Goal: Task Accomplishment & Management: Manage account settings

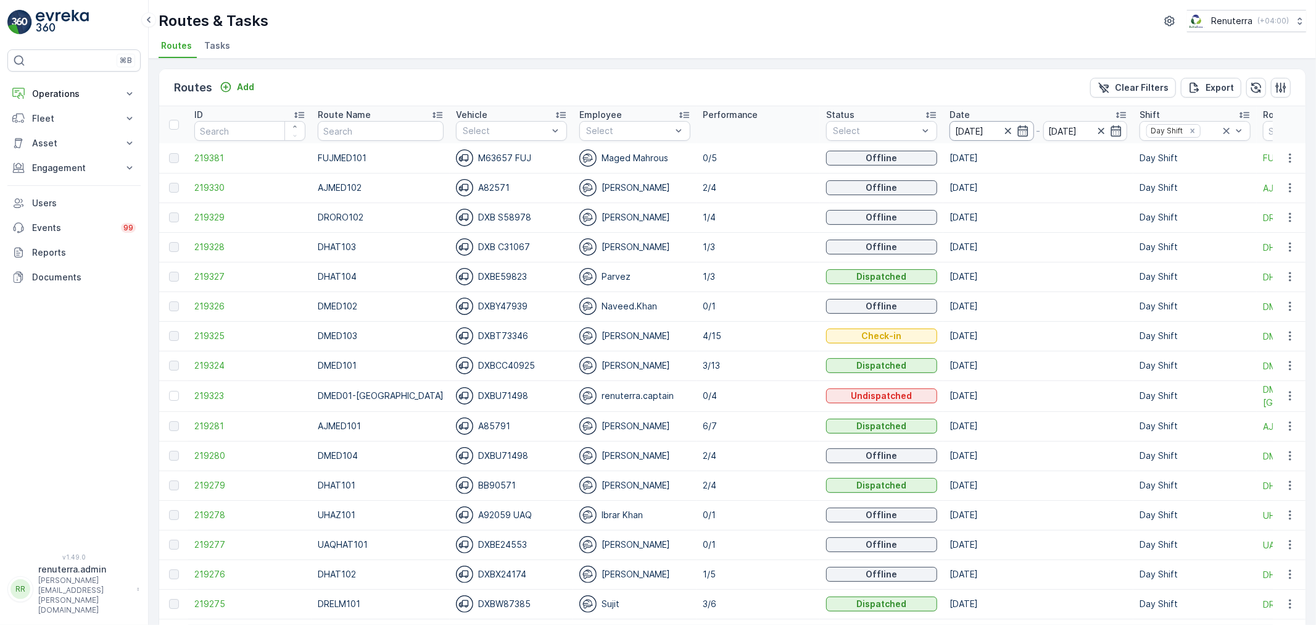
click at [971, 128] on input "[DATE]" at bounding box center [992, 131] width 85 height 20
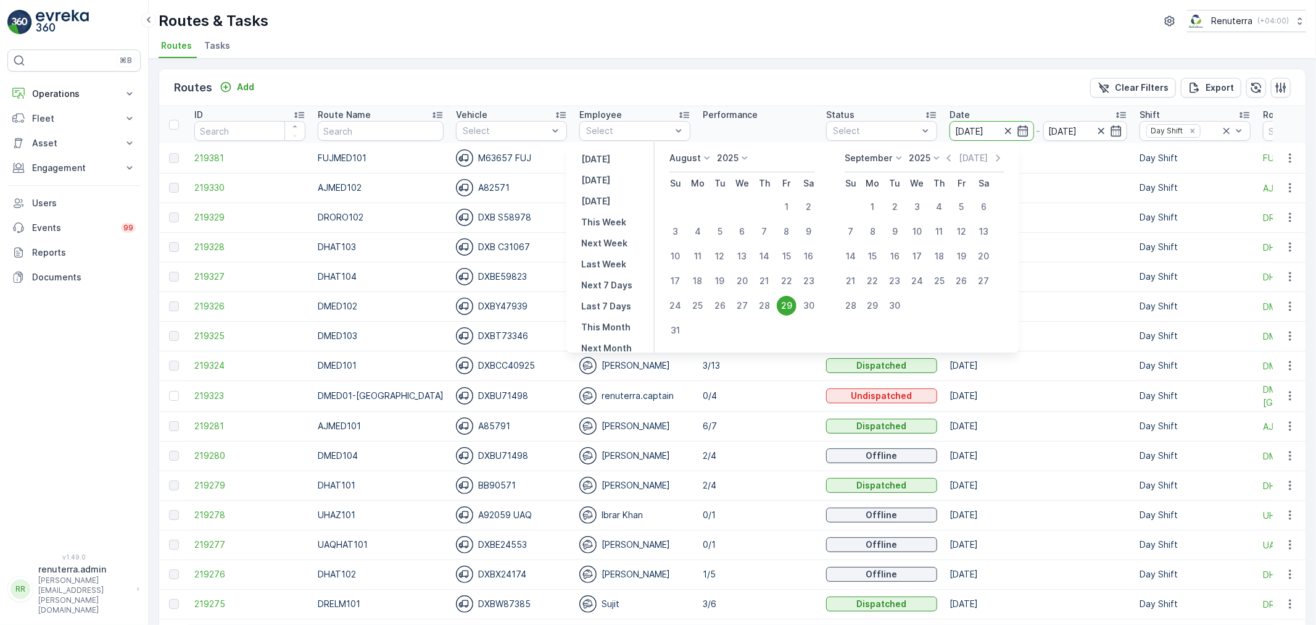
click at [730, 36] on div "Routes & Tasks Renuterra ( +04:00 ) Routes Tasks" at bounding box center [733, 29] width 1168 height 59
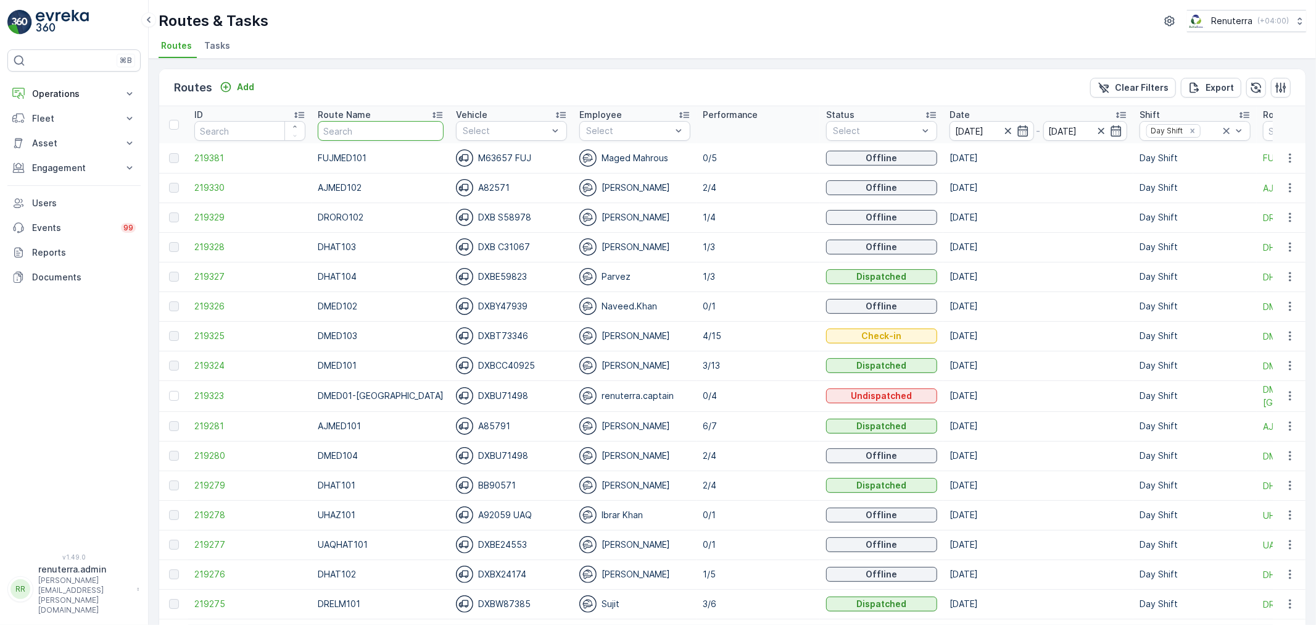
click at [356, 123] on input "text" at bounding box center [381, 131] width 126 height 20
type input "DHAT"
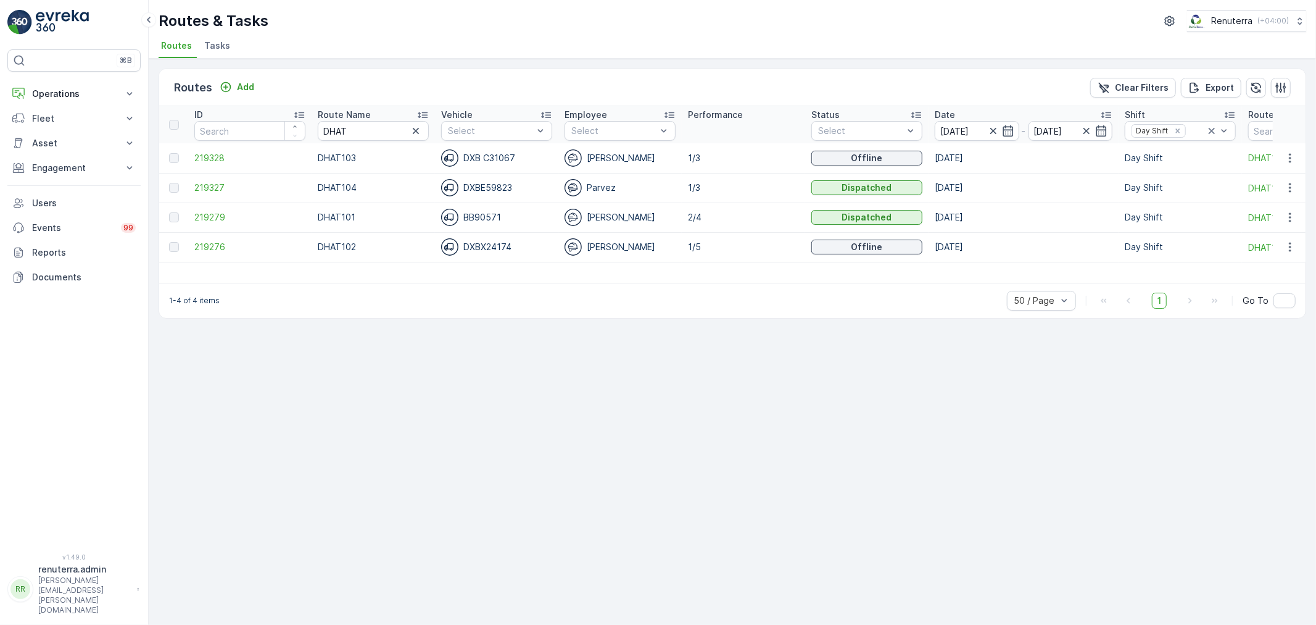
click at [630, 362] on div "Routes Add Clear Filters Export ID Route Name DHAT Vehicle Select Employee Sele…" at bounding box center [733, 342] width 1168 height 566
click at [286, 133] on tr "ID Route Name DHAT Vehicle Select Employee Select Performance Status Select Dat…" at bounding box center [779, 124] width 1240 height 37
type input "DREL"
click at [215, 188] on span "219274" at bounding box center [249, 187] width 111 height 12
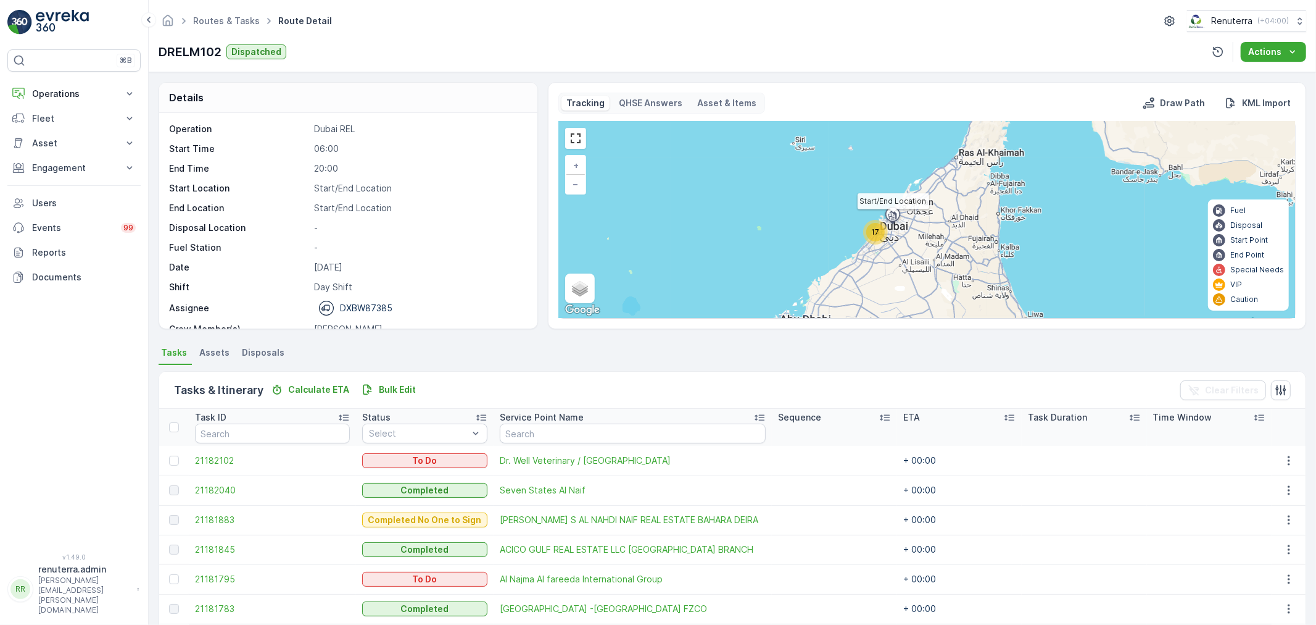
click at [890, 225] on icon at bounding box center [893, 217] width 20 height 22
click at [872, 225] on div "17" at bounding box center [875, 232] width 19 height 19
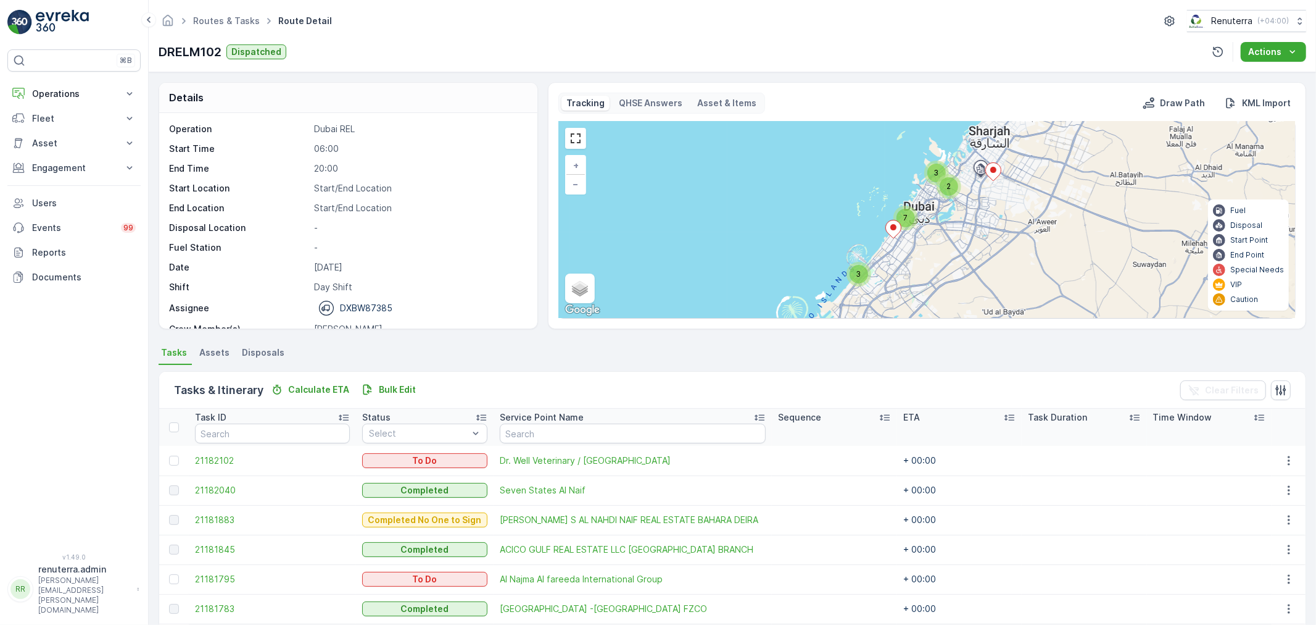
click at [891, 212] on div "3 3 2 7 + − Satellite Roadmap Terrain Hybrid Leaflet Keyboard shortcuts Map Dat…" at bounding box center [927, 220] width 736 height 196
click at [908, 223] on div "7" at bounding box center [906, 218] width 19 height 19
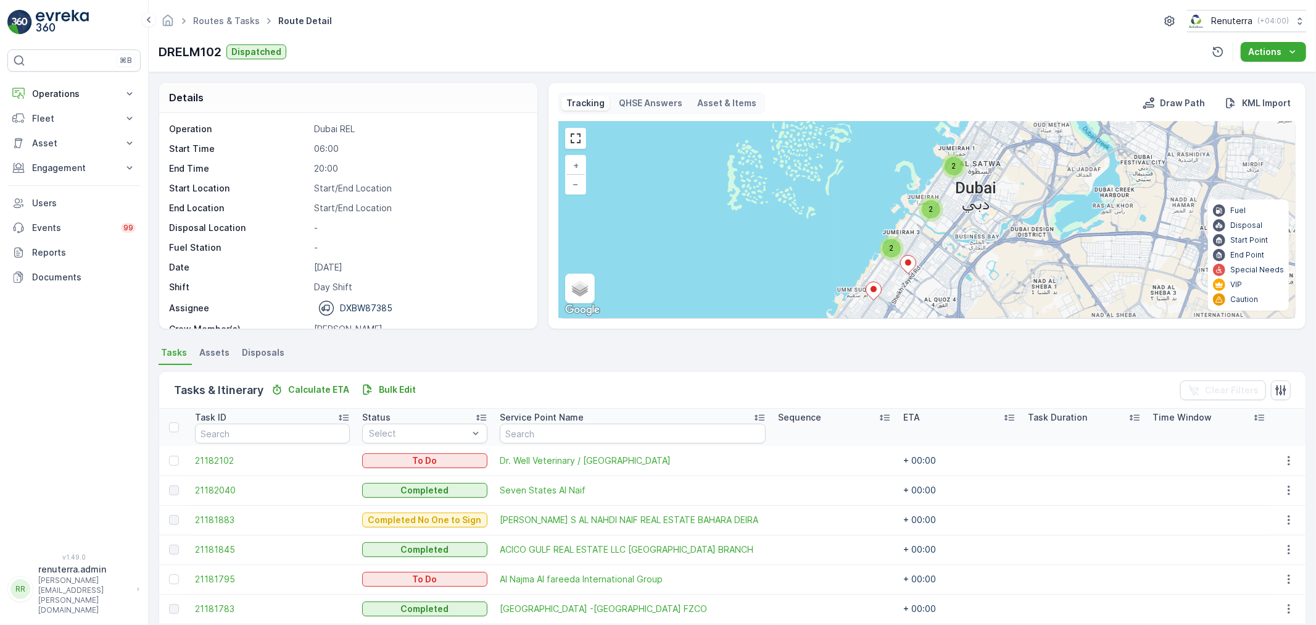
click at [897, 247] on div "2" at bounding box center [892, 248] width 19 height 19
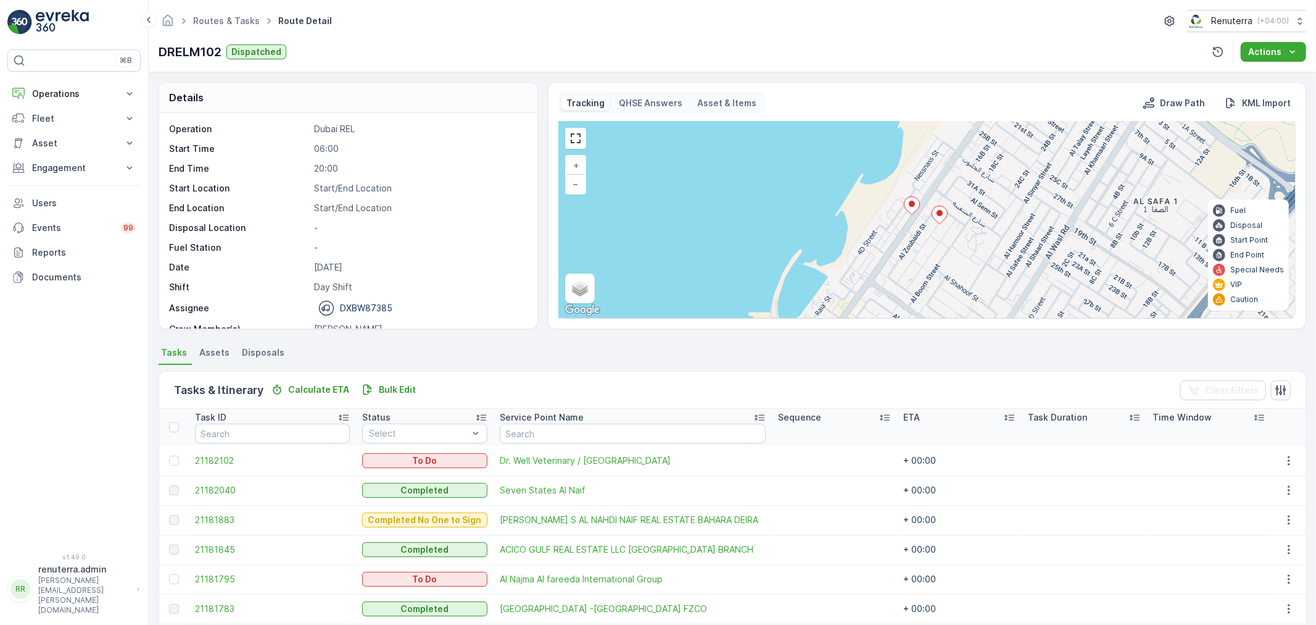
click at [908, 206] on icon at bounding box center [911, 206] width 15 height 18
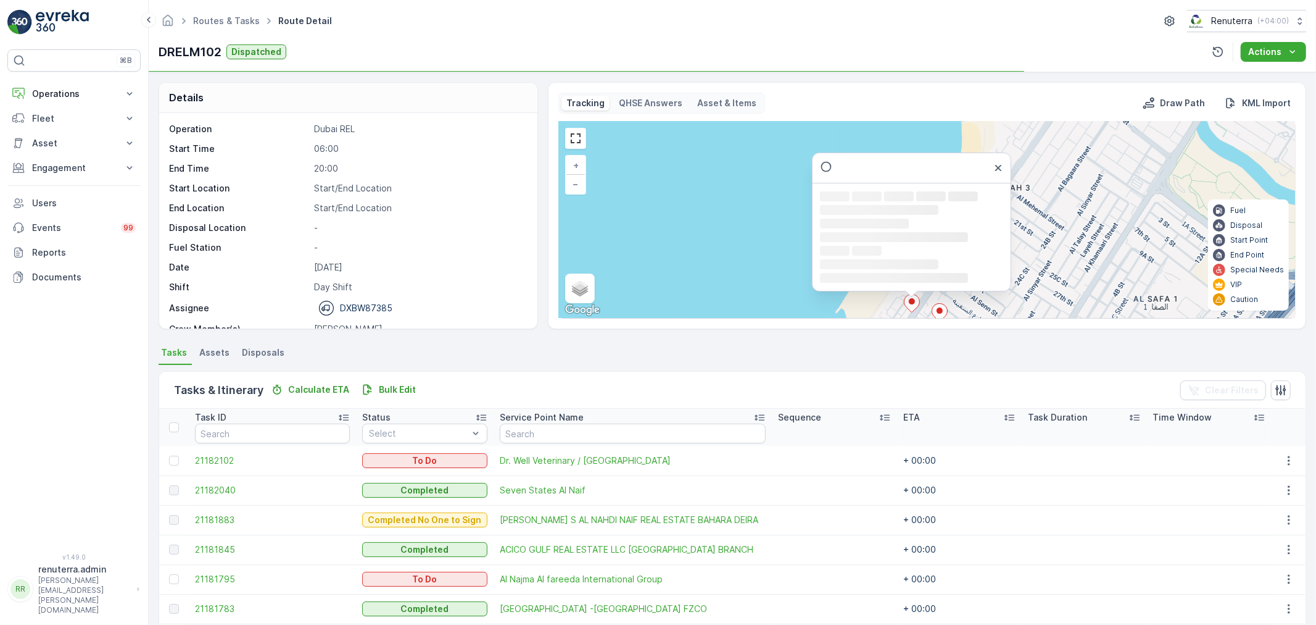
click at [1003, 160] on div at bounding box center [998, 167] width 15 height 15
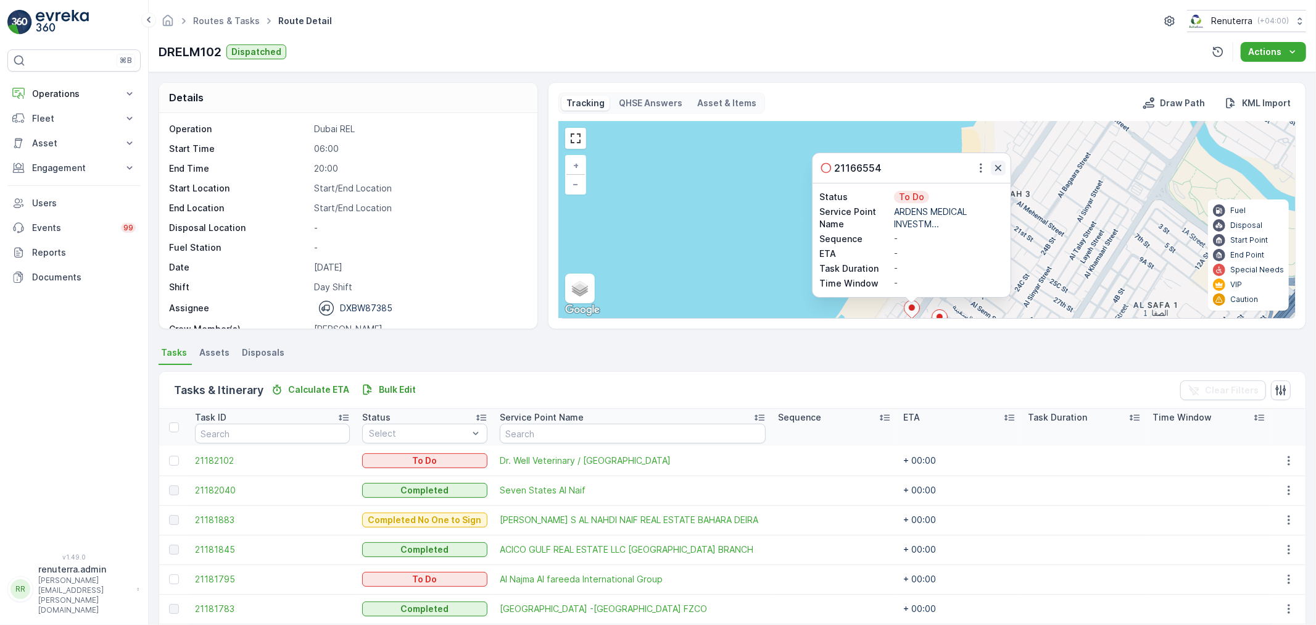
click at [1000, 160] on button "button" at bounding box center [998, 167] width 15 height 15
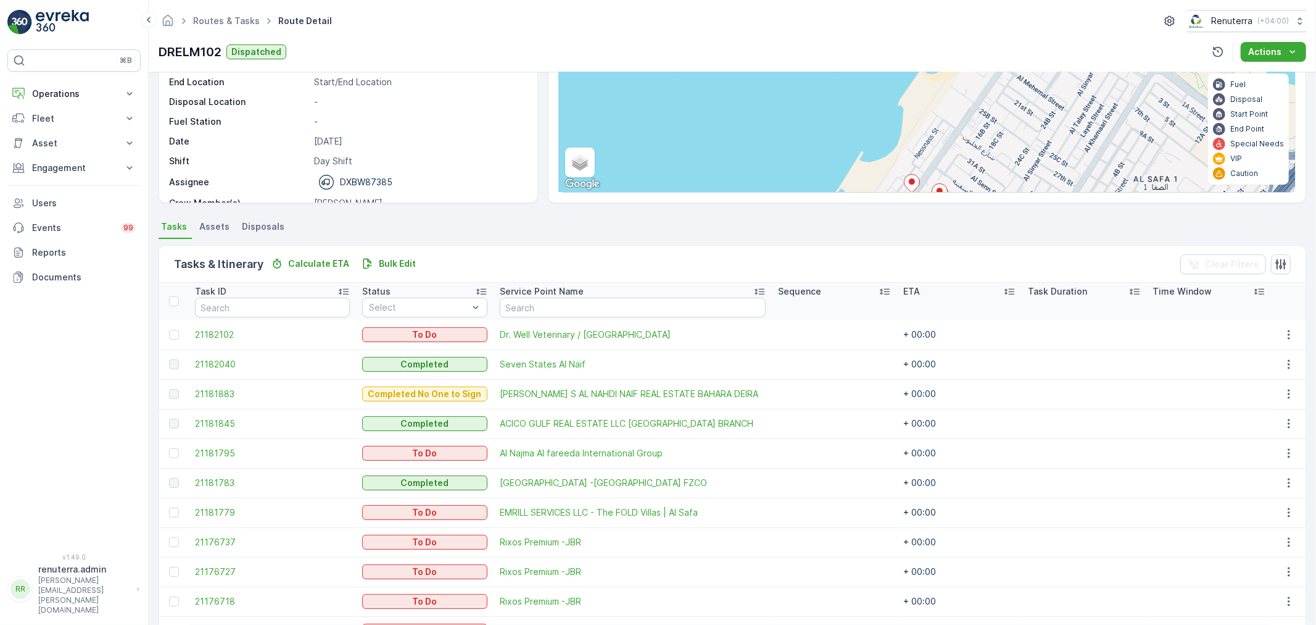
scroll to position [137, 0]
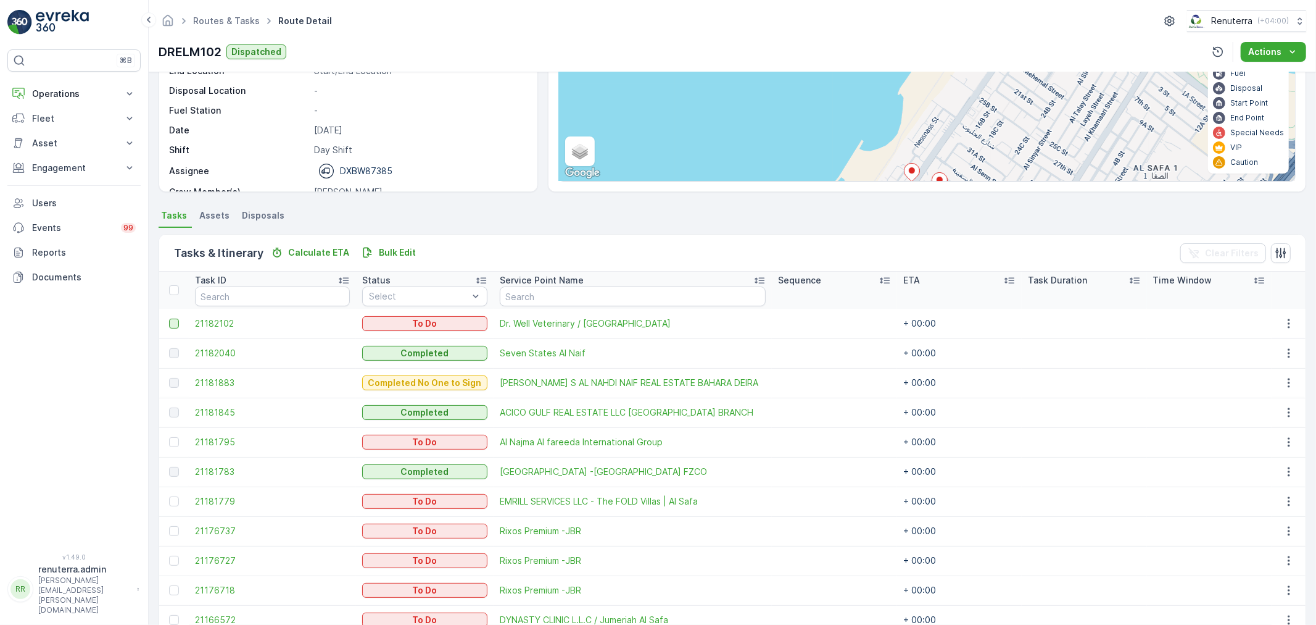
click at [173, 327] on td at bounding box center [174, 324] width 30 height 30
click at [172, 321] on div at bounding box center [174, 323] width 10 height 10
click at [169, 318] on input "checkbox" at bounding box center [169, 318] width 0 height 0
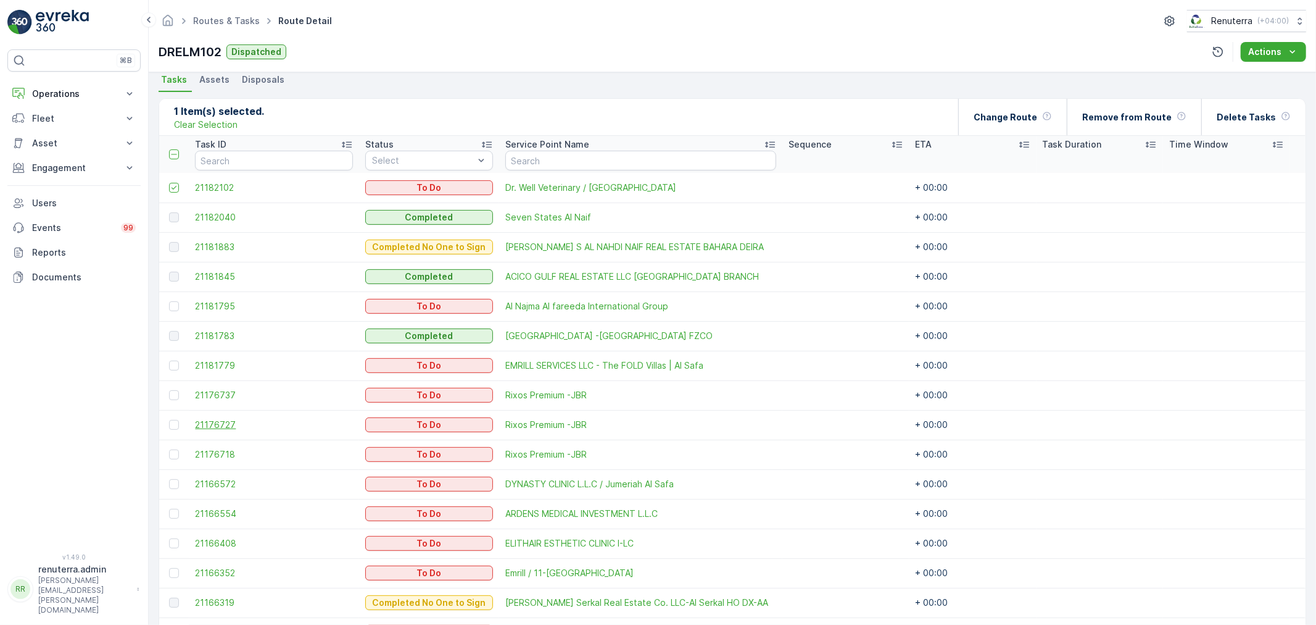
scroll to position [274, 0]
click at [167, 362] on td at bounding box center [174, 364] width 30 height 30
click at [170, 361] on div at bounding box center [174, 364] width 10 height 10
click at [169, 359] on input "checkbox" at bounding box center [169, 359] width 0 height 0
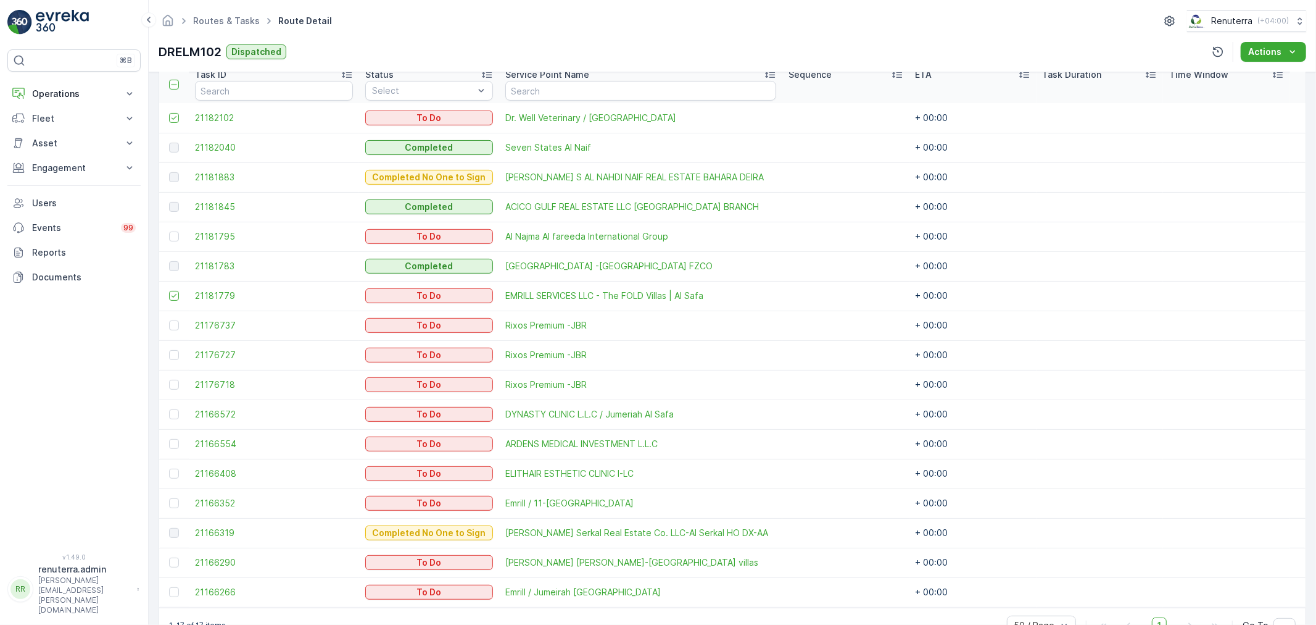
drag, startPoint x: 170, startPoint y: 443, endPoint x: 179, endPoint y: 430, distance: 16.1
click at [173, 443] on div at bounding box center [174, 444] width 10 height 10
click at [169, 439] on input "checkbox" at bounding box center [169, 439] width 0 height 0
click at [164, 412] on td at bounding box center [174, 414] width 30 height 30
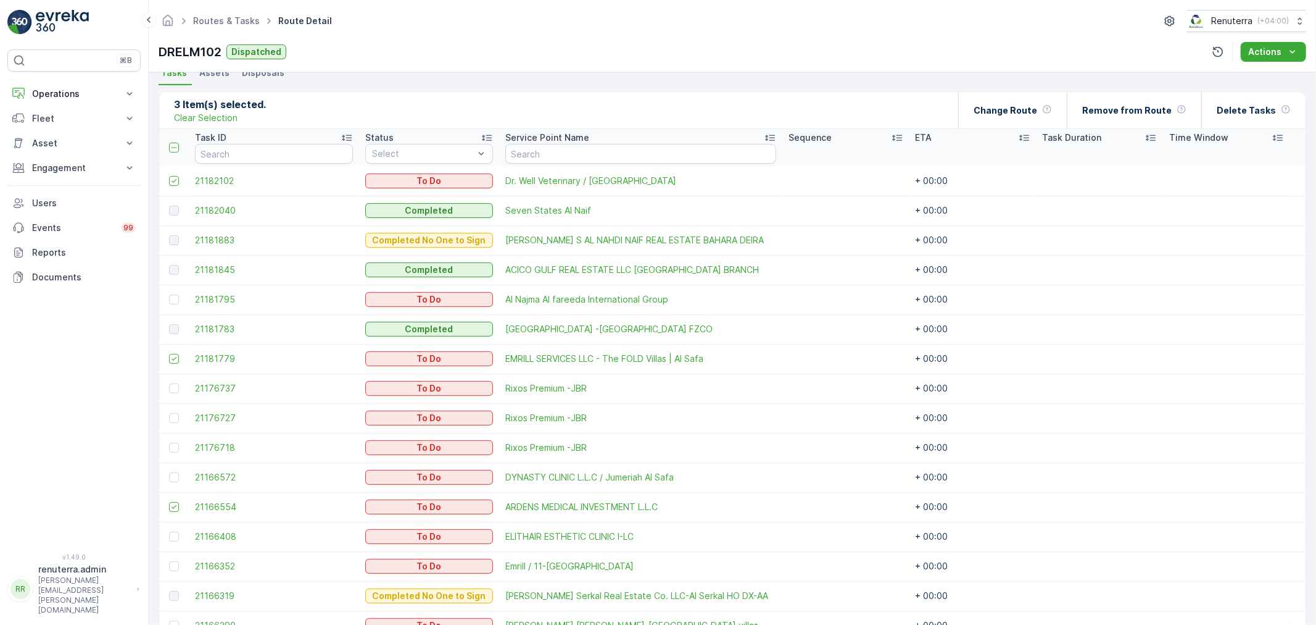
scroll to position [239, 0]
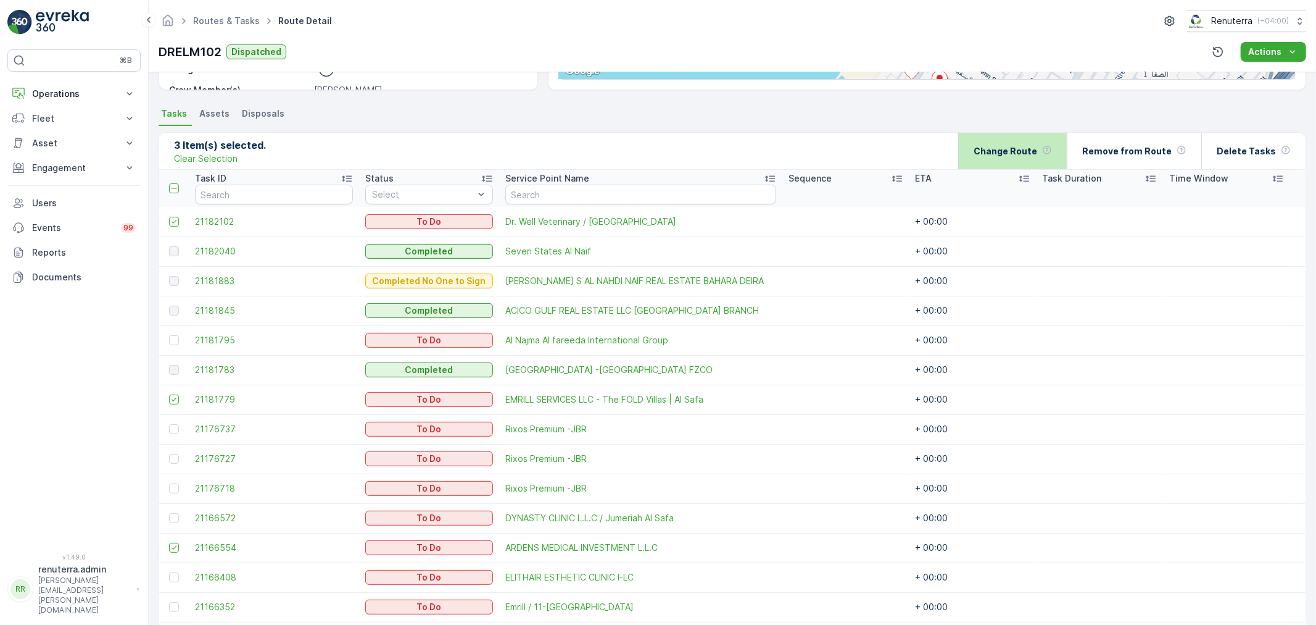
click at [1019, 153] on p "Change Route" at bounding box center [1006, 151] width 64 height 12
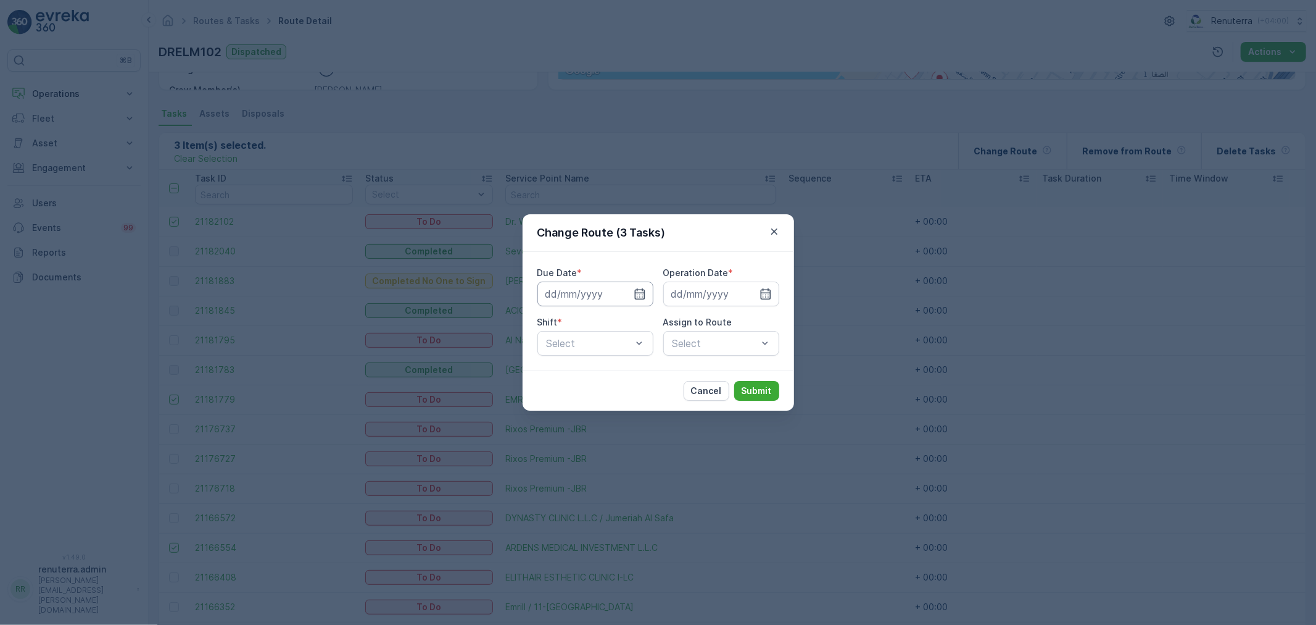
click at [621, 297] on input at bounding box center [596, 293] width 116 height 25
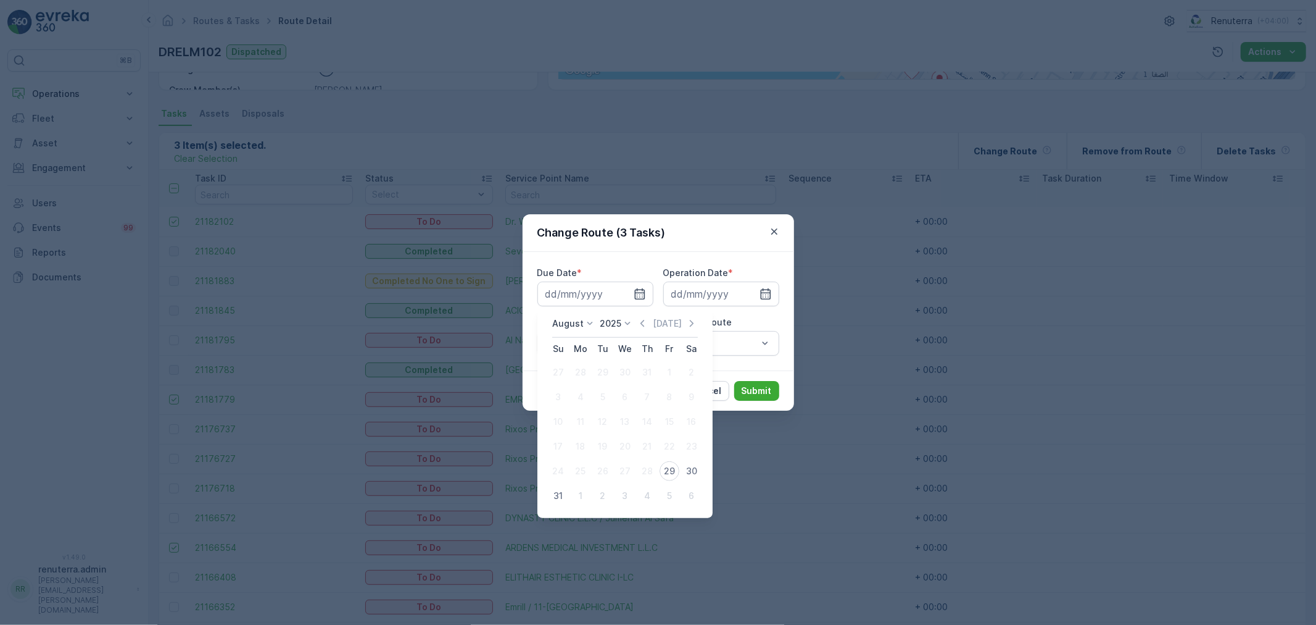
click at [670, 475] on div "29" at bounding box center [670, 471] width 20 height 20
type input "[DATE]"
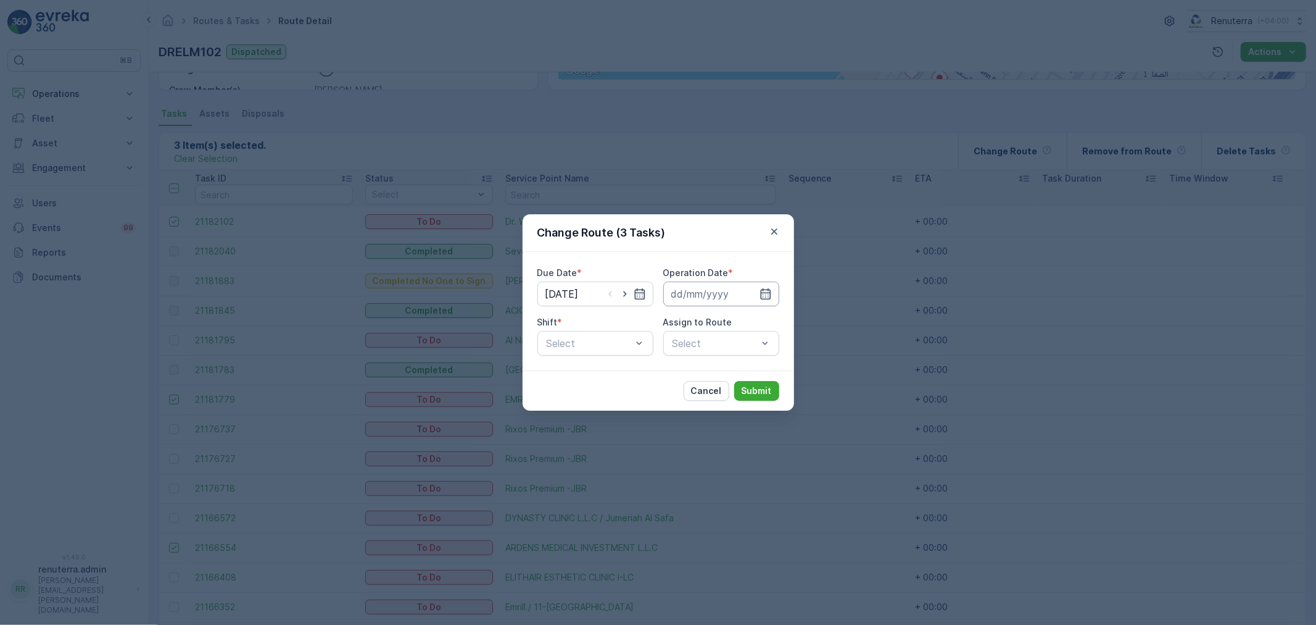
drag, startPoint x: 705, startPoint y: 285, endPoint x: 704, endPoint y: 303, distance: 18.5
click at [704, 285] on input at bounding box center [721, 293] width 116 height 25
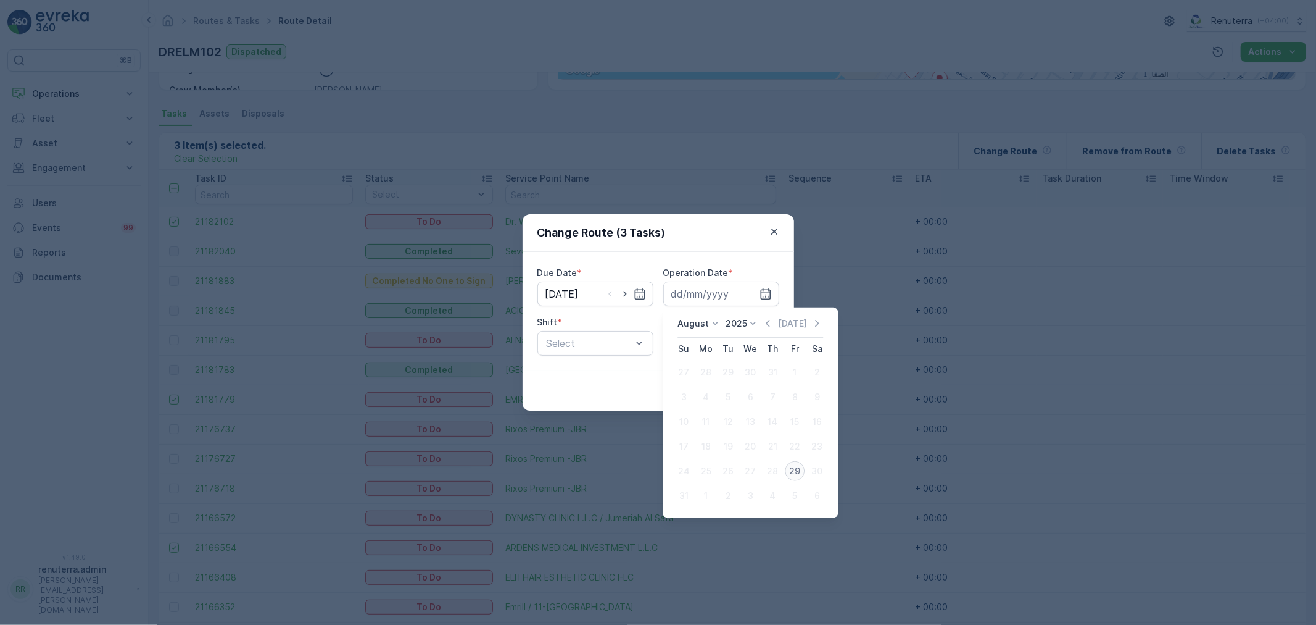
click at [794, 472] on div "29" at bounding box center [795, 471] width 20 height 20
type input "[DATE]"
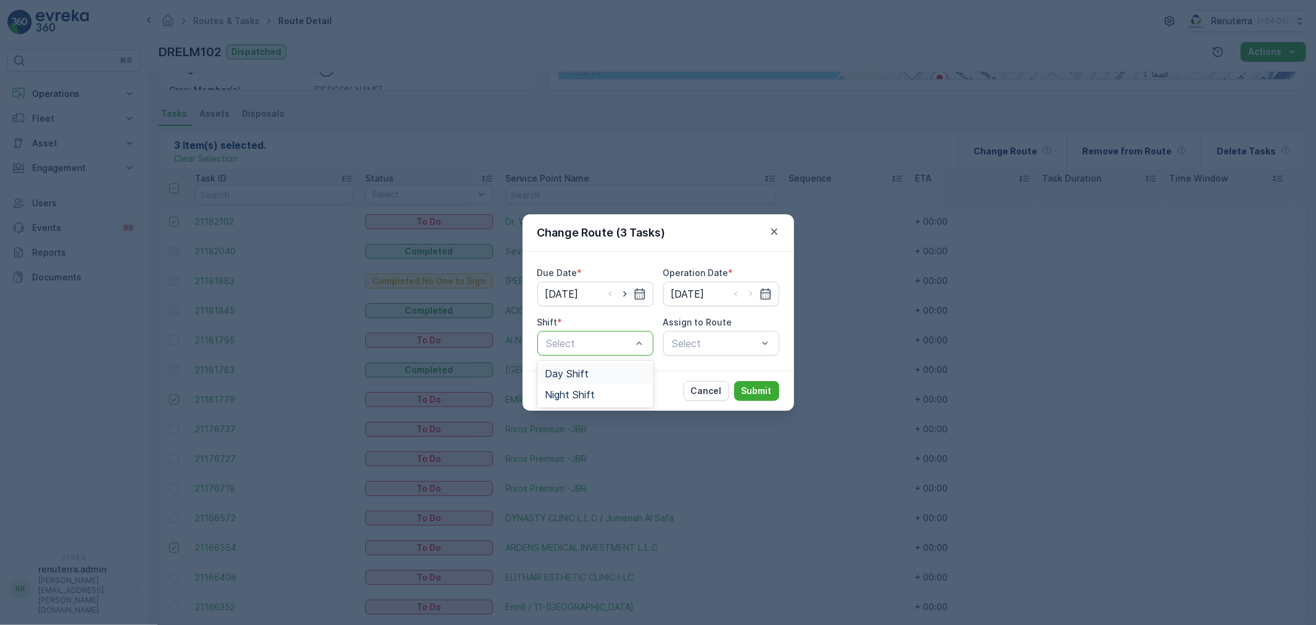
click at [611, 375] on div "Day Shift" at bounding box center [595, 373] width 101 height 11
click at [704, 342] on div at bounding box center [715, 343] width 88 height 11
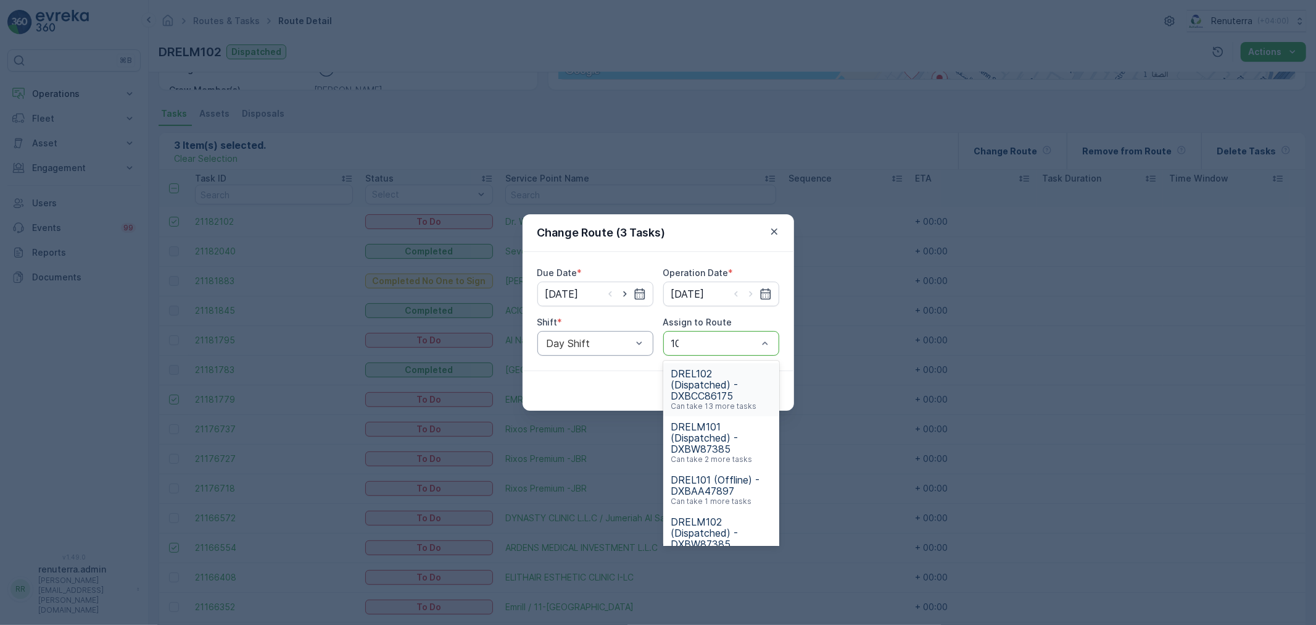
type input "101"
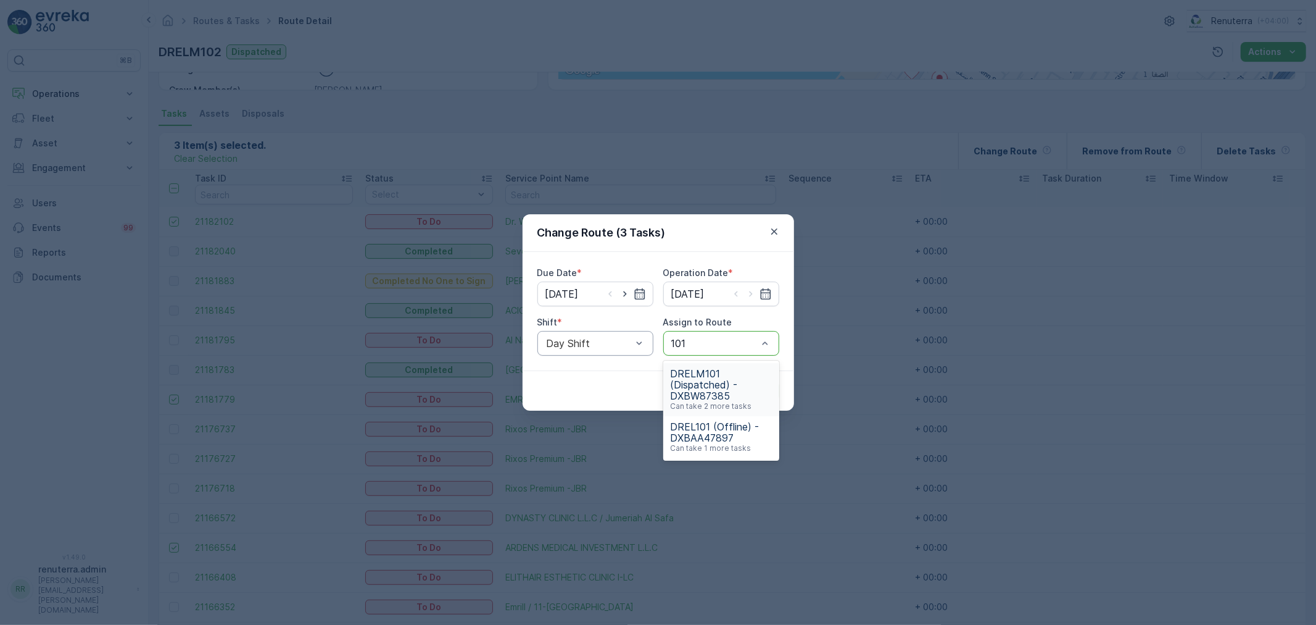
click at [699, 383] on span "DRELM101 (Dispatched) - DXBW87385" at bounding box center [721, 384] width 101 height 33
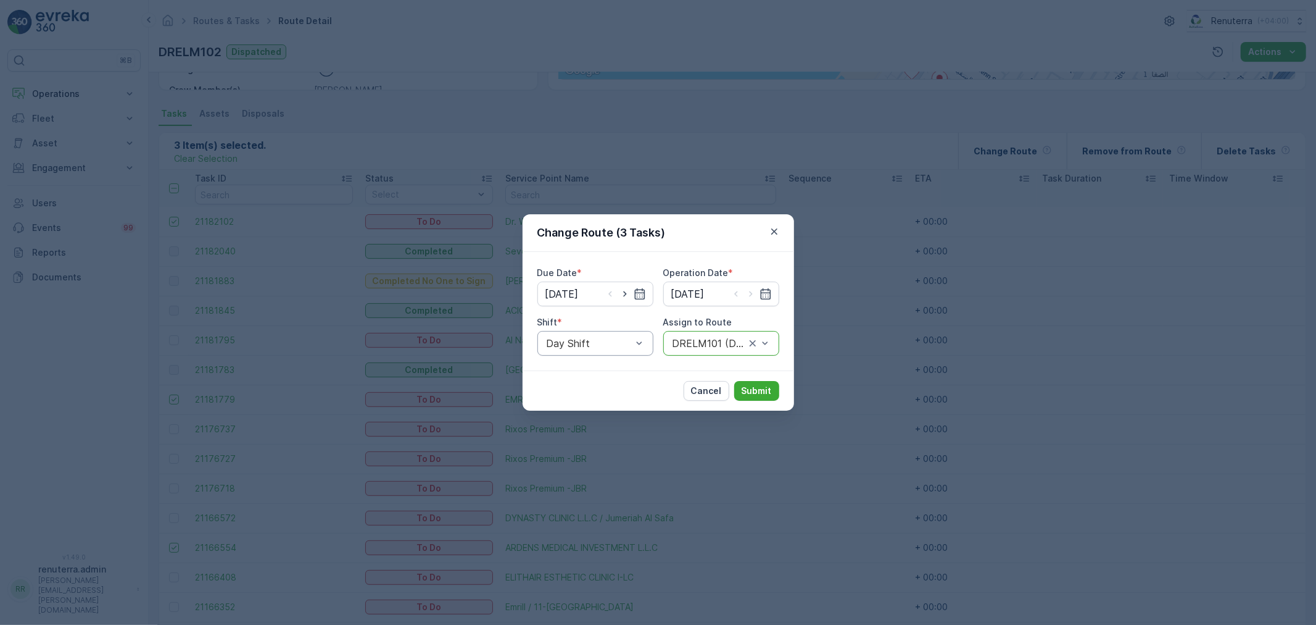
click at [780, 399] on div "Cancel Submit" at bounding box center [659, 390] width 272 height 40
click at [769, 396] on button "Submit" at bounding box center [756, 391] width 45 height 20
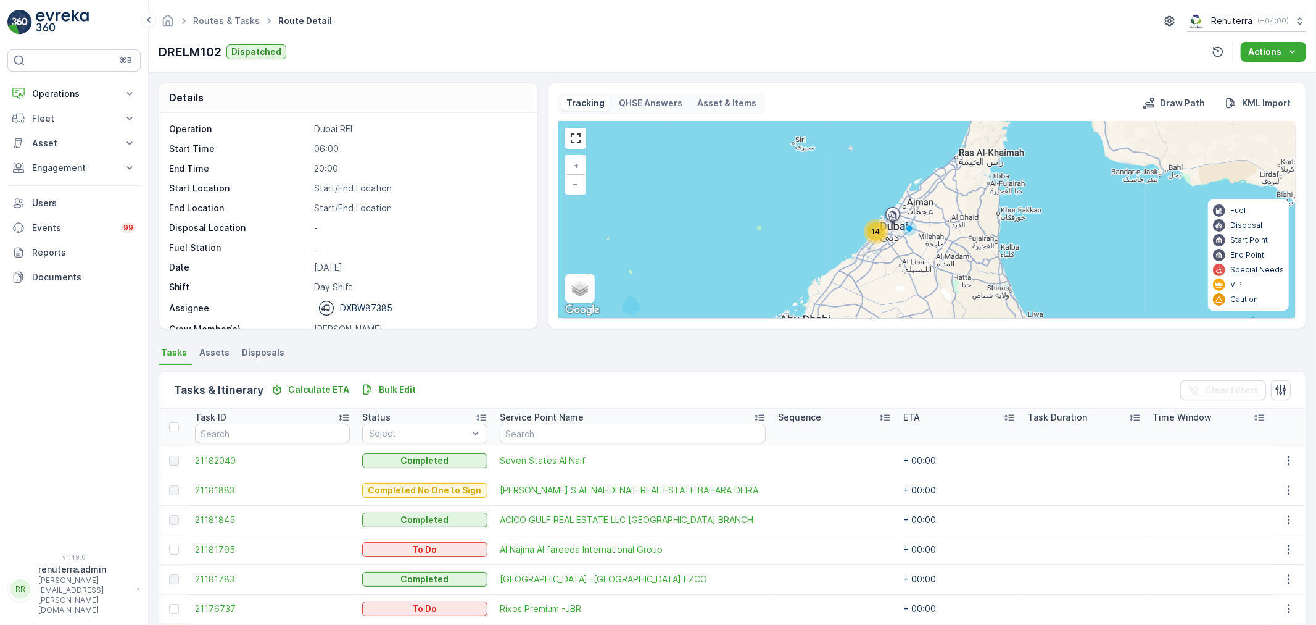
click at [878, 236] on span "14" at bounding box center [876, 230] width 9 height 9
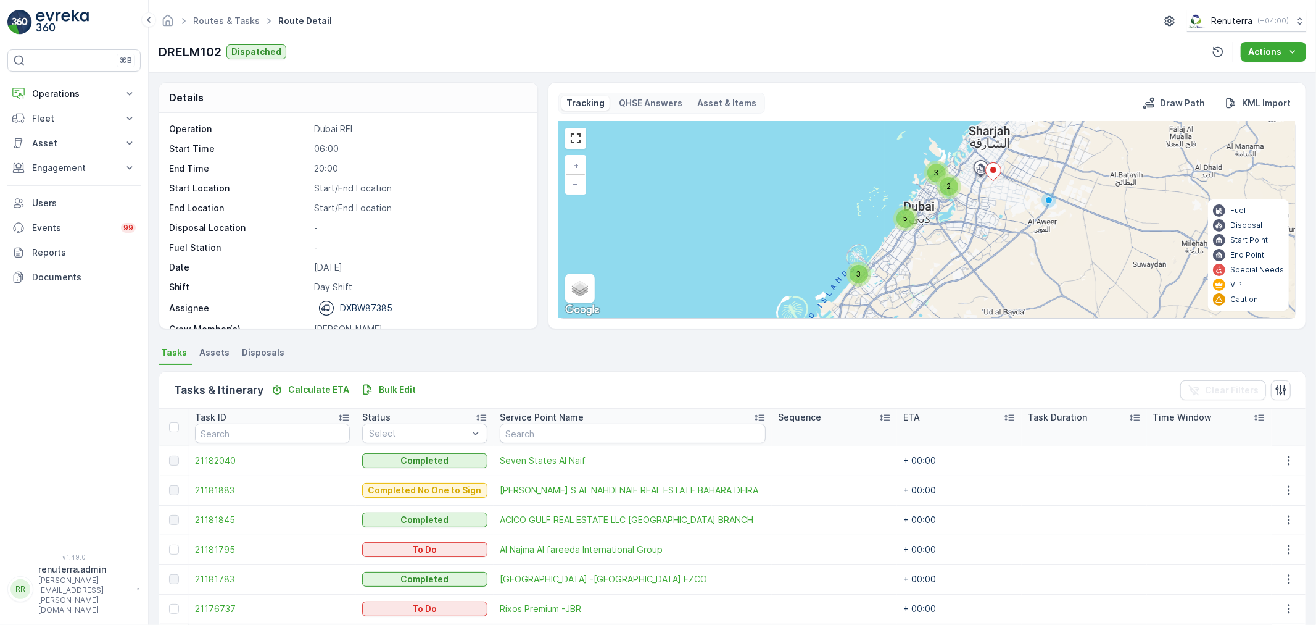
click at [897, 219] on div "5" at bounding box center [906, 218] width 19 height 19
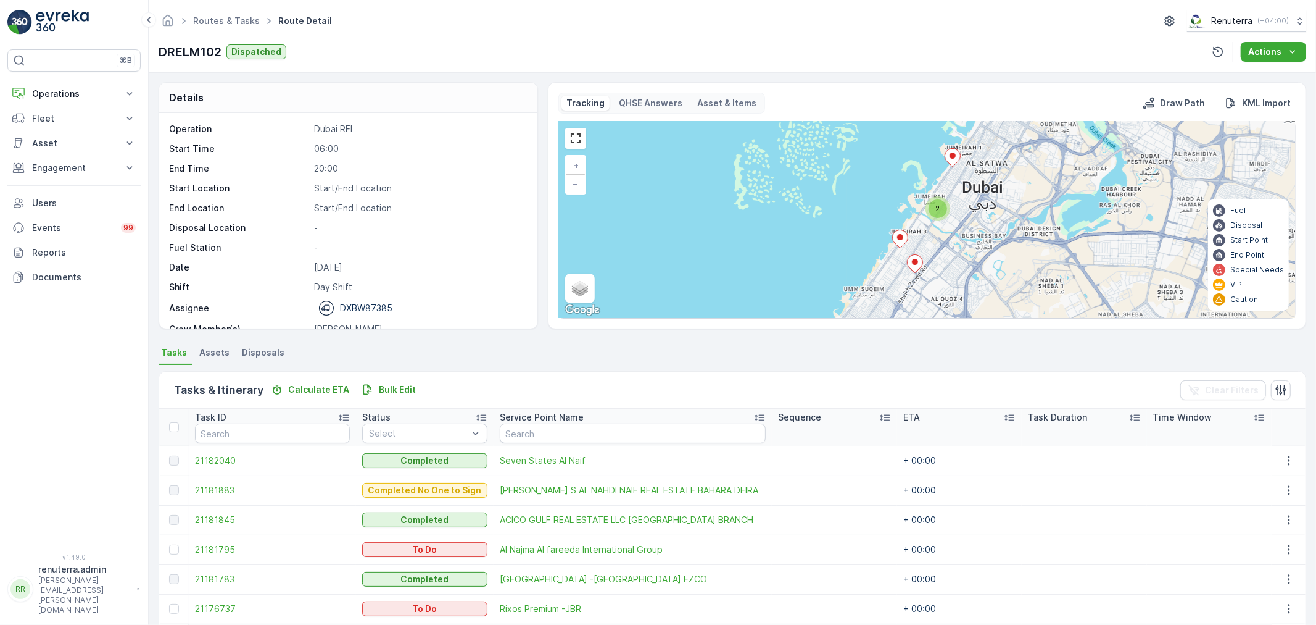
click at [911, 256] on icon at bounding box center [914, 264] width 15 height 18
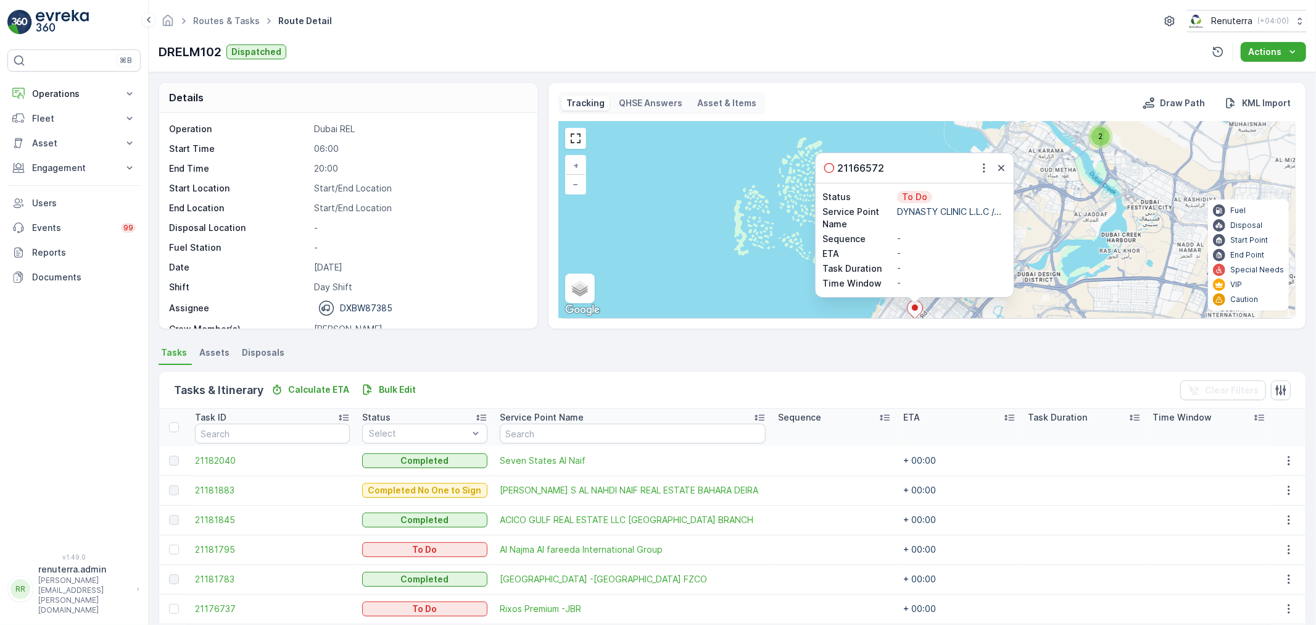
click at [1005, 157] on div "21166572" at bounding box center [915, 168] width 198 height 30
click at [997, 163] on icon "button" at bounding box center [1001, 168] width 12 height 12
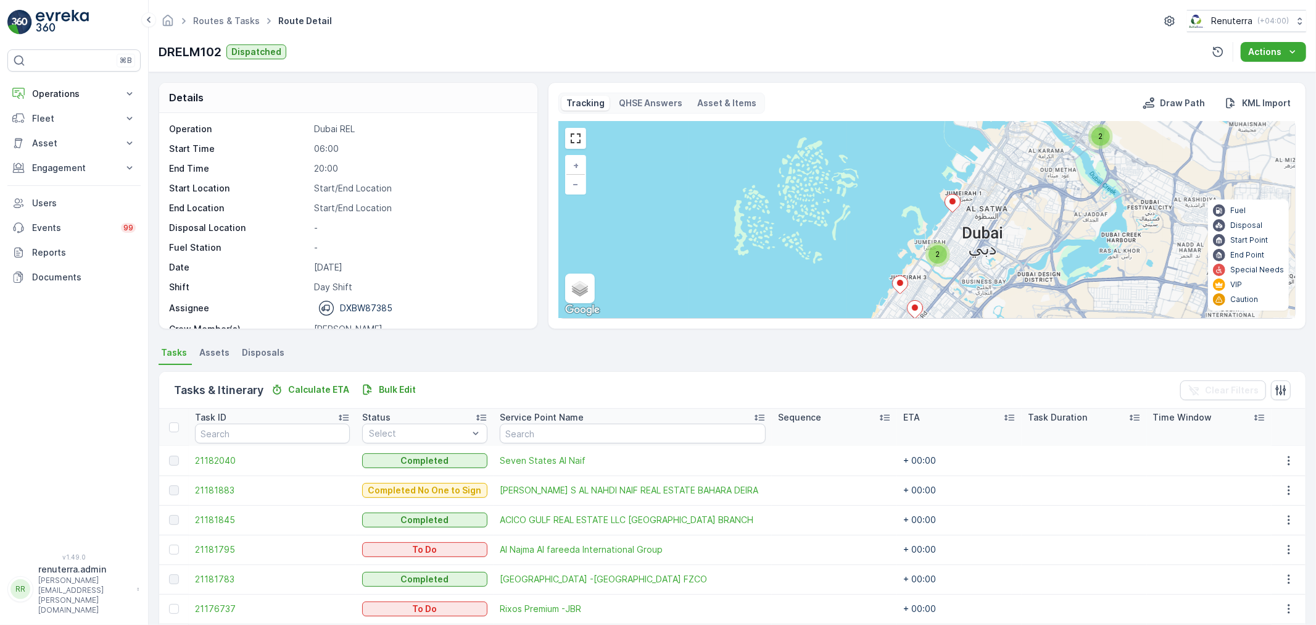
click at [899, 282] on ellipse at bounding box center [900, 283] width 6 height 6
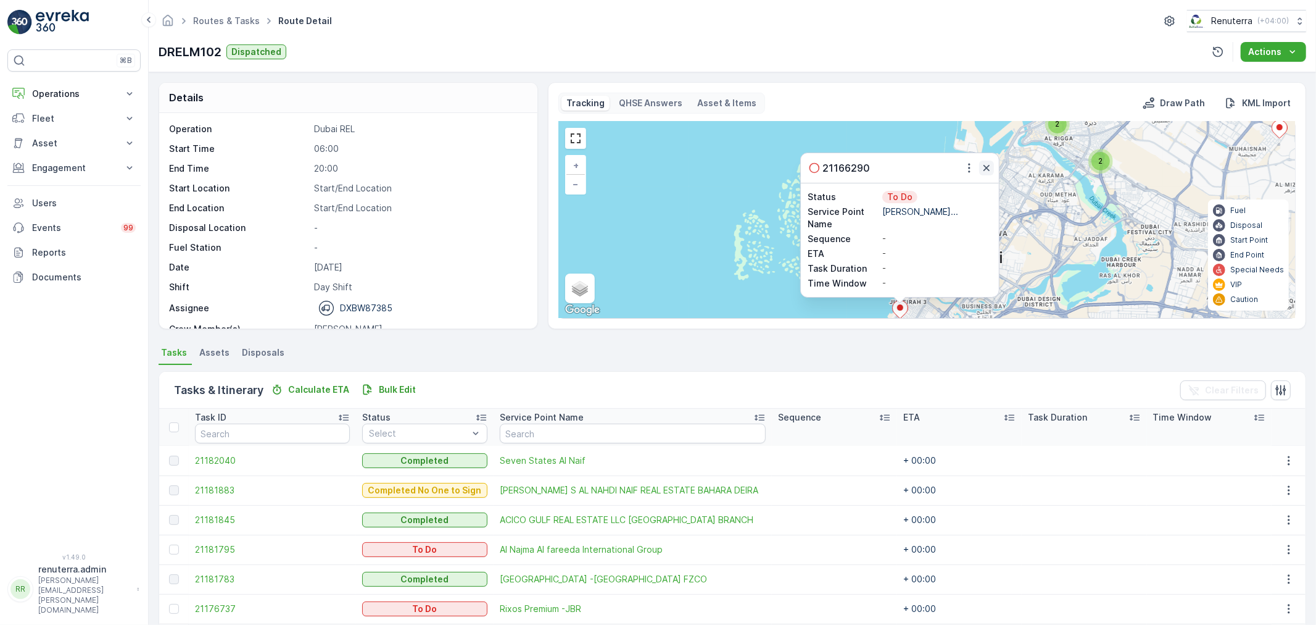
click at [989, 163] on icon "button" at bounding box center [987, 168] width 12 height 12
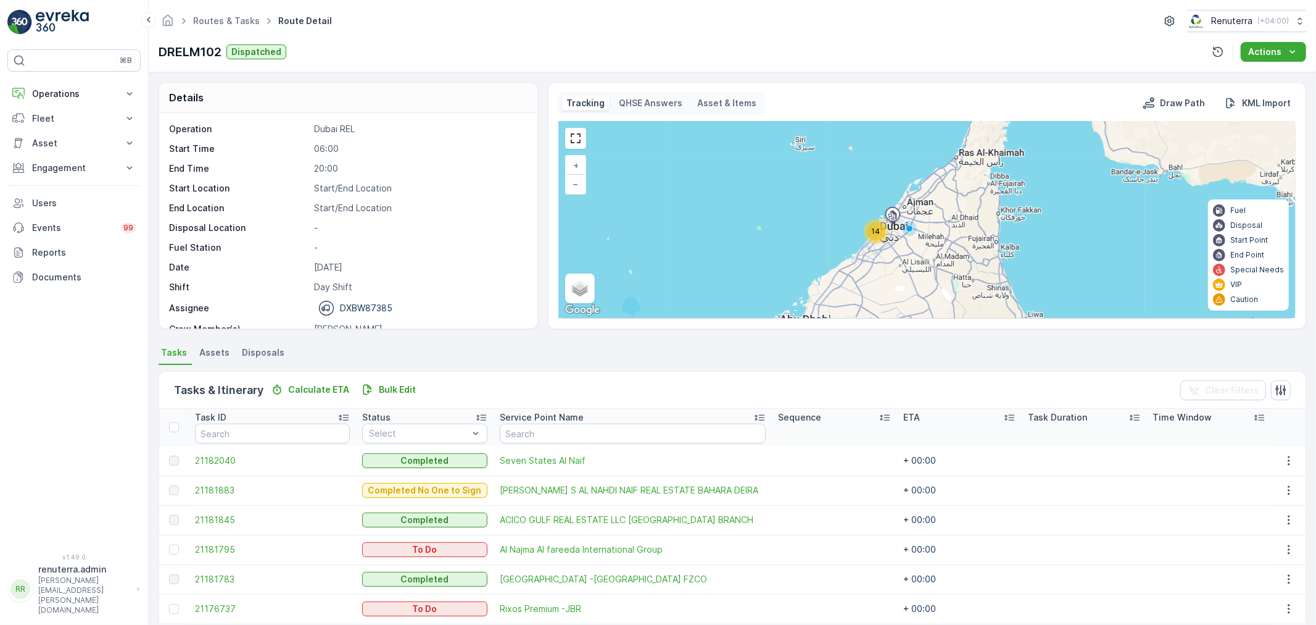
click at [879, 229] on span "14" at bounding box center [876, 230] width 9 height 9
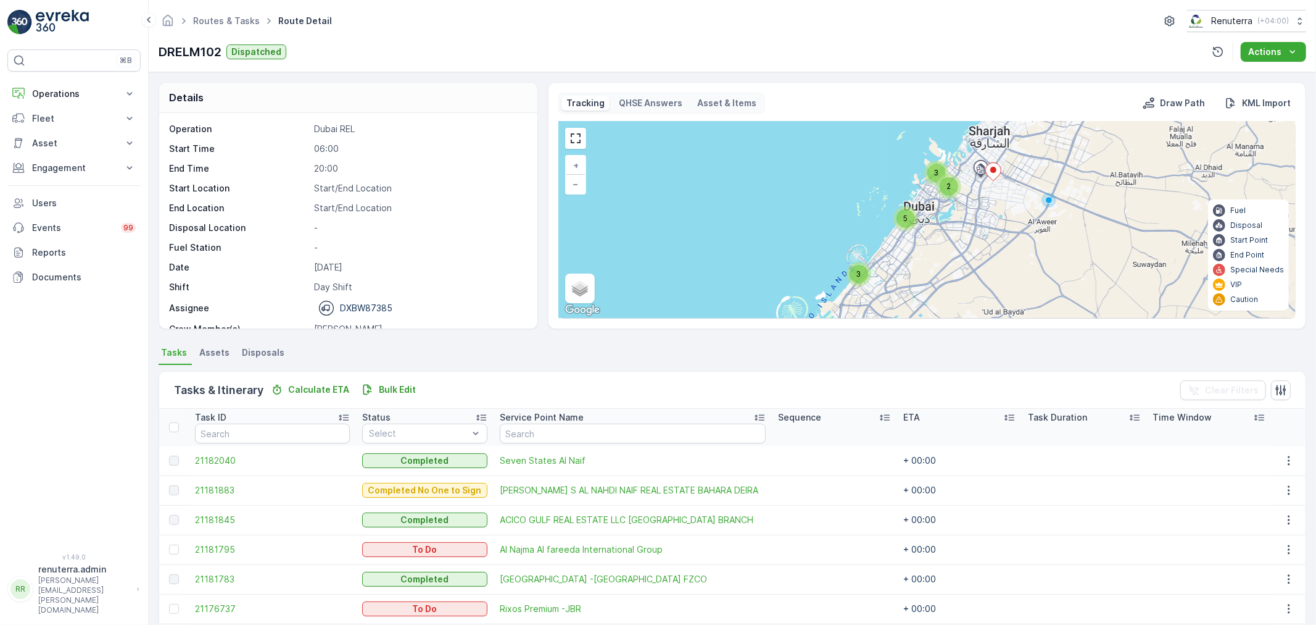
click at [897, 227] on div "5" at bounding box center [906, 218] width 25 height 25
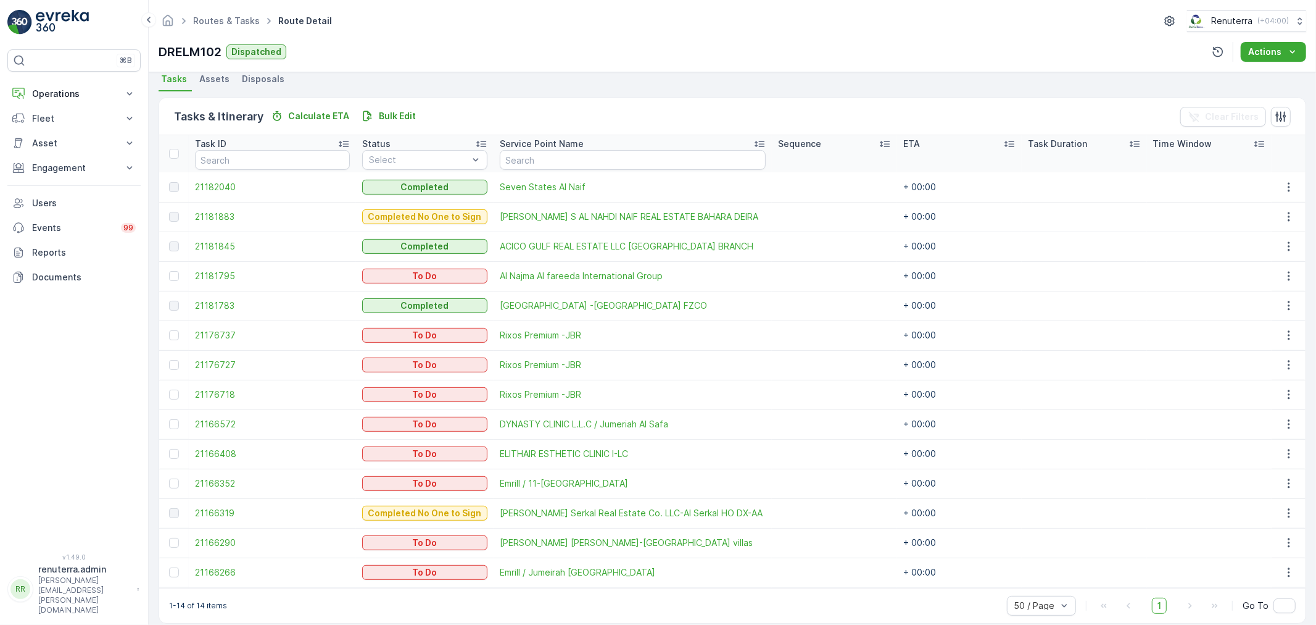
scroll to position [274, 0]
drag, startPoint x: 167, startPoint y: 418, endPoint x: 174, endPoint y: 429, distance: 12.5
click at [167, 426] on td at bounding box center [174, 424] width 30 height 30
click at [175, 422] on div at bounding box center [174, 423] width 10 height 10
click at [169, 418] on input "checkbox" at bounding box center [169, 418] width 0 height 0
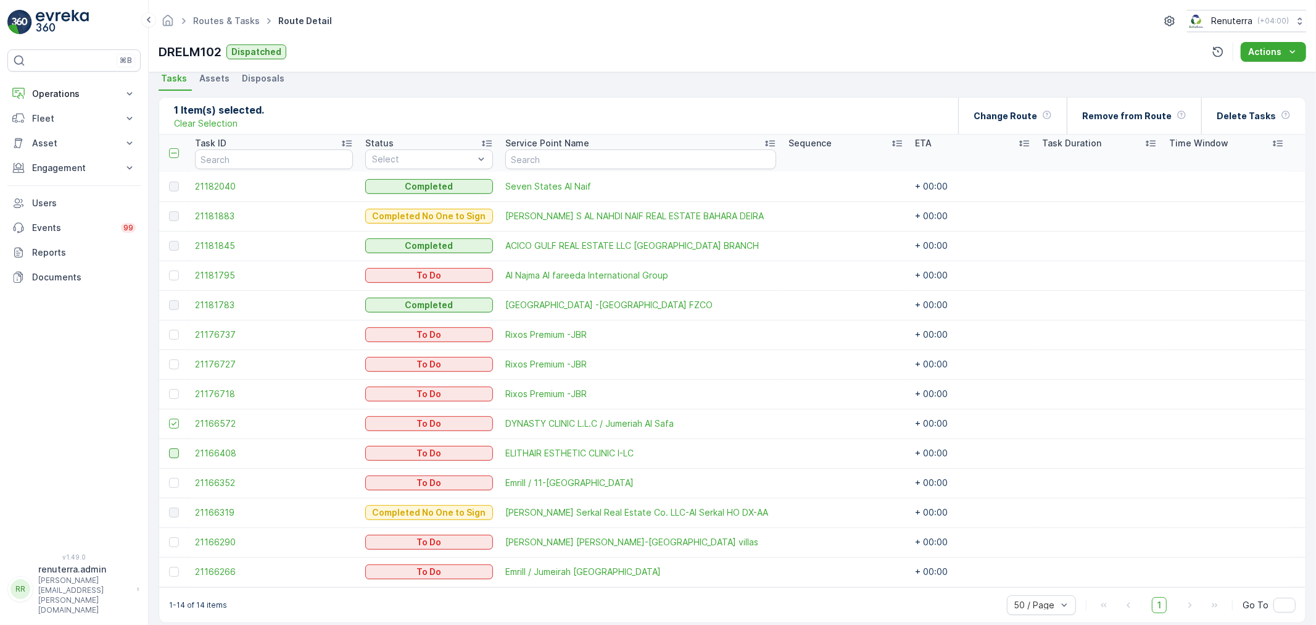
click at [170, 451] on div at bounding box center [174, 453] width 10 height 10
click at [169, 448] on input "checkbox" at bounding box center [169, 448] width 0 height 0
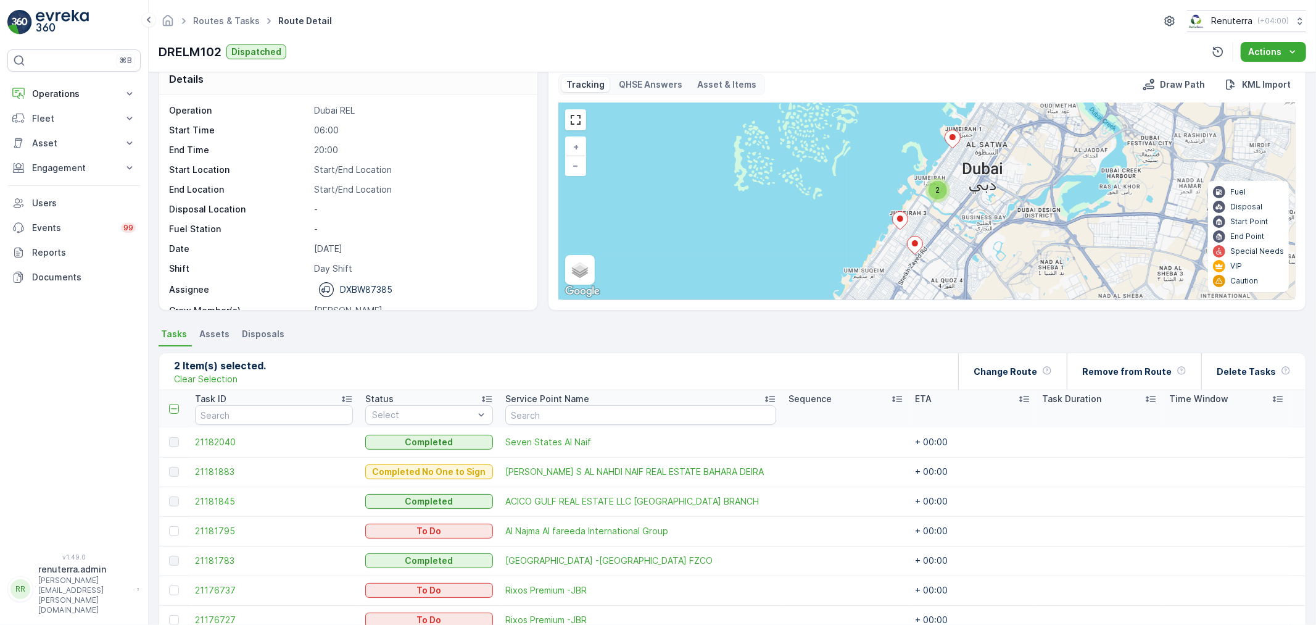
scroll to position [0, 0]
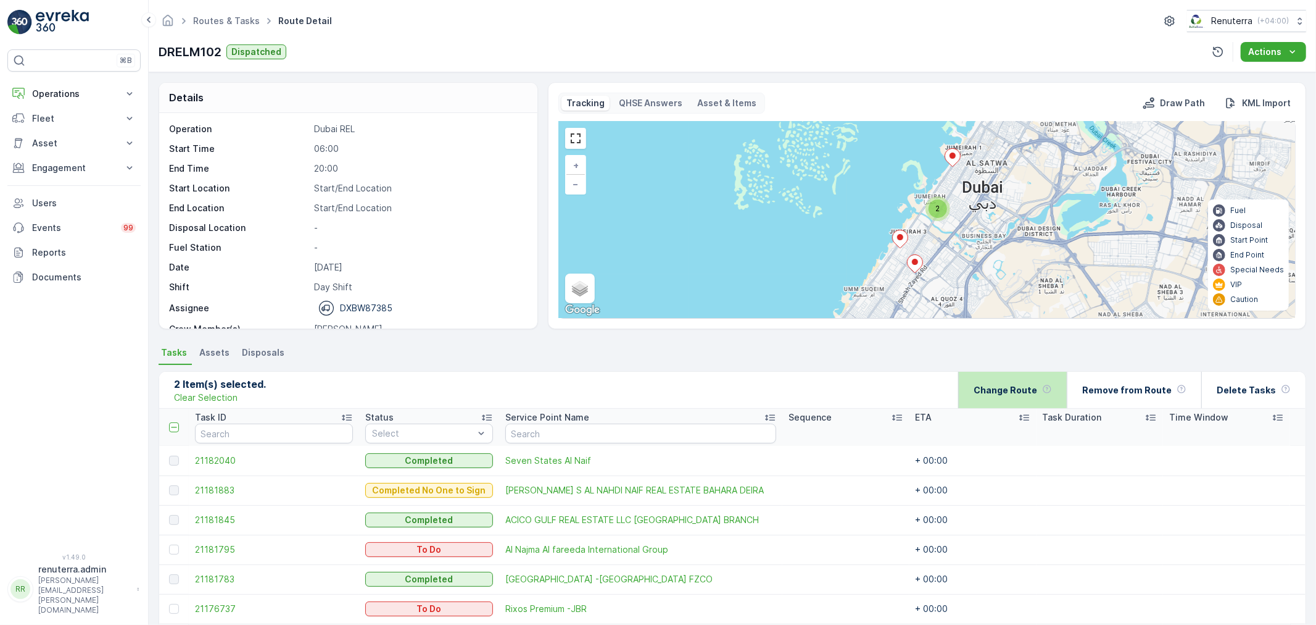
click at [1031, 400] on div "Change Route" at bounding box center [1013, 390] width 78 height 36
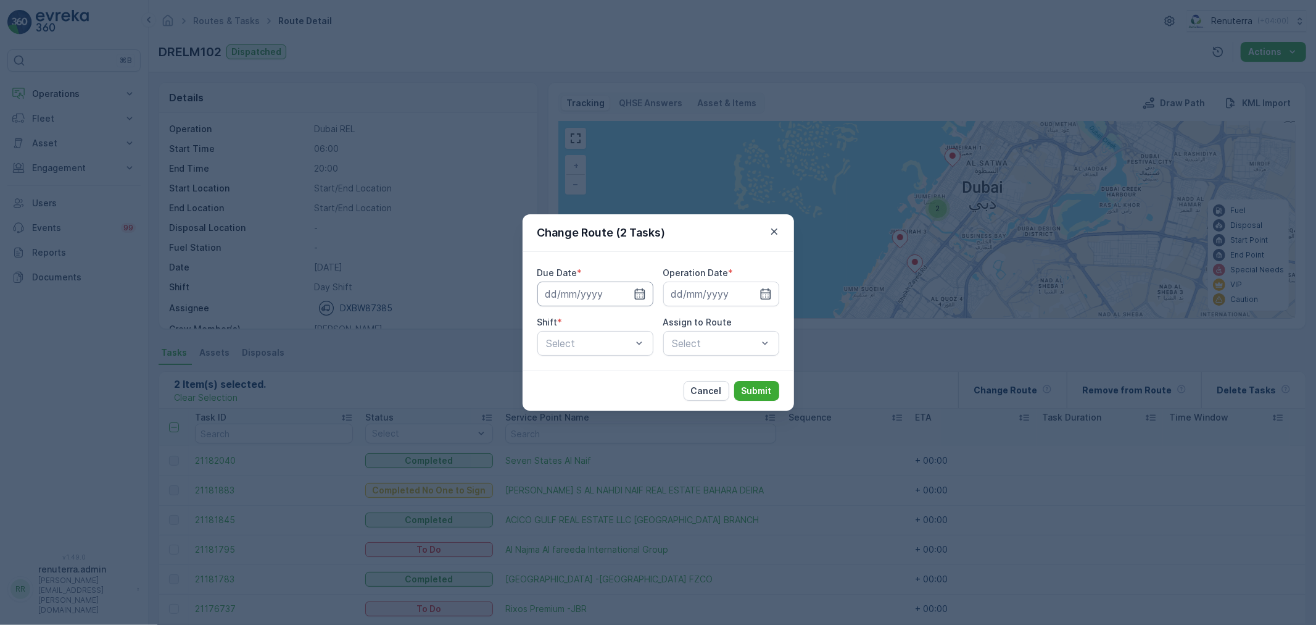
click at [607, 295] on input at bounding box center [596, 293] width 116 height 25
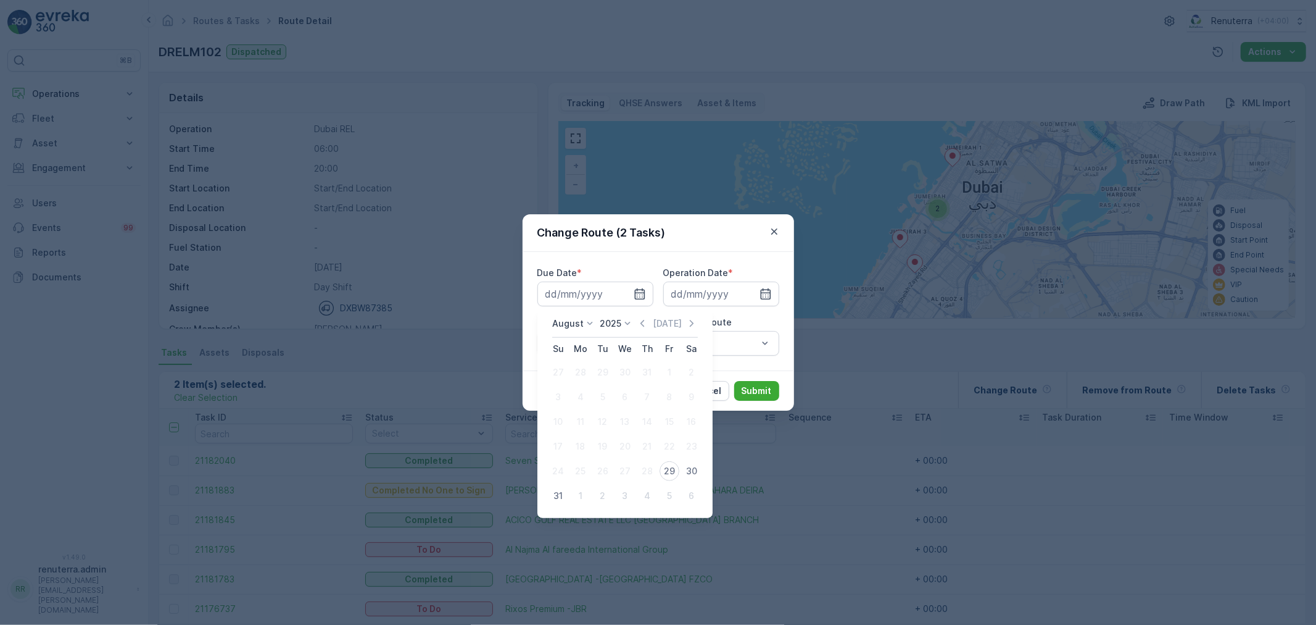
click at [673, 459] on td "29" at bounding box center [670, 471] width 22 height 25
click at [673, 461] on div "29" at bounding box center [670, 471] width 20 height 20
type input "[DATE]"
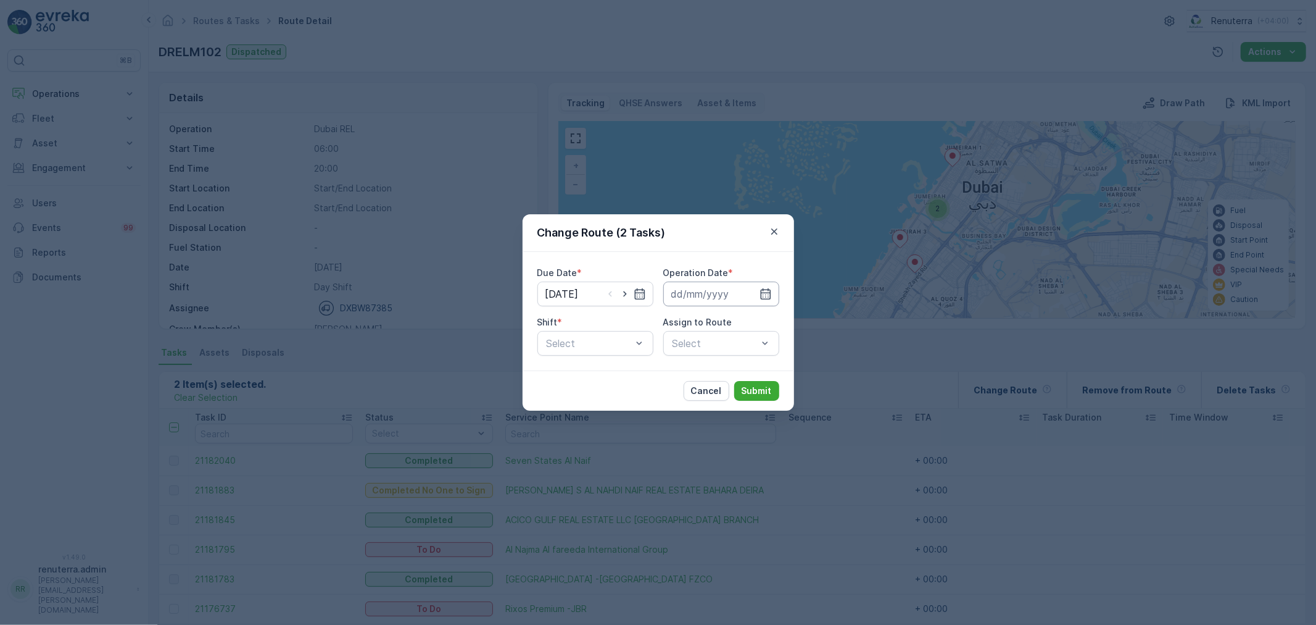
drag, startPoint x: 722, startPoint y: 290, endPoint x: 725, endPoint y: 302, distance: 12.6
click at [721, 289] on input at bounding box center [721, 293] width 116 height 25
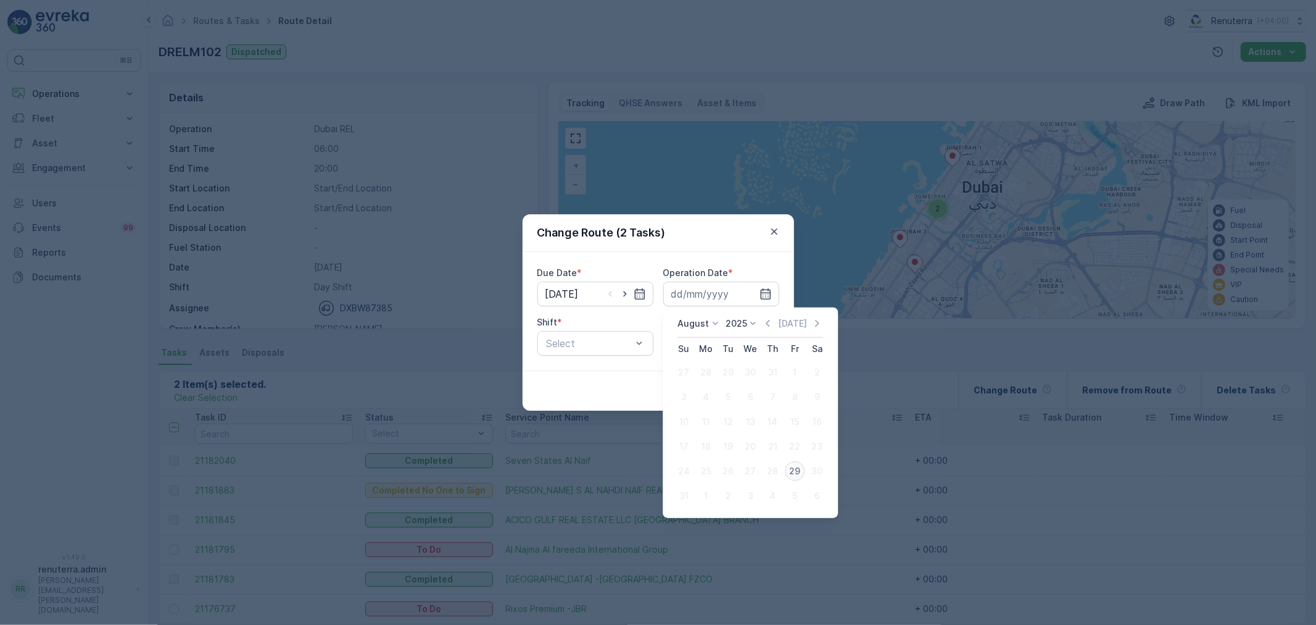
click at [797, 471] on div "29" at bounding box center [795, 471] width 20 height 20
type input "[DATE]"
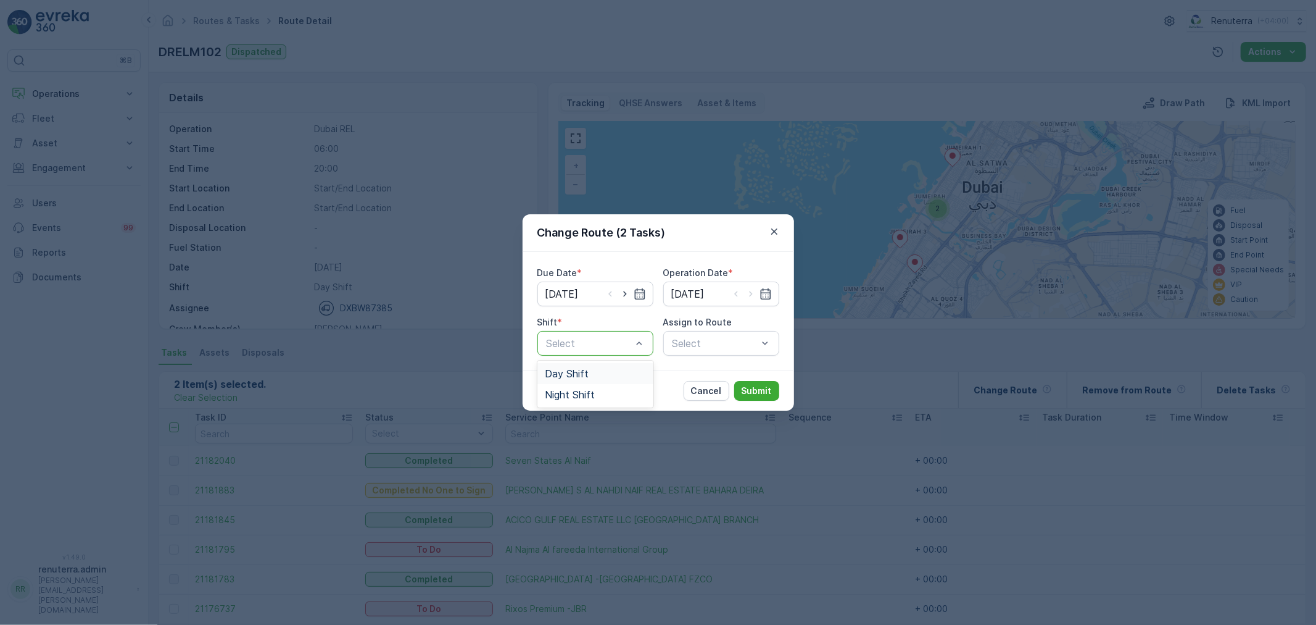
click at [558, 343] on div at bounding box center [590, 343] width 88 height 11
click at [584, 371] on span "Day Shift" at bounding box center [567, 373] width 44 height 11
click at [680, 343] on div "Select" at bounding box center [721, 343] width 116 height 25
click at [688, 347] on div at bounding box center [715, 343] width 88 height 11
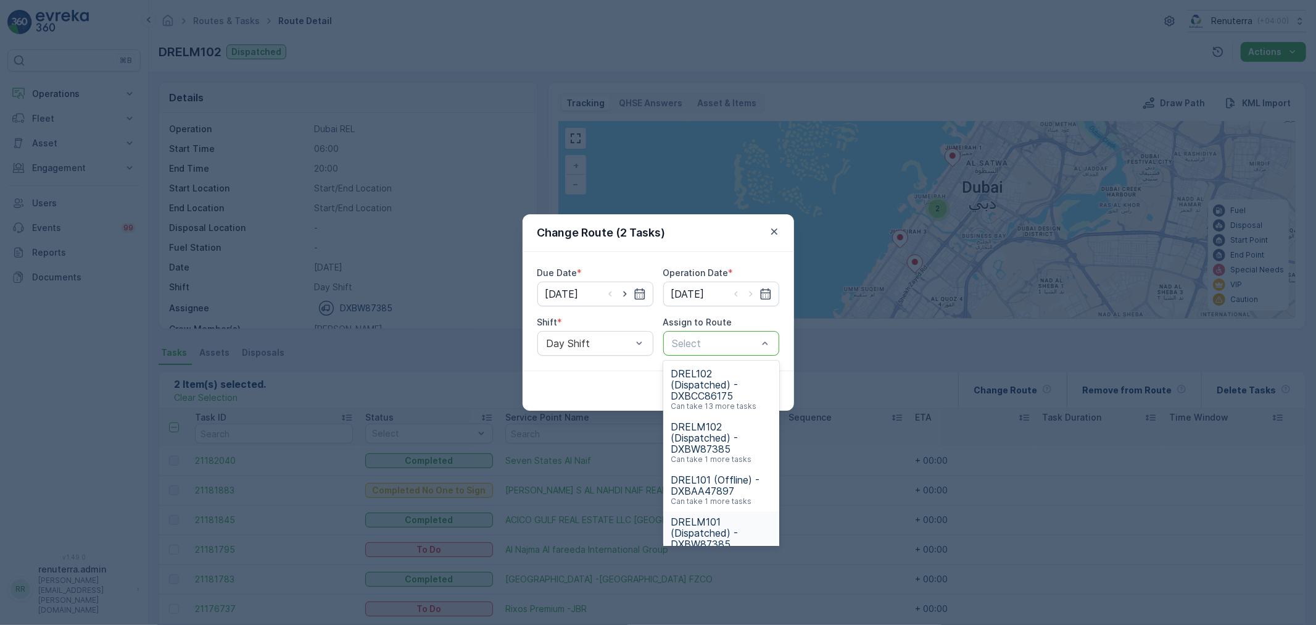
click at [704, 528] on span "DRELM101 (Dispatched) - DXBW87385" at bounding box center [721, 532] width 101 height 33
click at [720, 348] on div at bounding box center [708, 343] width 75 height 11
click at [726, 528] on span "DRELM101 (Dispatched) - DXBW87385" at bounding box center [721, 532] width 101 height 33
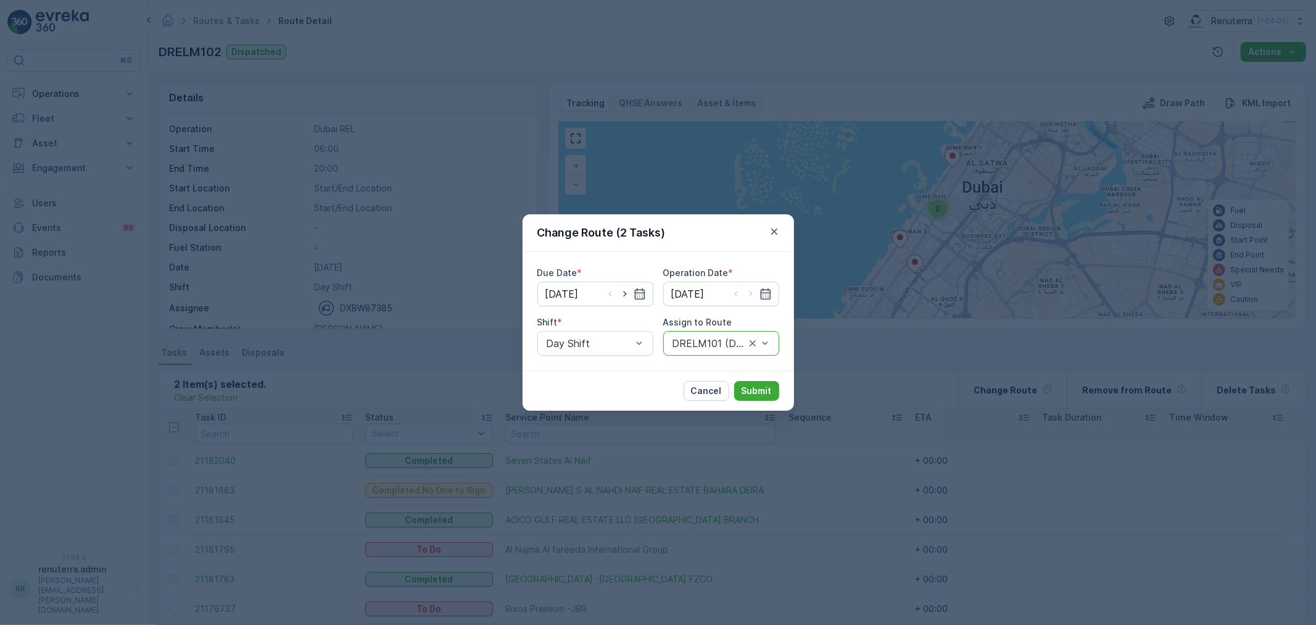
click at [719, 329] on div "Assign to Route option DRELM101 (Dispatched) - DXBW87385, selected. DRELM101 (D…" at bounding box center [721, 335] width 116 height 39
click at [718, 332] on div "DRELM101 (Dispatched) - DXBW87385" at bounding box center [721, 343] width 116 height 25
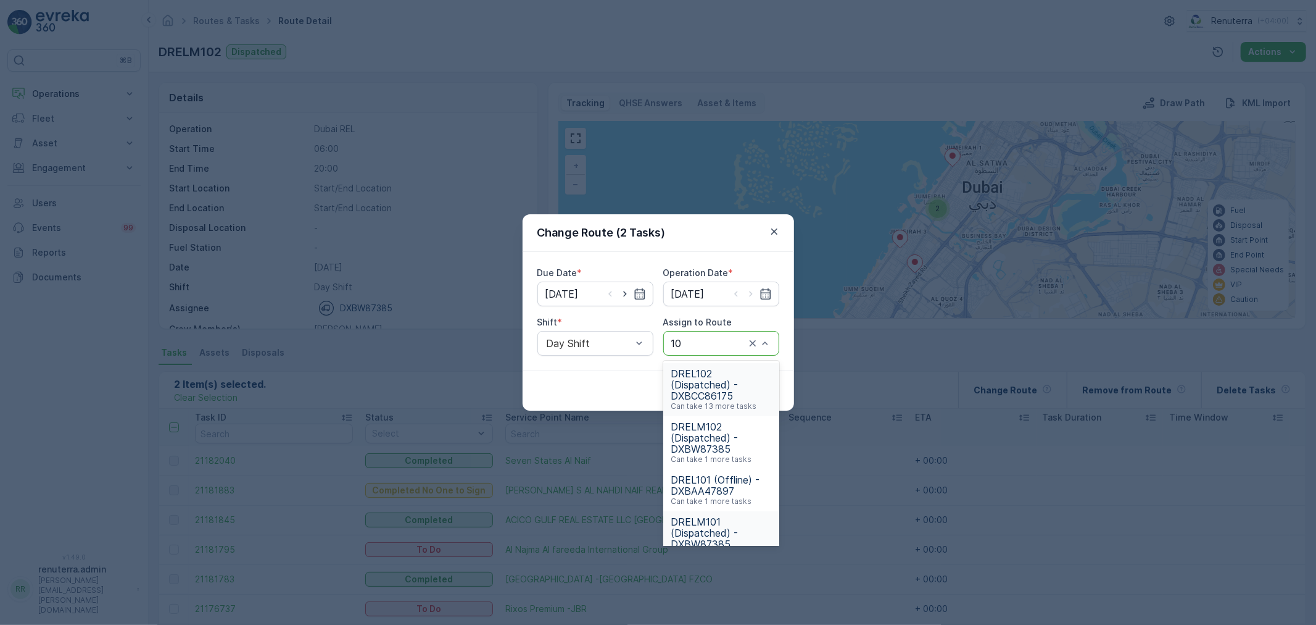
type input "101"
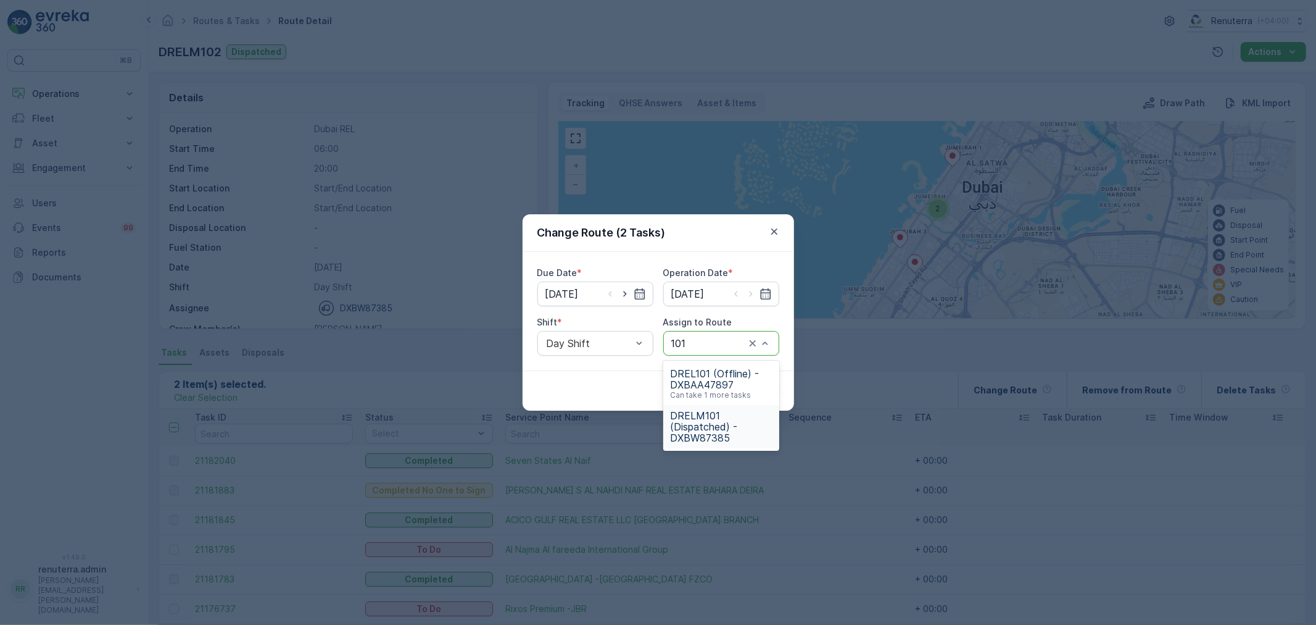
drag, startPoint x: 714, startPoint y: 415, endPoint x: 749, endPoint y: 410, distance: 35.5
click at [713, 415] on span "DRELM101 (Dispatched) - DXBW87385" at bounding box center [721, 426] width 101 height 33
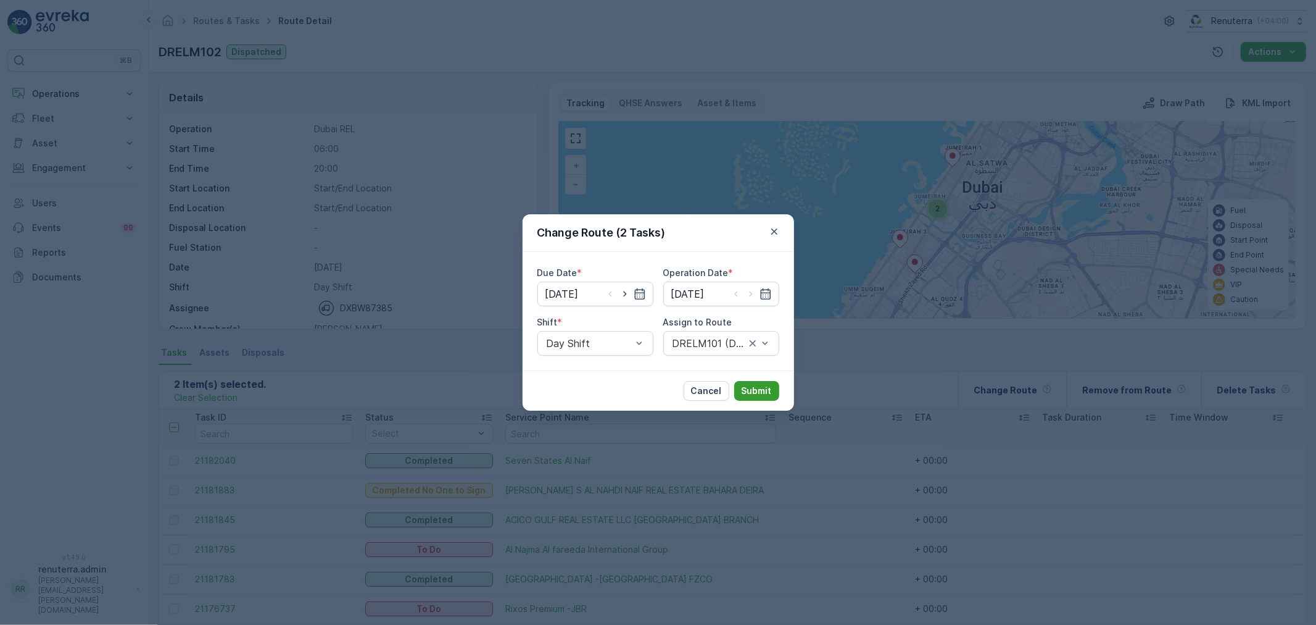
click at [752, 392] on p "Submit" at bounding box center [757, 390] width 30 height 12
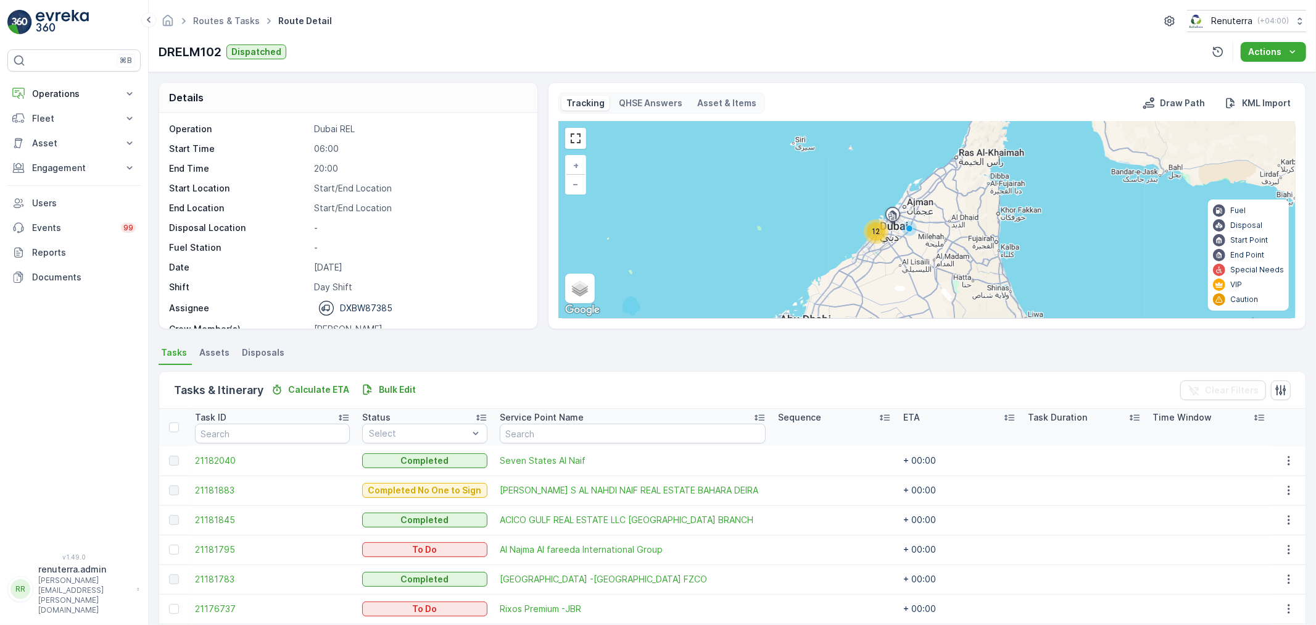
click at [889, 236] on div "12 + − Satellite Roadmap Terrain Hybrid Leaflet Keyboard shortcuts Map Data Map…" at bounding box center [927, 220] width 736 height 196
click at [879, 232] on div "12" at bounding box center [876, 231] width 19 height 19
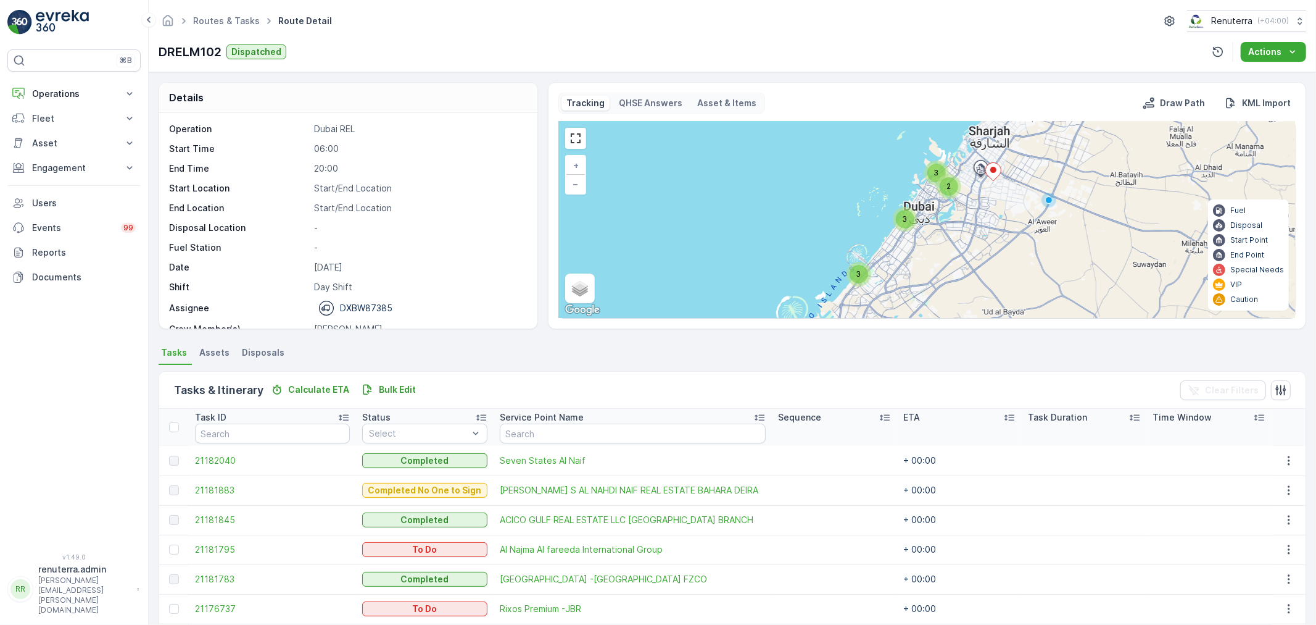
click at [901, 226] on div "3" at bounding box center [905, 219] width 19 height 19
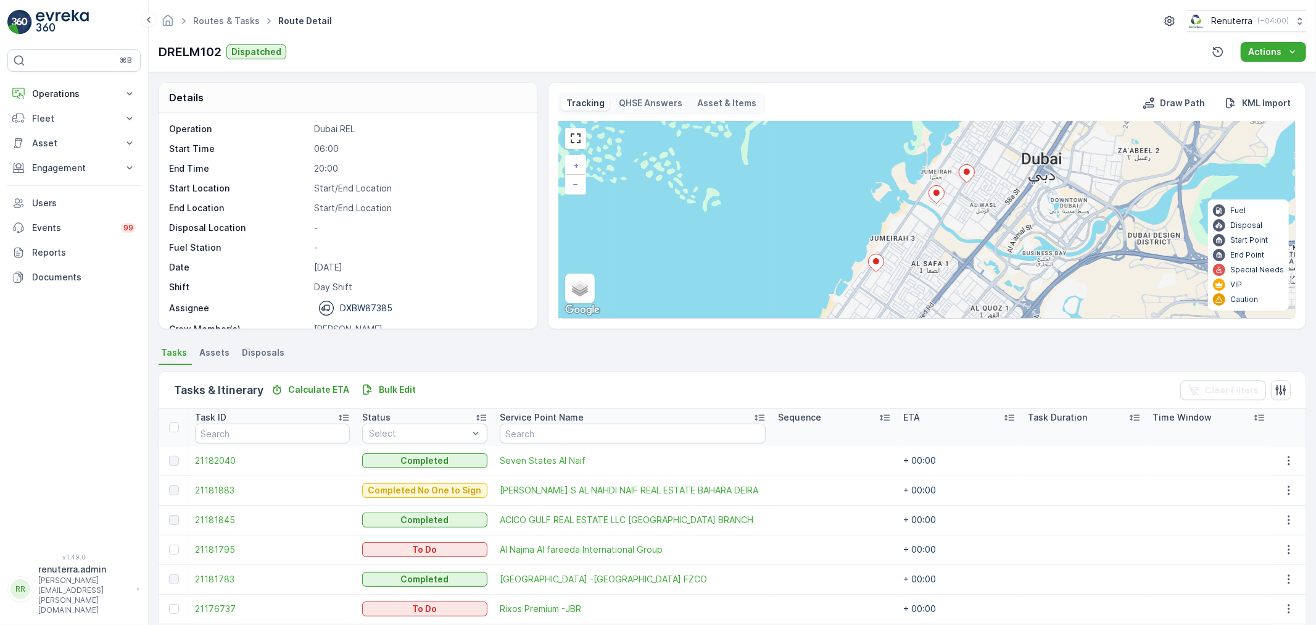
click at [879, 263] on icon at bounding box center [875, 263] width 15 height 18
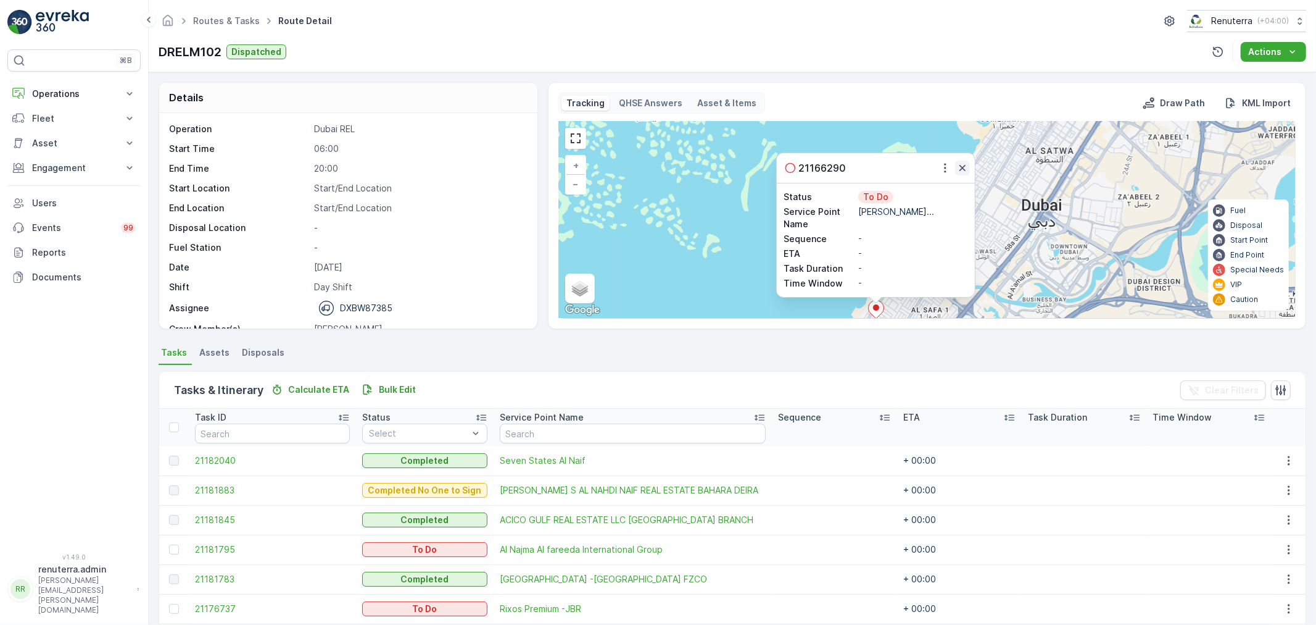
click at [960, 171] on icon "button" at bounding box center [963, 168] width 12 height 12
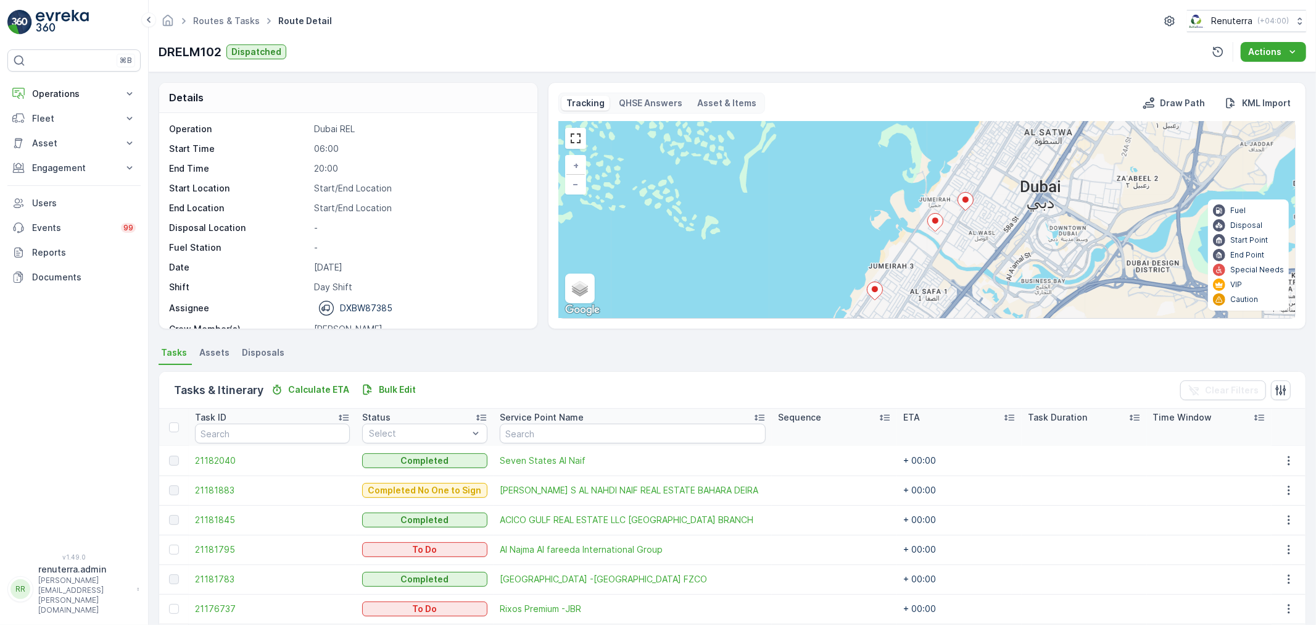
drag, startPoint x: 941, startPoint y: 249, endPoint x: 958, endPoint y: 181, distance: 69.9
click at [958, 181] on div "3 2 + − Satellite Roadmap Terrain Hybrid Leaflet Keyboard shortcuts Map Data Ma…" at bounding box center [927, 220] width 736 height 196
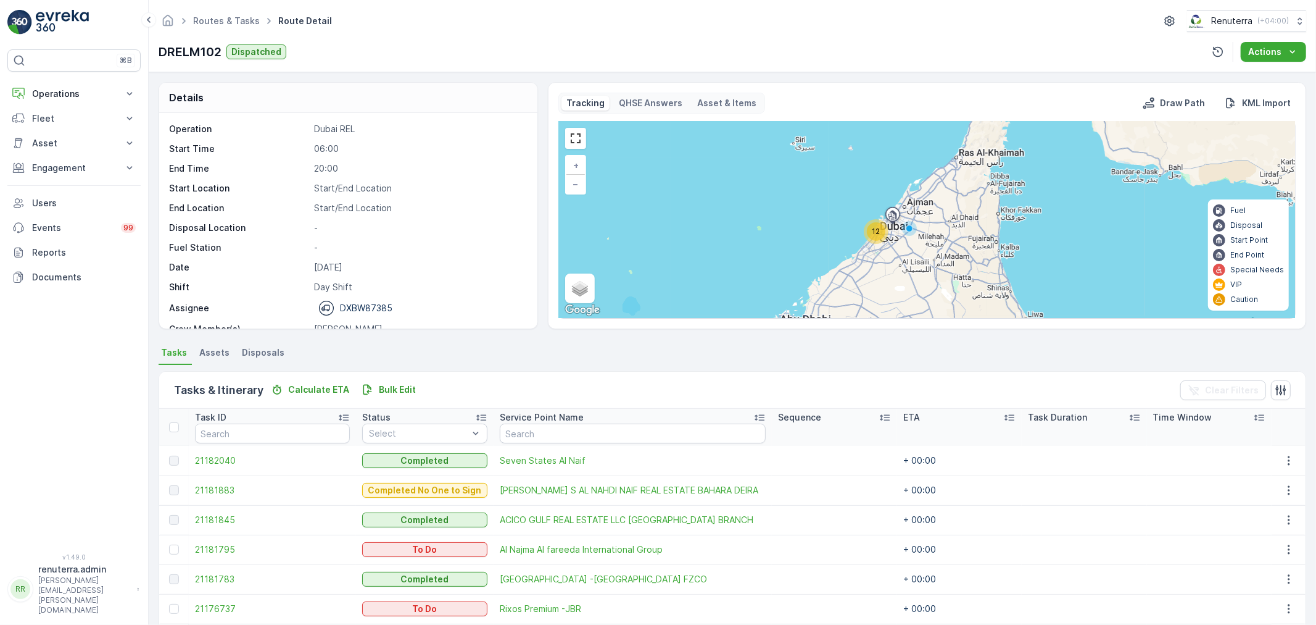
click at [870, 233] on div "12" at bounding box center [876, 231] width 19 height 19
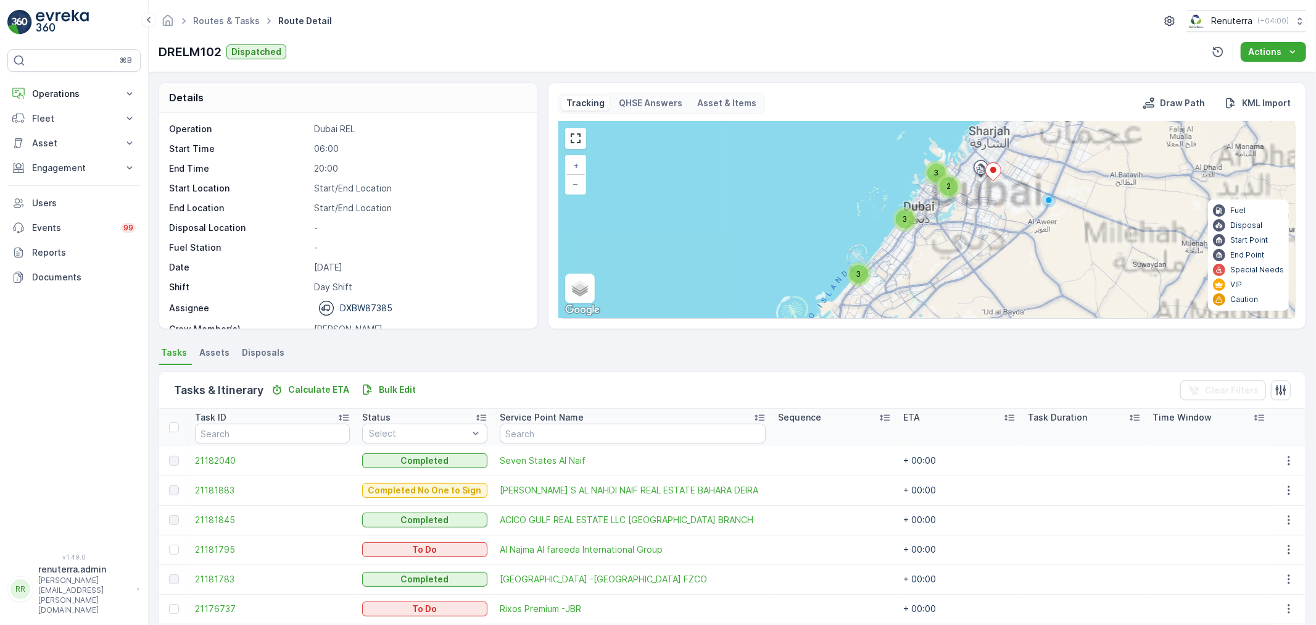
click at [902, 228] on div "3" at bounding box center [905, 219] width 19 height 19
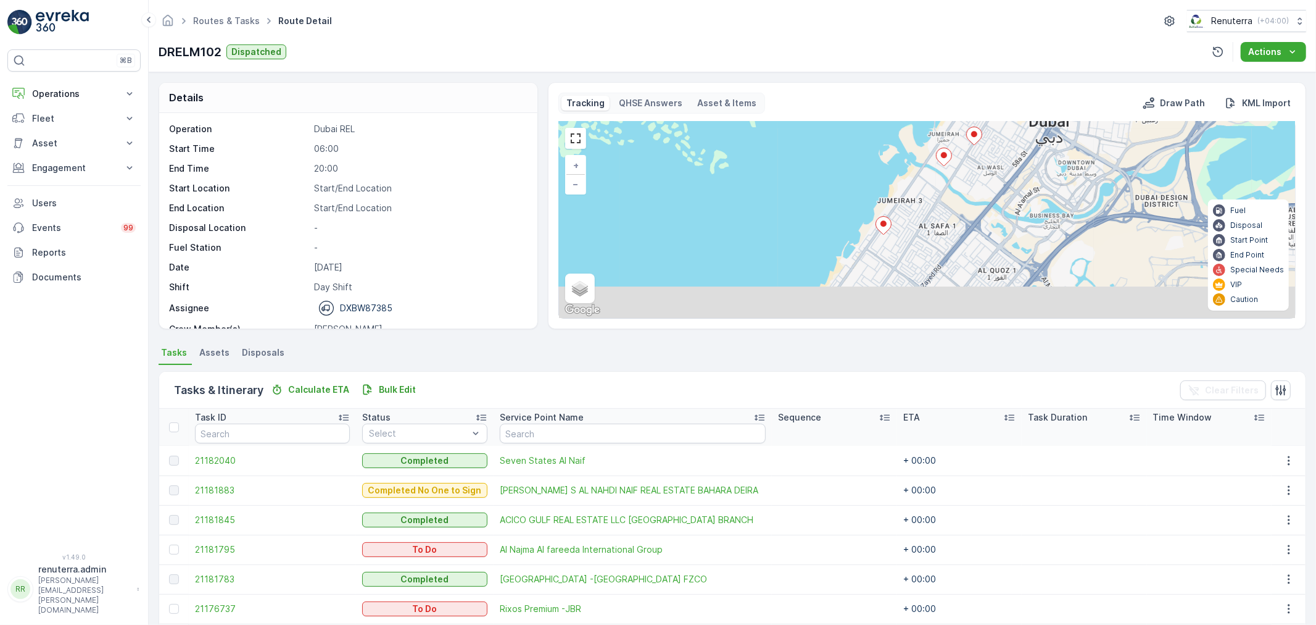
drag, startPoint x: 907, startPoint y: 280, endPoint x: 921, endPoint y: 207, distance: 74.1
click at [921, 207] on div "3 2 + − Satellite Roadmap Terrain Hybrid Leaflet Keyboard shortcuts Map Data Ma…" at bounding box center [927, 220] width 736 height 196
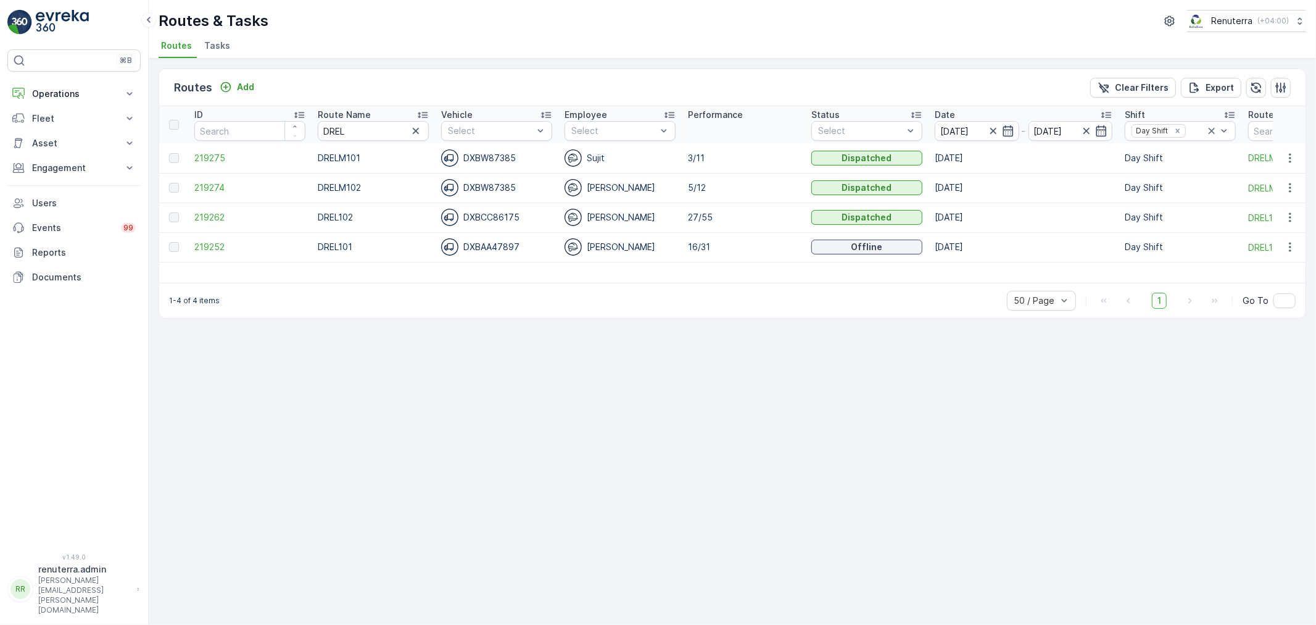
click at [376, 116] on div "Route Name" at bounding box center [373, 115] width 111 height 12
click at [212, 217] on span "219275" at bounding box center [249, 217] width 111 height 12
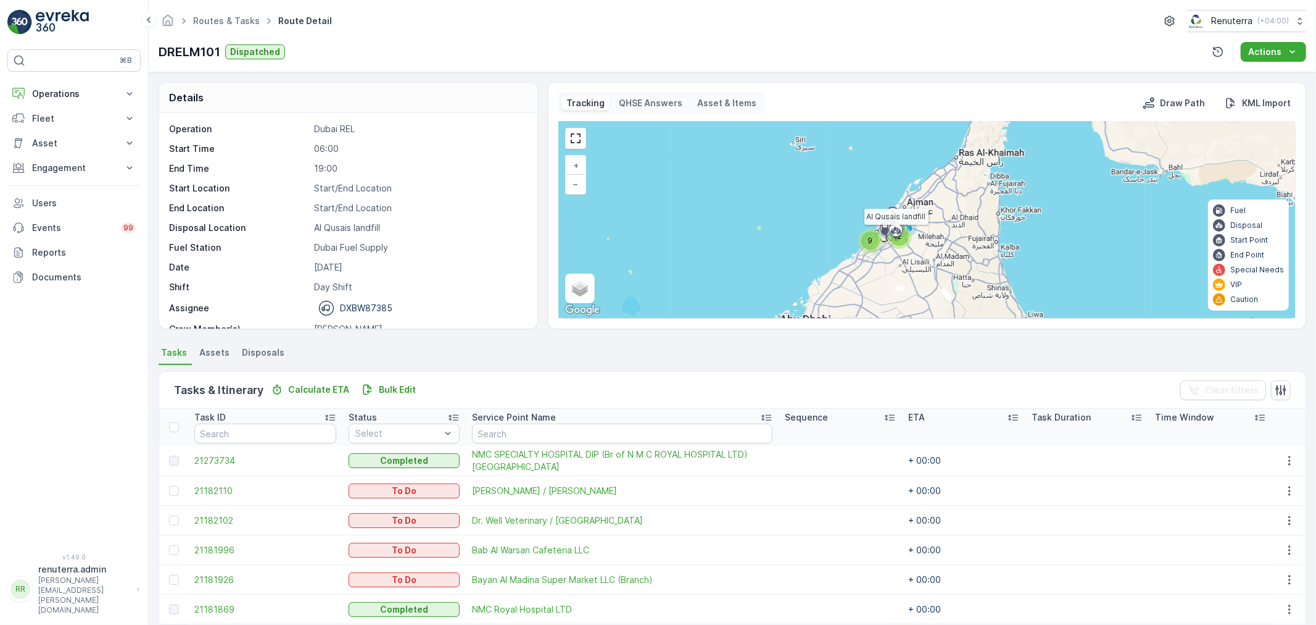
click at [871, 235] on div "9" at bounding box center [871, 240] width 19 height 19
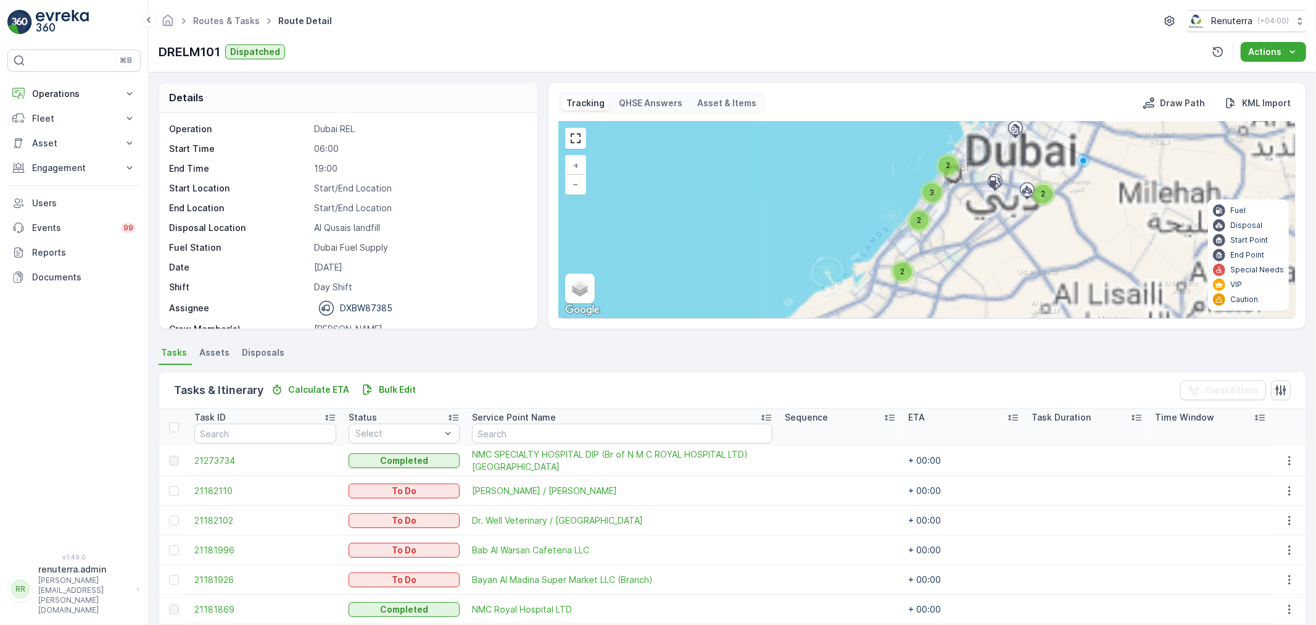
click at [912, 218] on div "2" at bounding box center [919, 220] width 19 height 19
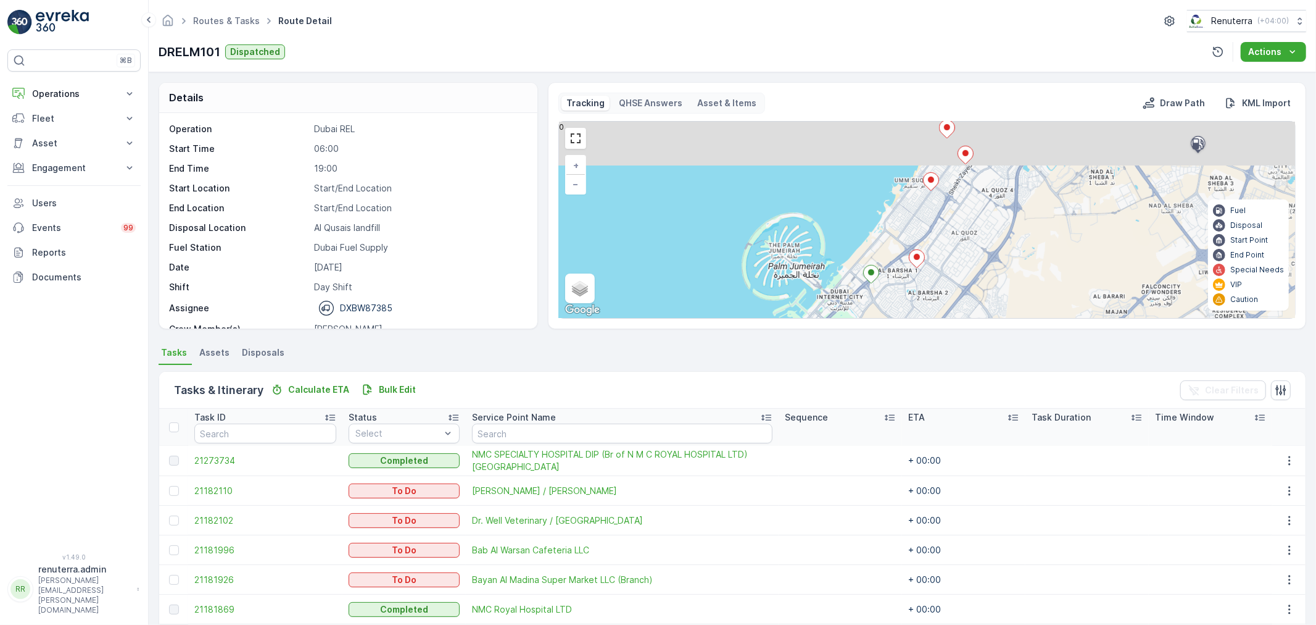
drag, startPoint x: 958, startPoint y: 191, endPoint x: 914, endPoint y: 265, distance: 86.4
click at [914, 265] on div "2 2 2 + − Satellite Roadmap Terrain Hybrid Leaflet Keyboard shortcuts Map Data …" at bounding box center [927, 220] width 736 height 196
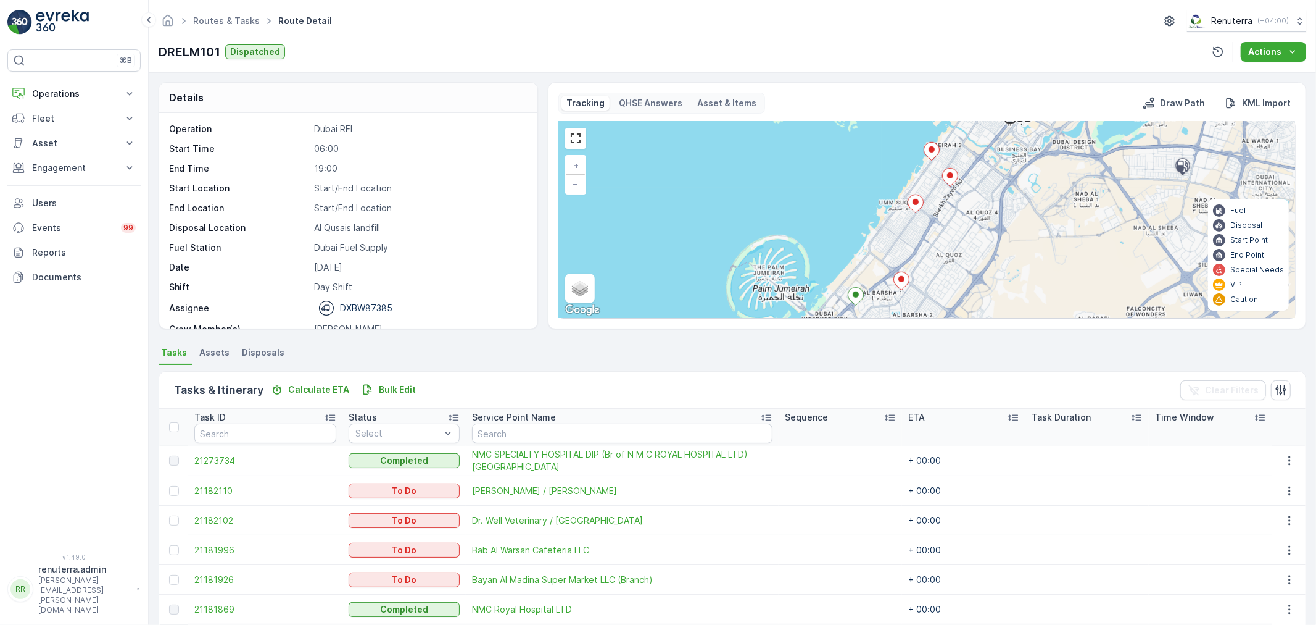
click at [903, 261] on div "2 2 2 + − Satellite Roadmap Terrain Hybrid Leaflet Keyboard shortcuts Map Data …" at bounding box center [927, 220] width 736 height 196
drag, startPoint x: 890, startPoint y: 266, endPoint x: 865, endPoint y: 270, distance: 25.7
click at [865, 270] on div "2 2 2 + − Satellite Roadmap Terrain Hybrid Leaflet Keyboard shortcuts Map Data …" at bounding box center [927, 220] width 736 height 196
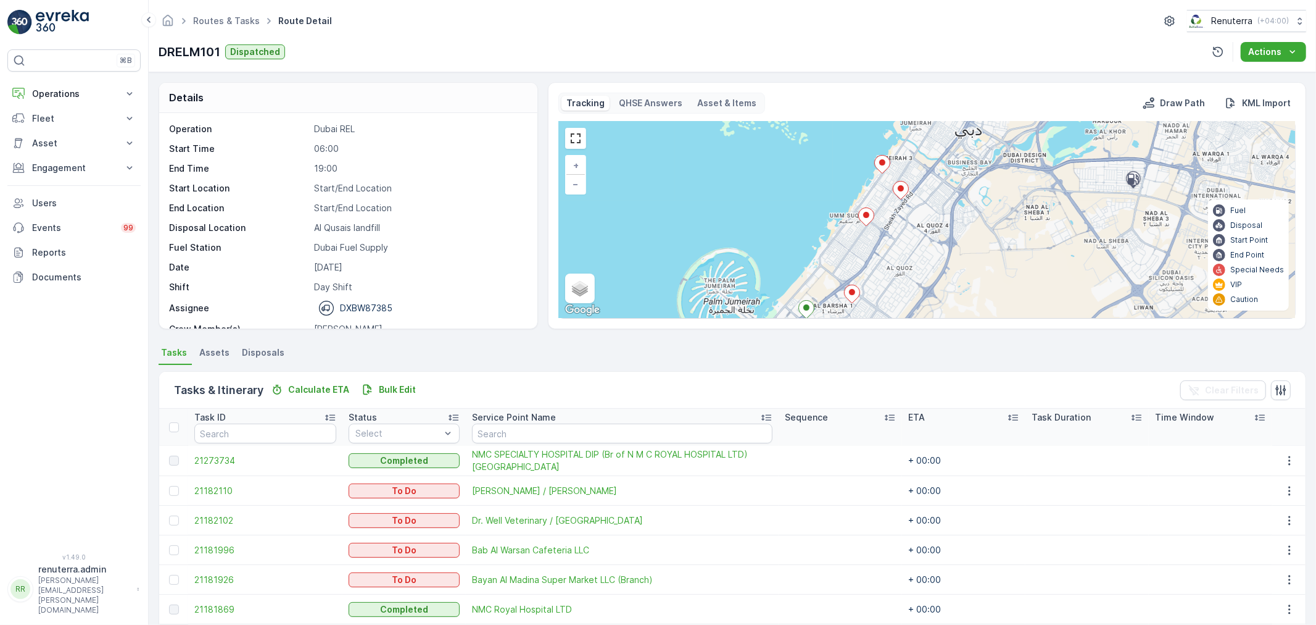
drag, startPoint x: 907, startPoint y: 220, endPoint x: 830, endPoint y: 268, distance: 90.9
click at [830, 268] on div "2 2 2 + − Satellite Roadmap Terrain Hybrid Leaflet Keyboard shortcuts Map Data …" at bounding box center [927, 220] width 736 height 196
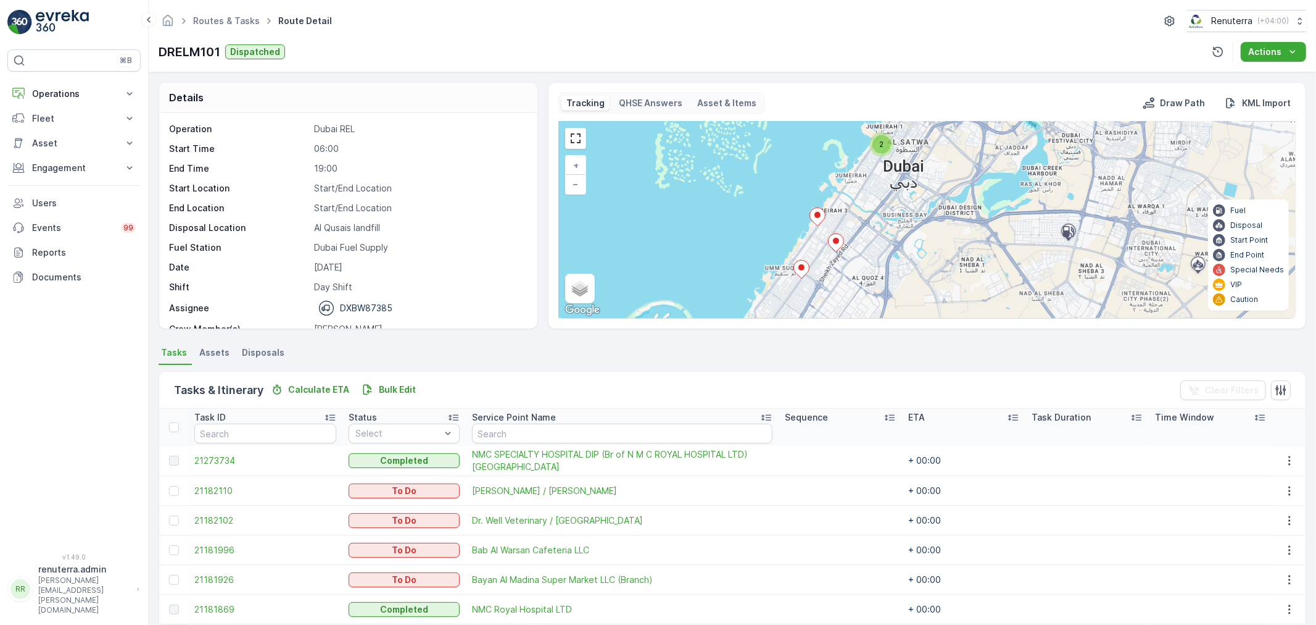
drag, startPoint x: 895, startPoint y: 211, endPoint x: 868, endPoint y: 279, distance: 73.1
click at [868, 279] on div "2 2 2 + − Satellite Roadmap Terrain Hybrid Leaflet Keyboard shortcuts Map Data …" at bounding box center [927, 220] width 736 height 196
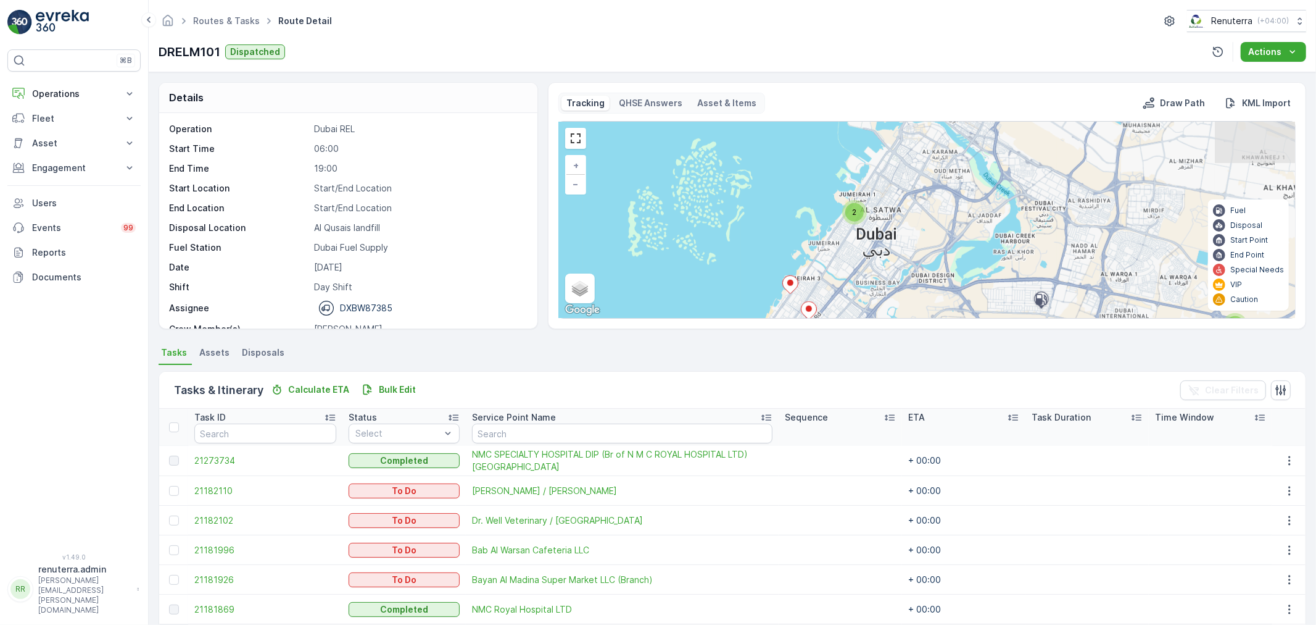
click at [860, 213] on div "2" at bounding box center [854, 212] width 19 height 19
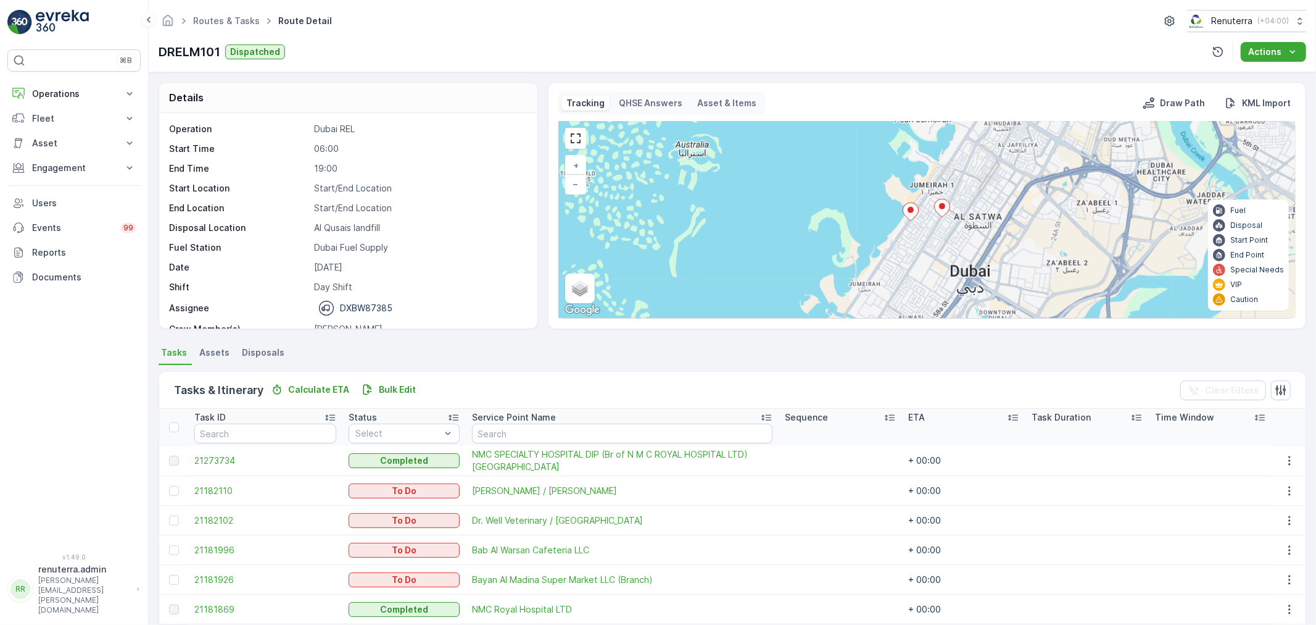
click at [915, 202] on icon at bounding box center [911, 211] width 16 height 19
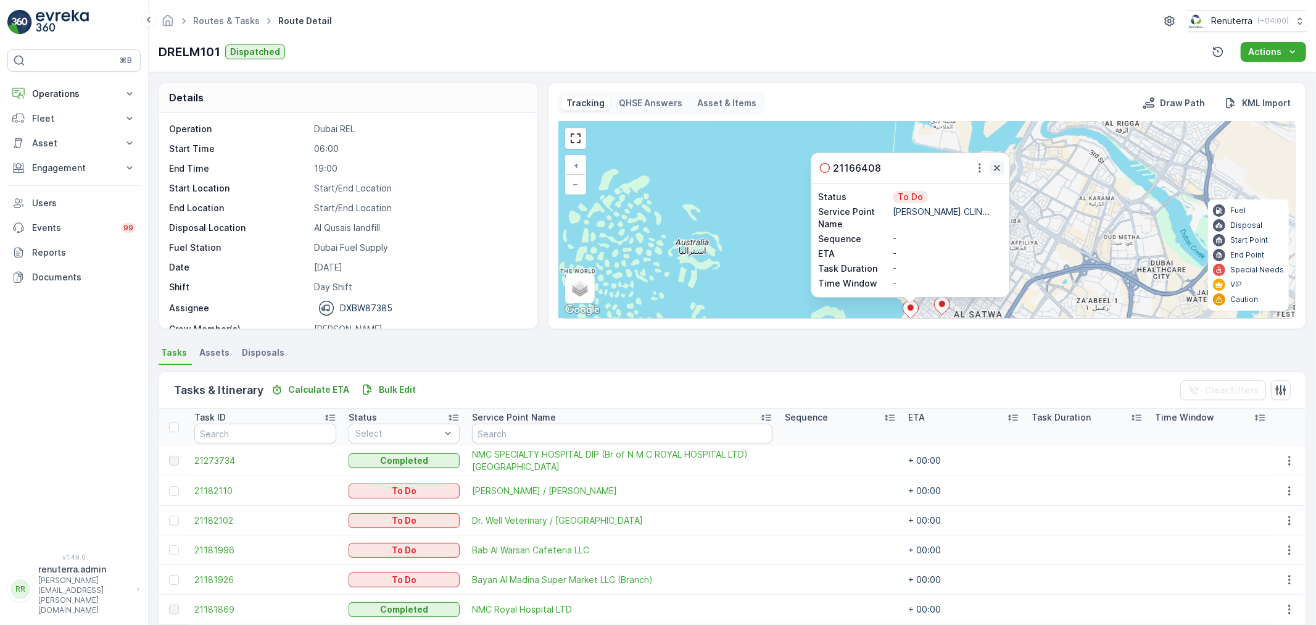
click at [997, 160] on button "button" at bounding box center [997, 167] width 15 height 15
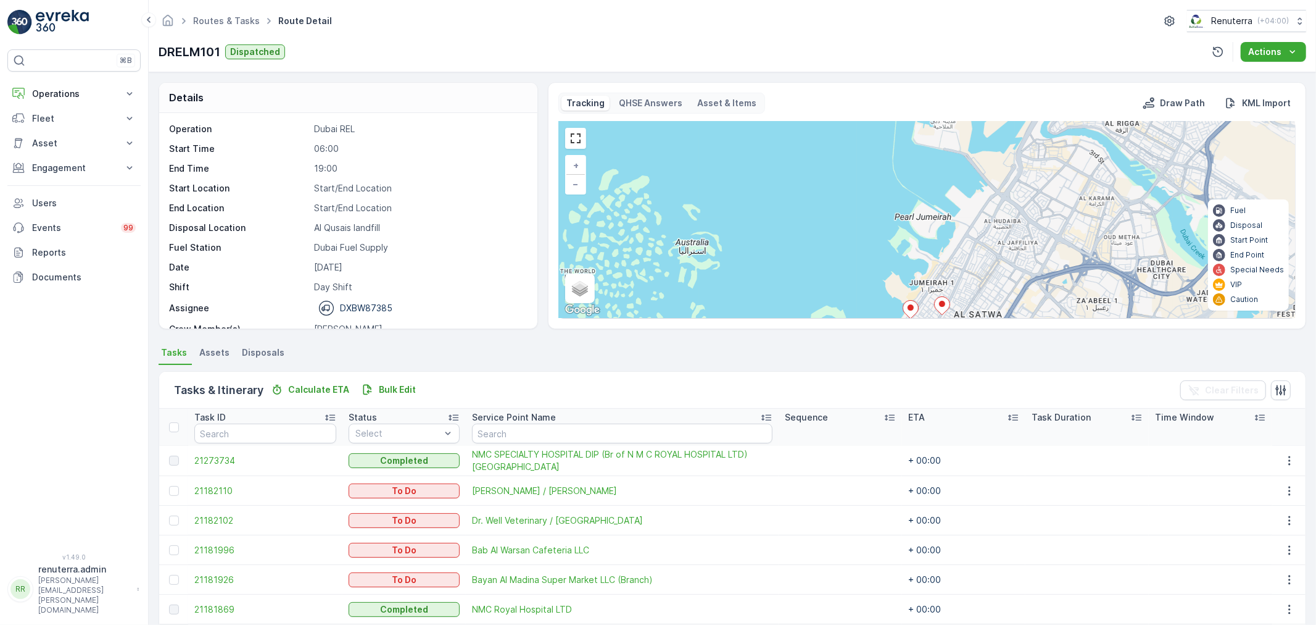
click at [938, 307] on icon at bounding box center [941, 306] width 15 height 18
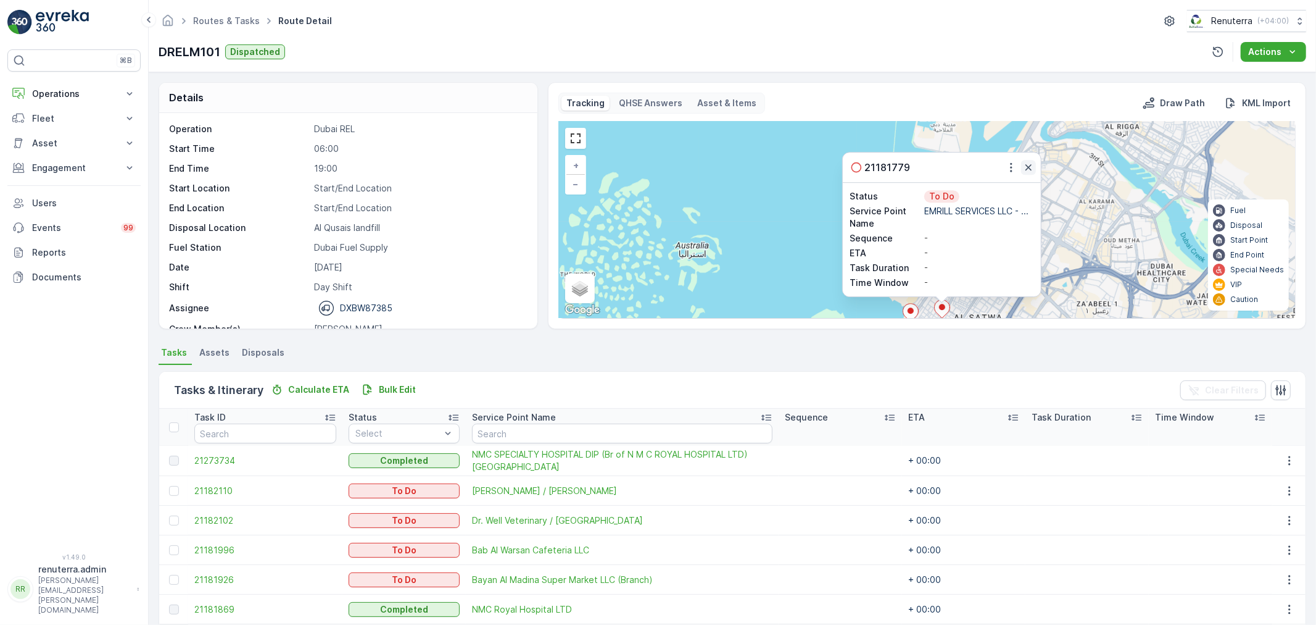
click at [1023, 168] on icon "button" at bounding box center [1029, 167] width 12 height 12
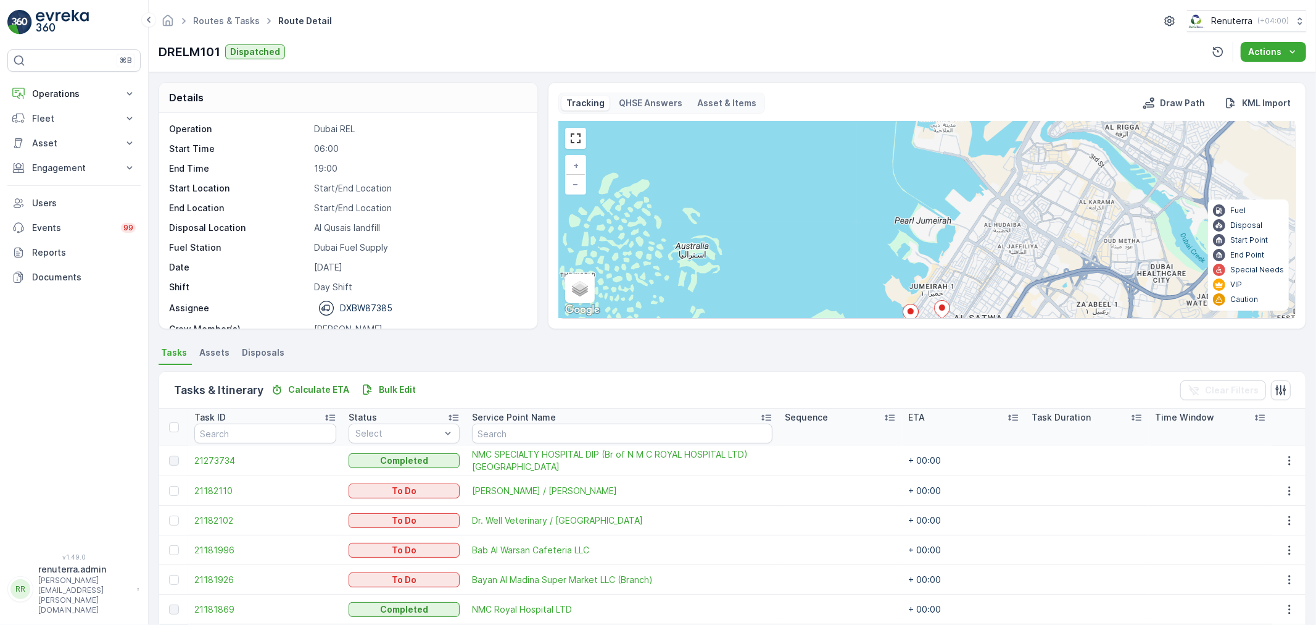
click at [915, 317] on icon at bounding box center [911, 313] width 16 height 19
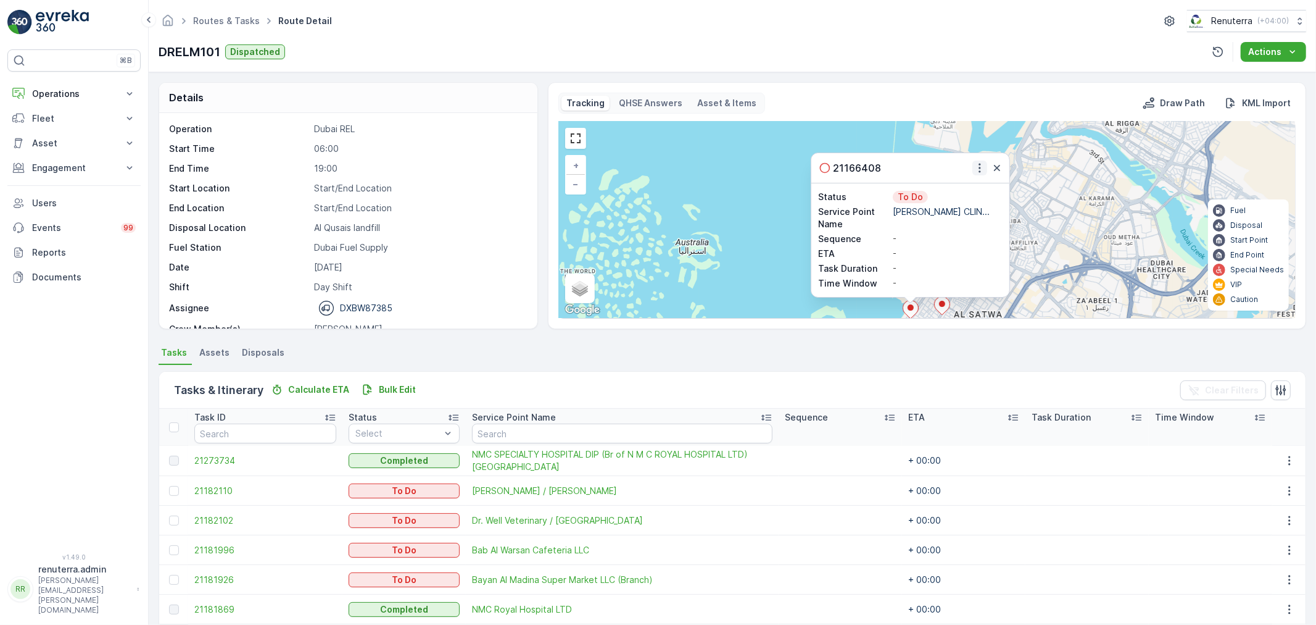
click at [974, 173] on icon "button" at bounding box center [980, 168] width 12 height 12
click at [957, 197] on span "Change Route" at bounding box center [953, 203] width 60 height 12
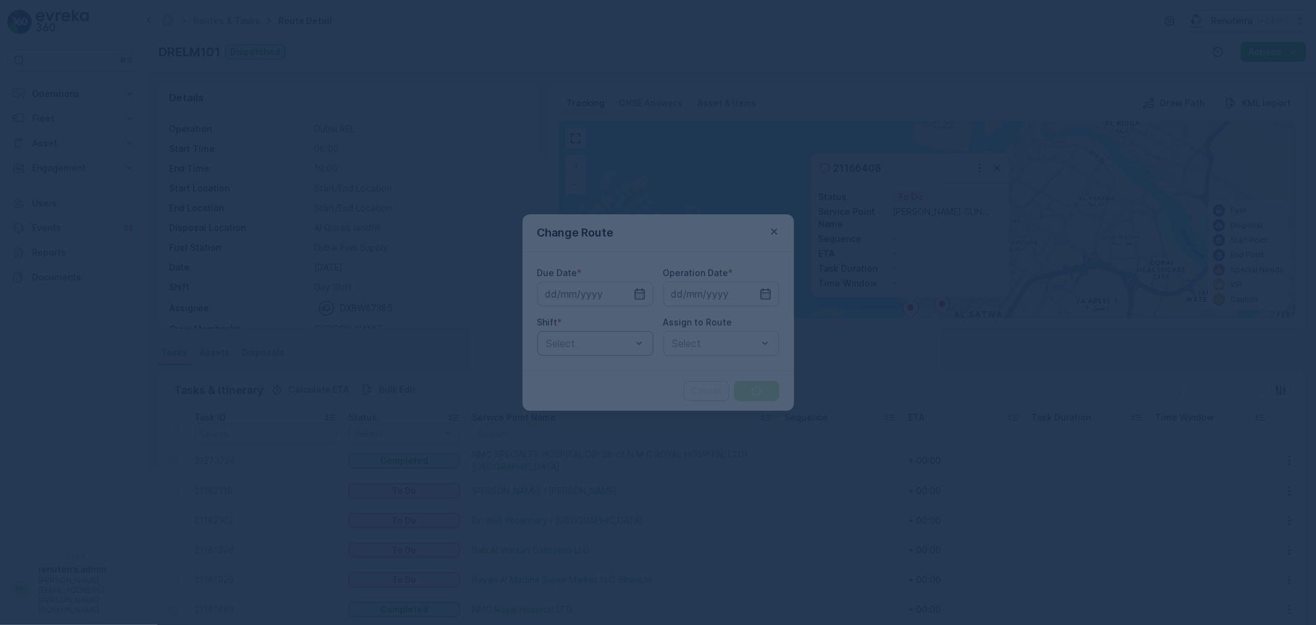
type input "[DATE]"
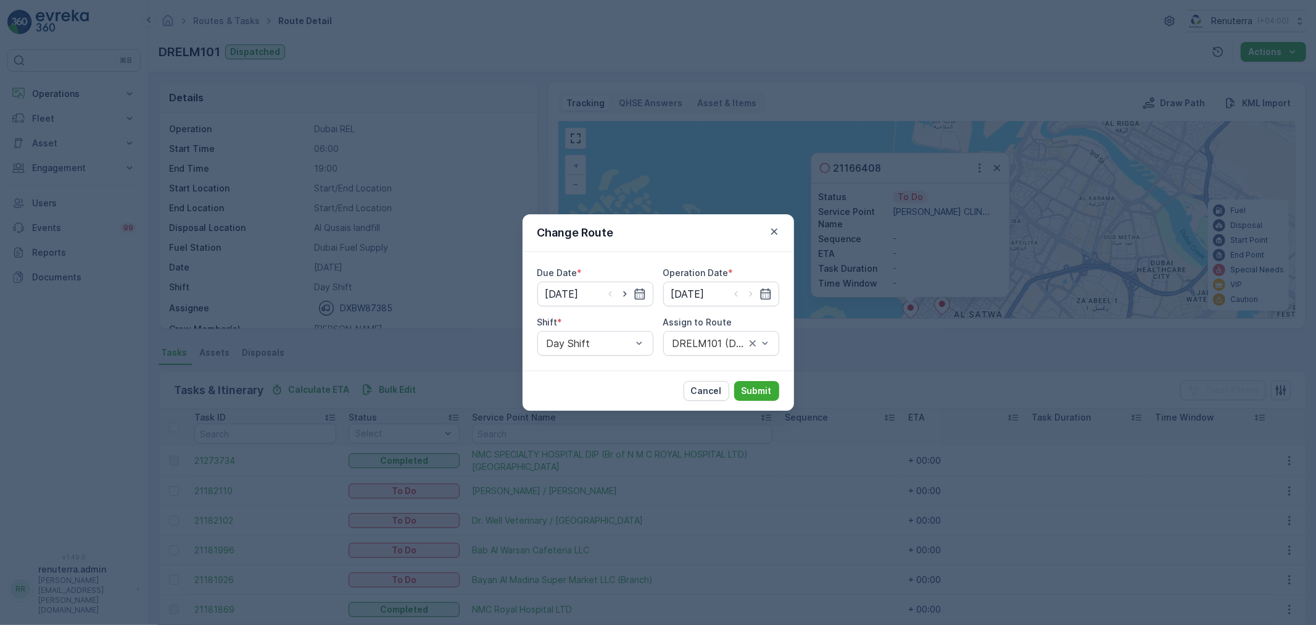
click at [690, 359] on div "Due Date * 29.08.2025 Operation Date * 29.08.2025 Shift * Day Shift Assign to R…" at bounding box center [659, 311] width 272 height 118
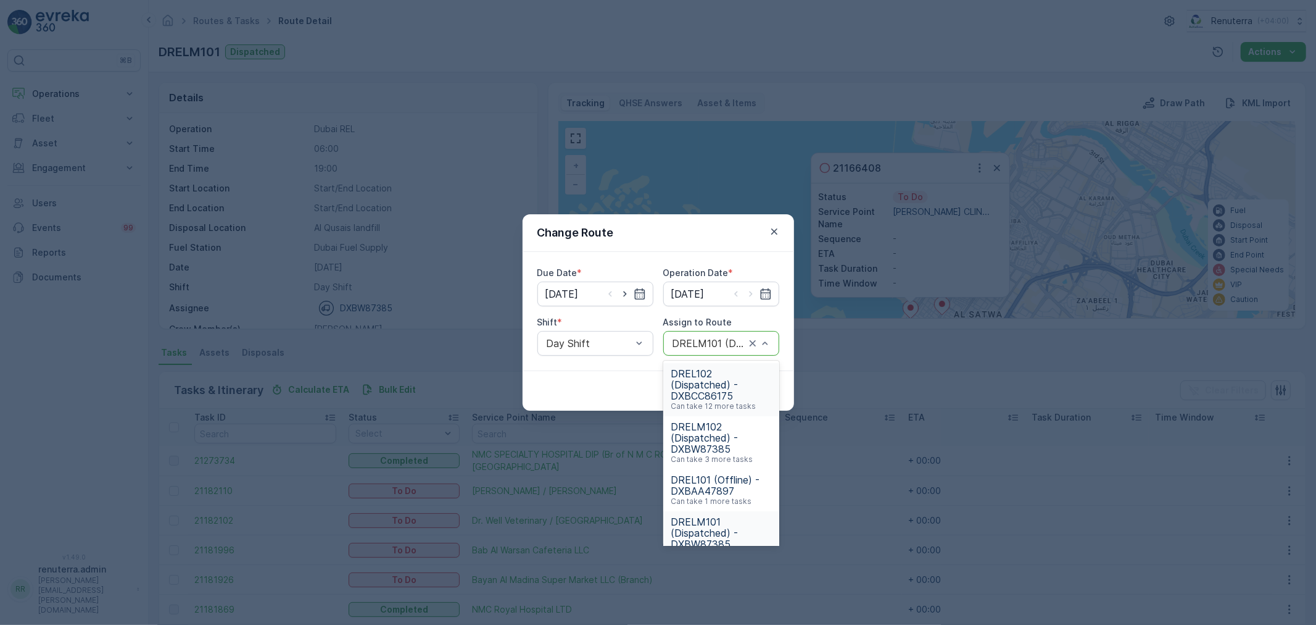
click at [689, 349] on div "DRELM101 (Dispatched) - DXBW87385" at bounding box center [721, 343] width 116 height 25
type input "102"
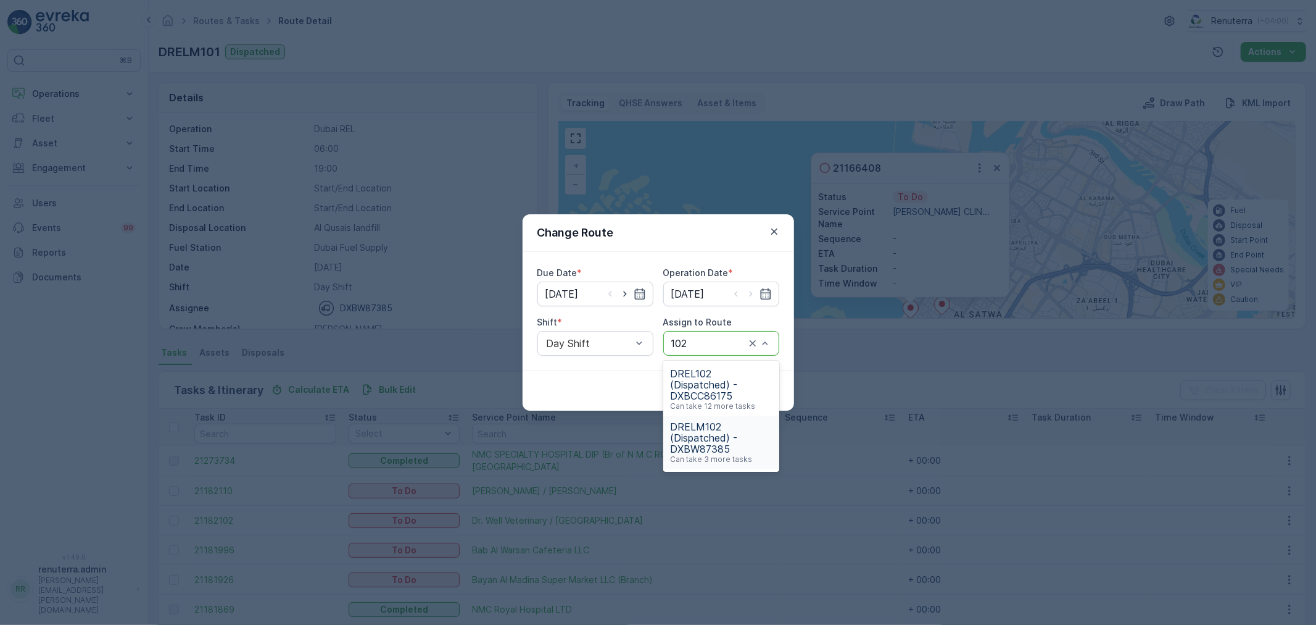
click at [712, 439] on span "DRELM102 (Dispatched) - DXBW87385" at bounding box center [721, 437] width 101 height 33
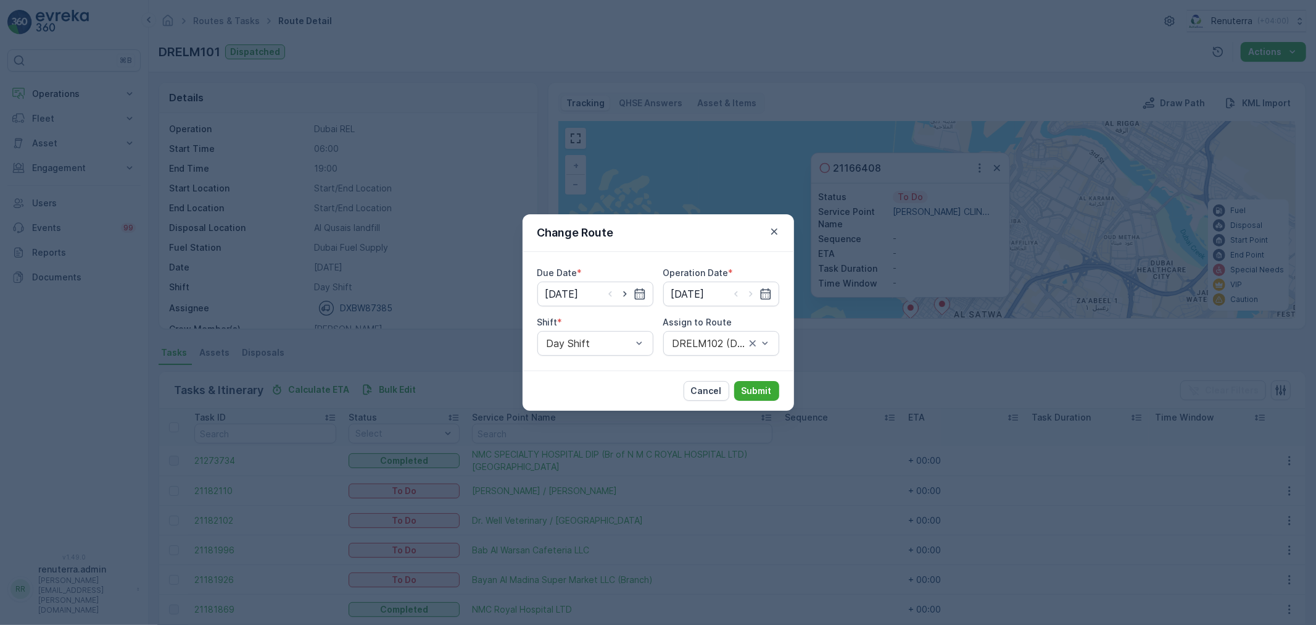
click at [754, 401] on div "Cancel Submit" at bounding box center [659, 390] width 272 height 40
click at [753, 393] on p "Submit" at bounding box center [757, 390] width 30 height 12
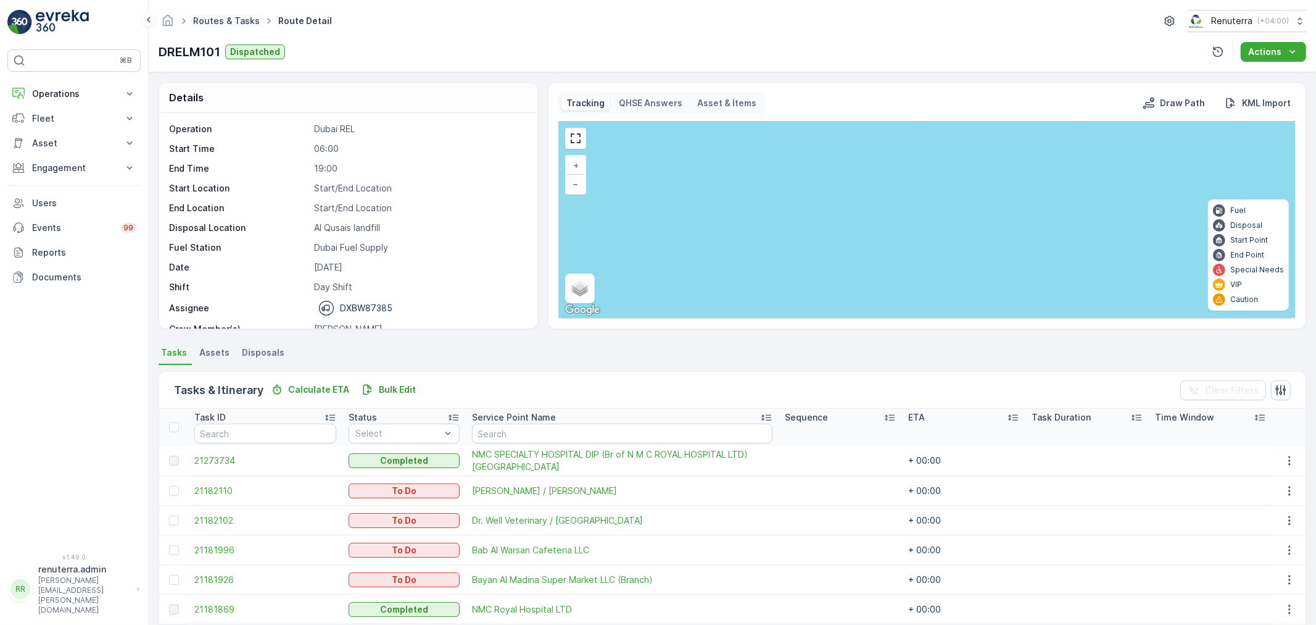
click at [235, 20] on link "Routes & Tasks" at bounding box center [226, 20] width 67 height 10
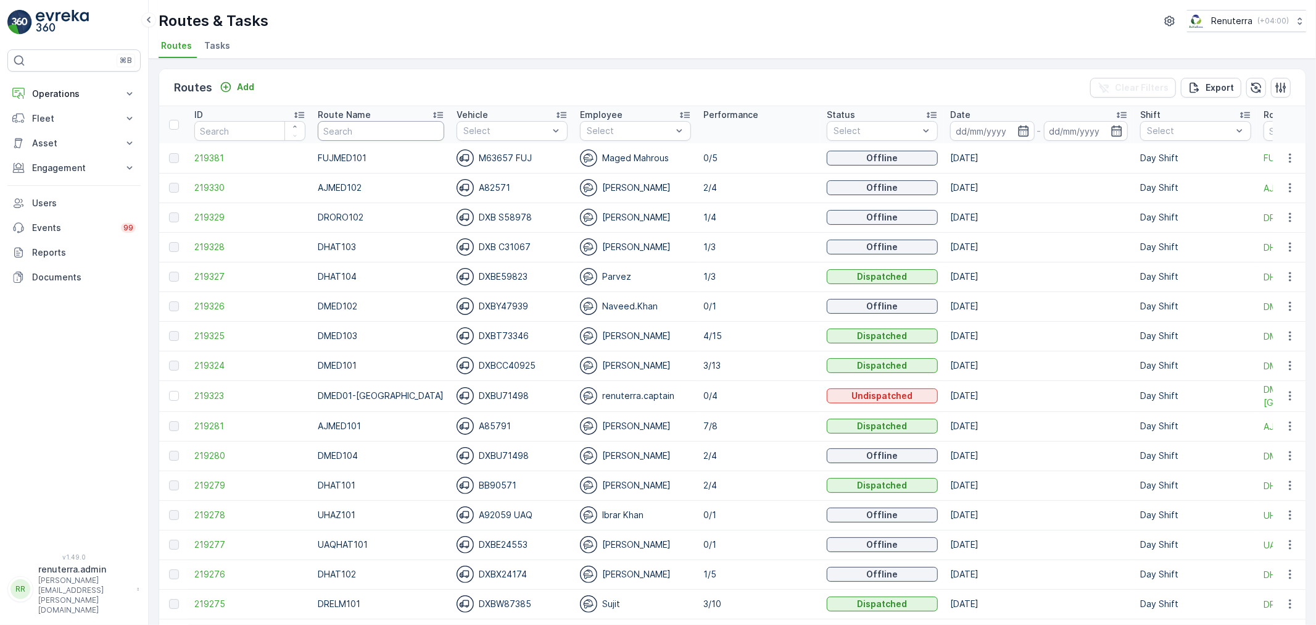
click at [331, 133] on input "text" at bounding box center [381, 131] width 127 height 20
type input "DRELM"
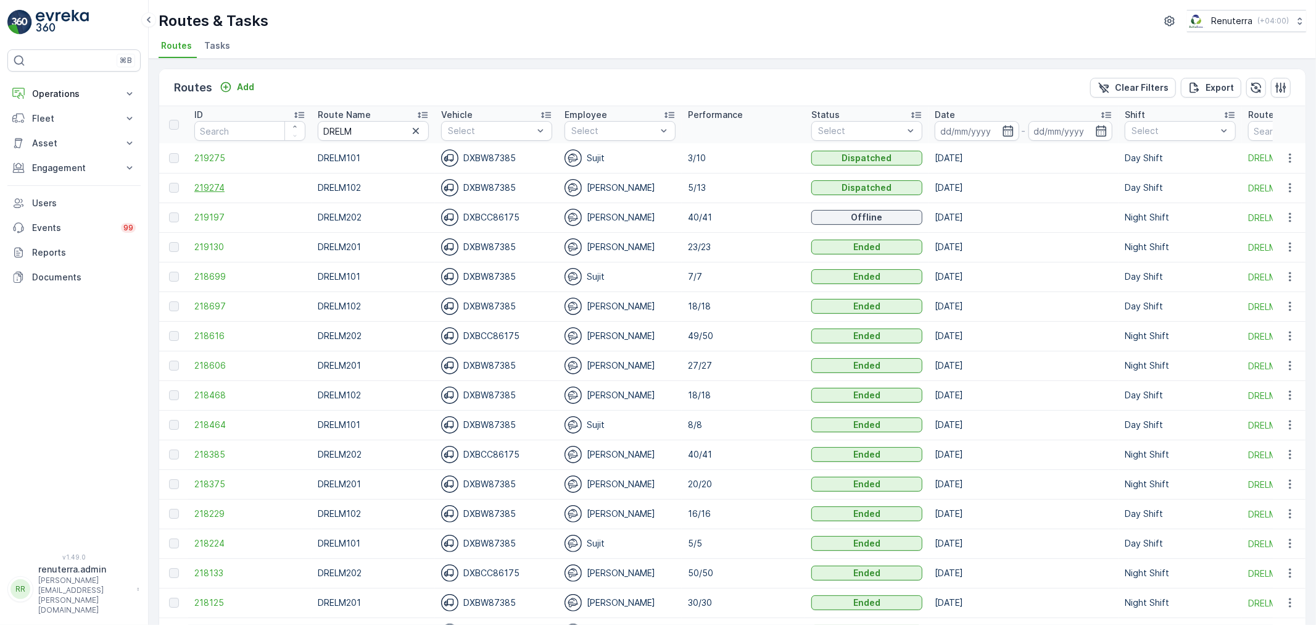
click at [211, 188] on span "219274" at bounding box center [249, 187] width 111 height 12
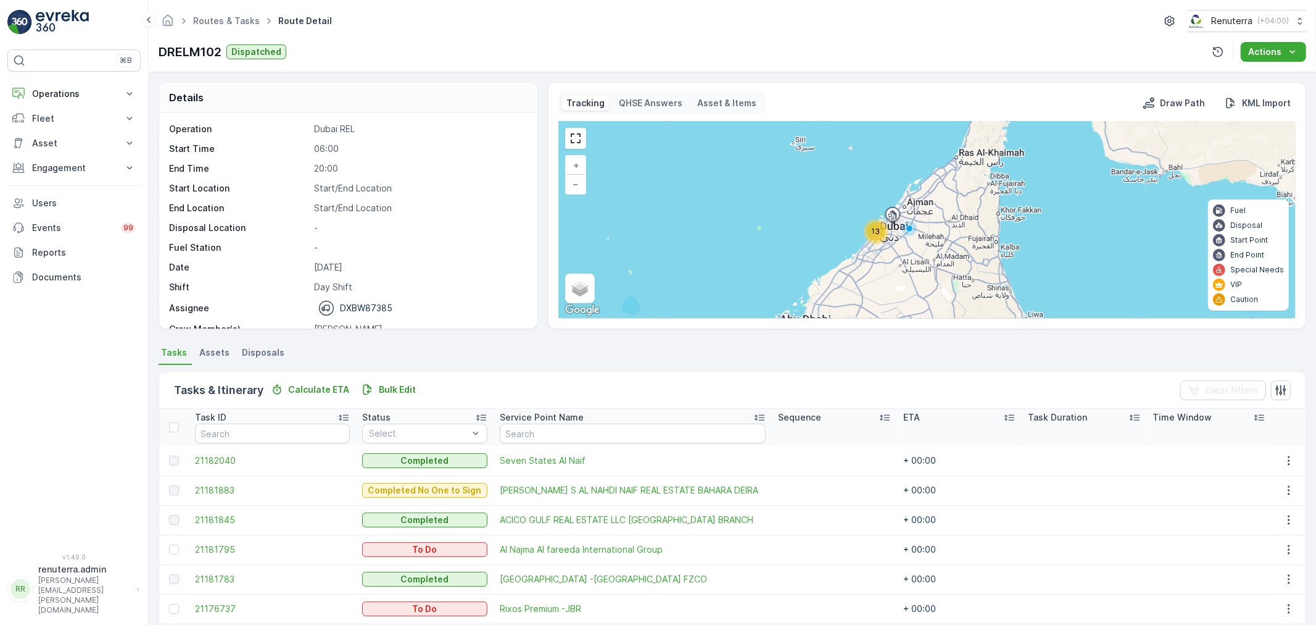
click at [870, 225] on div "13" at bounding box center [876, 231] width 25 height 25
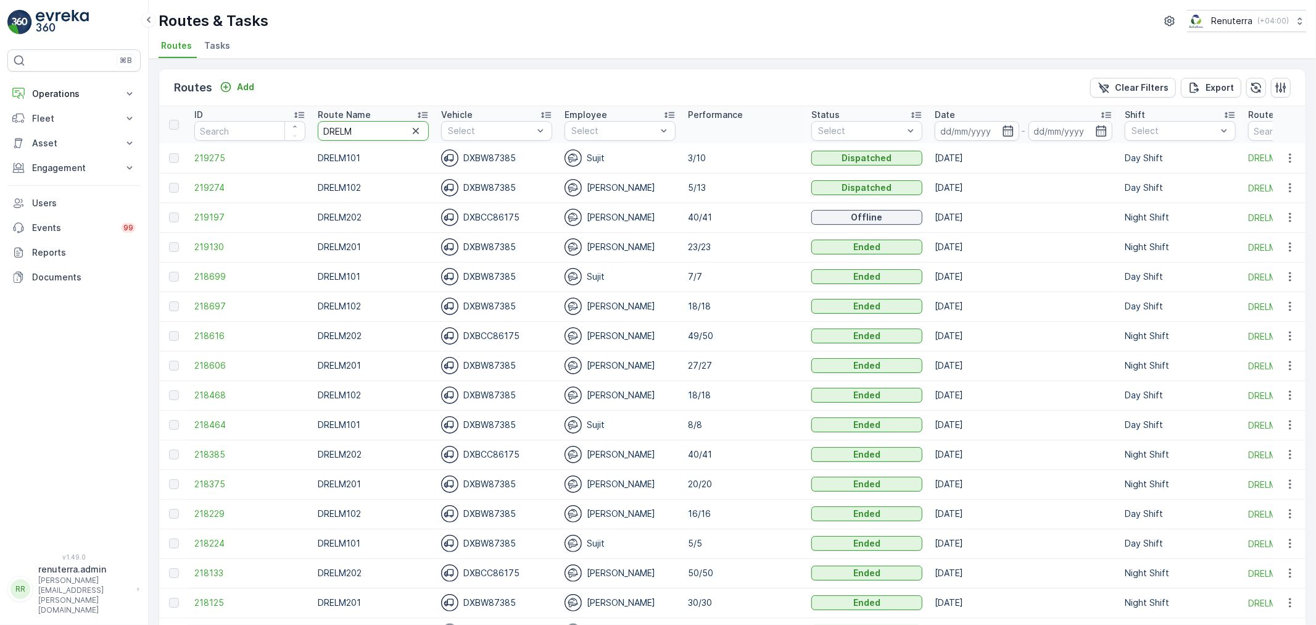
drag, startPoint x: 353, startPoint y: 130, endPoint x: 322, endPoint y: 128, distance: 31.6
click at [322, 128] on input "DRELM" at bounding box center [373, 131] width 111 height 20
click at [189, 183] on td "219274" at bounding box center [249, 188] width 123 height 30
click at [205, 182] on span "219274" at bounding box center [249, 187] width 111 height 12
click at [206, 160] on span "219275" at bounding box center [249, 158] width 111 height 12
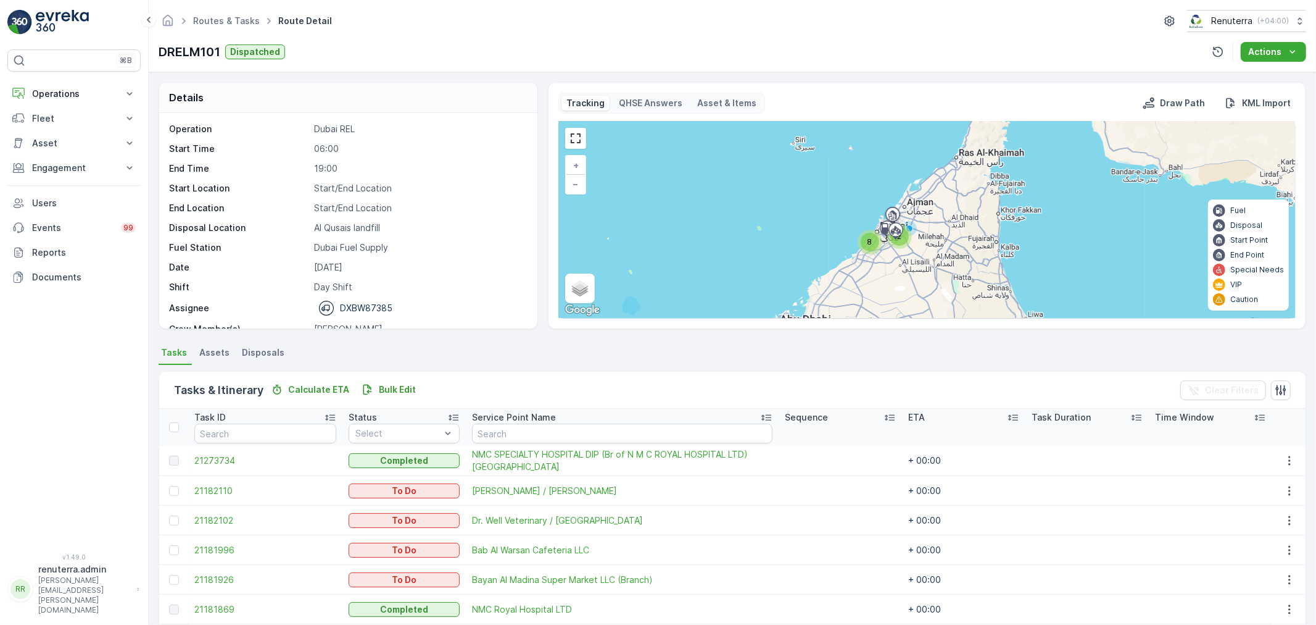
click at [866, 249] on div "8" at bounding box center [870, 242] width 19 height 19
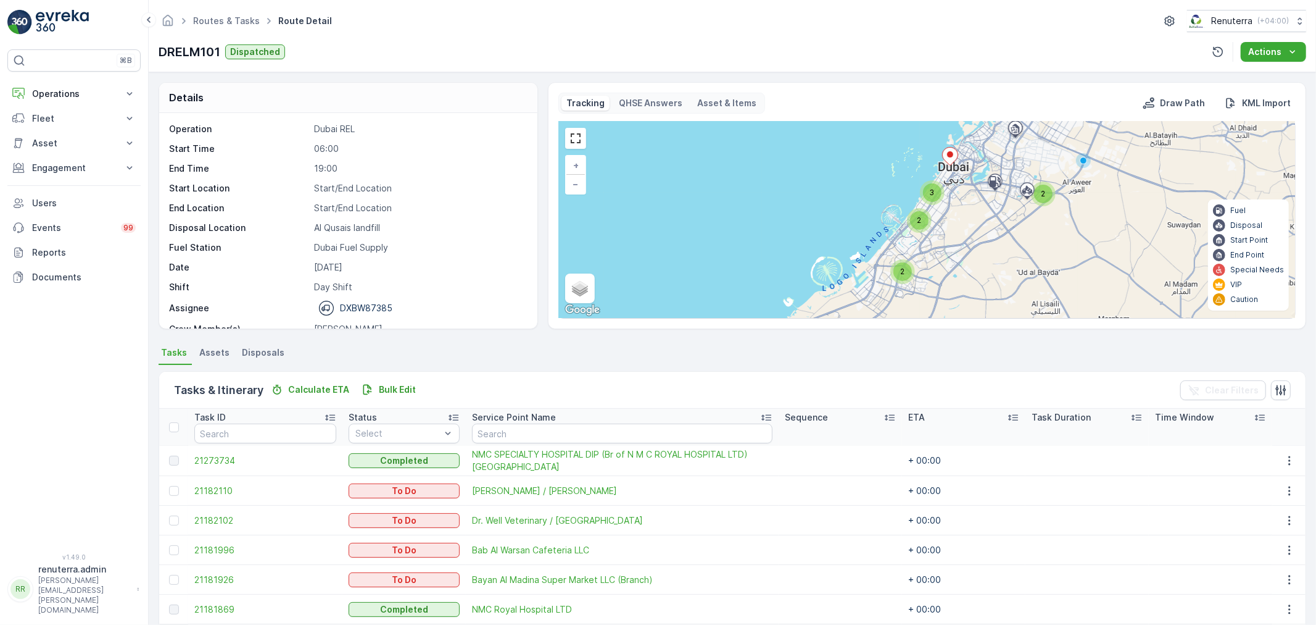
click at [941, 194] on div "3" at bounding box center [932, 192] width 25 height 25
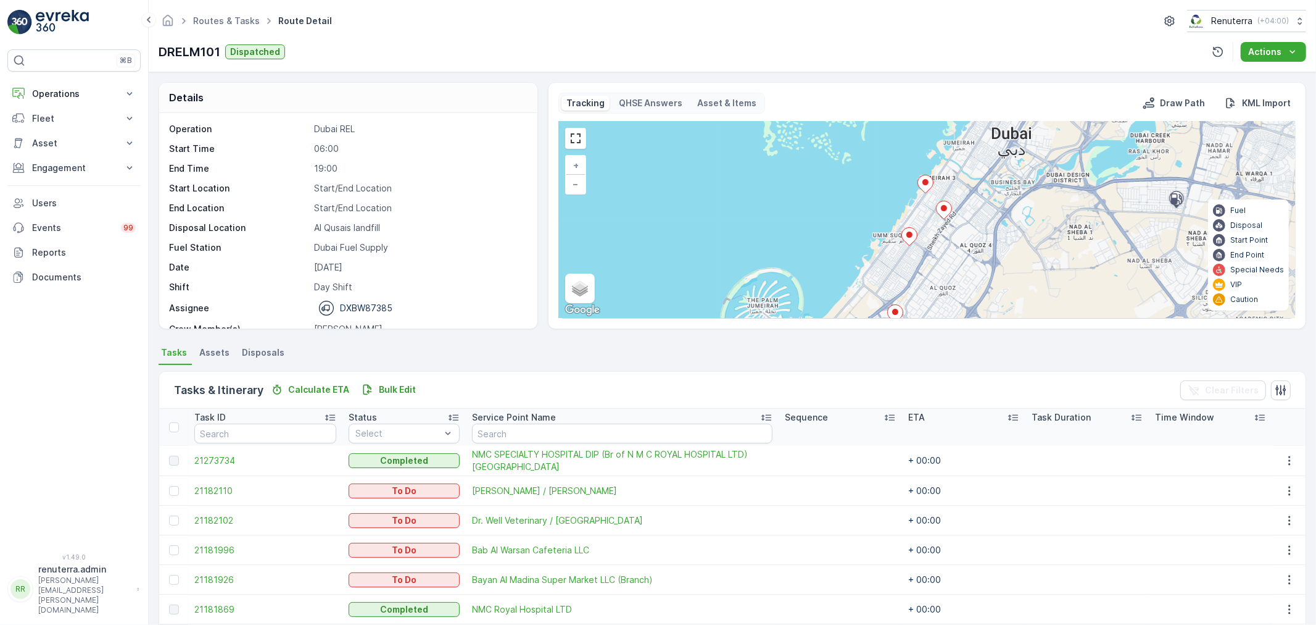
click at [912, 236] on icon at bounding box center [909, 237] width 15 height 18
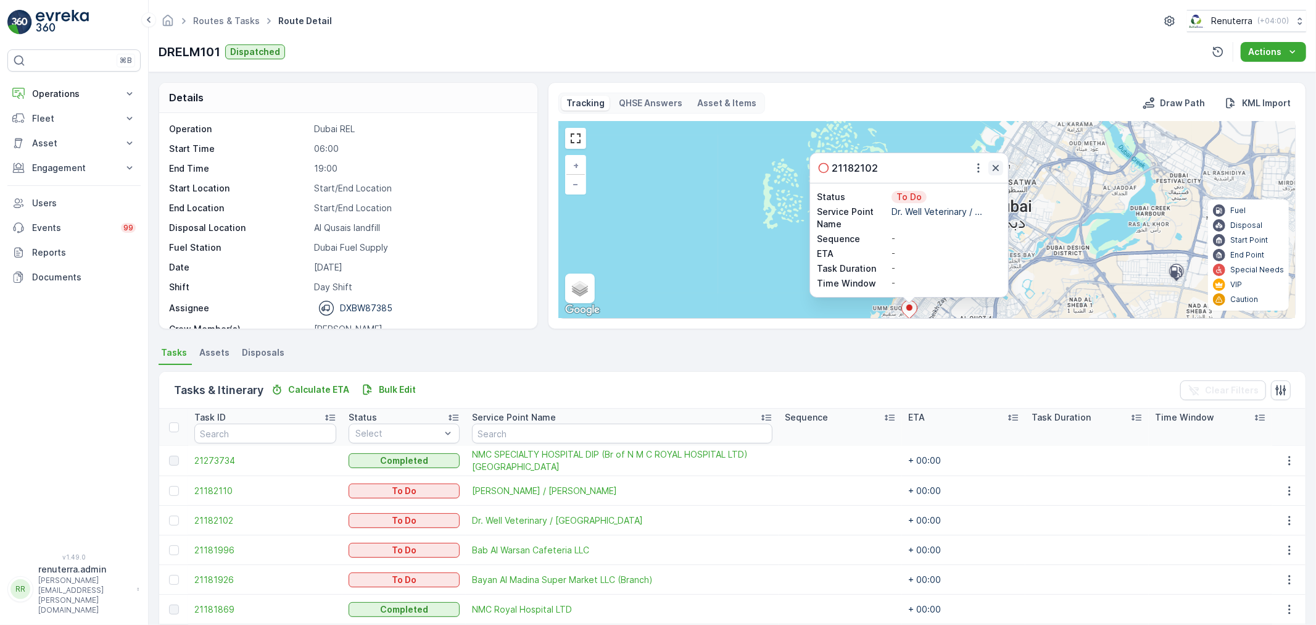
click at [1002, 164] on button "button" at bounding box center [996, 167] width 15 height 15
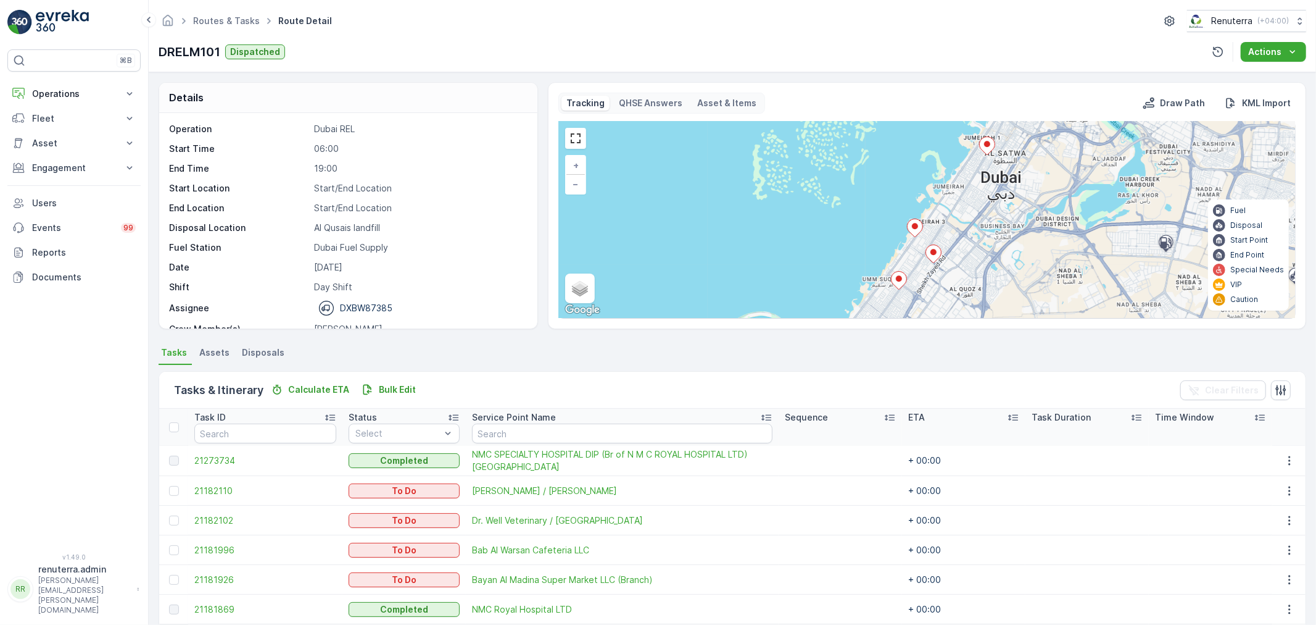
drag, startPoint x: 992, startPoint y: 216, endPoint x: 978, endPoint y: 121, distance: 96.0
click at [978, 128] on div "2 2 + − Satellite Roadmap Terrain Hybrid Leaflet Keyboard shortcuts Map Data Ma…" at bounding box center [927, 220] width 736 height 196
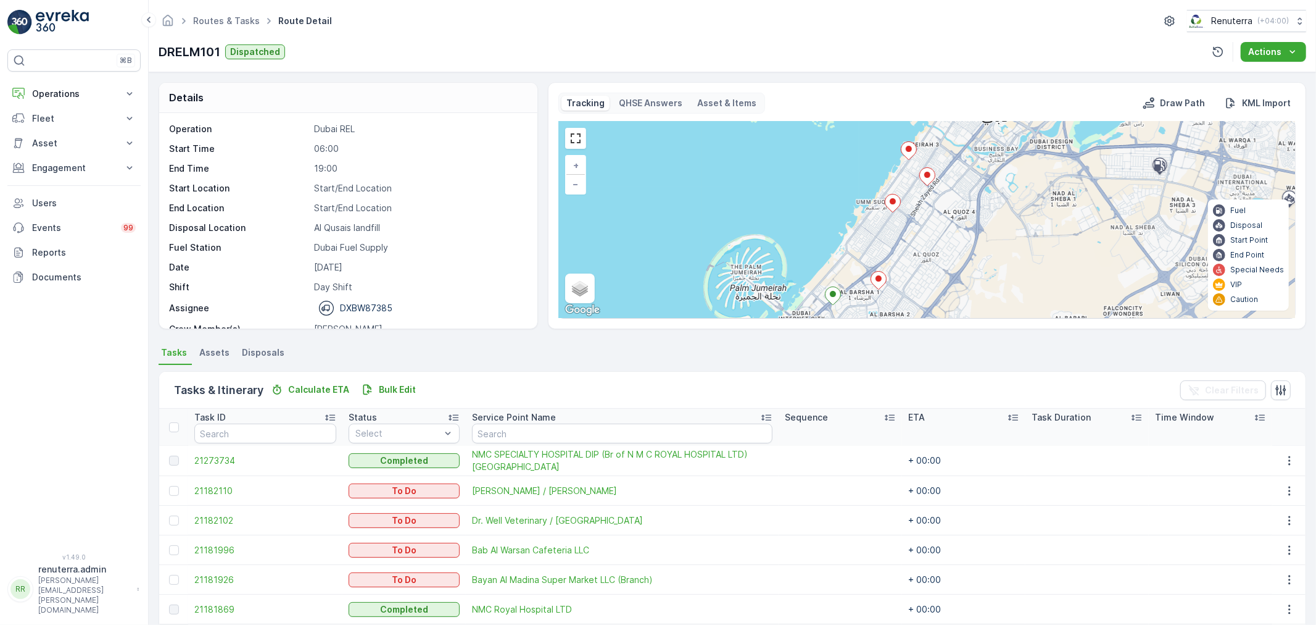
click at [909, 164] on div "2 2 + − Satellite Roadmap Terrain Hybrid Leaflet Keyboard shortcuts Map Data Ma…" at bounding box center [927, 220] width 736 height 196
click at [908, 145] on icon at bounding box center [908, 151] width 15 height 18
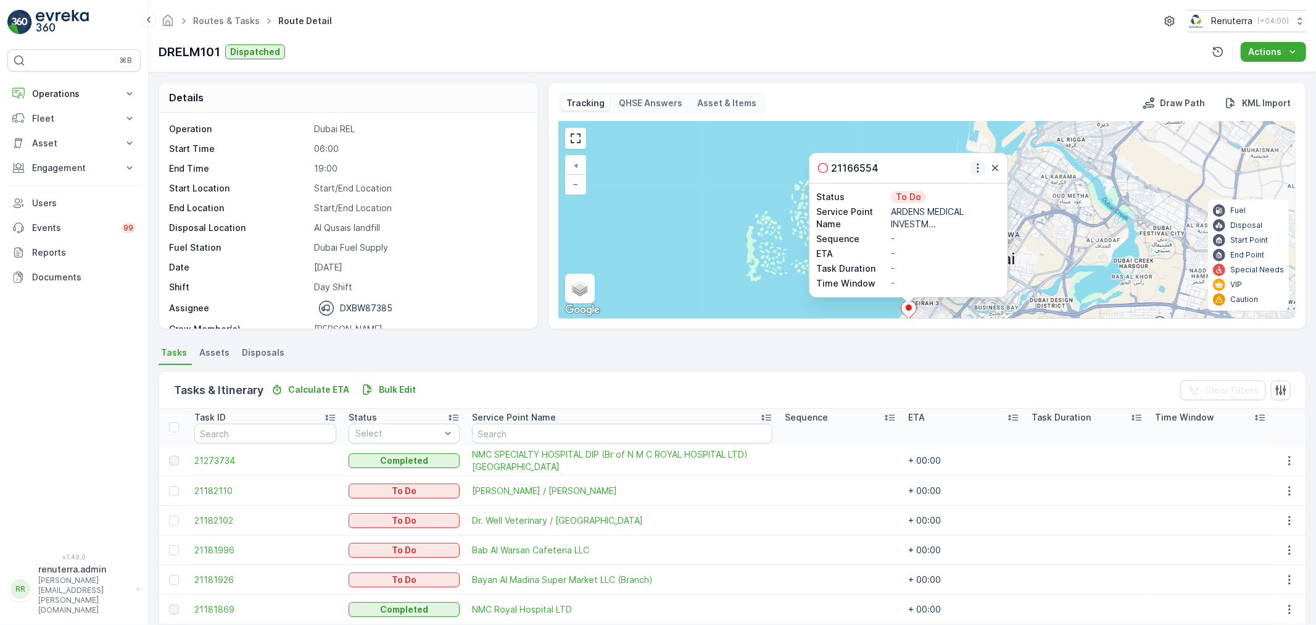
click at [979, 162] on icon "button" at bounding box center [978, 168] width 12 height 12
click at [969, 196] on div "Change Route" at bounding box center [962, 203] width 93 height 17
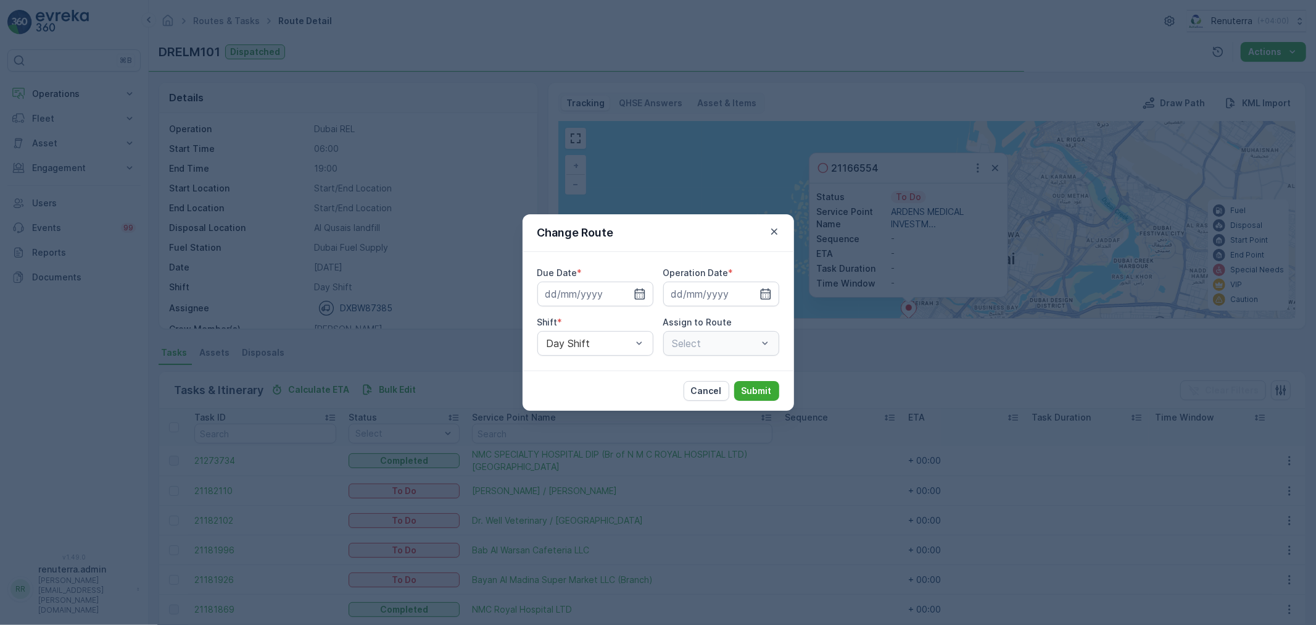
type input "[DATE]"
click at [676, 340] on div "Select" at bounding box center [721, 343] width 116 height 25
click at [689, 344] on div "Select" at bounding box center [721, 343] width 116 height 25
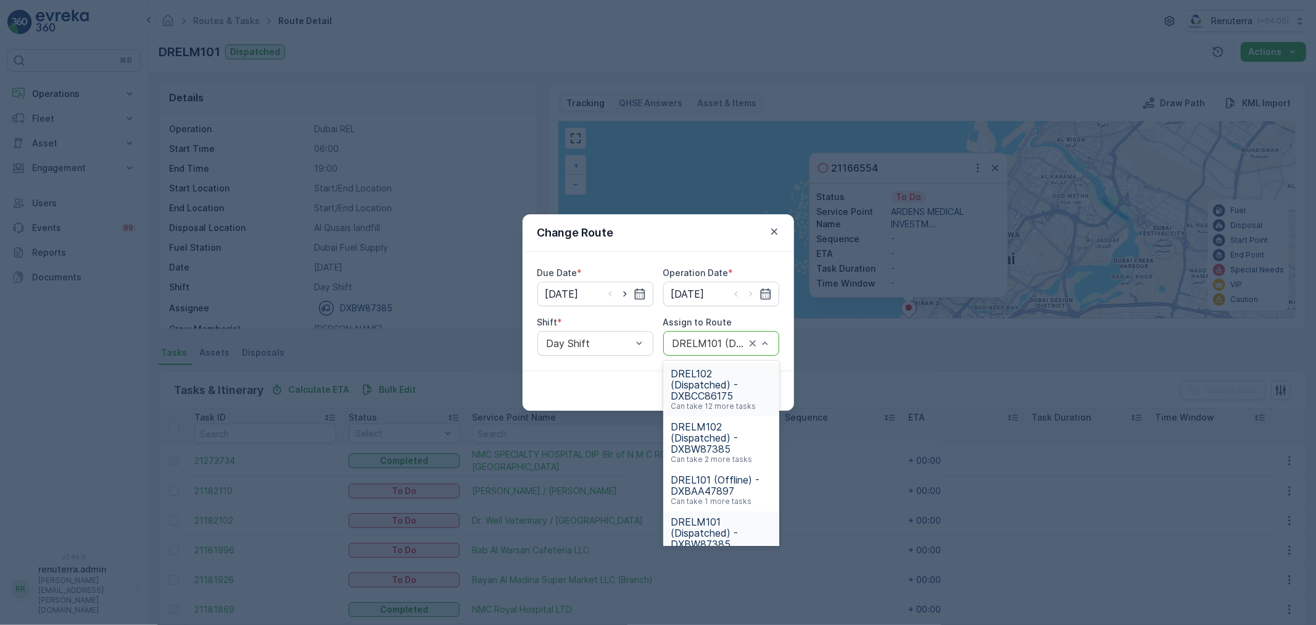
click at [702, 343] on div at bounding box center [708, 343] width 75 height 11
click at [727, 430] on span "DRELM102 (Dispatched) - DXBW87385" at bounding box center [721, 437] width 101 height 33
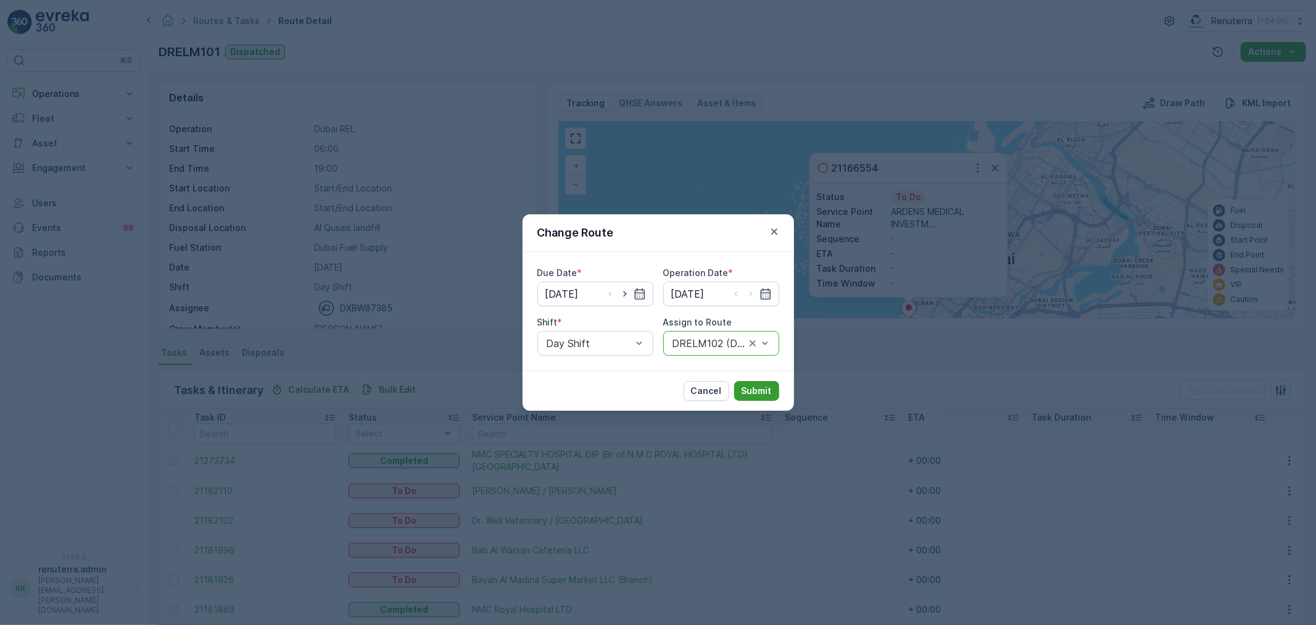
click at [747, 387] on p "Submit" at bounding box center [757, 390] width 30 height 12
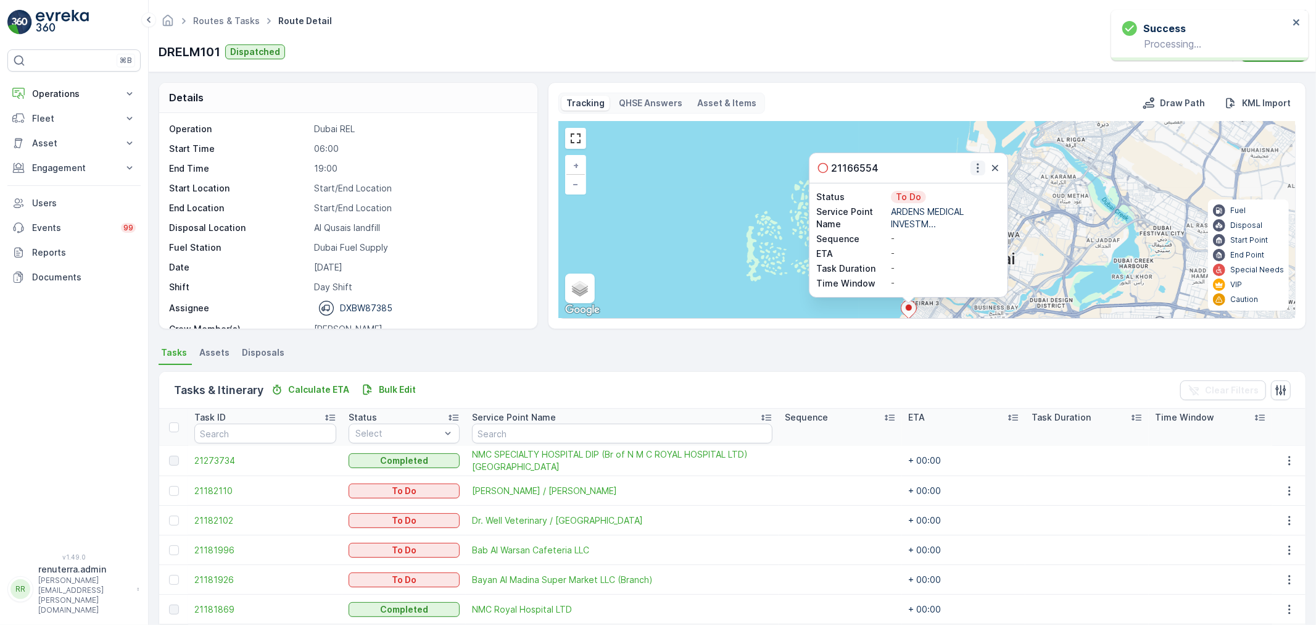
click at [973, 171] on icon "button" at bounding box center [978, 168] width 12 height 12
click at [951, 211] on div "Change Route" at bounding box center [962, 203] width 93 height 17
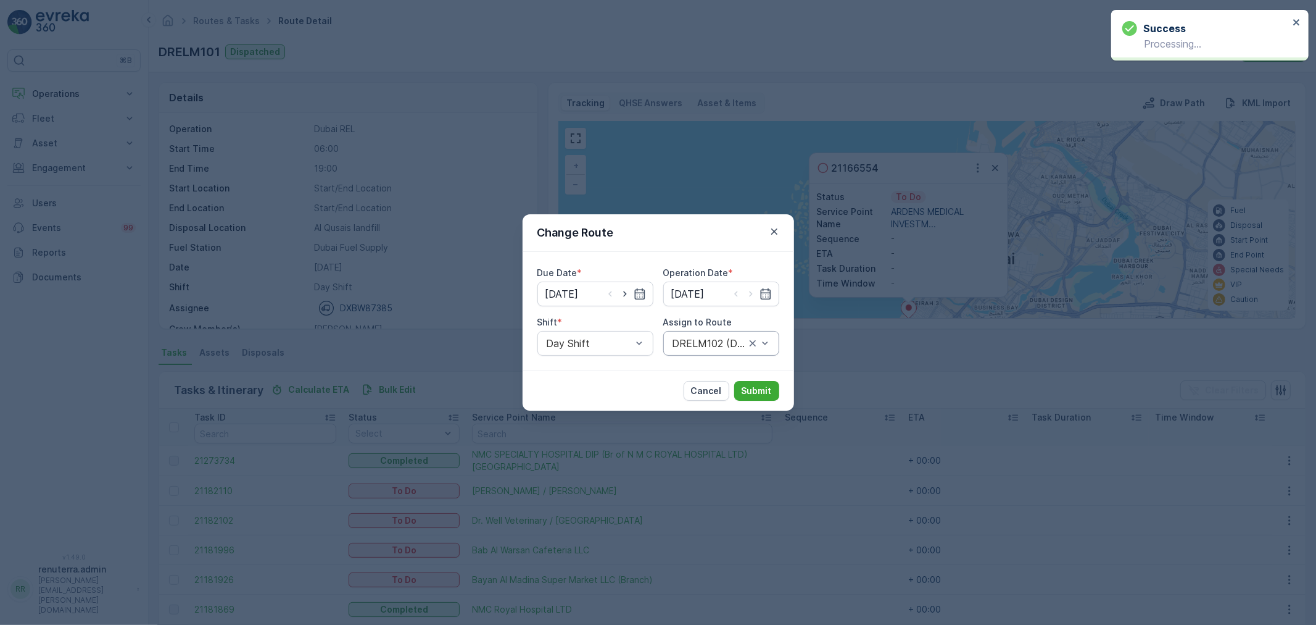
click at [688, 344] on div at bounding box center [708, 343] width 75 height 11
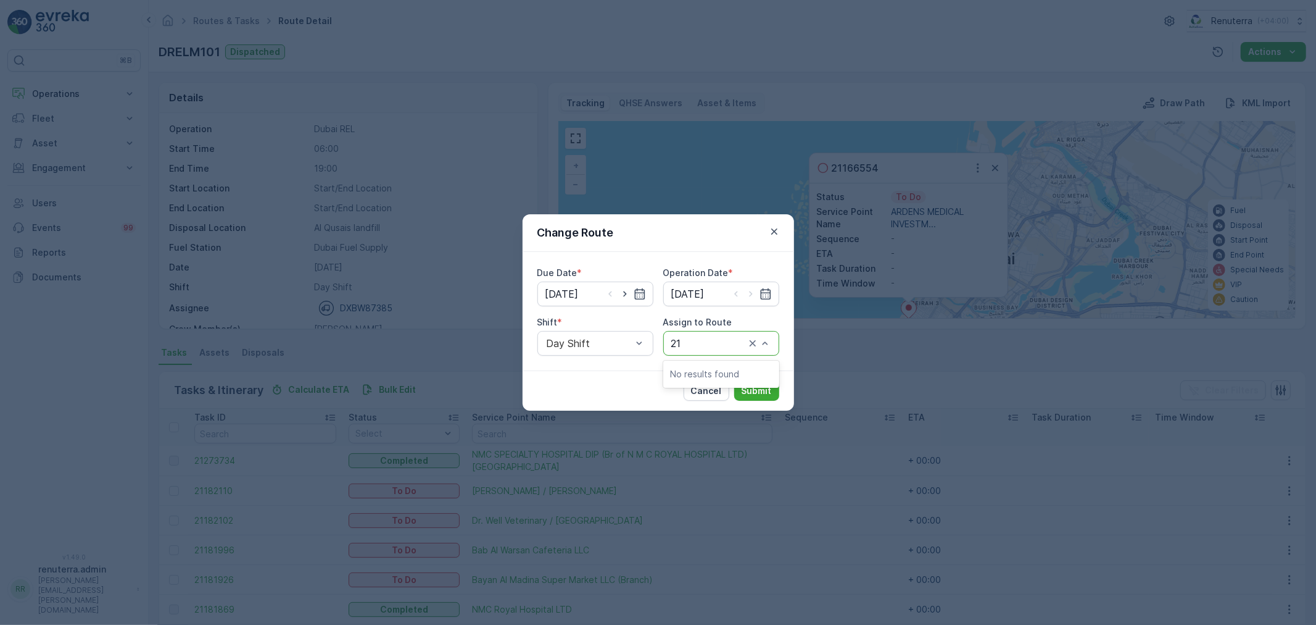
type input "2"
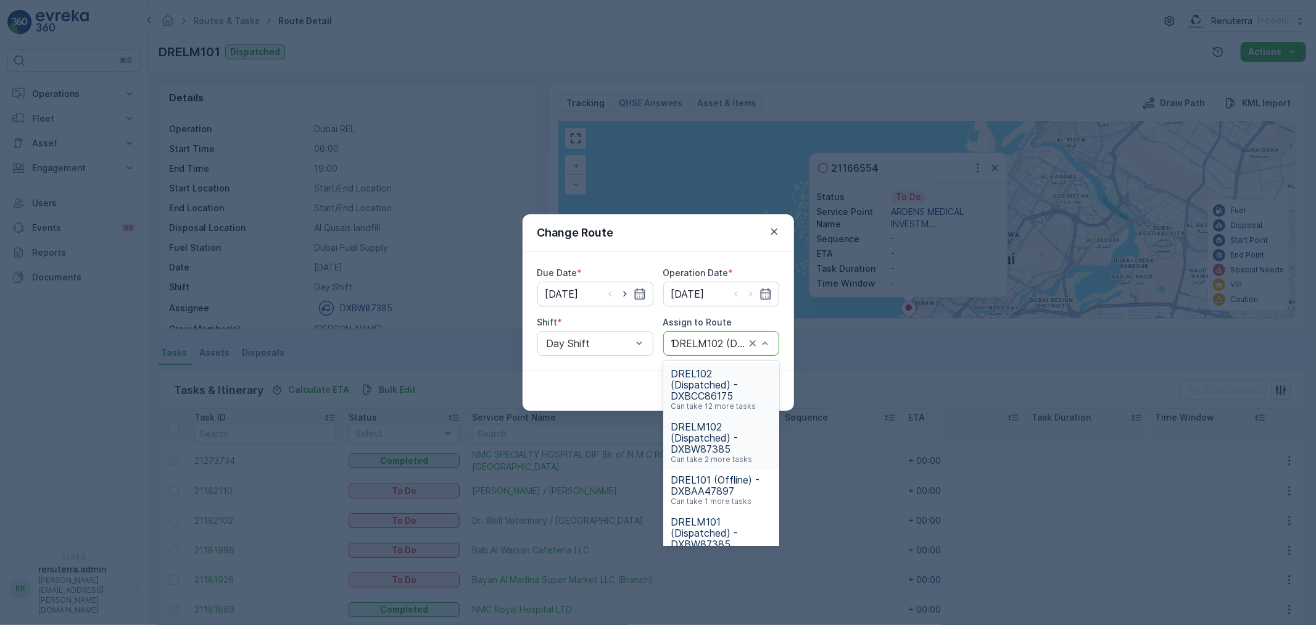
type input "101"
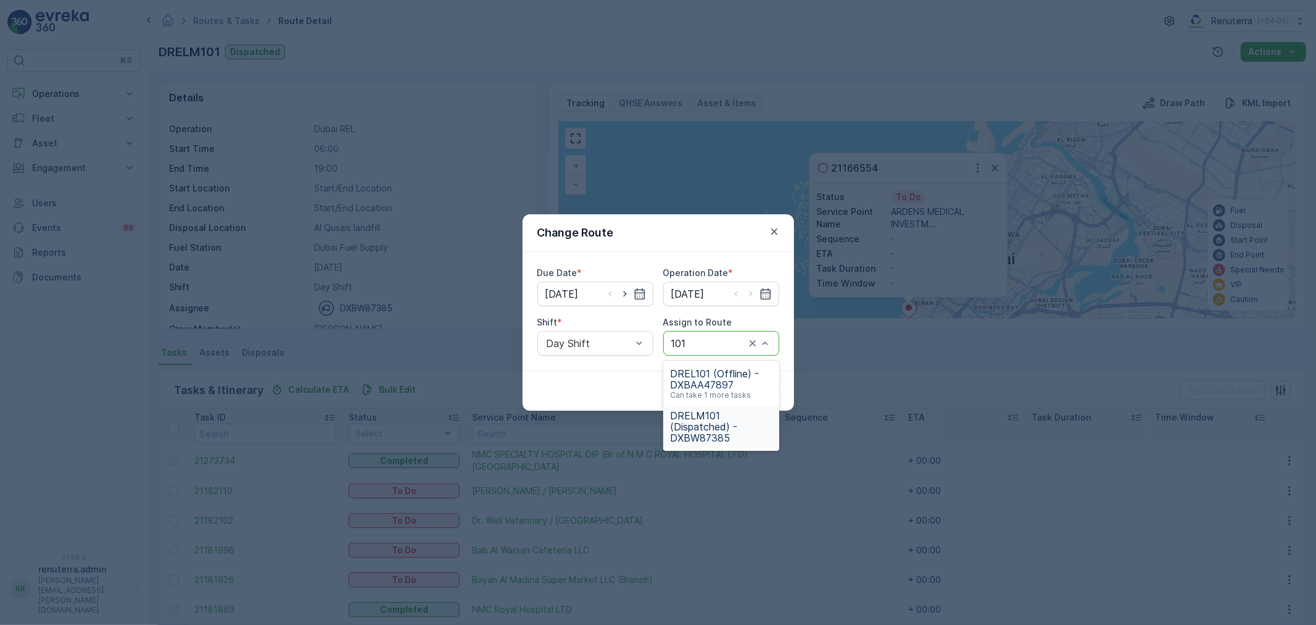
drag, startPoint x: 687, startPoint y: 431, endPoint x: 725, endPoint y: 405, distance: 45.7
click at [688, 431] on span "DRELM101 (Dispatched) - DXBW87385" at bounding box center [721, 426] width 101 height 33
click at [739, 393] on button "Submit" at bounding box center [756, 391] width 45 height 20
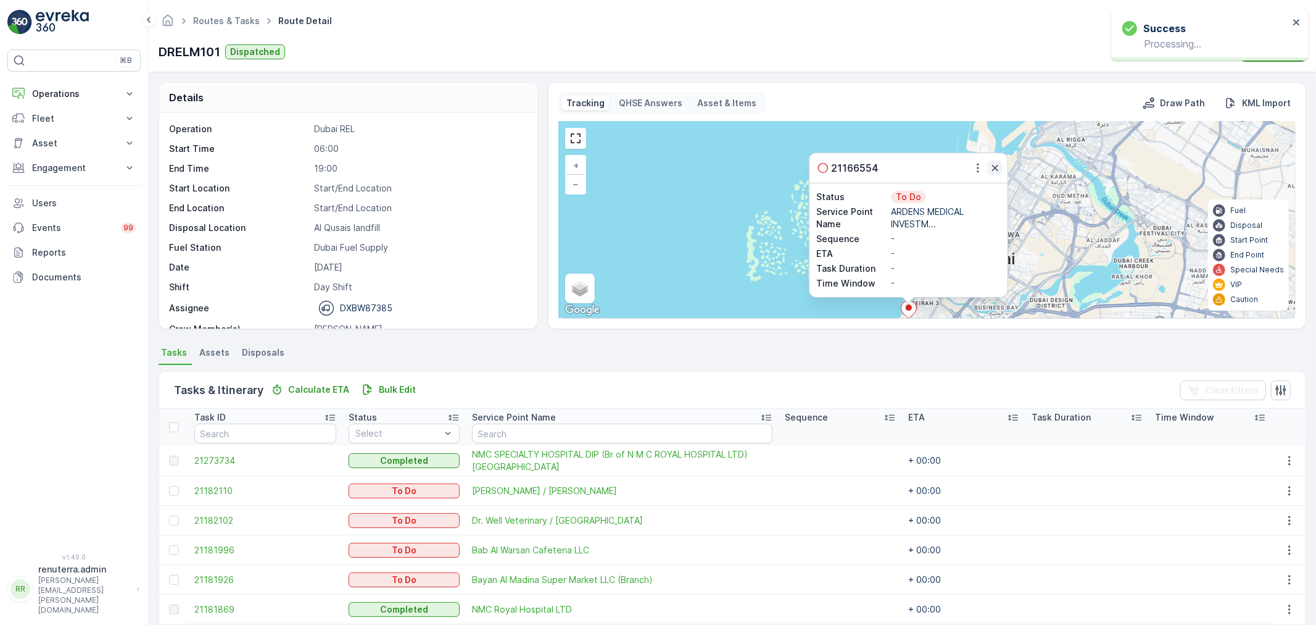
click at [991, 169] on icon "button" at bounding box center [995, 168] width 12 height 12
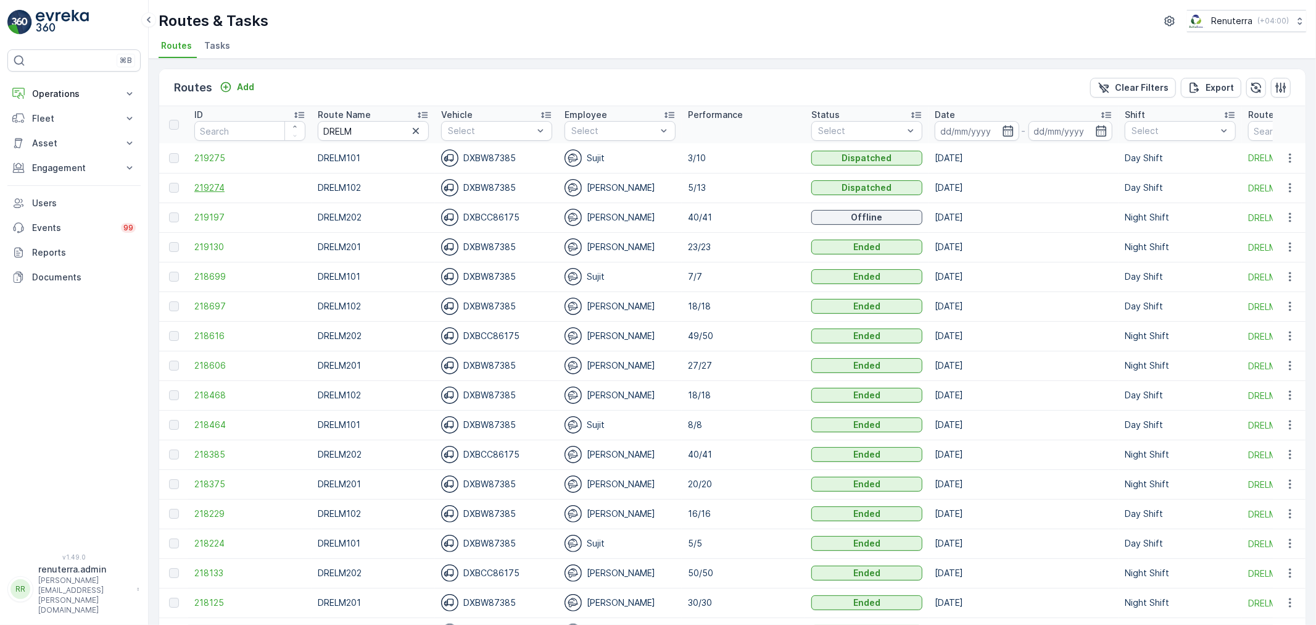
click at [194, 184] on span "219274" at bounding box center [249, 187] width 111 height 12
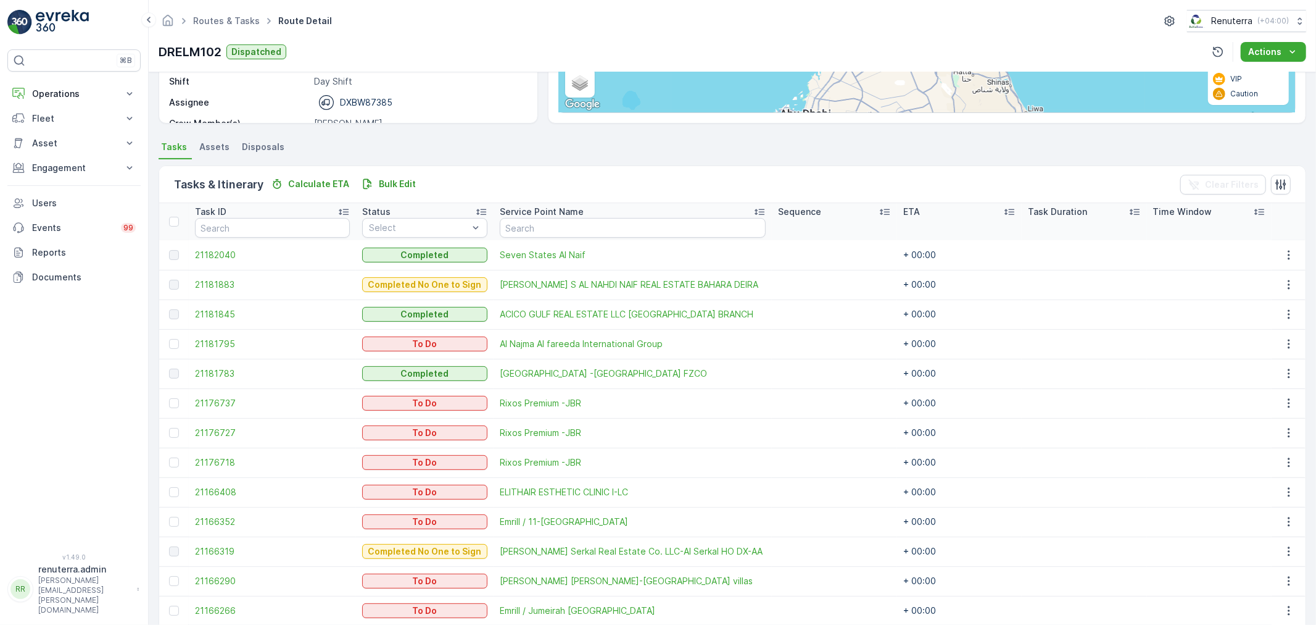
scroll to position [257, 0]
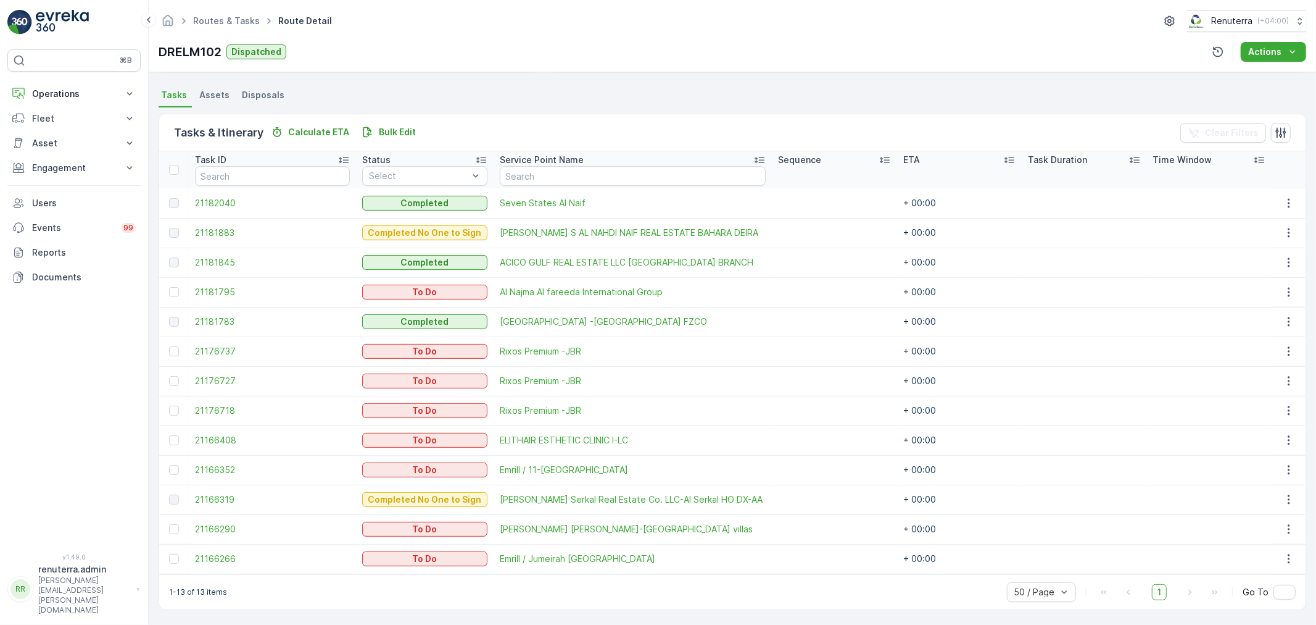
click at [177, 533] on td at bounding box center [174, 529] width 30 height 30
click at [177, 528] on div at bounding box center [174, 529] width 10 height 10
click at [169, 524] on input "checkbox" at bounding box center [169, 524] width 0 height 0
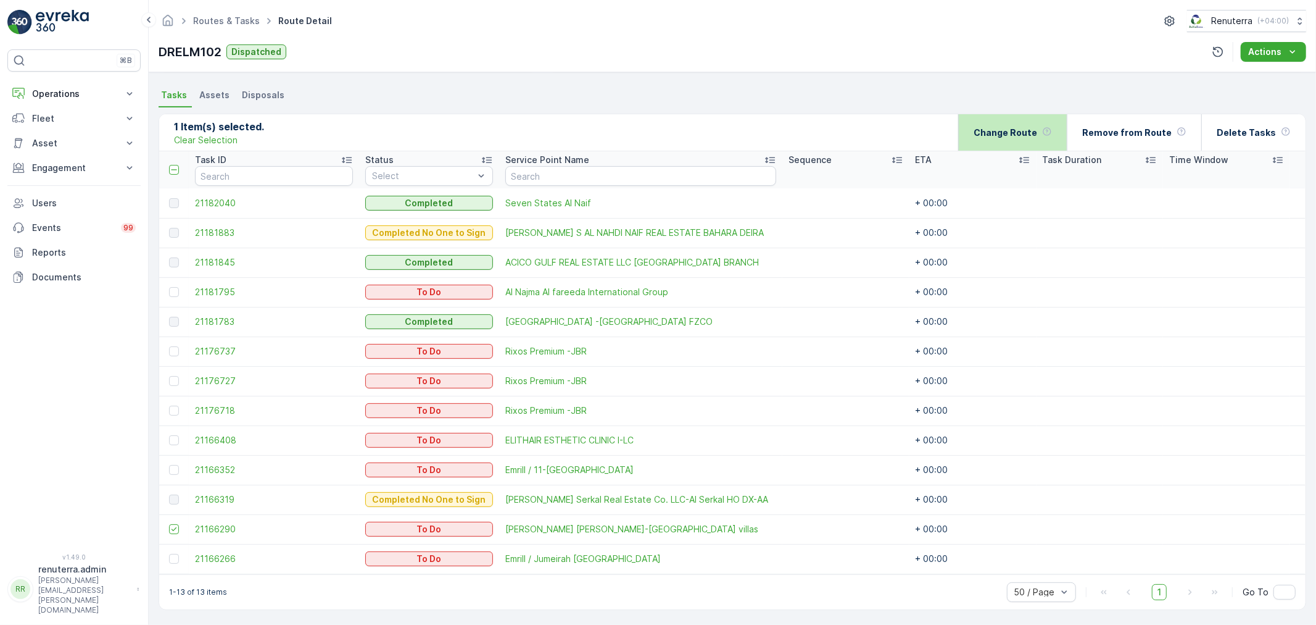
click at [1034, 130] on p "Change Route" at bounding box center [1006, 133] width 64 height 12
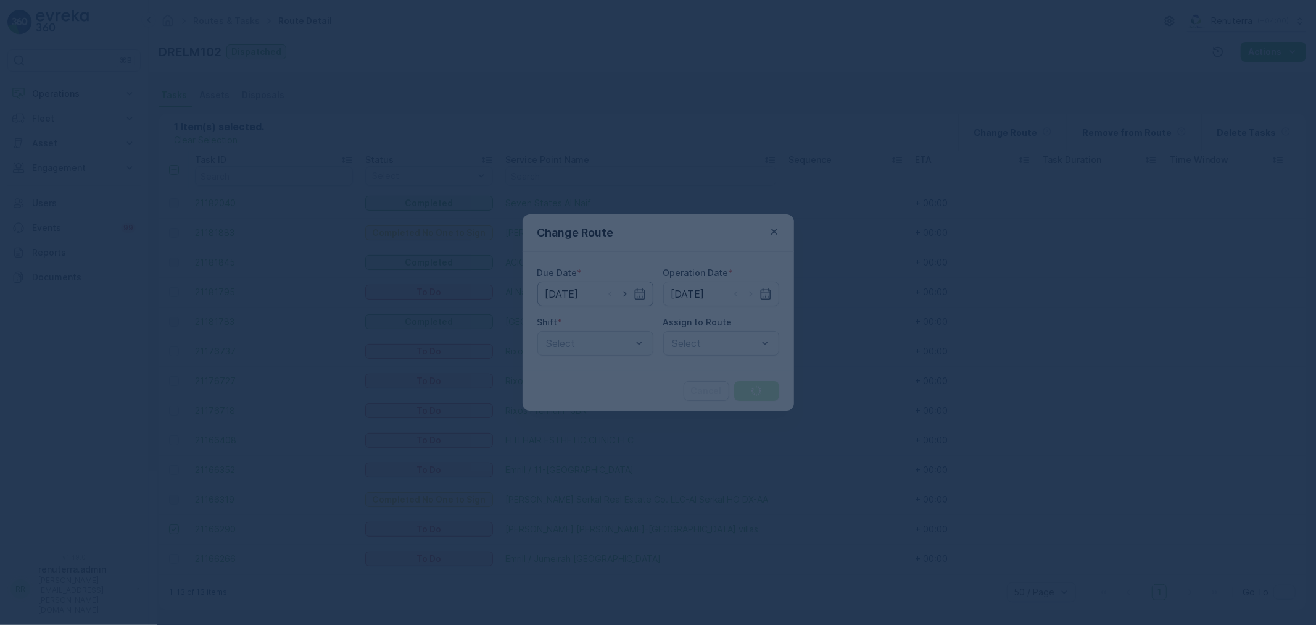
type input "[DATE]"
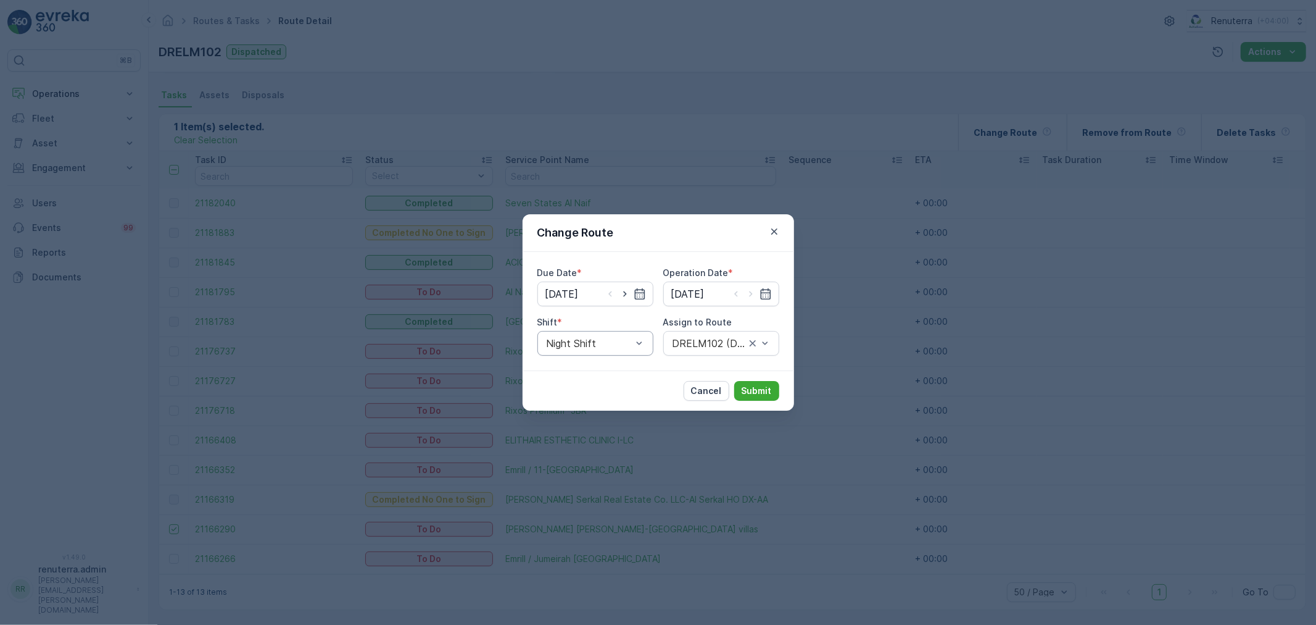
drag, startPoint x: 624, startPoint y: 344, endPoint x: 623, endPoint y: 354, distance: 9.9
click at [624, 346] on div at bounding box center [590, 343] width 88 height 11
click at [595, 367] on div "Day Shift" at bounding box center [596, 373] width 116 height 21
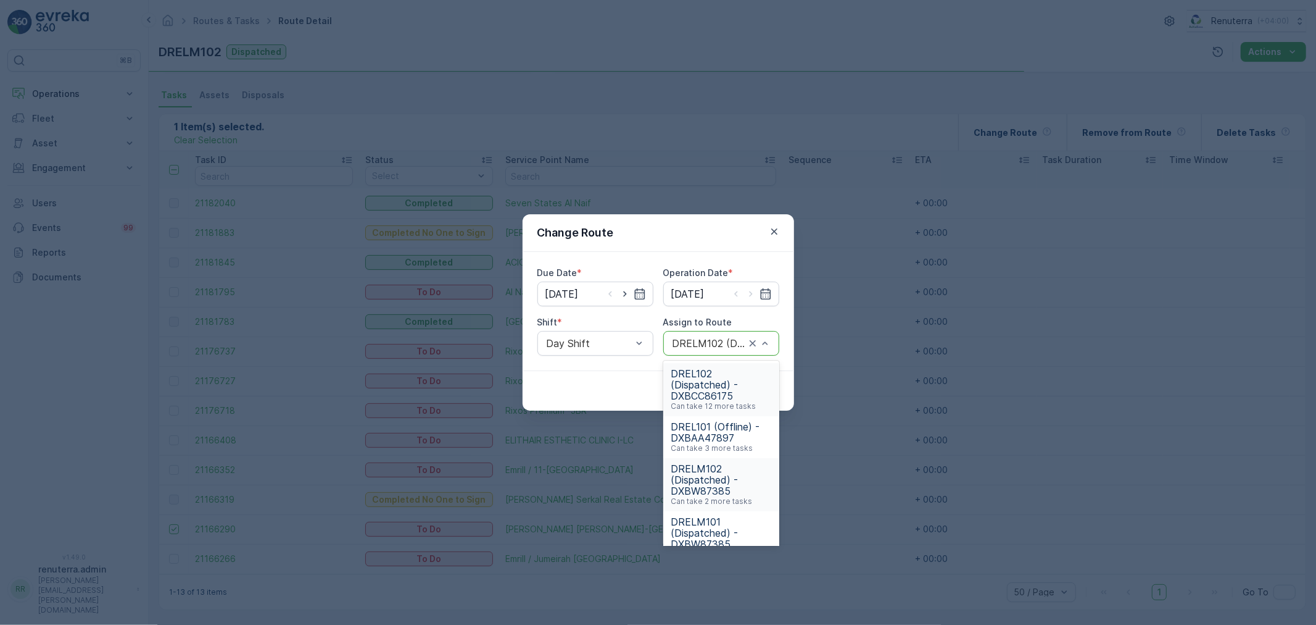
click at [704, 346] on div at bounding box center [708, 343] width 75 height 11
type input "101"
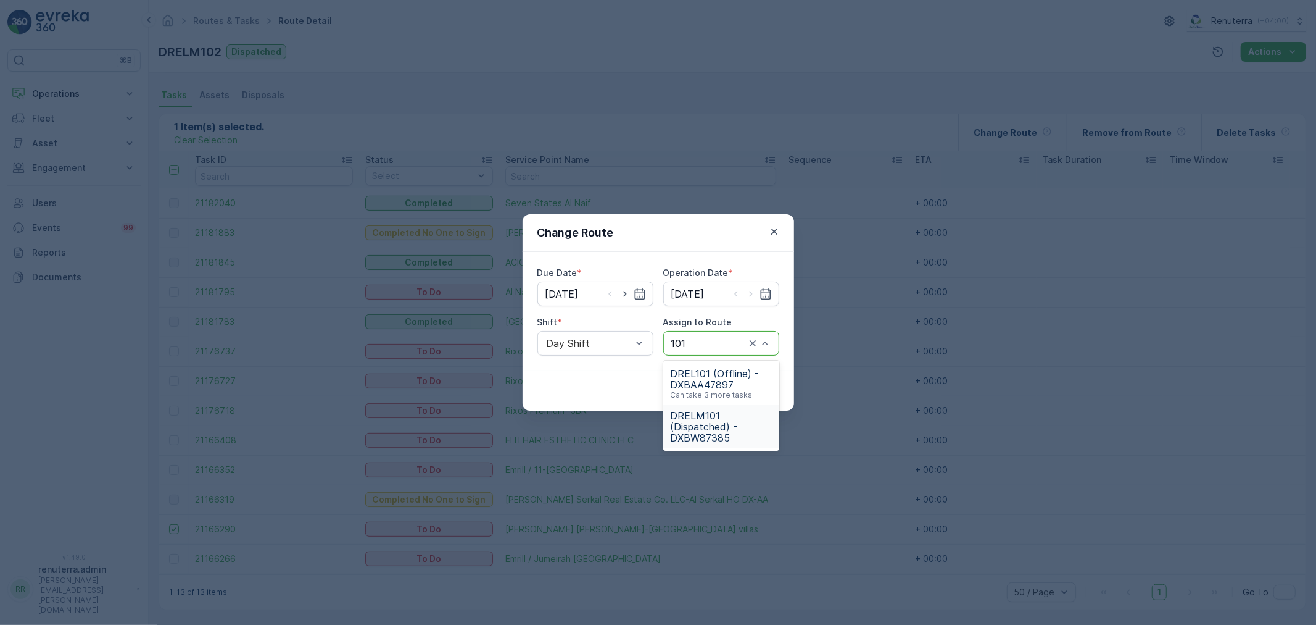
click at [726, 411] on span "DRELM101 (Dispatched) - DXBW87385" at bounding box center [721, 426] width 101 height 33
click at [781, 393] on div "Cancel Submit" at bounding box center [659, 390] width 272 height 40
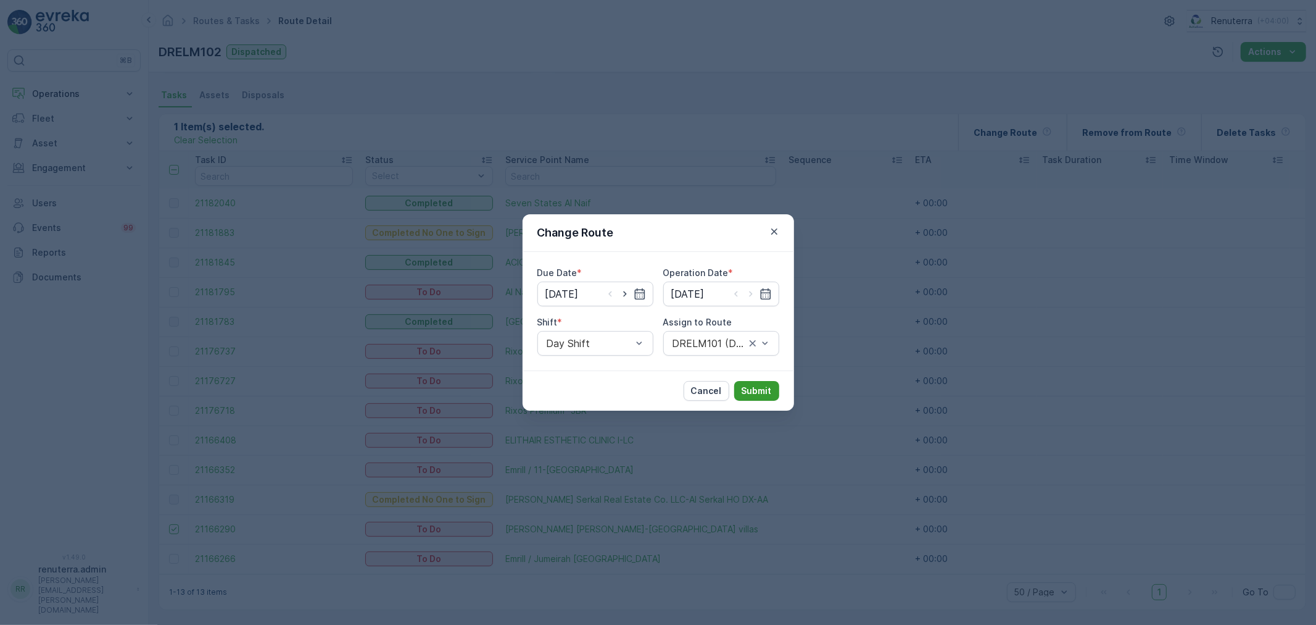
click at [770, 392] on p "Submit" at bounding box center [757, 390] width 30 height 12
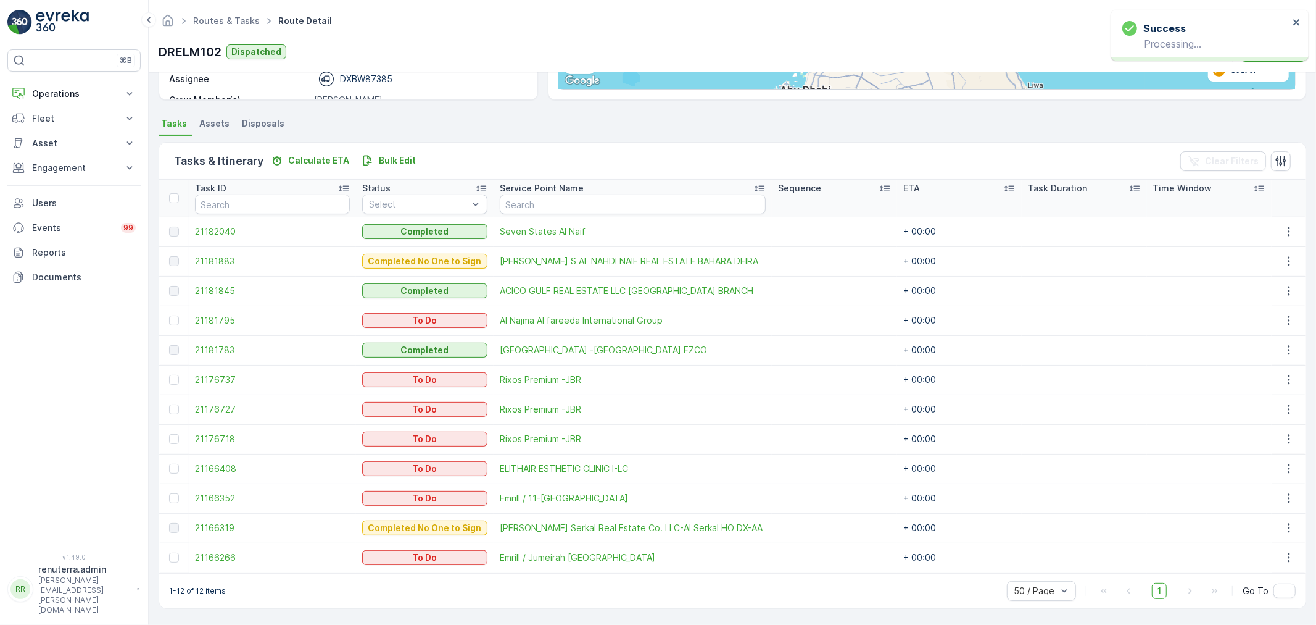
scroll to position [228, 0]
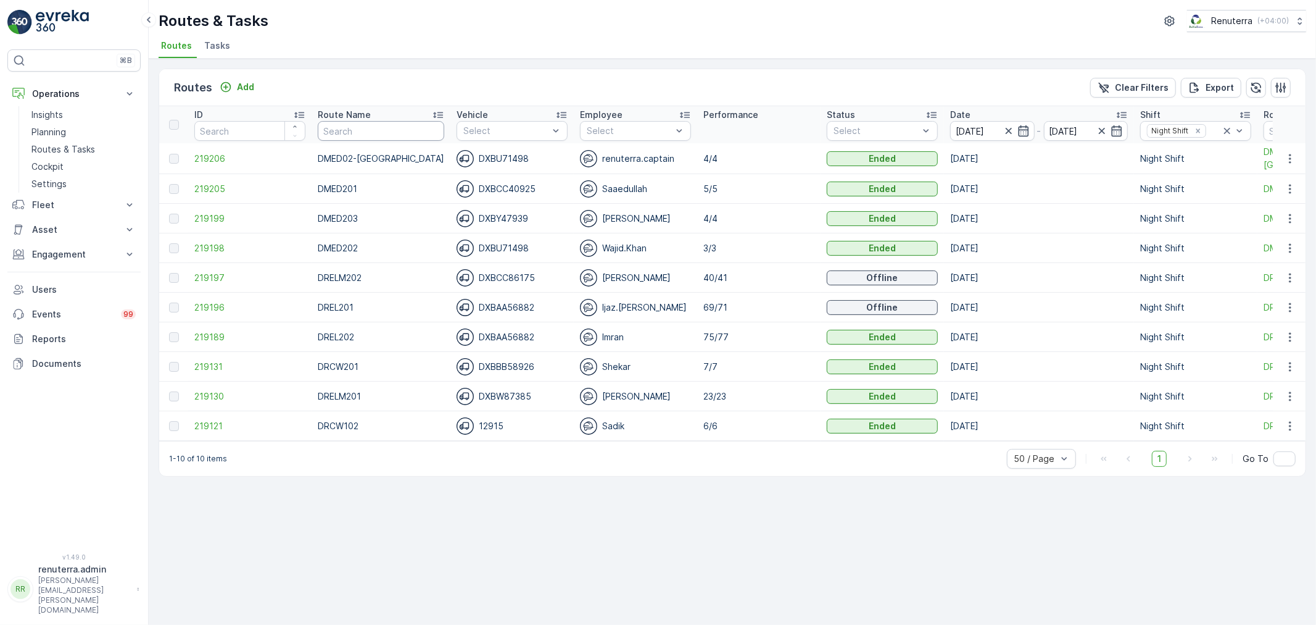
click at [367, 130] on input "text" at bounding box center [381, 131] width 127 height 20
click at [971, 134] on input "[DATE]" at bounding box center [992, 131] width 85 height 20
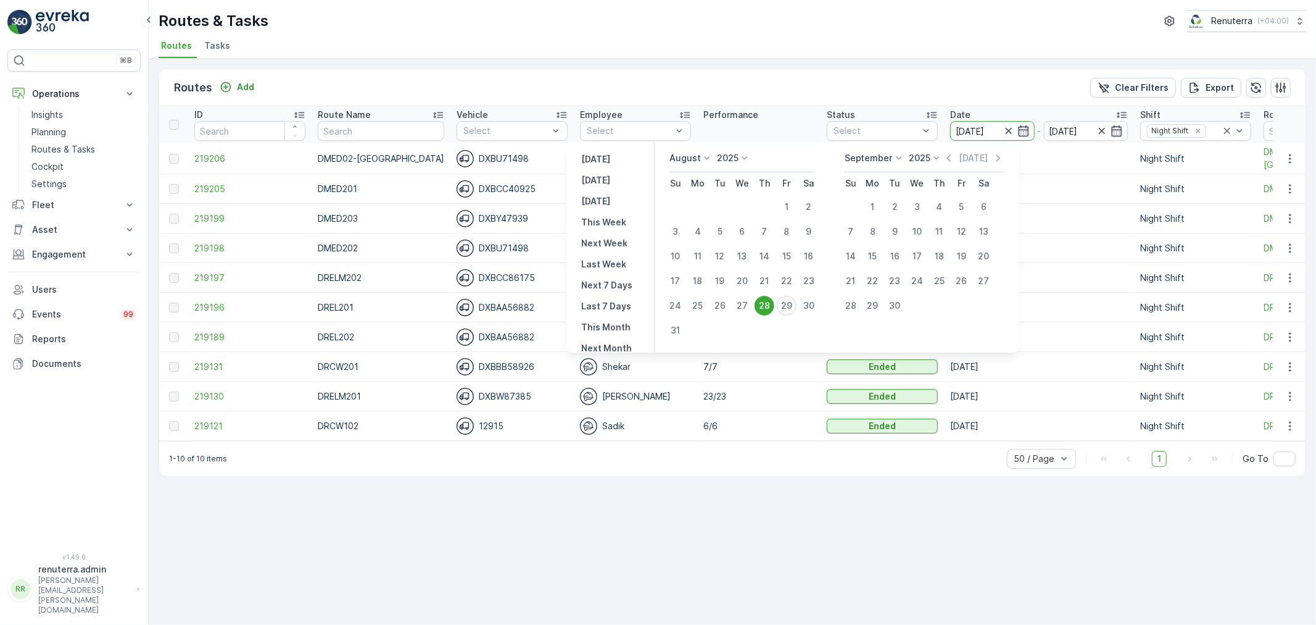
click at [791, 299] on div "29" at bounding box center [787, 306] width 20 height 20
type input "[DATE]"
click at [791, 299] on div "29" at bounding box center [787, 306] width 20 height 20
type input "[DATE]"
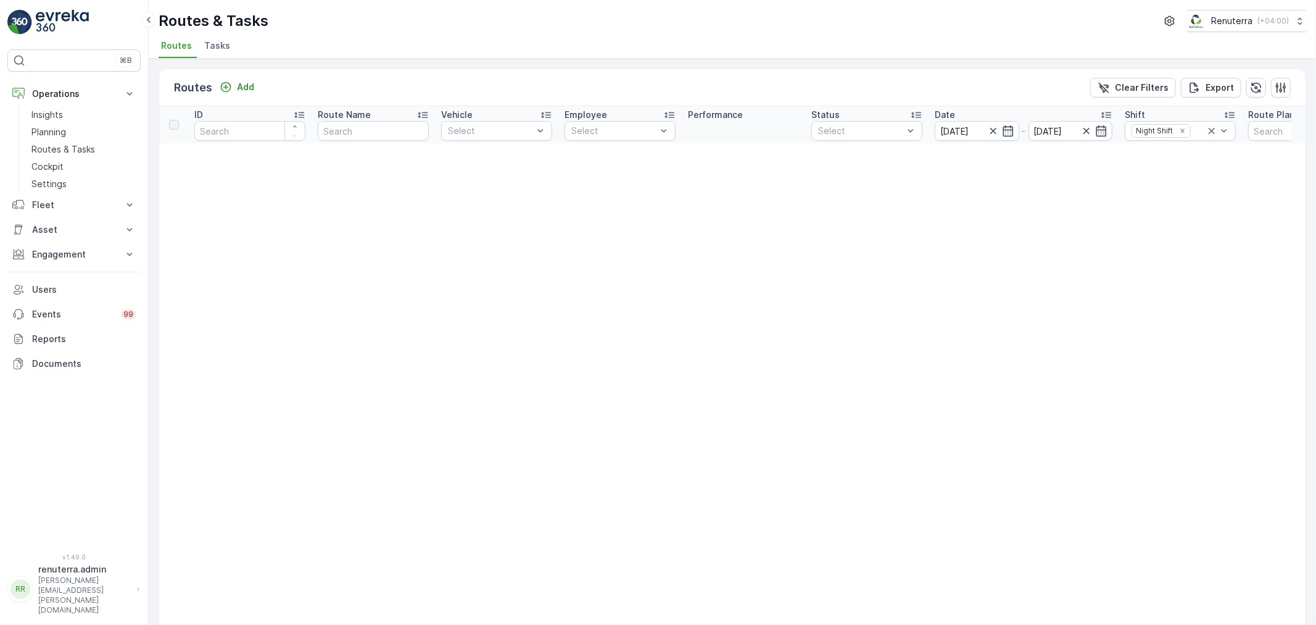
scroll to position [69, 0]
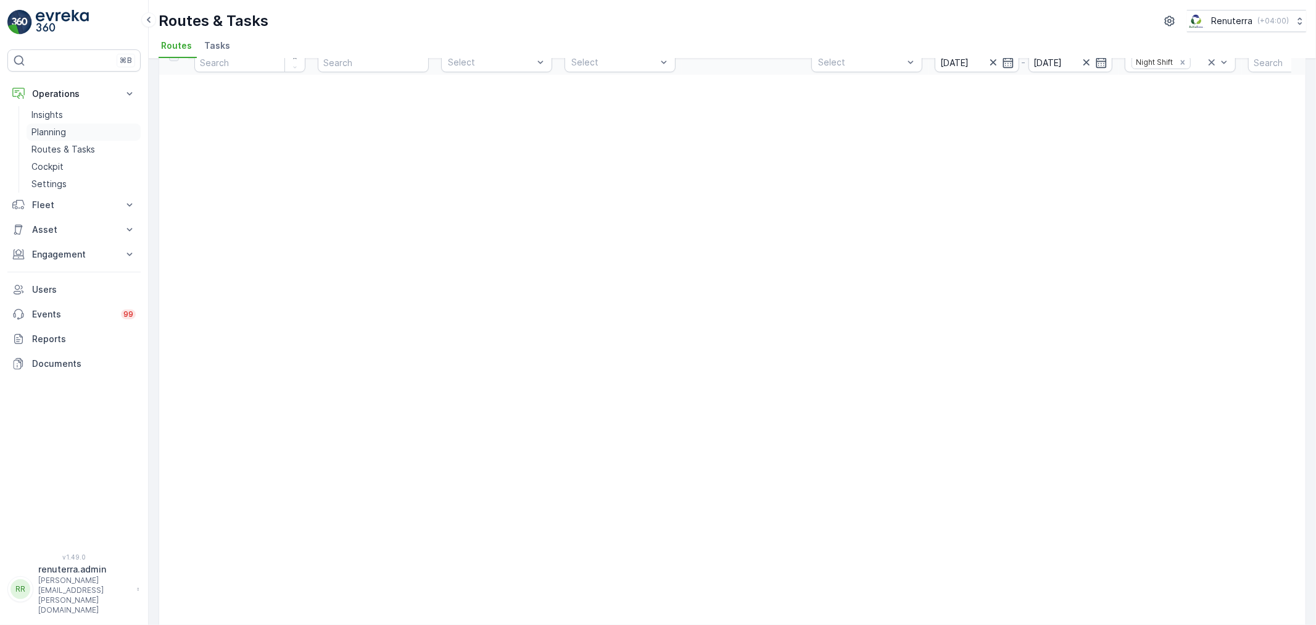
click at [77, 131] on link "Planning" at bounding box center [84, 131] width 114 height 17
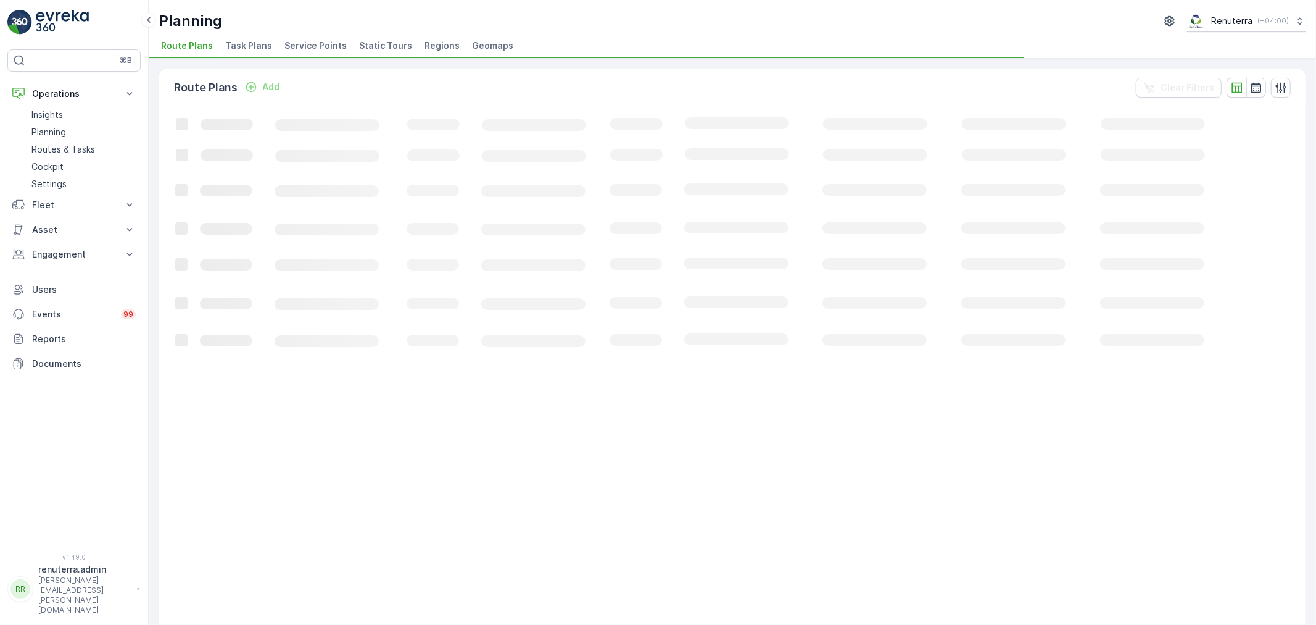
click at [346, 40] on ul "Route Plans Task Plans Service Points Static Tours Regions Geomaps" at bounding box center [728, 47] width 1138 height 21
click at [331, 48] on span "Service Points" at bounding box center [316, 45] width 62 height 12
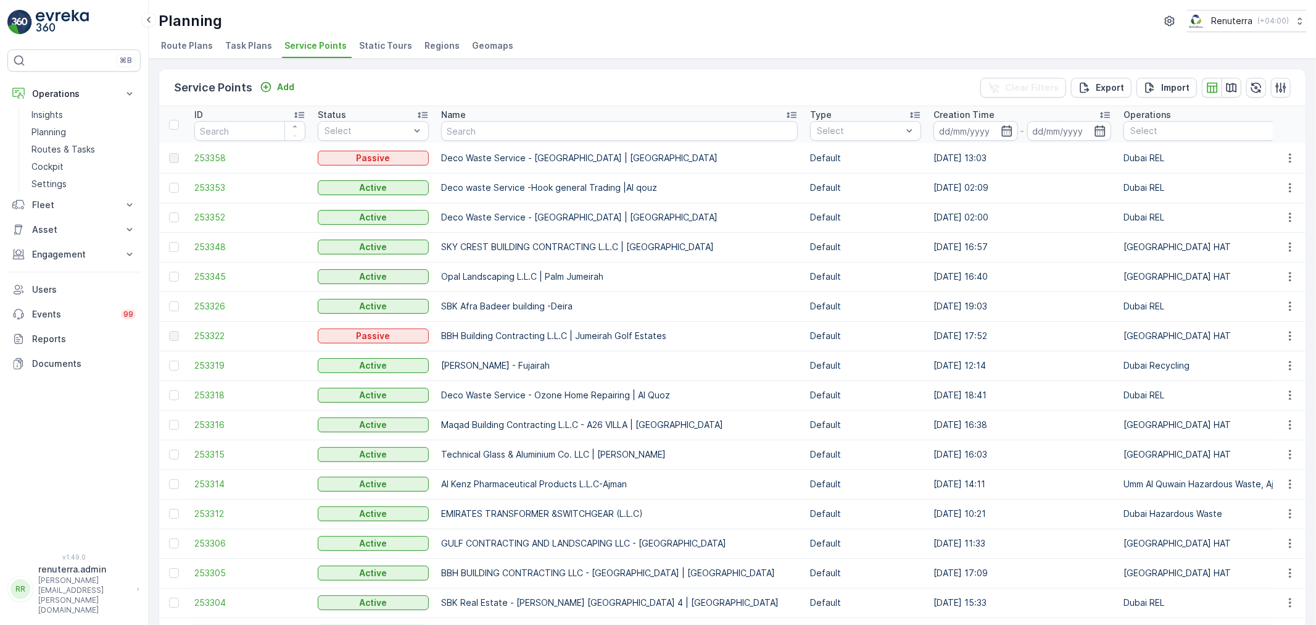
click at [457, 141] on th "Name" at bounding box center [619, 124] width 369 height 37
click at [458, 131] on input "text" at bounding box center [619, 131] width 357 height 20
type input "Ardens"
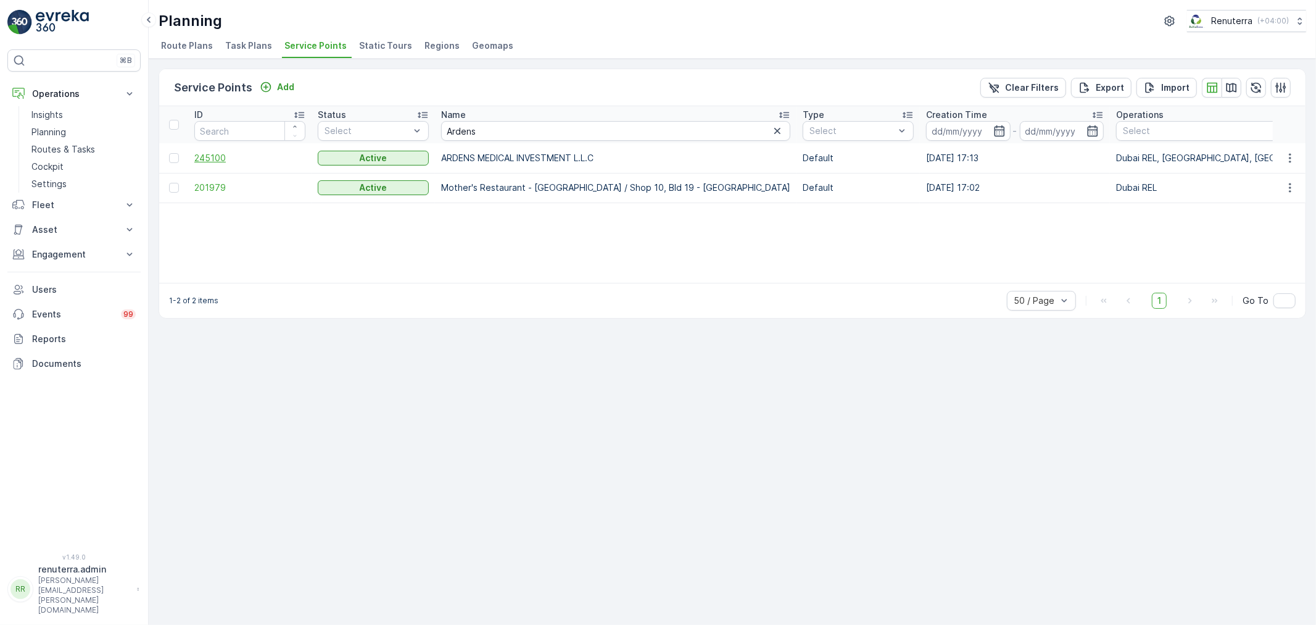
click at [198, 162] on span "245100" at bounding box center [249, 158] width 111 height 12
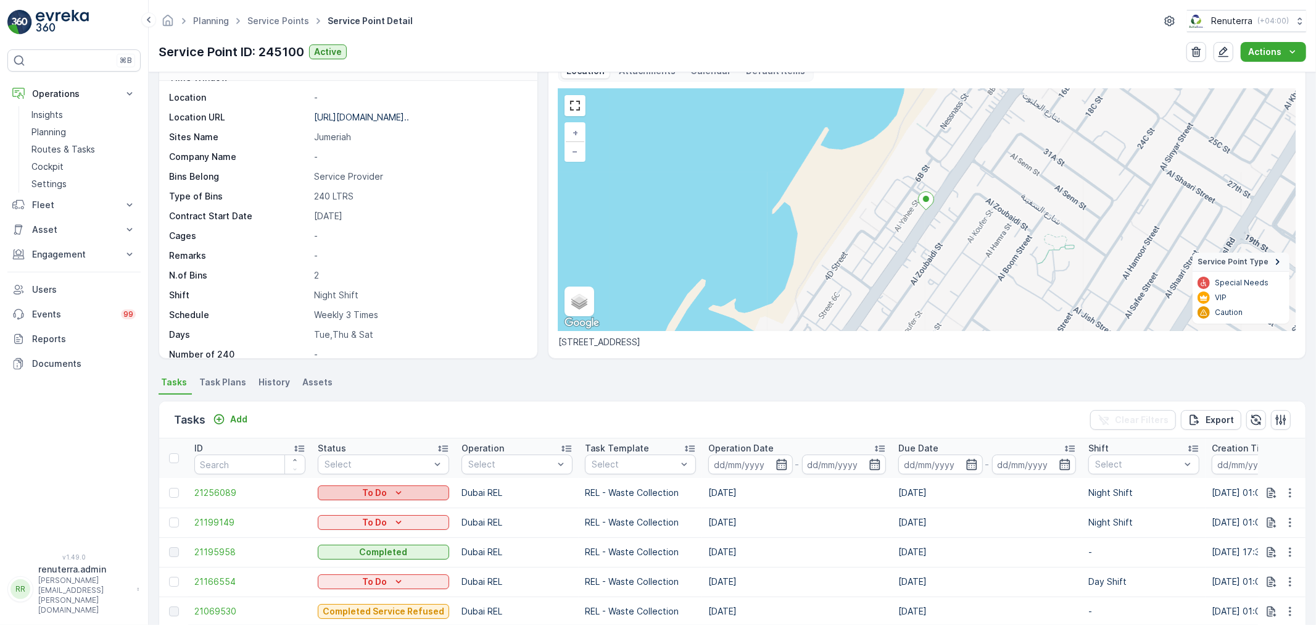
scroll to position [206, 0]
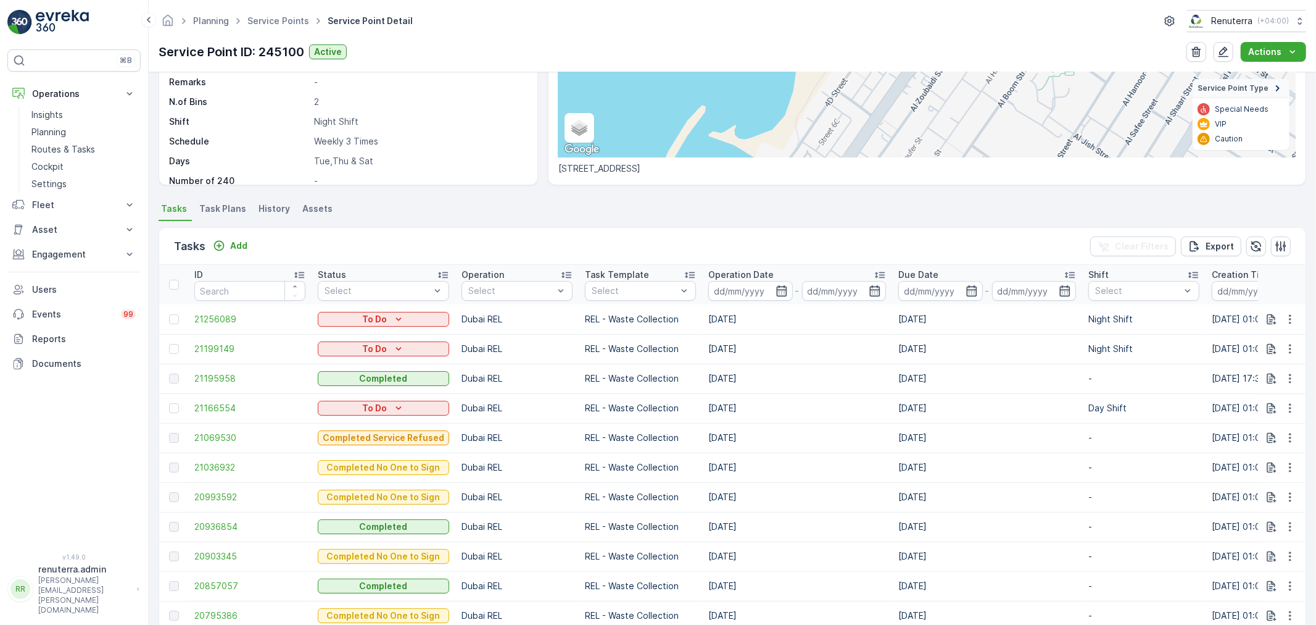
click at [223, 207] on span "Task Plans" at bounding box center [222, 208] width 47 height 12
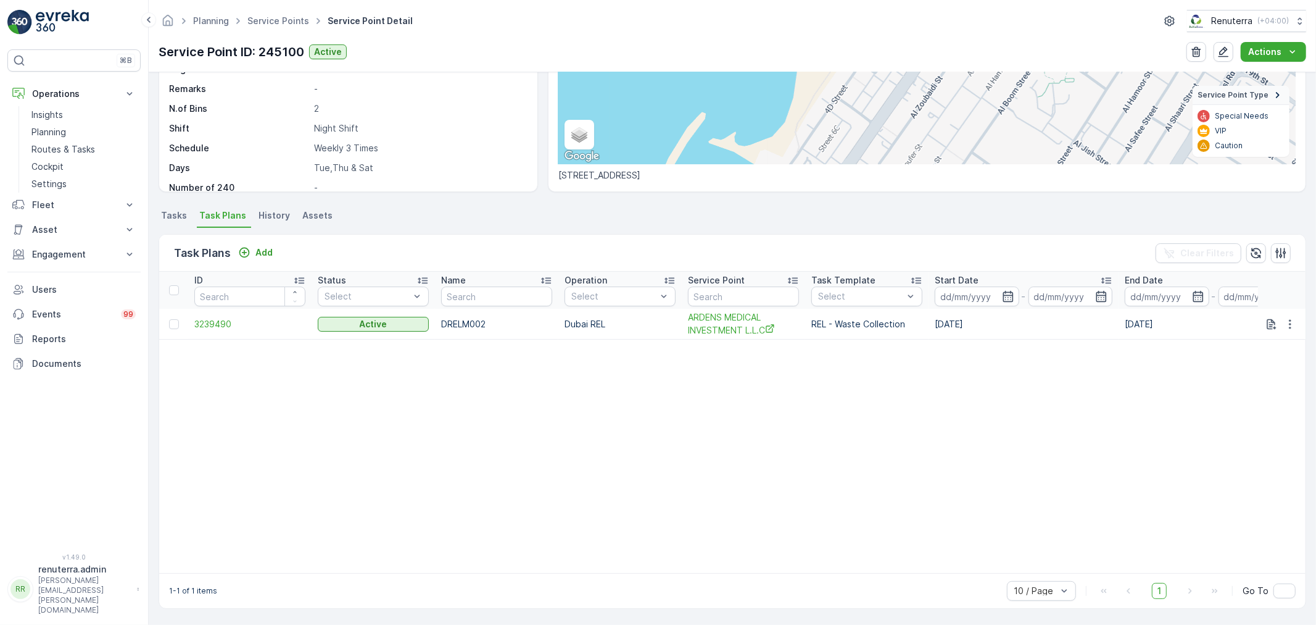
scroll to position [199, 0]
click at [236, 323] on span "3239490" at bounding box center [249, 324] width 111 height 12
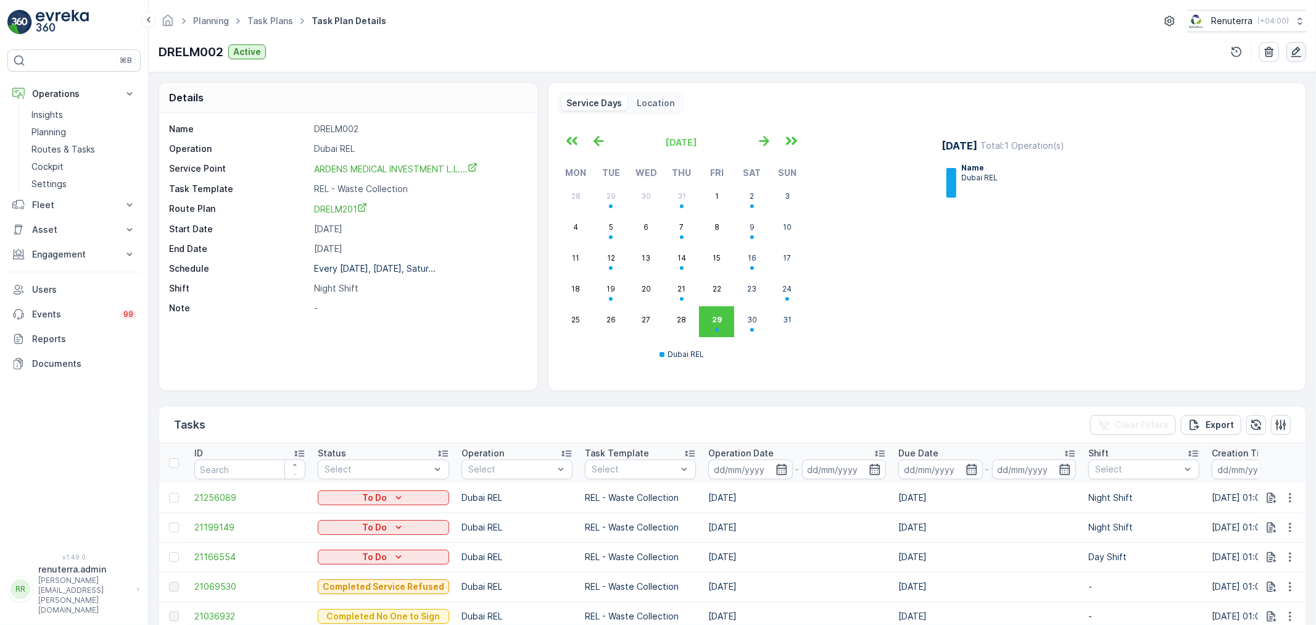
click at [1296, 51] on icon "button" at bounding box center [1296, 52] width 12 height 12
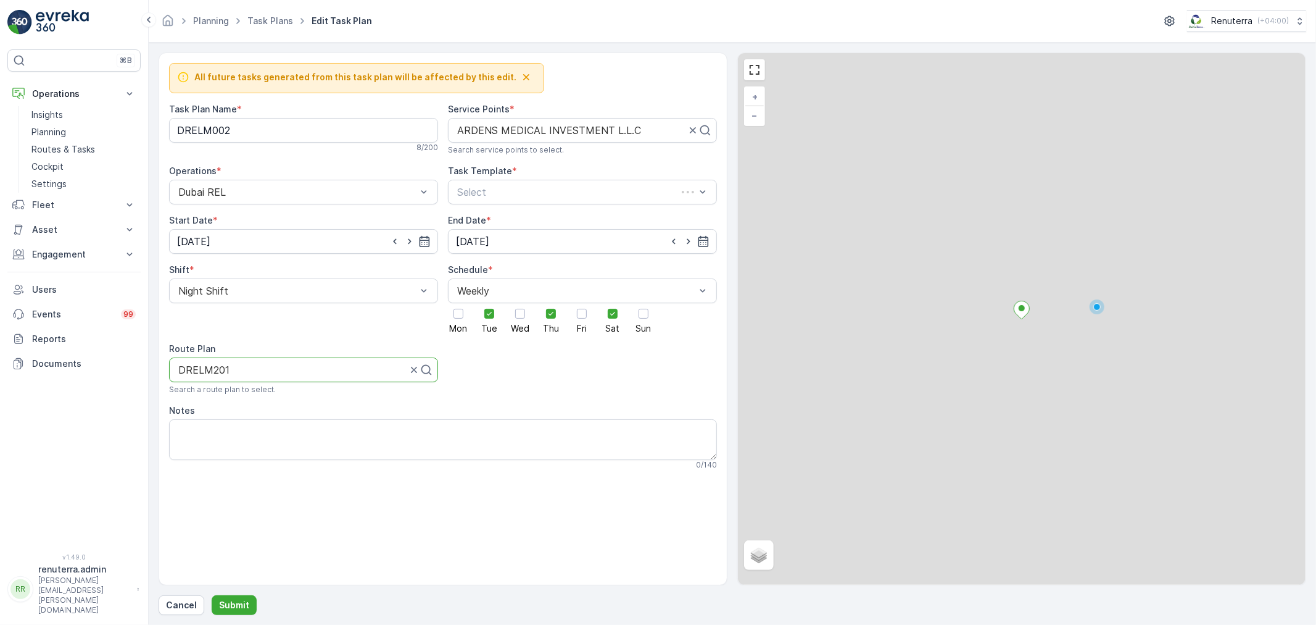
click at [289, 369] on div at bounding box center [292, 369] width 231 height 11
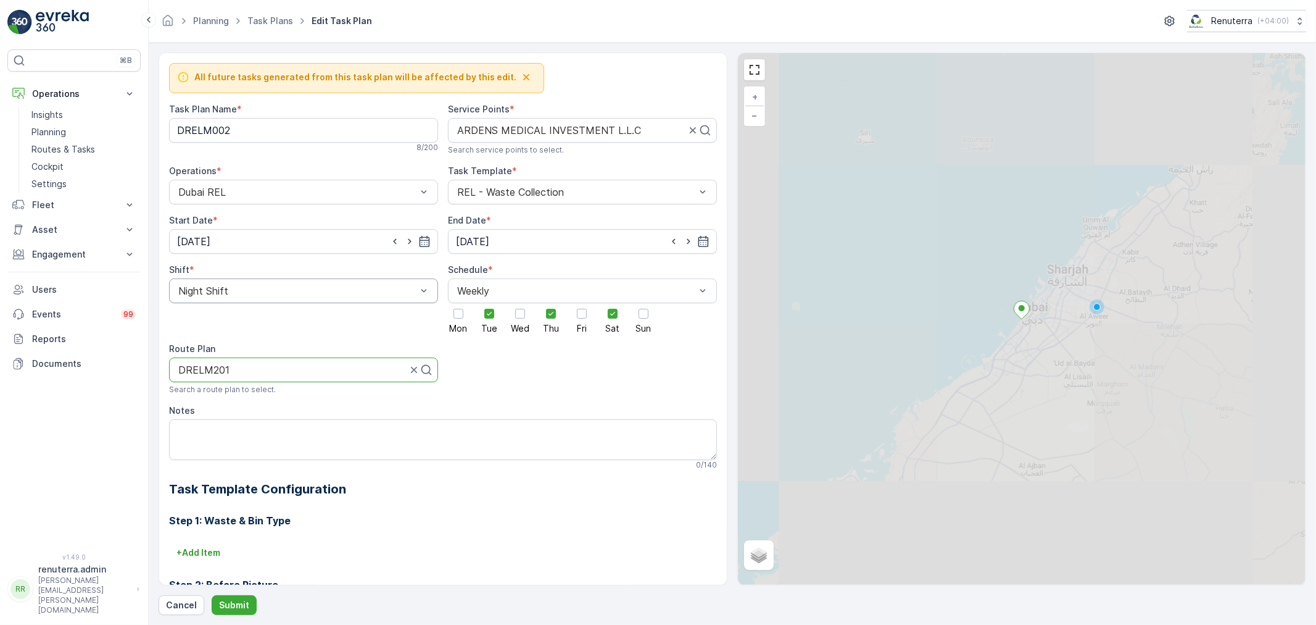
click at [273, 279] on div "Night Shift" at bounding box center [303, 290] width 269 height 25
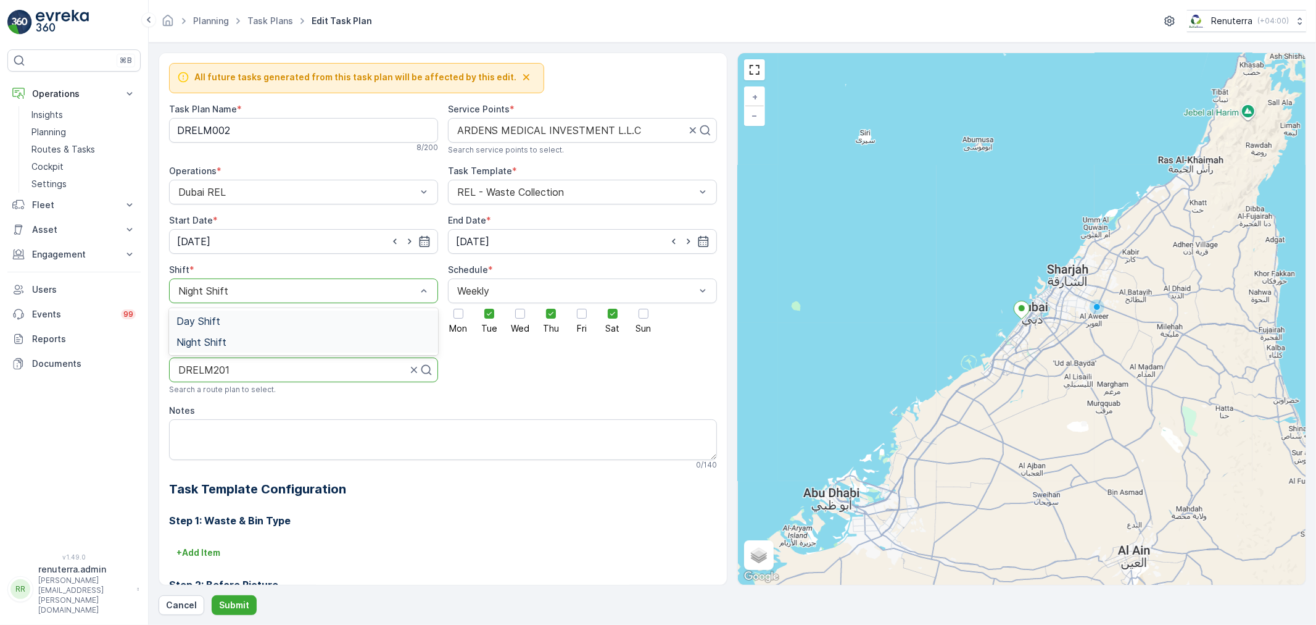
click at [257, 322] on div "Day Shift" at bounding box center [304, 320] width 254 height 11
click at [318, 365] on div at bounding box center [292, 369] width 231 height 11
type input "DRELM101"
click at [275, 397] on div "DRELM101" at bounding box center [304, 399] width 254 height 11
click at [248, 605] on button "Submit" at bounding box center [234, 605] width 45 height 20
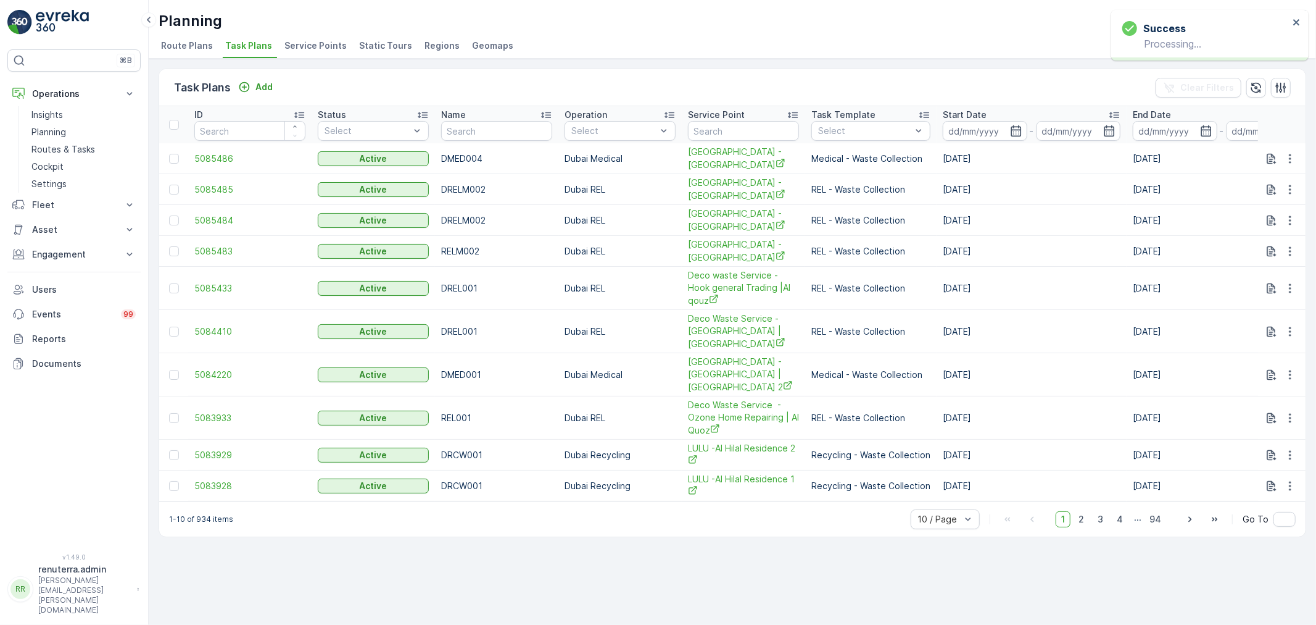
click at [330, 38] on li "Service Points" at bounding box center [317, 47] width 70 height 21
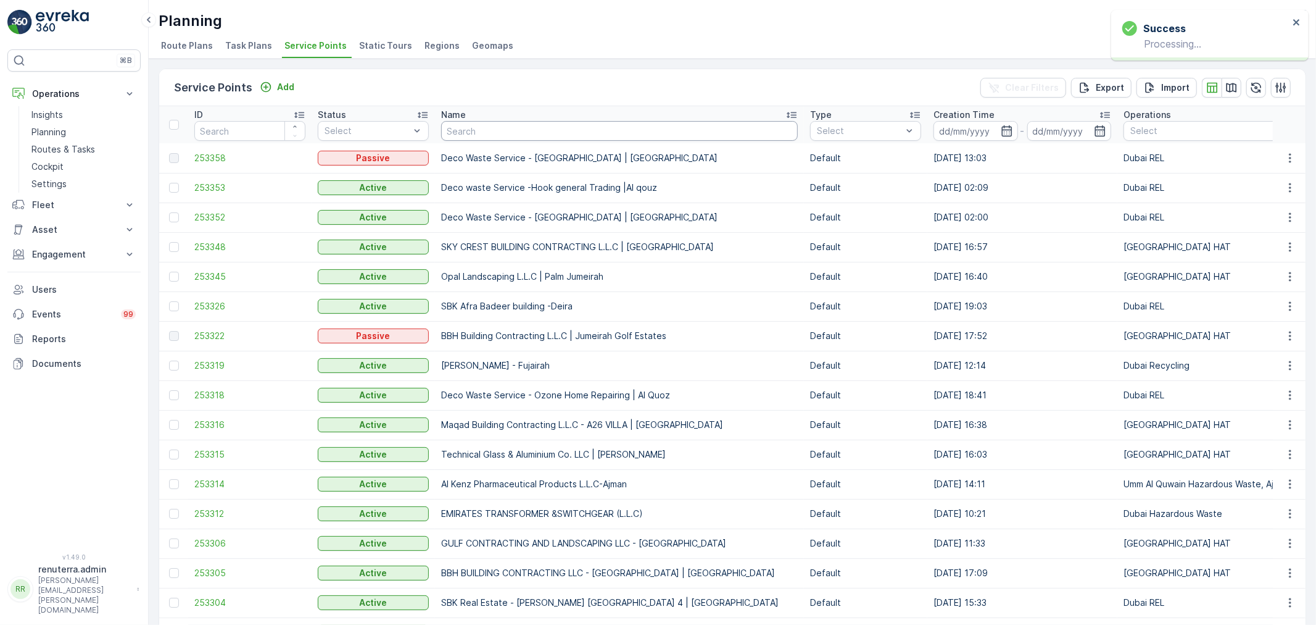
click at [585, 121] on input "text" at bounding box center [619, 131] width 357 height 20
type input "arde"
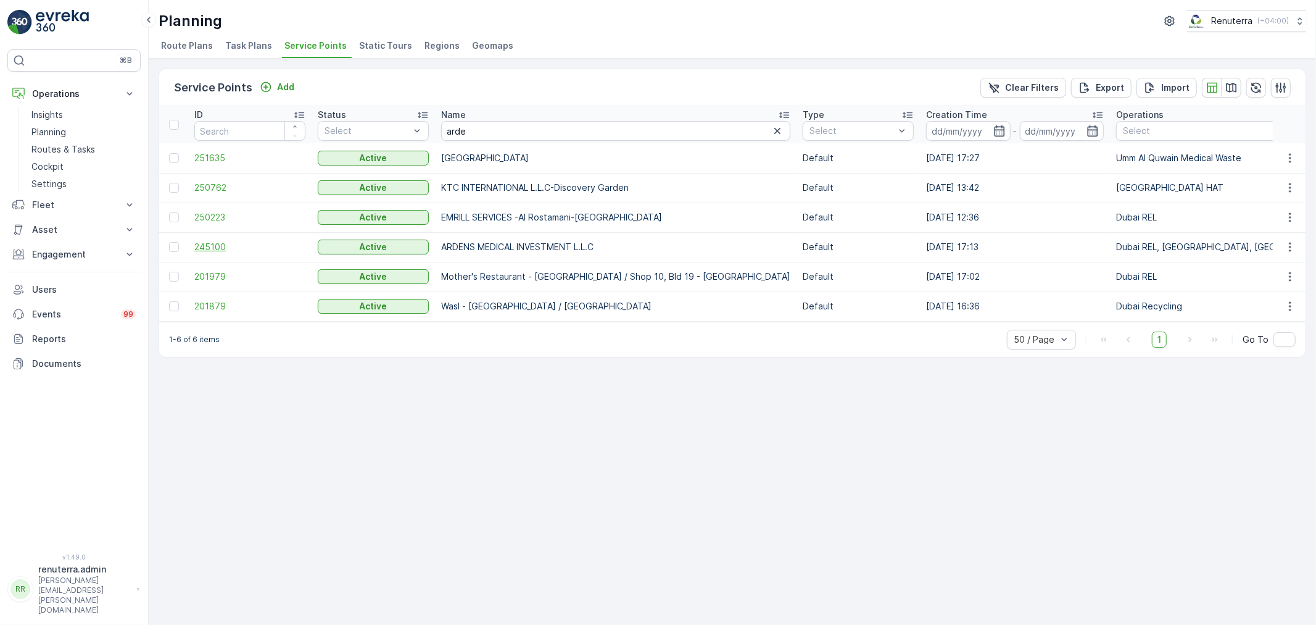
click at [232, 248] on span "245100" at bounding box center [249, 247] width 111 height 12
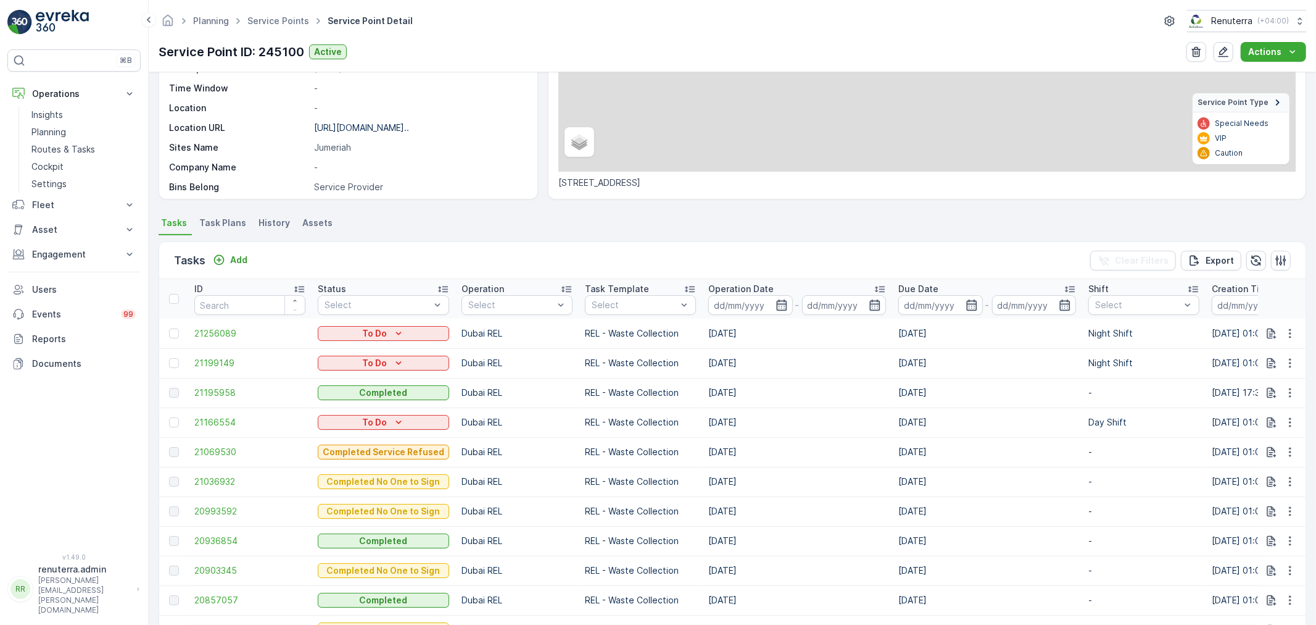
scroll to position [206, 0]
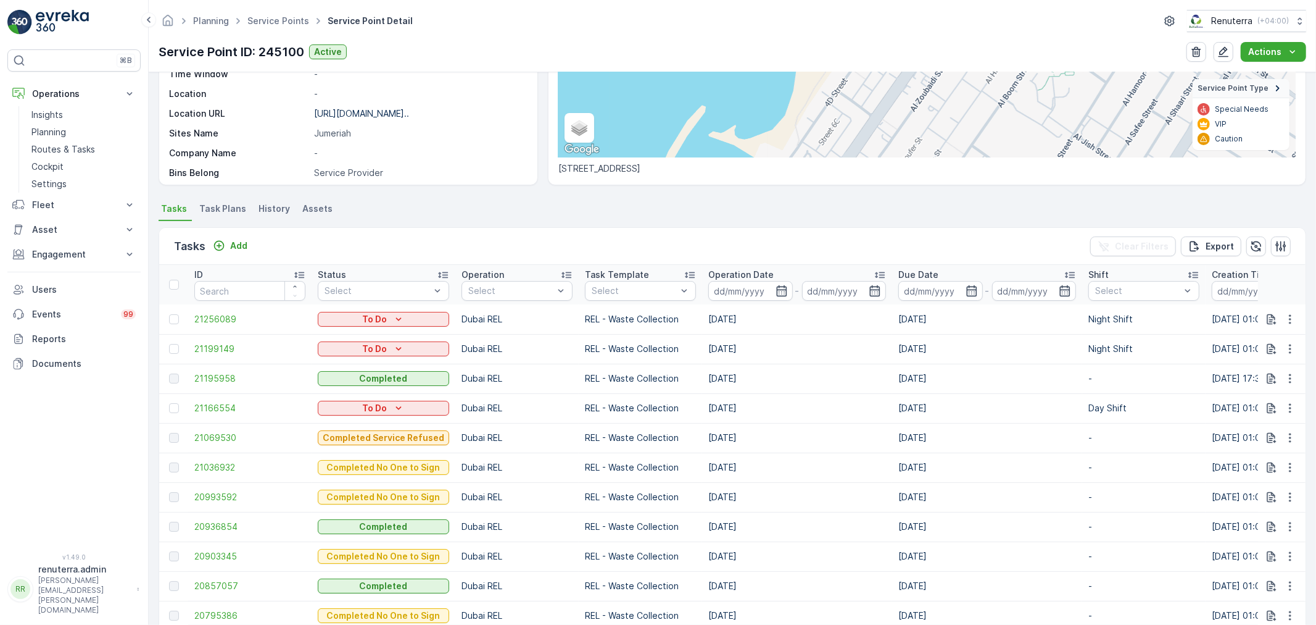
click at [221, 211] on span "Task Plans" at bounding box center [222, 208] width 47 height 12
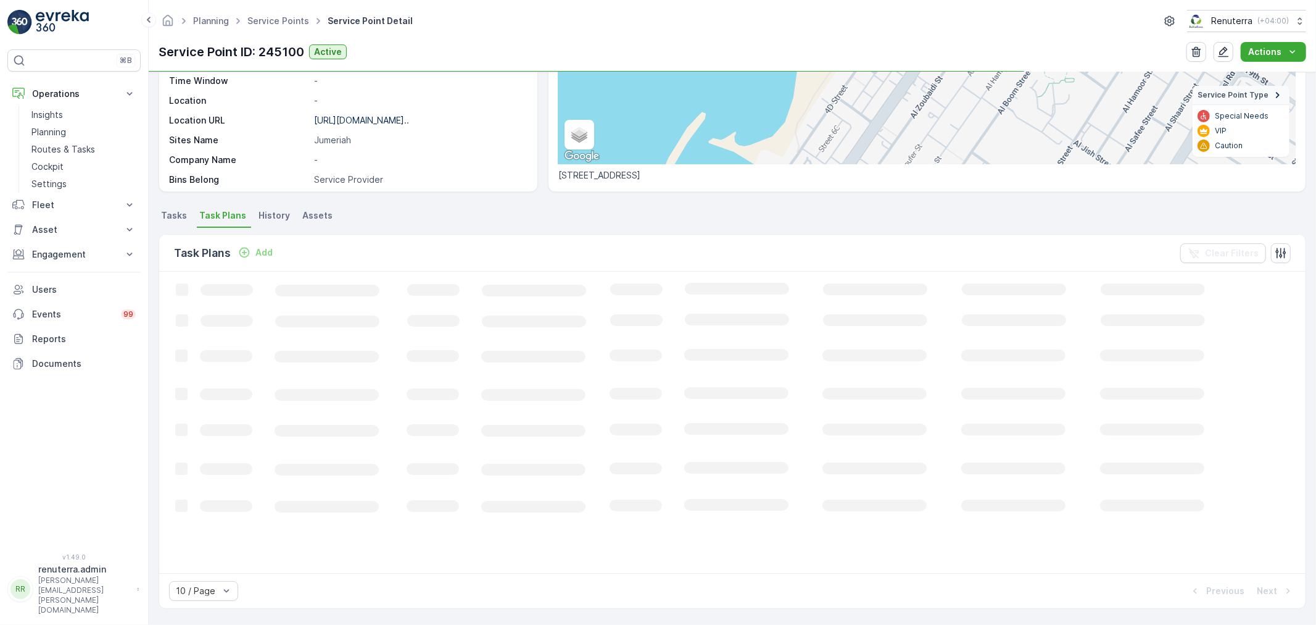
scroll to position [199, 0]
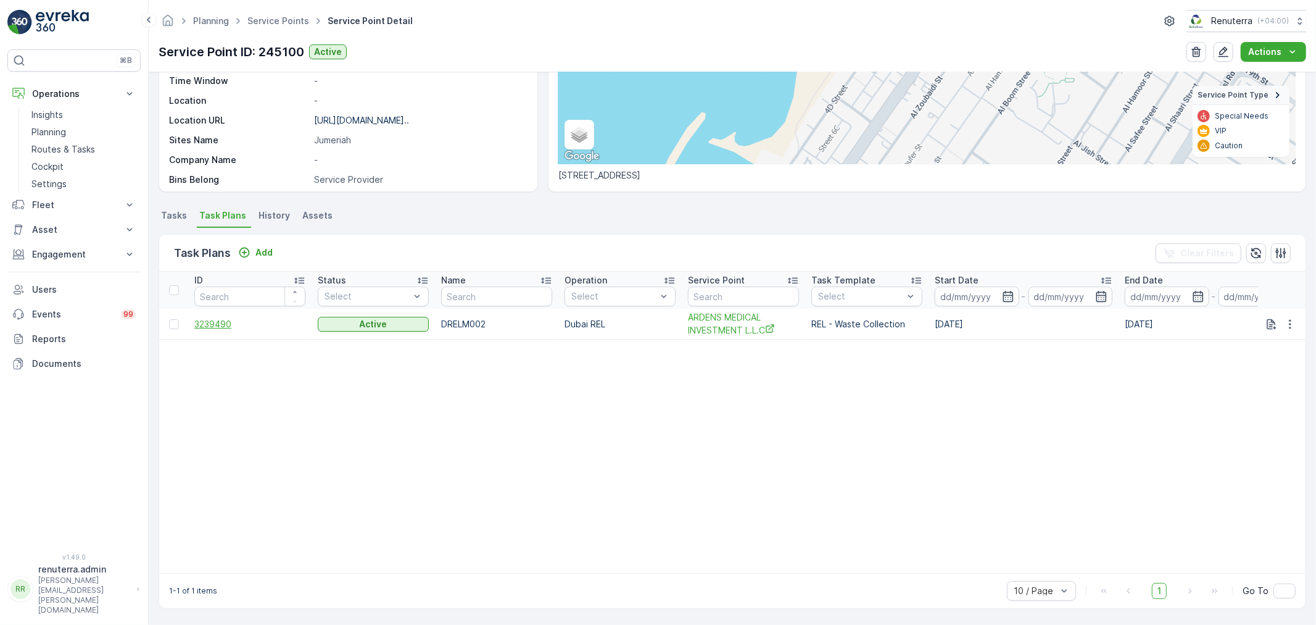
click at [206, 323] on span "3239490" at bounding box center [249, 324] width 111 height 12
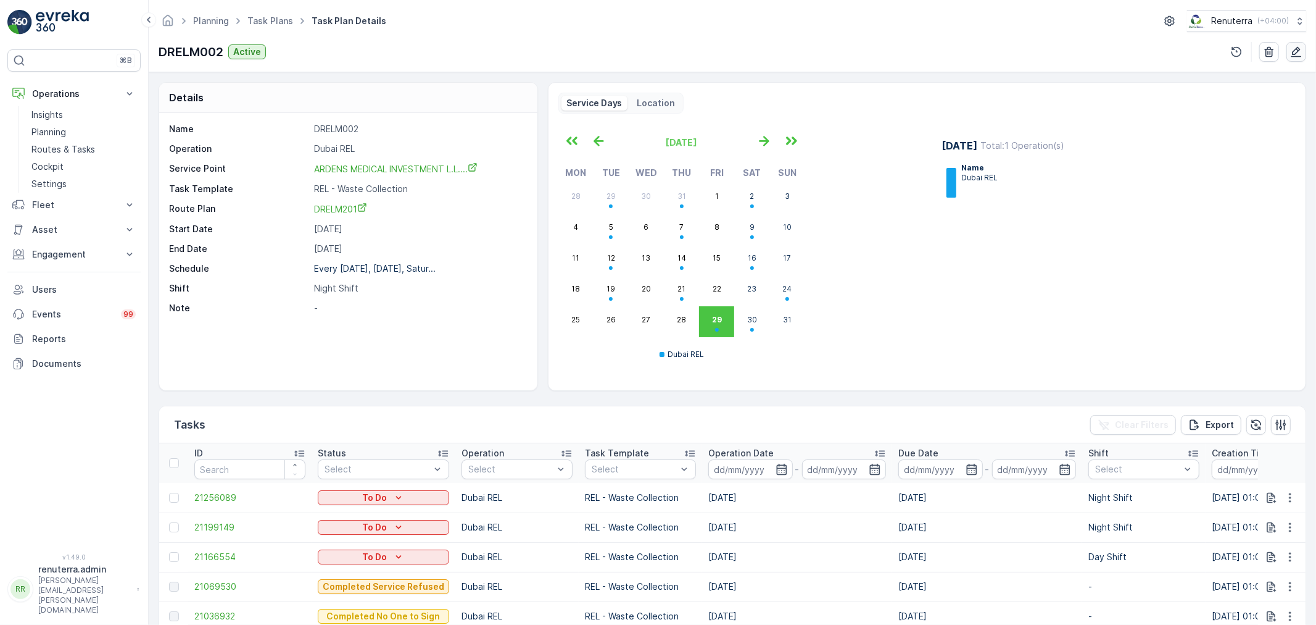
click at [1289, 50] on button "button" at bounding box center [1297, 52] width 20 height 20
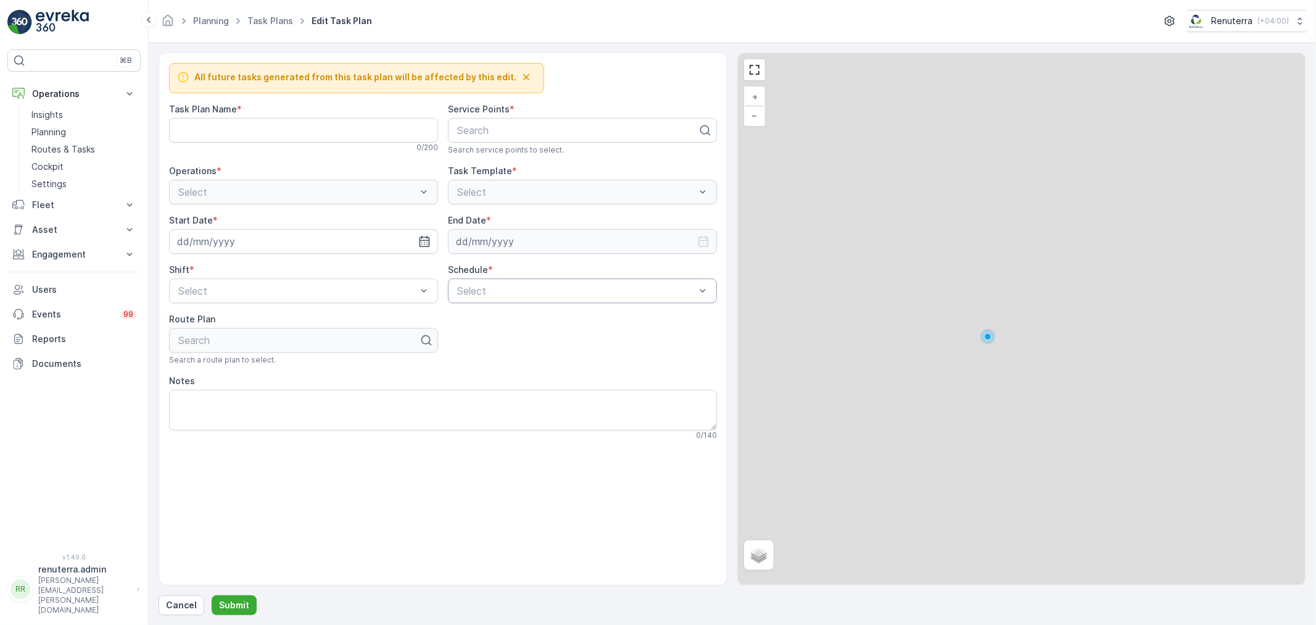
type Name "DRELM002"
type input "25.11.2024"
type input "[DATE]"
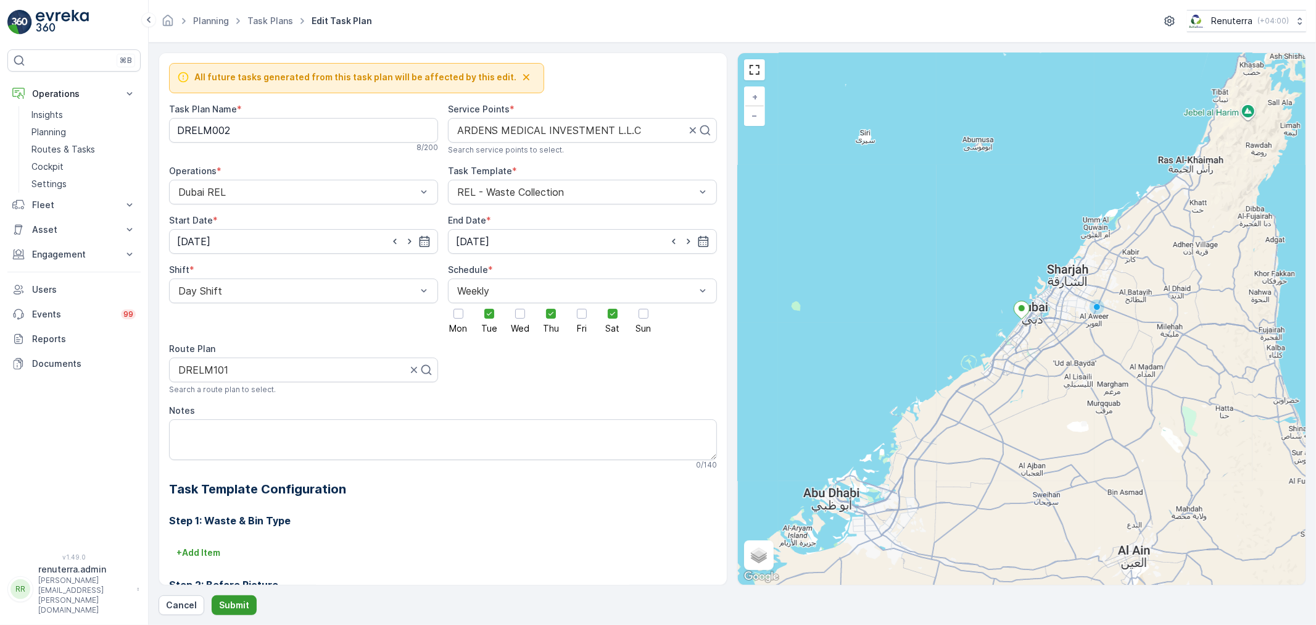
click at [233, 596] on button "Submit" at bounding box center [234, 605] width 45 height 20
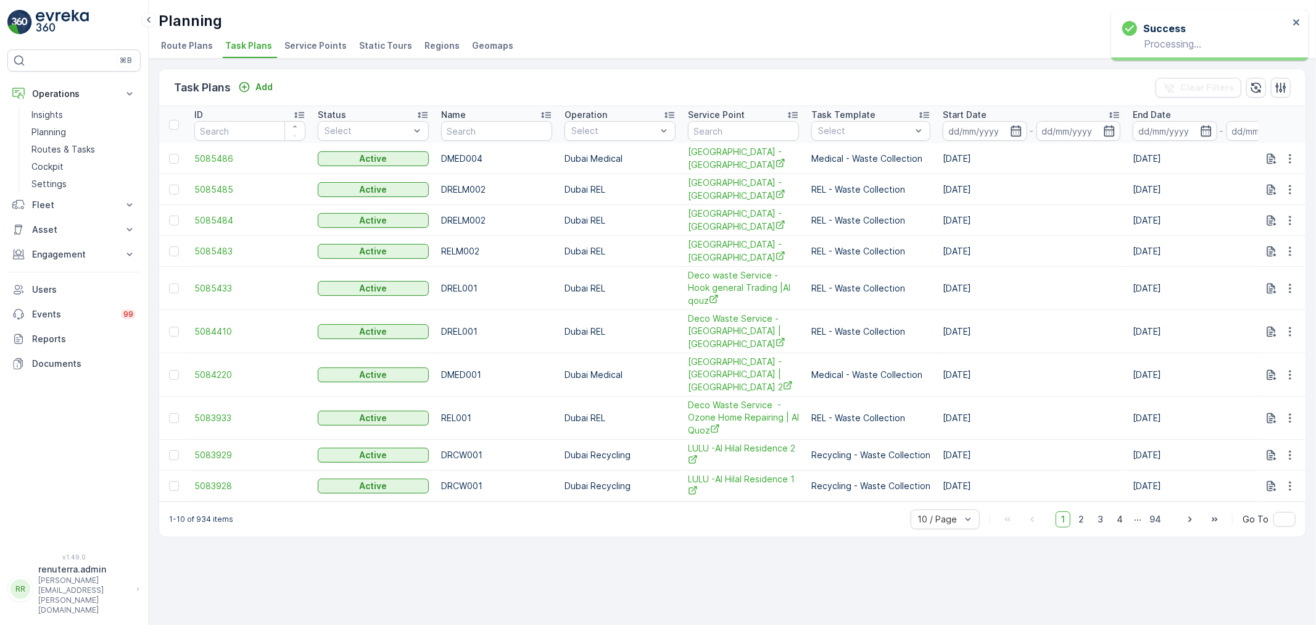
click at [330, 48] on span "Service Points" at bounding box center [316, 45] width 62 height 12
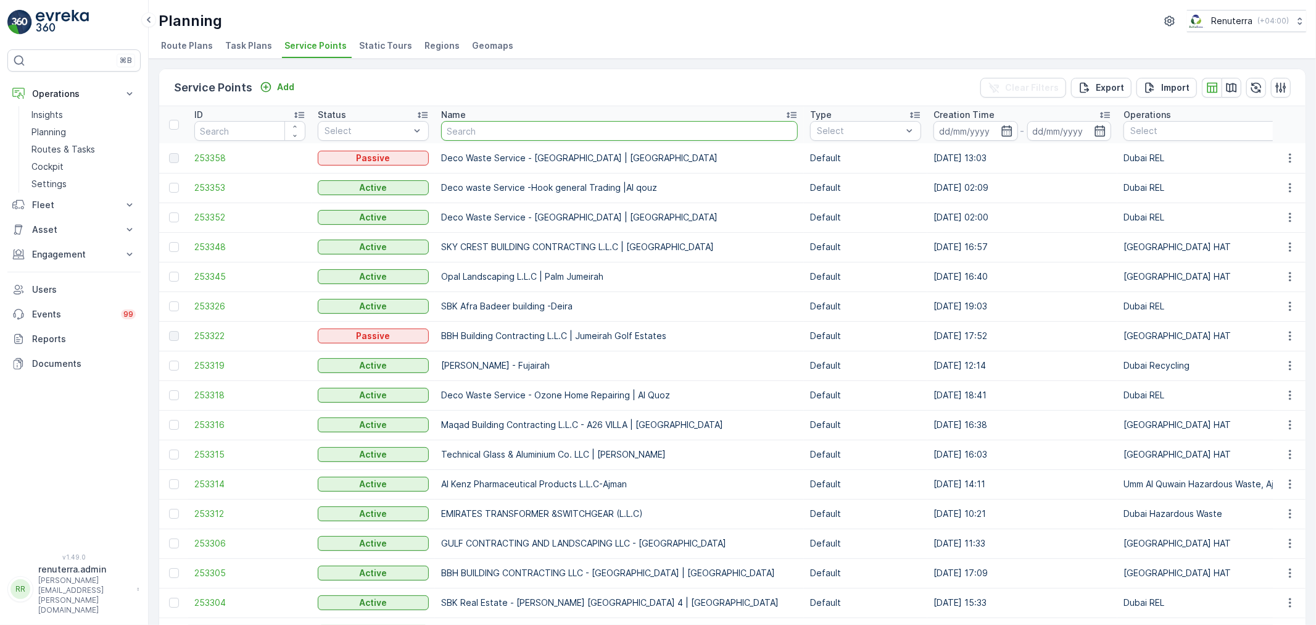
click at [483, 136] on input "text" at bounding box center [619, 131] width 357 height 20
type input "are"
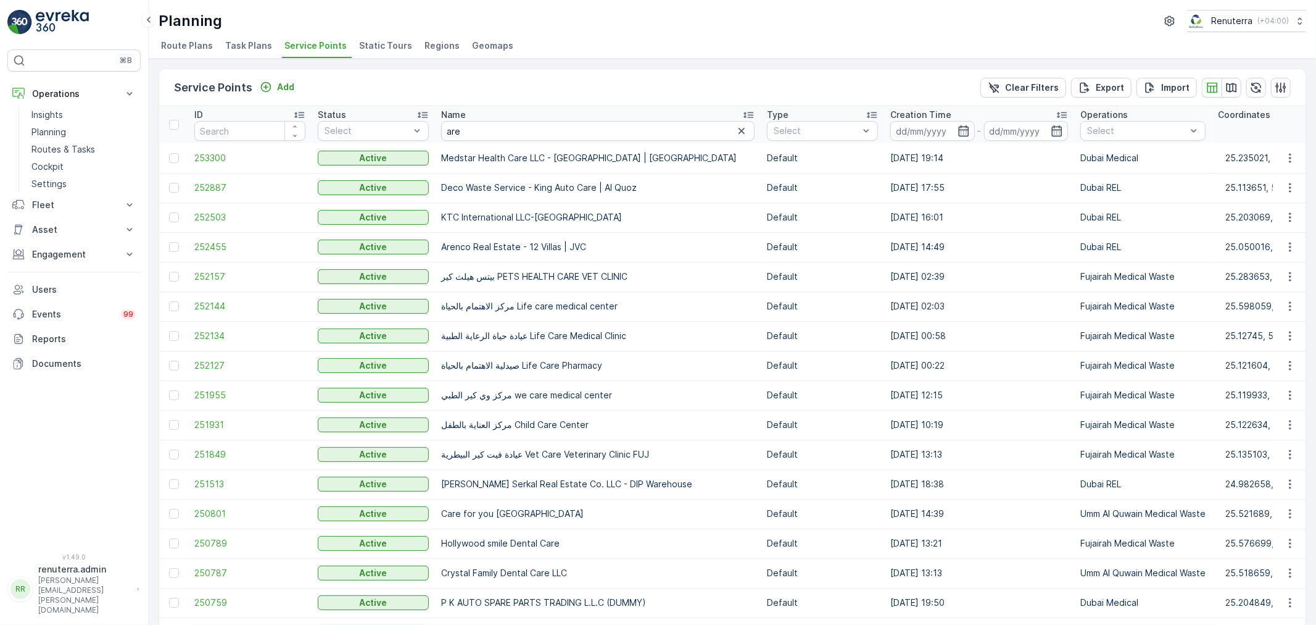
click at [457, 131] on input "are" at bounding box center [598, 131] width 314 height 20
type input "ardens"
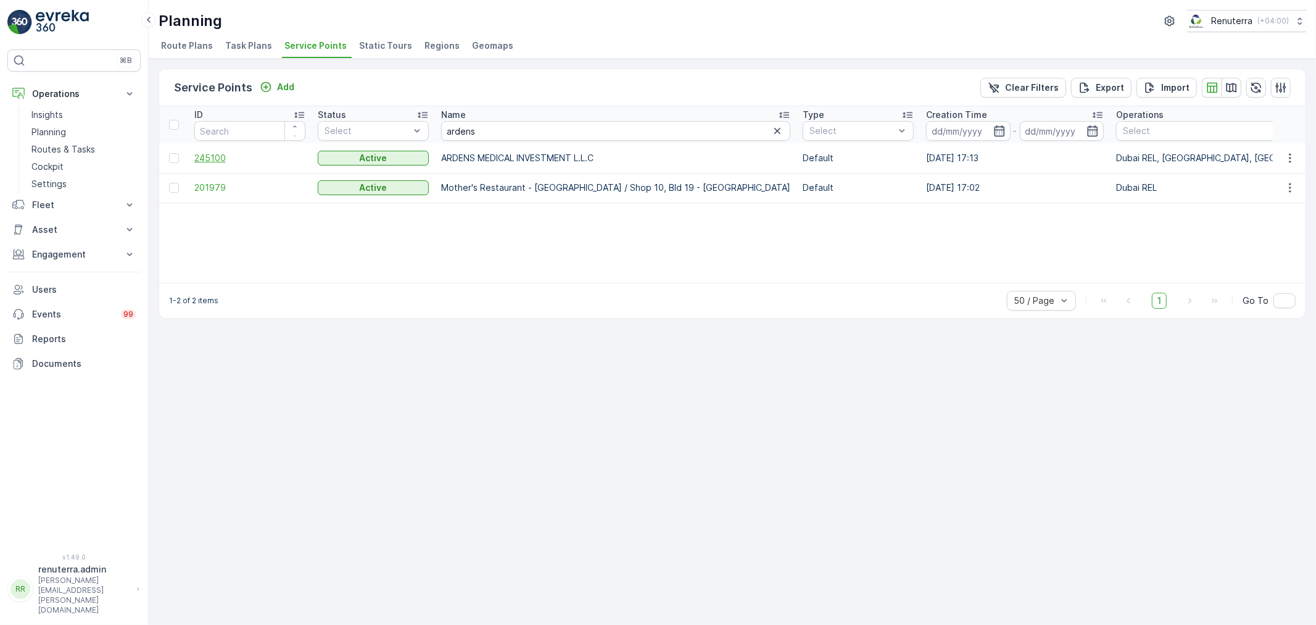
click at [202, 159] on span "245100" at bounding box center [249, 158] width 111 height 12
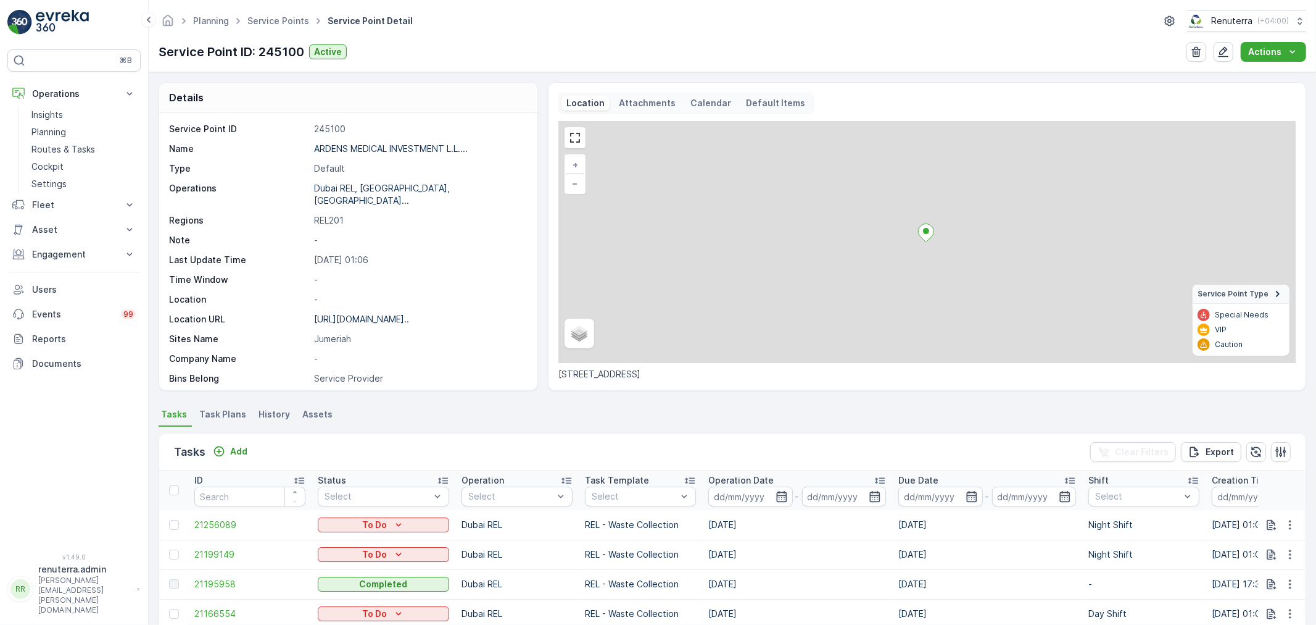
scroll to position [206, 0]
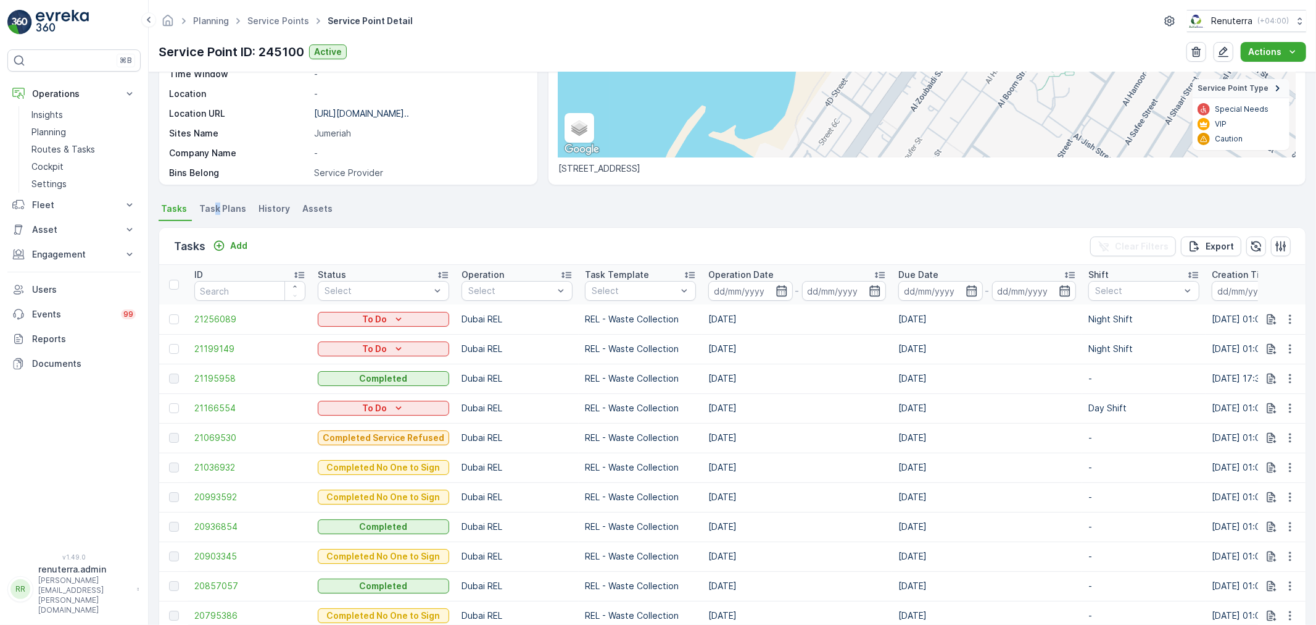
click at [214, 206] on span "Task Plans" at bounding box center [222, 208] width 47 height 12
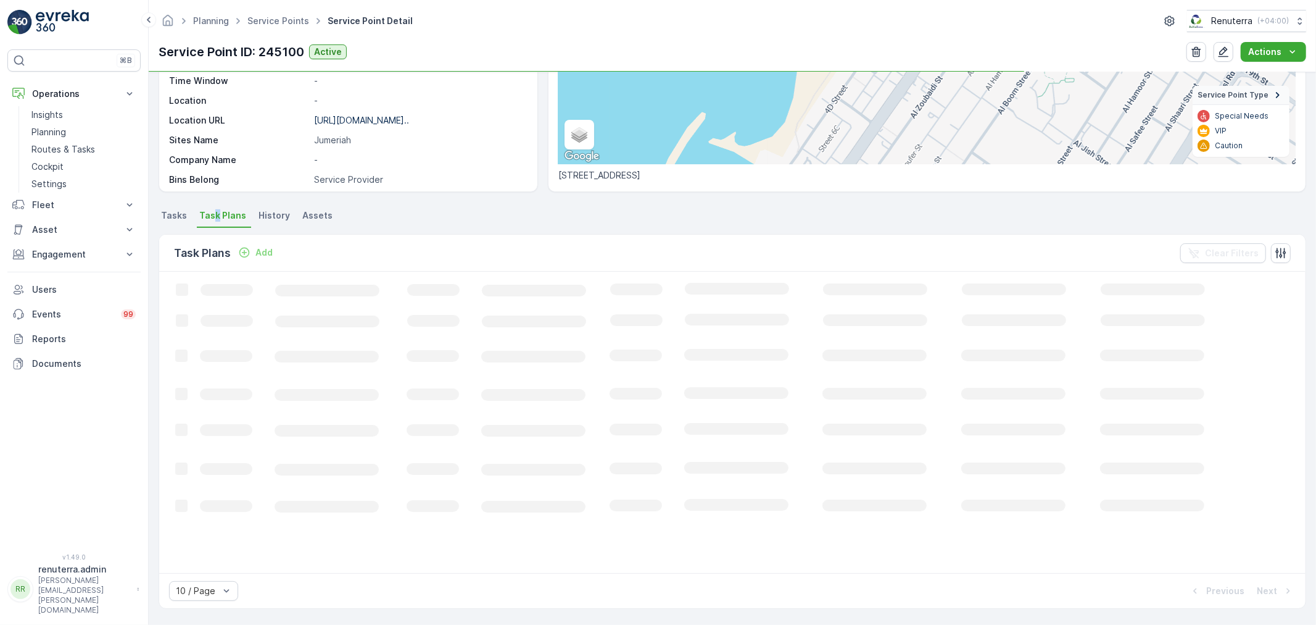
scroll to position [199, 0]
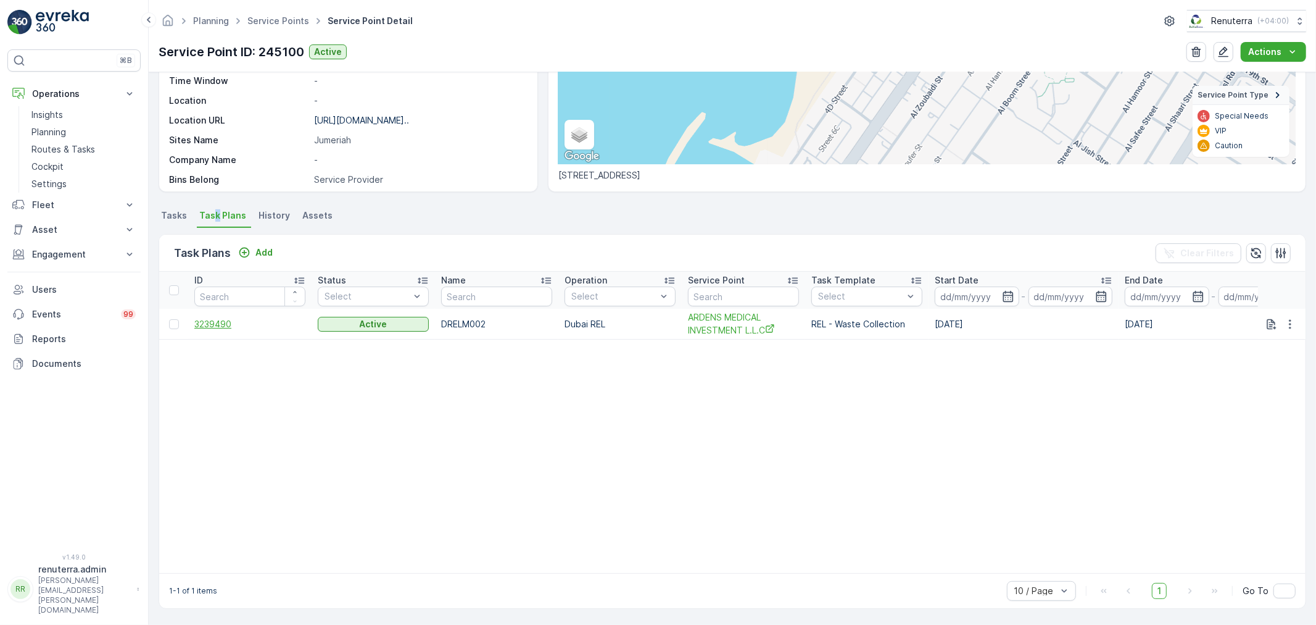
click at [215, 318] on span "3239490" at bounding box center [249, 324] width 111 height 12
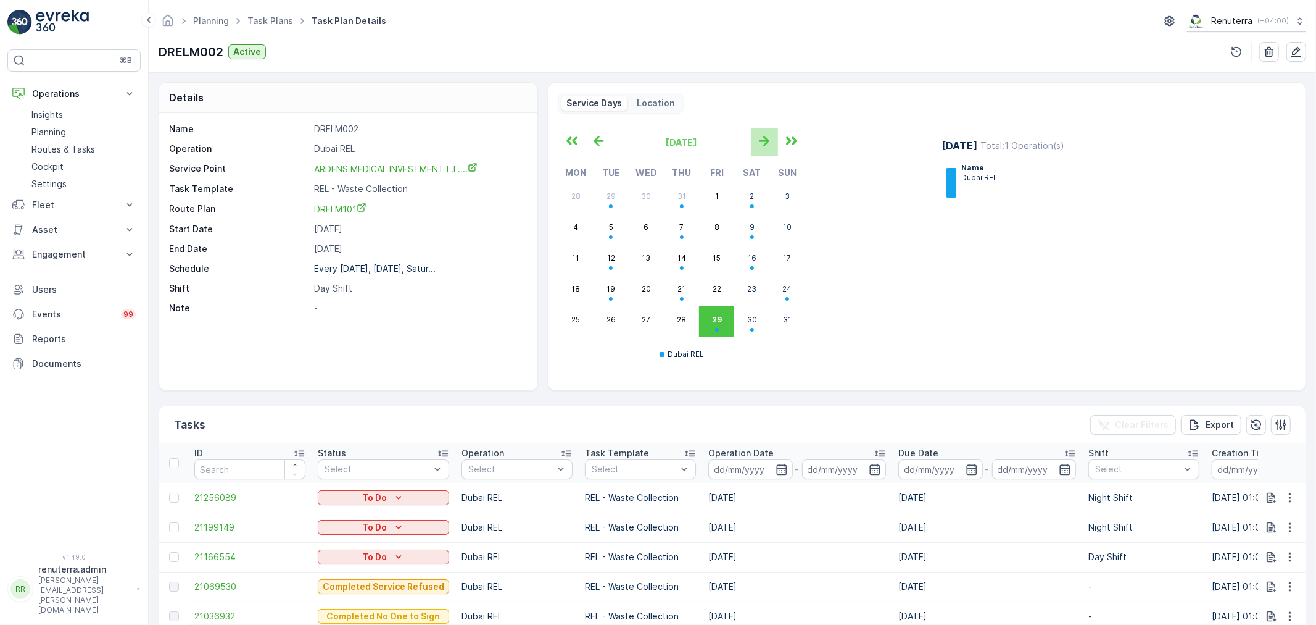
click at [763, 152] on button "button" at bounding box center [764, 141] width 27 height 27
click at [597, 143] on icon "button" at bounding box center [599, 141] width 10 height 10
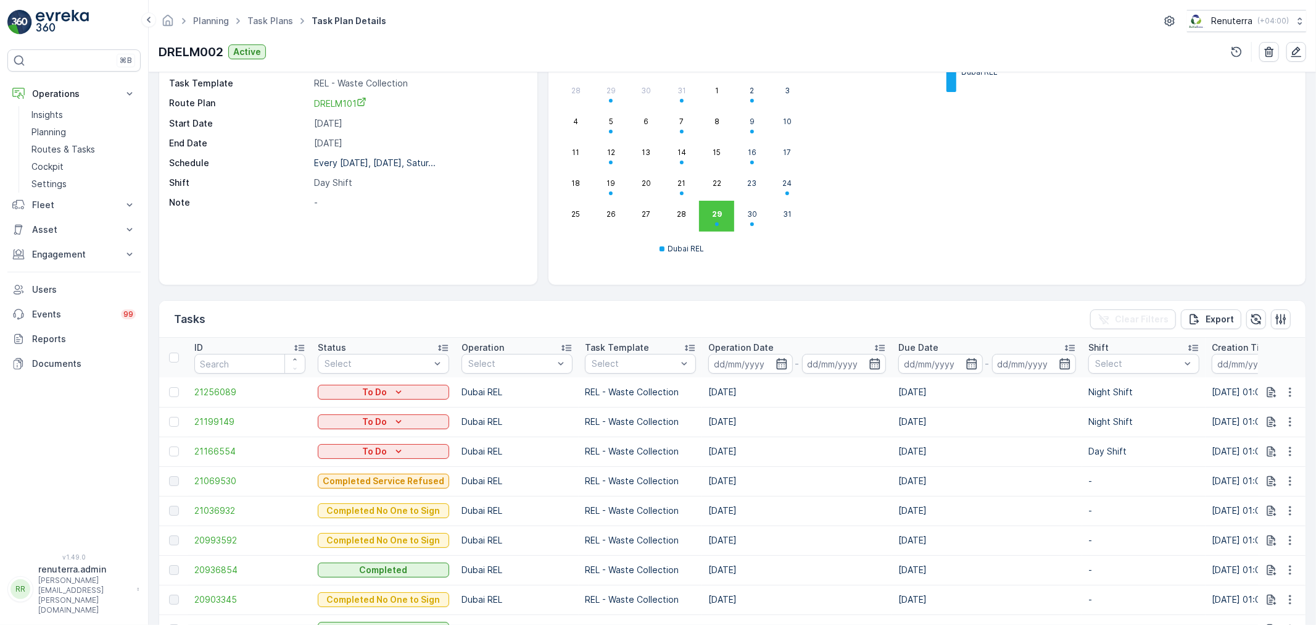
scroll to position [206, 0]
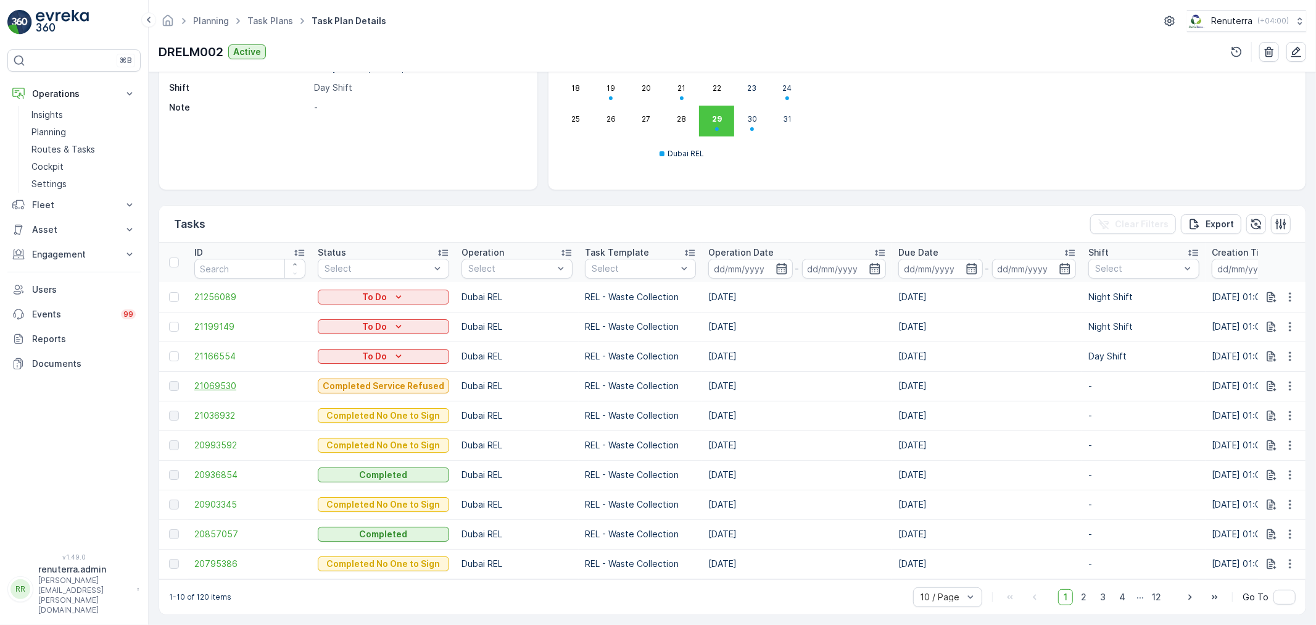
click at [230, 384] on span "21069530" at bounding box center [249, 386] width 111 height 12
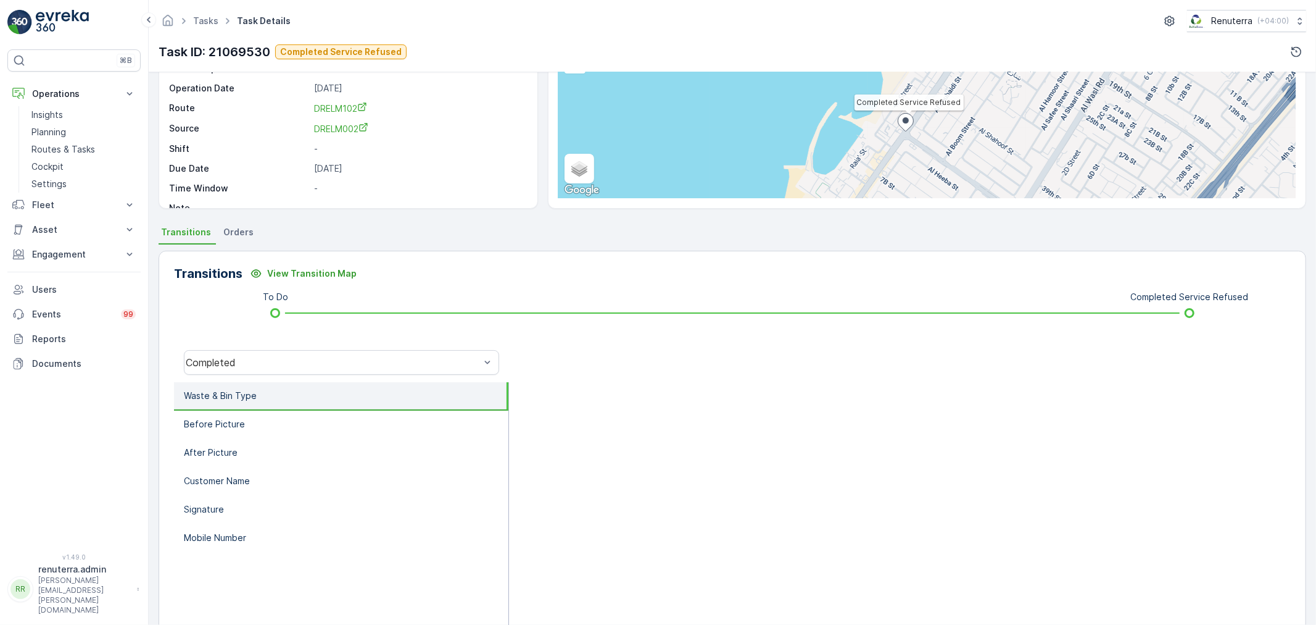
scroll to position [137, 0]
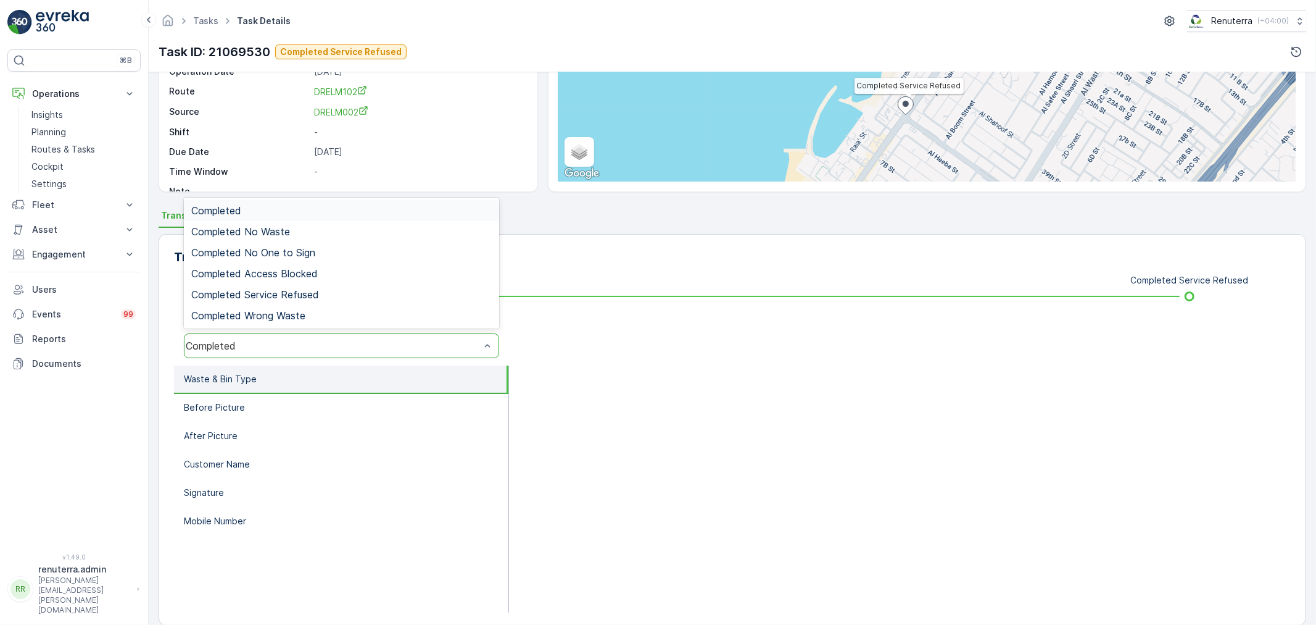
click at [293, 352] on div "Completed" at bounding box center [341, 345] width 315 height 25
click at [282, 294] on span "Completed Service Refused" at bounding box center [255, 294] width 128 height 11
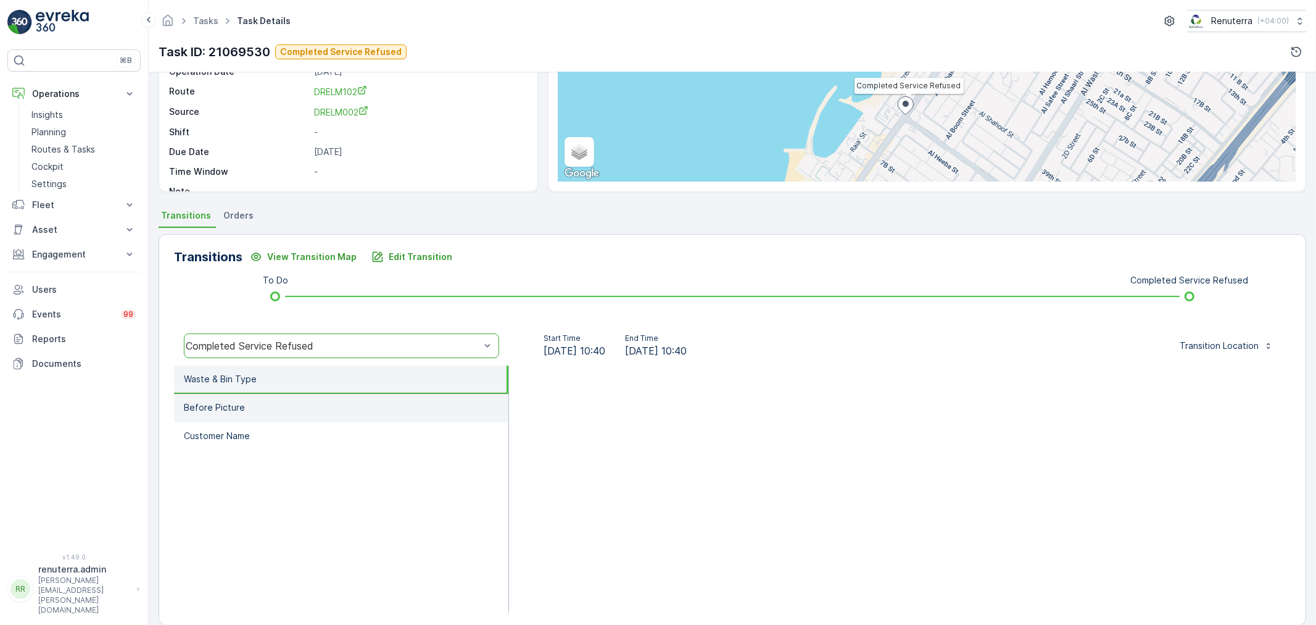
click at [276, 405] on li "Before Picture" at bounding box center [341, 408] width 334 height 28
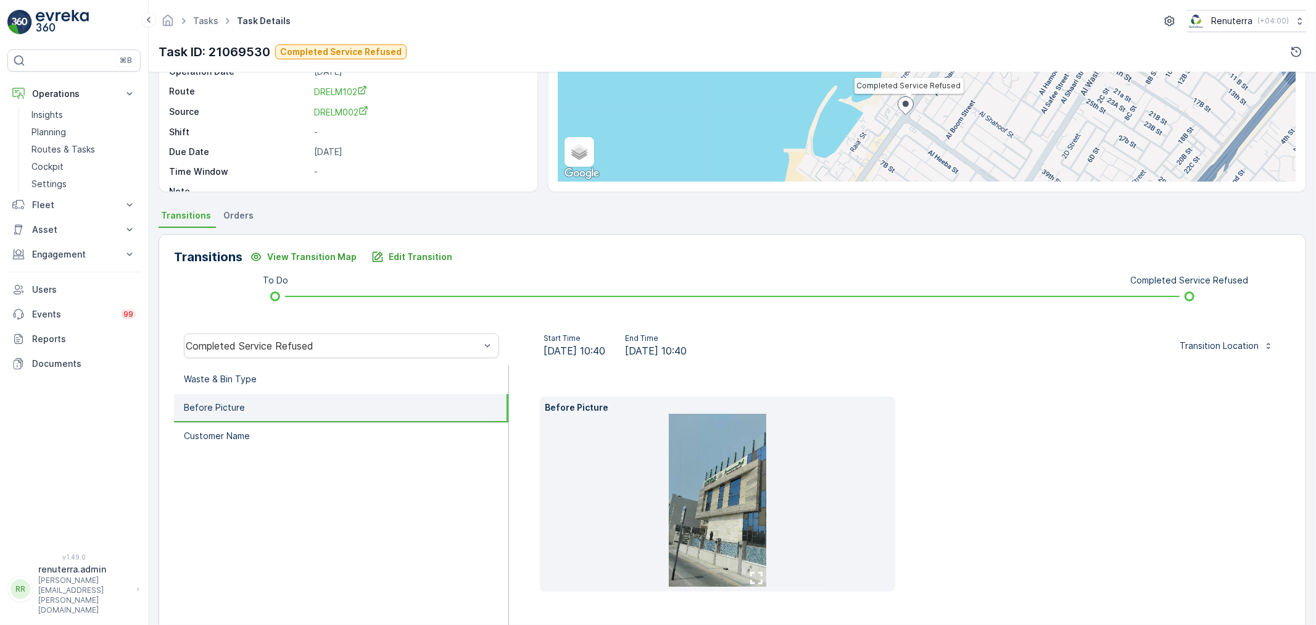
click at [749, 530] on img at bounding box center [718, 499] width 98 height 173
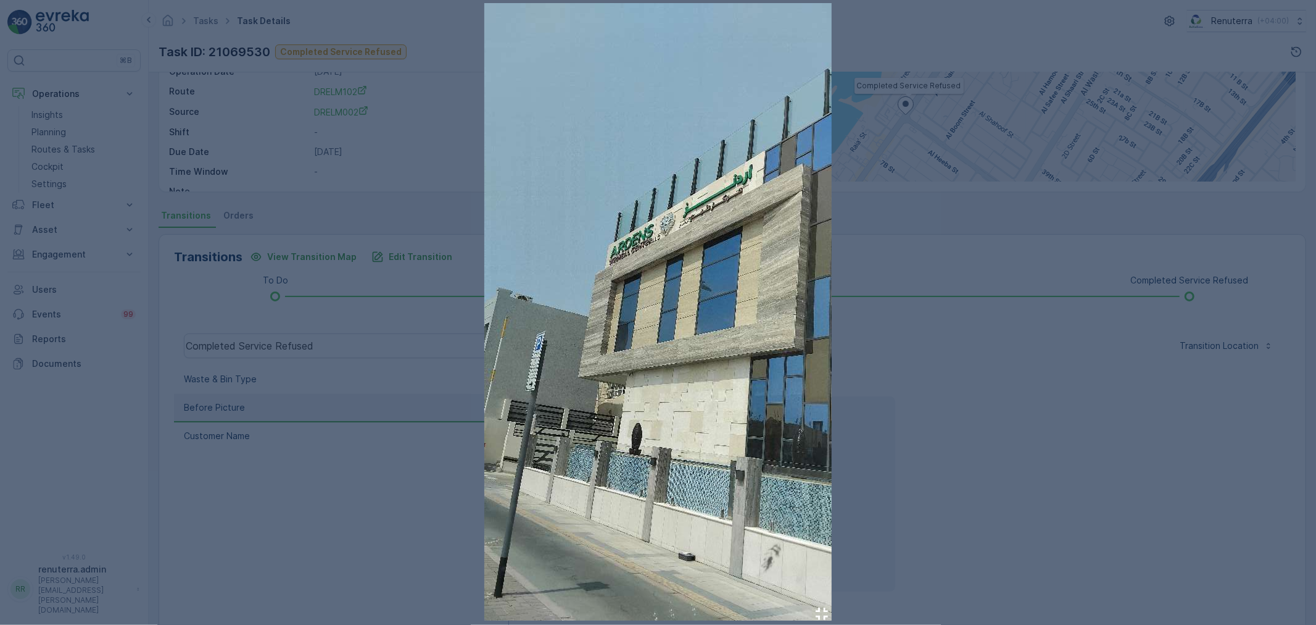
click at [1000, 521] on div at bounding box center [658, 312] width 1316 height 625
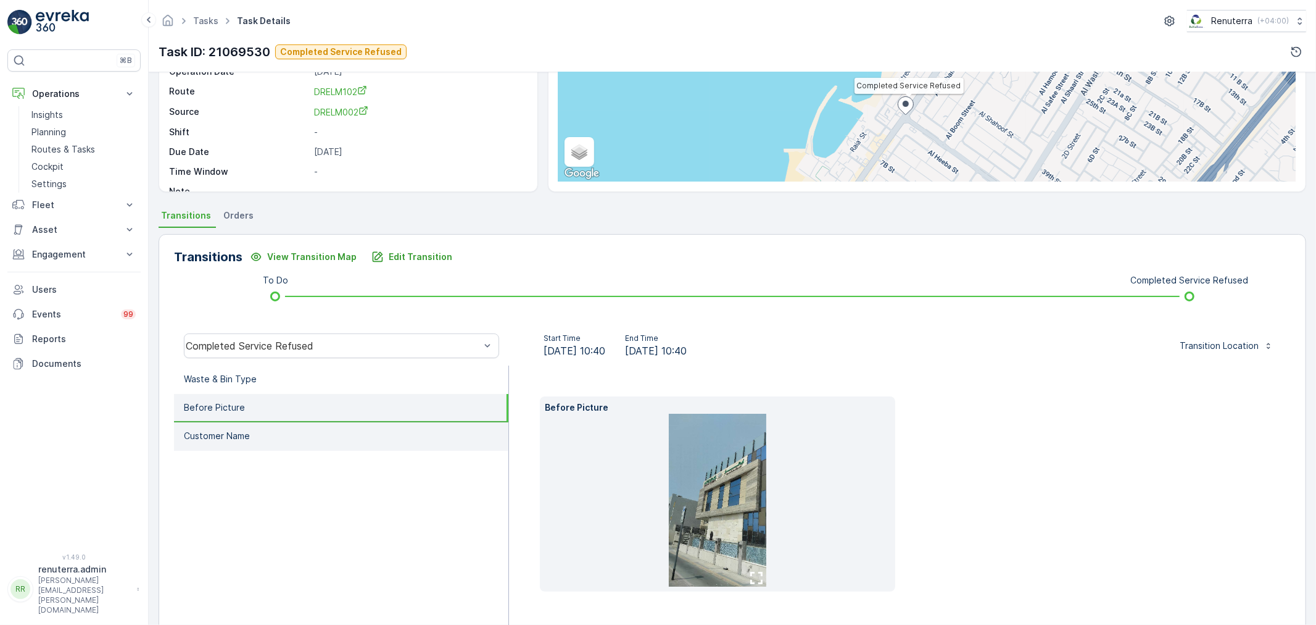
click at [364, 433] on li "Customer Name" at bounding box center [341, 436] width 334 height 28
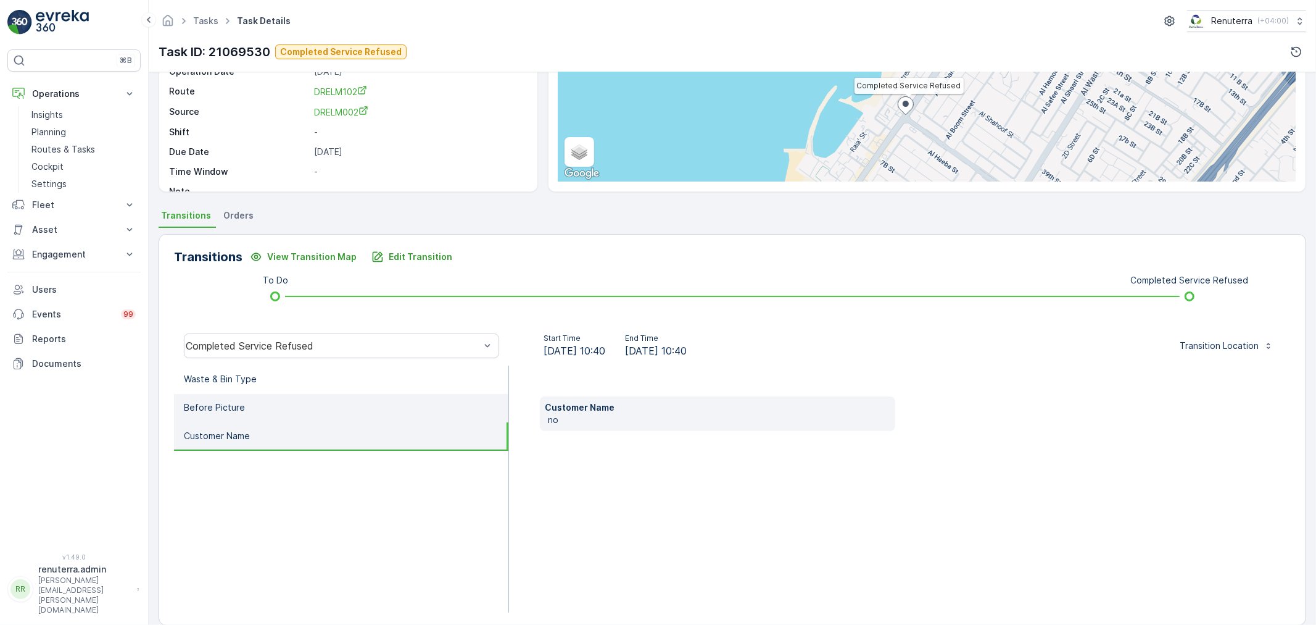
click at [317, 409] on li "Before Picture" at bounding box center [341, 408] width 334 height 28
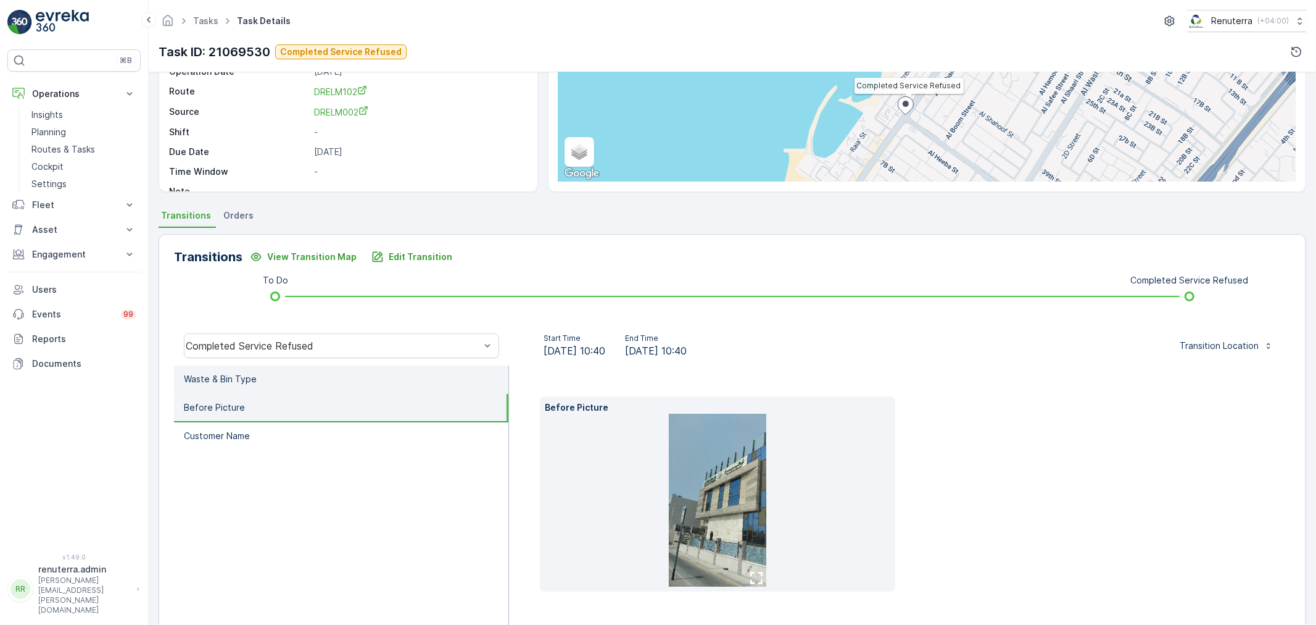
click at [305, 380] on li "Waste & Bin Type" at bounding box center [341, 379] width 334 height 28
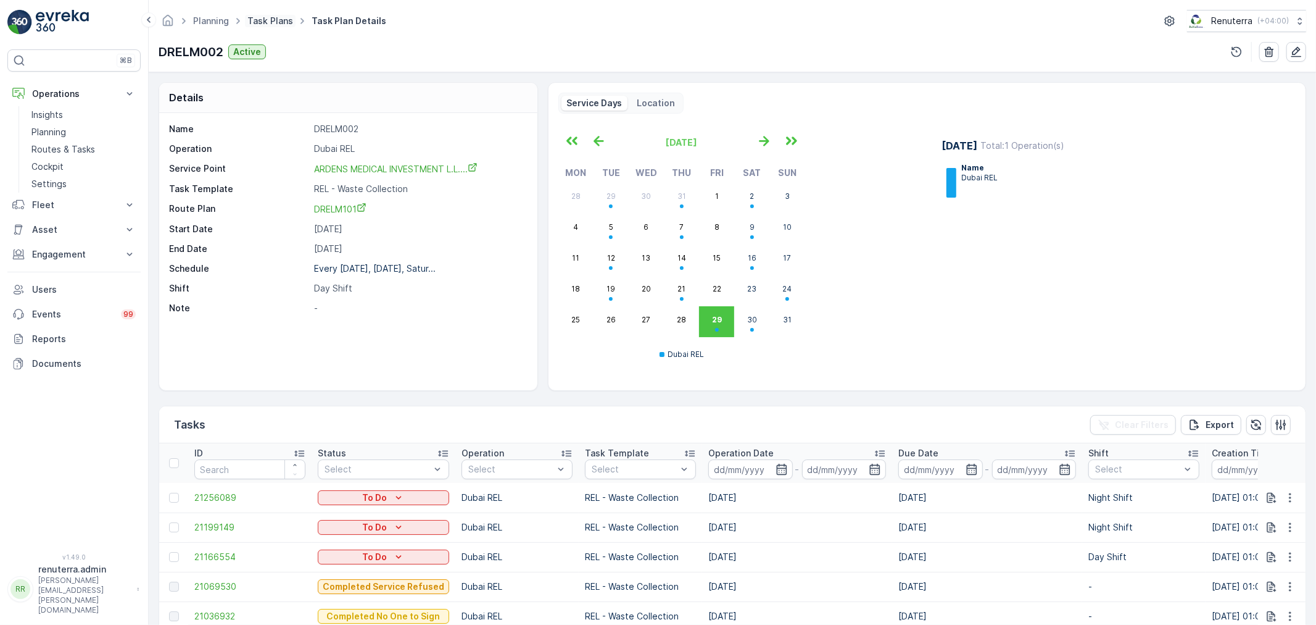
click at [253, 21] on link "Task Plans" at bounding box center [270, 20] width 46 height 10
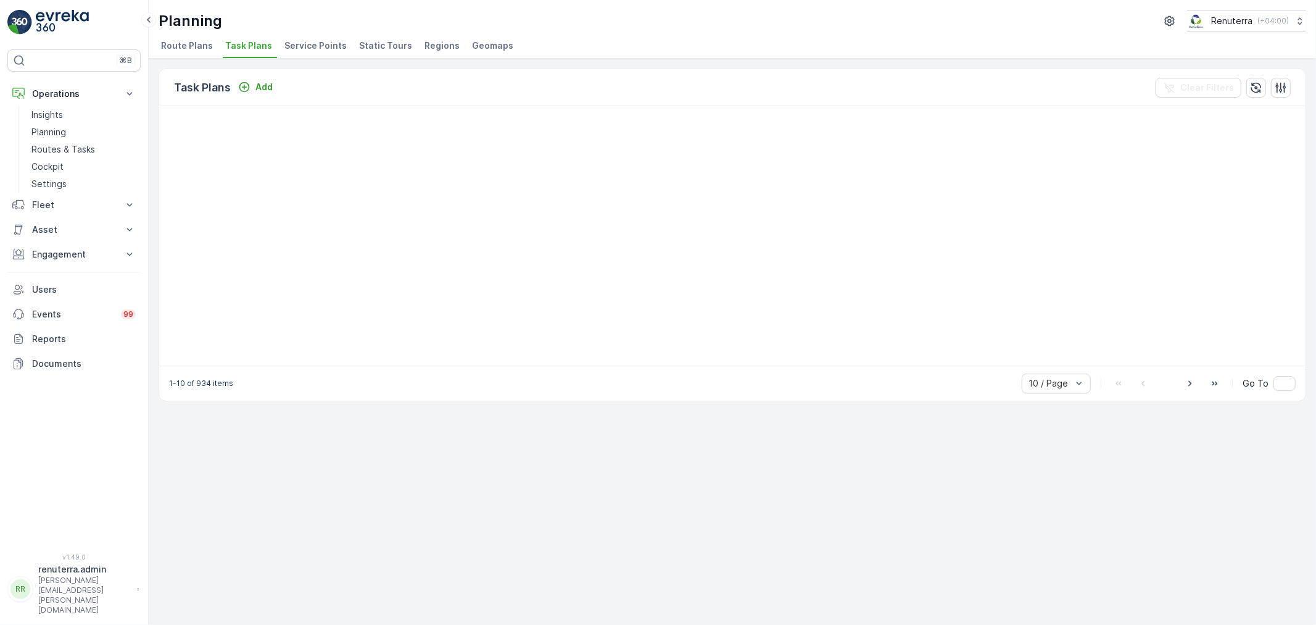
click at [315, 59] on div "Task Plans Add Clear Filters 1-10 of 934 items 10 / Page Go To" at bounding box center [733, 342] width 1168 height 566
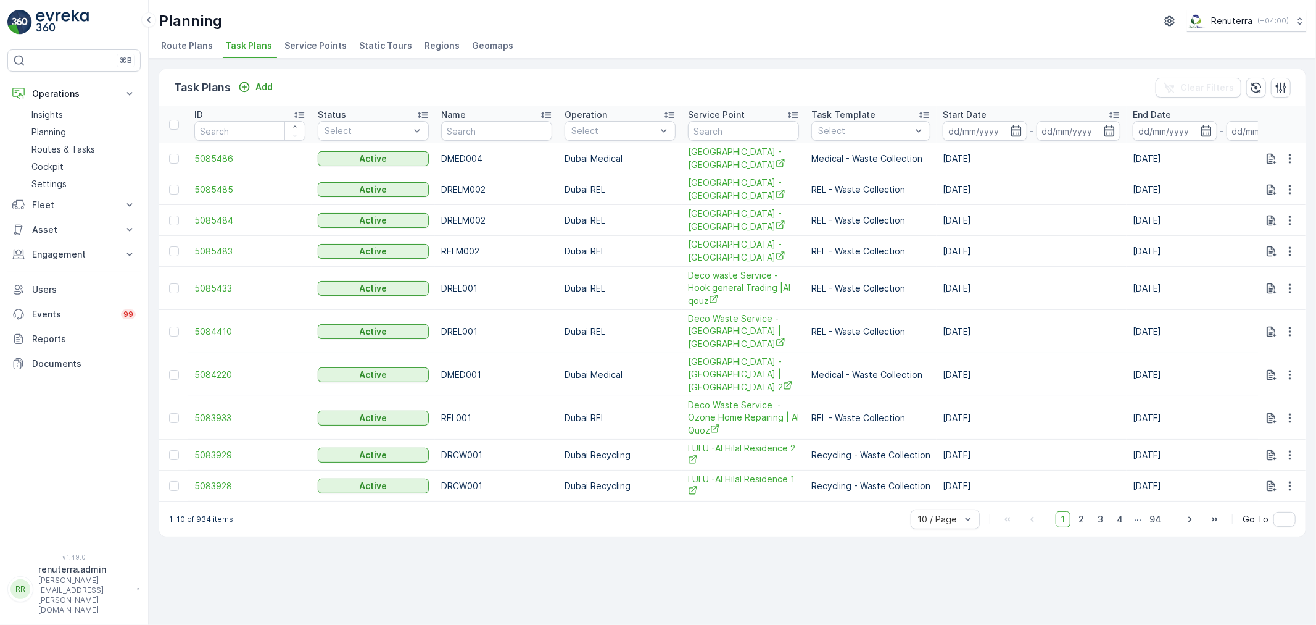
click at [314, 46] on span "Service Points" at bounding box center [316, 45] width 62 height 12
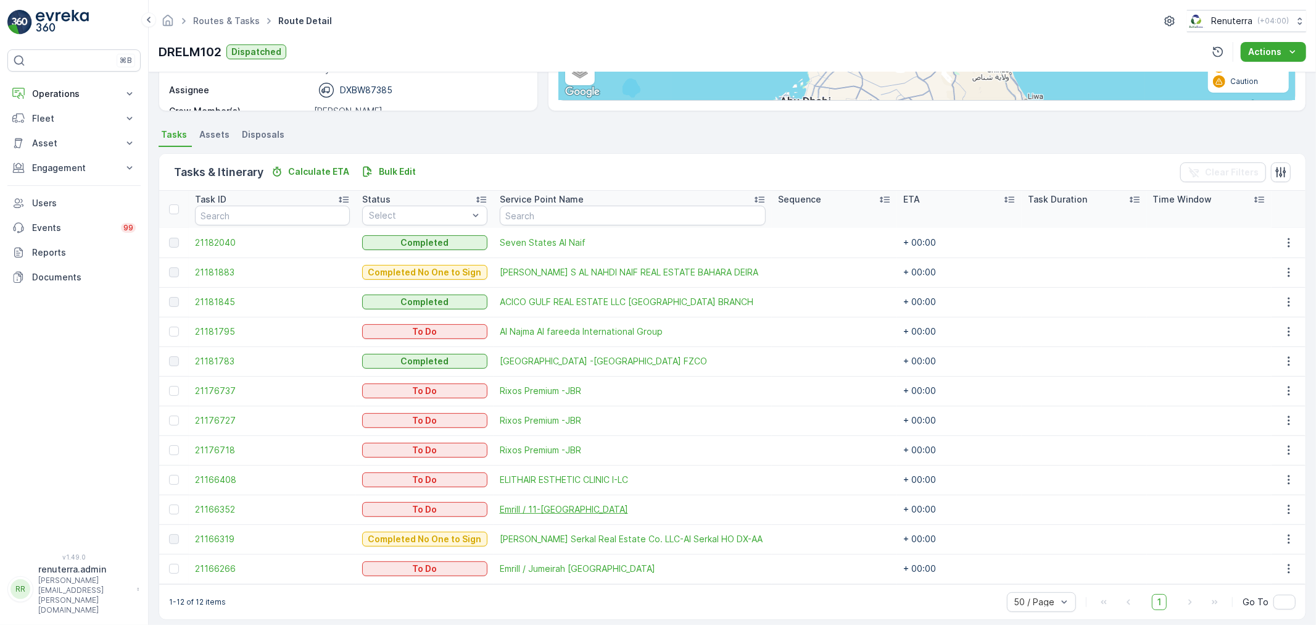
scroll to position [228, 0]
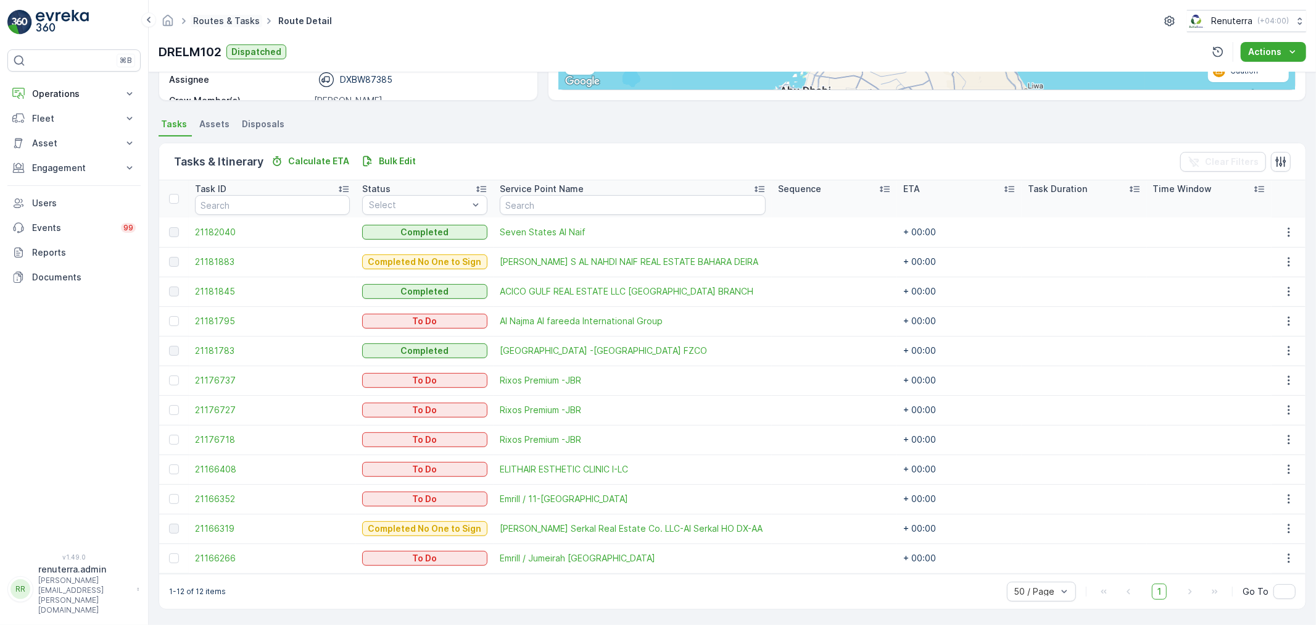
click at [210, 20] on link "Routes & Tasks" at bounding box center [226, 20] width 67 height 10
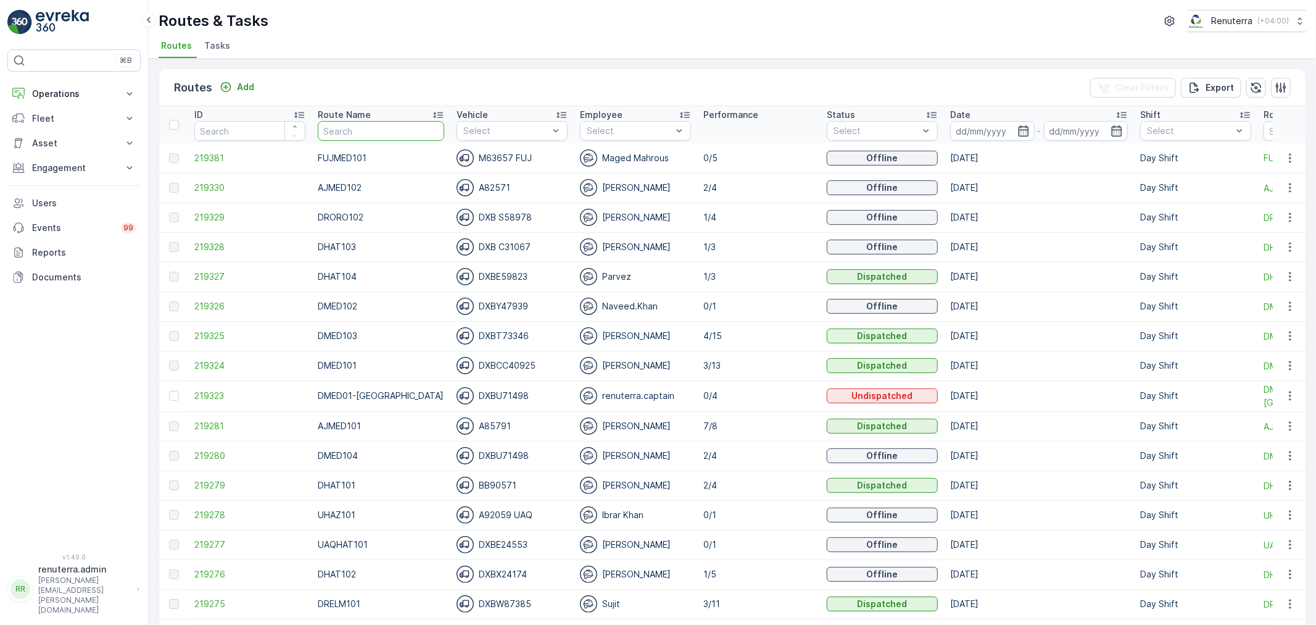
click at [362, 131] on input "text" at bounding box center [381, 131] width 127 height 20
click at [1037, 128] on p "-" at bounding box center [1039, 130] width 4 height 15
click at [1018, 128] on icon "button" at bounding box center [1023, 130] width 10 height 11
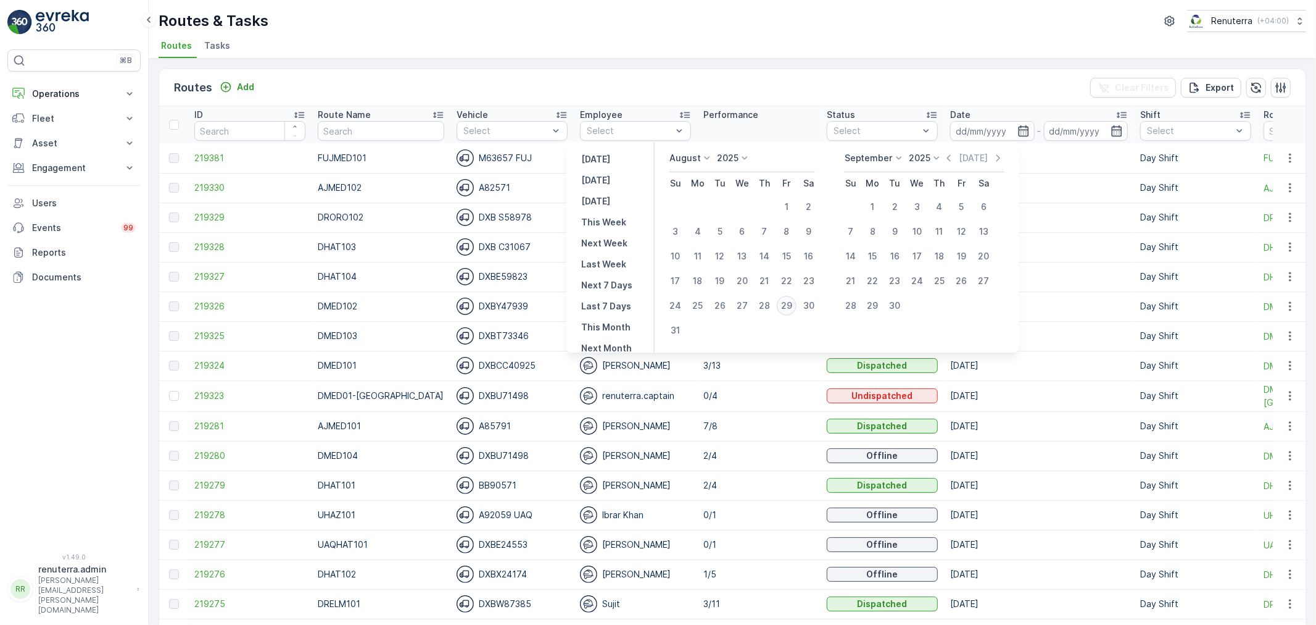
click at [789, 303] on div "29" at bounding box center [787, 306] width 20 height 20
type input "29.08.2025"
click at [789, 303] on div "29" at bounding box center [787, 306] width 20 height 20
type input "[DATE]"
click at [797, 303] on div "29" at bounding box center [787, 306] width 20 height 20
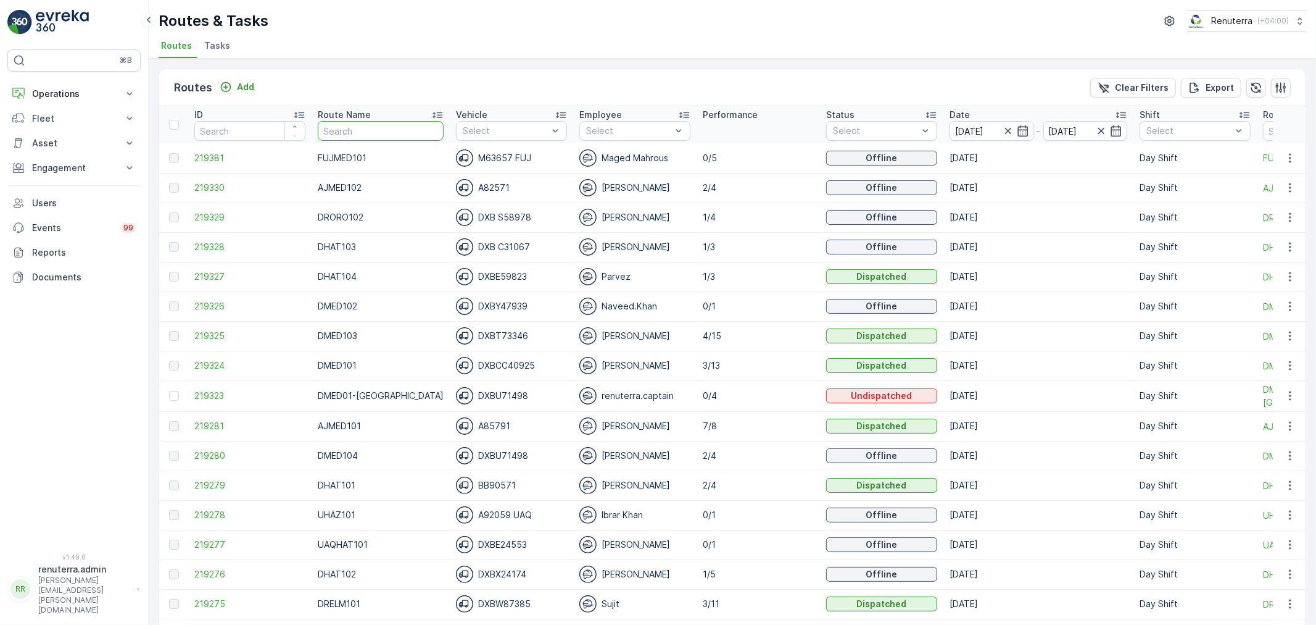
click at [389, 132] on input "text" at bounding box center [381, 131] width 126 height 20
type input "DHAT"
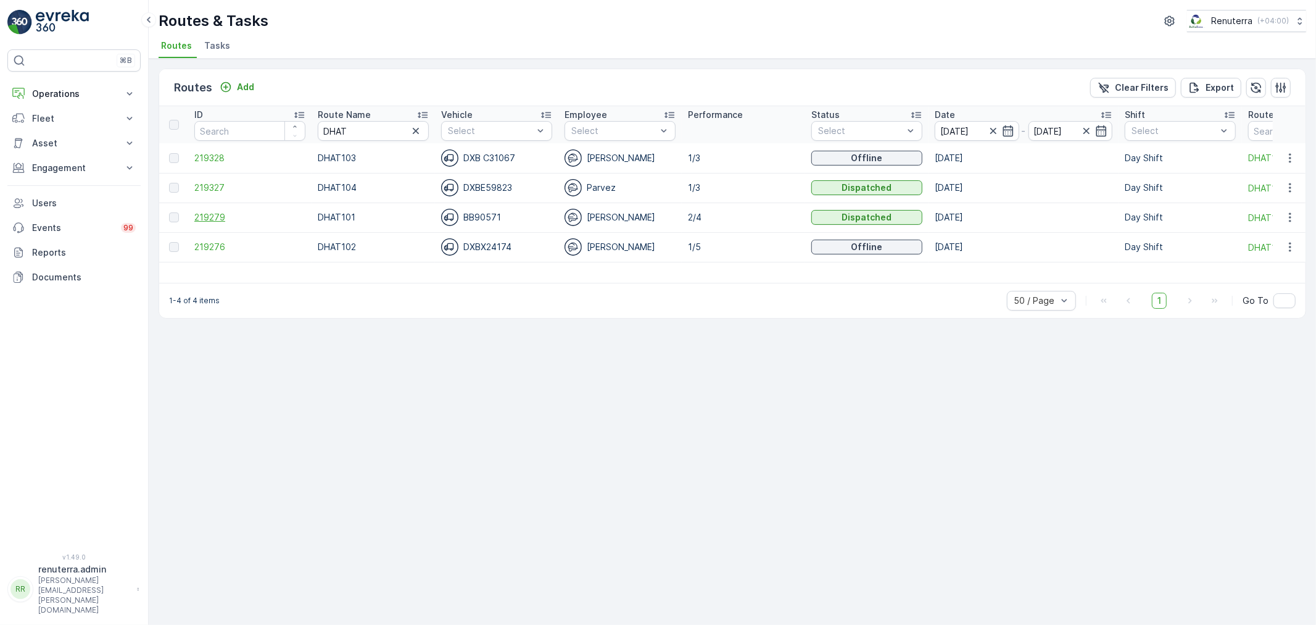
click at [225, 217] on span "219279" at bounding box center [249, 217] width 111 height 12
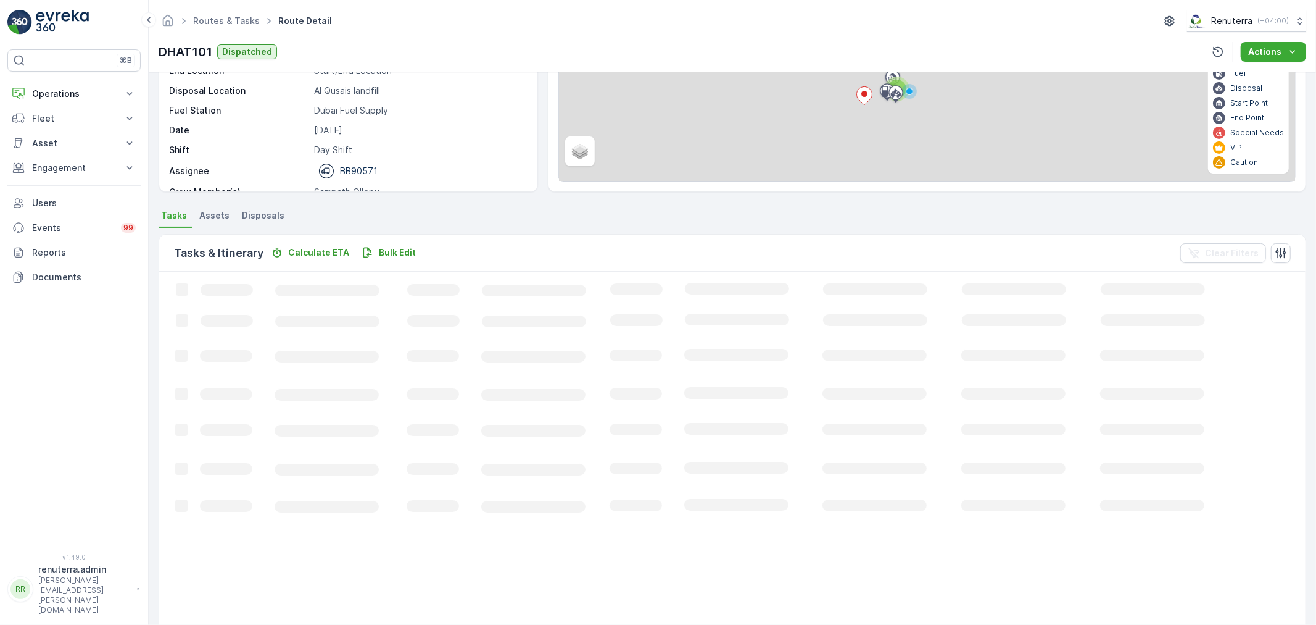
scroll to position [12, 0]
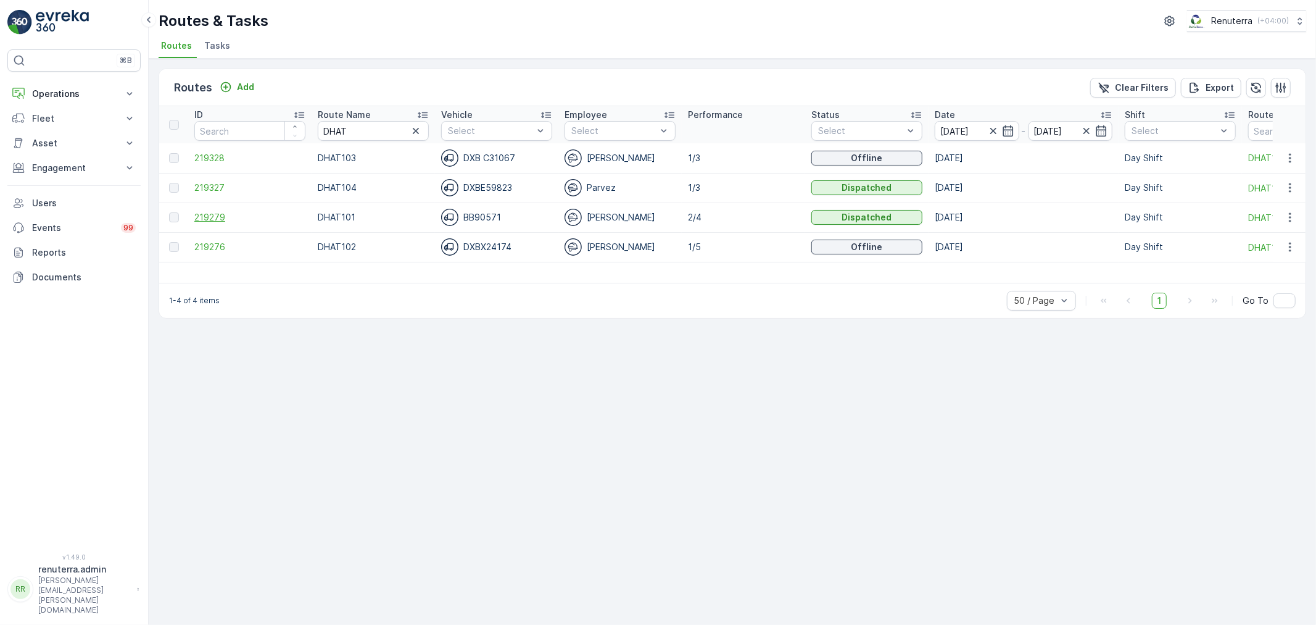
click at [223, 218] on span "219279" at bounding box center [249, 217] width 111 height 12
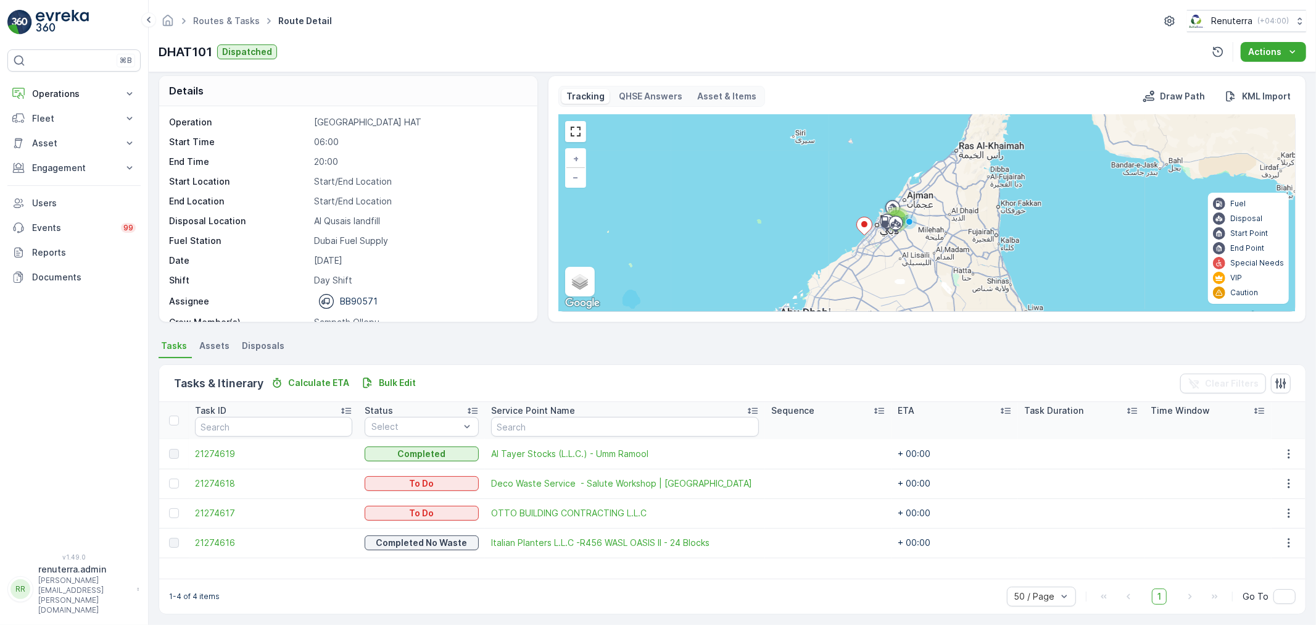
scroll to position [11, 0]
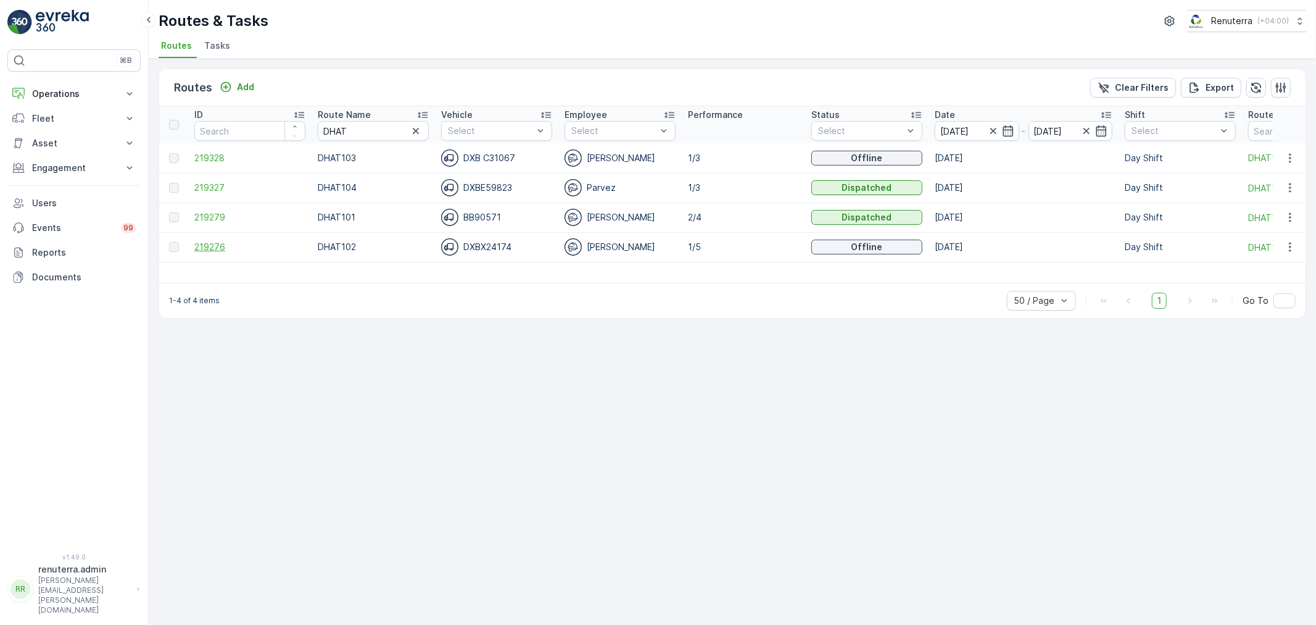
click at [239, 249] on span "219276" at bounding box center [249, 247] width 111 height 12
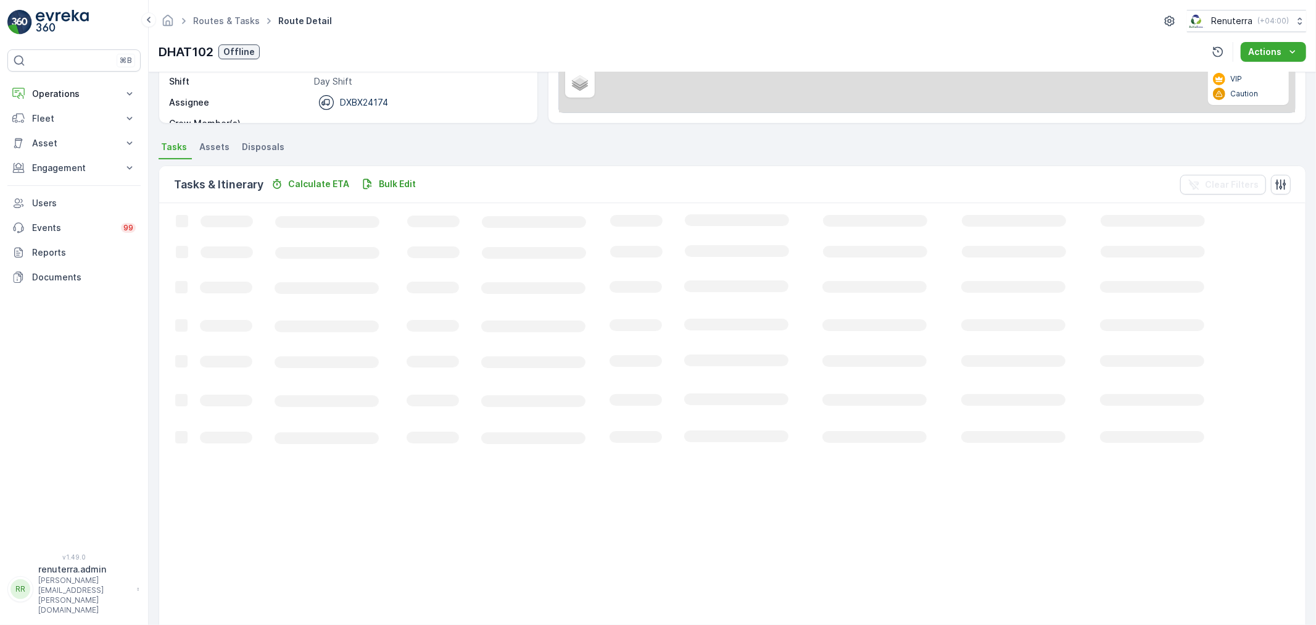
scroll to position [21, 0]
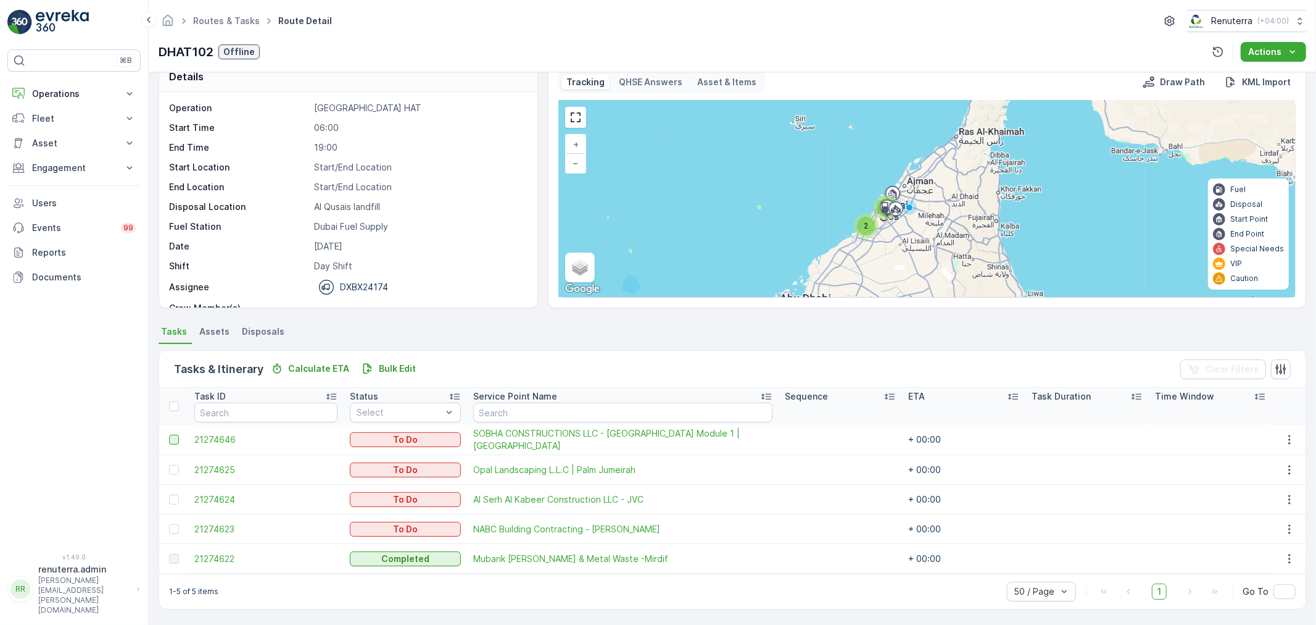
click at [173, 437] on div at bounding box center [174, 439] width 10 height 10
click at [169, 434] on input "checkbox" at bounding box center [169, 434] width 0 height 0
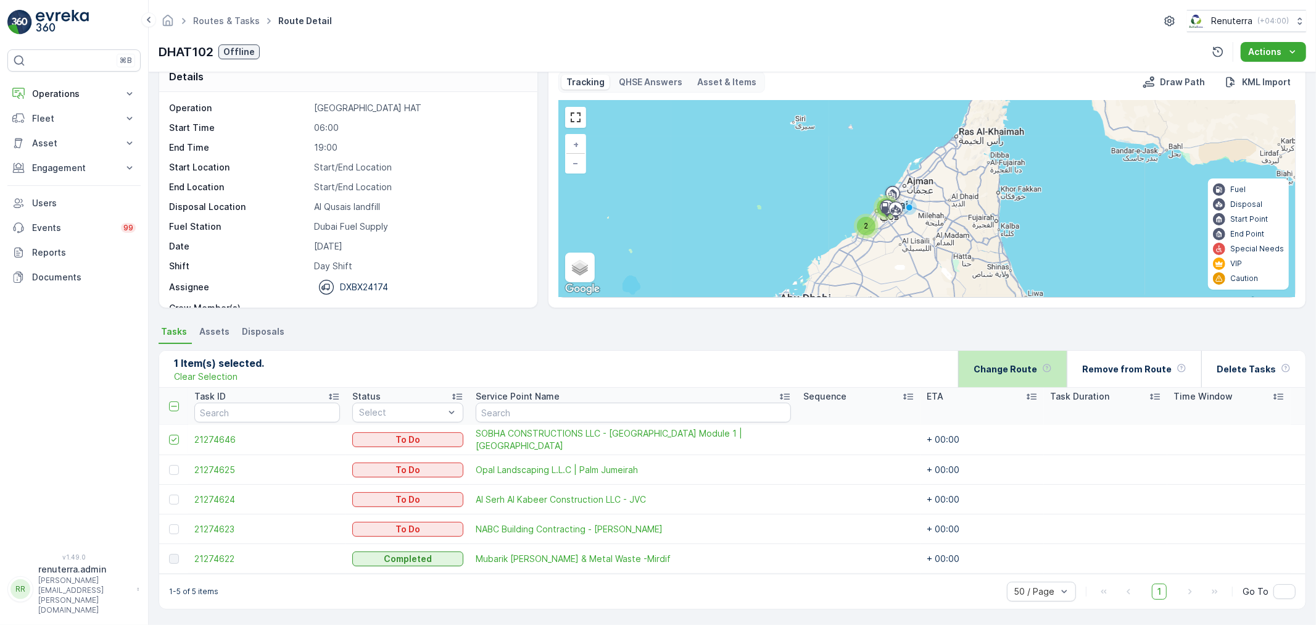
click at [982, 383] on div "Change Route" at bounding box center [1012, 369] width 109 height 36
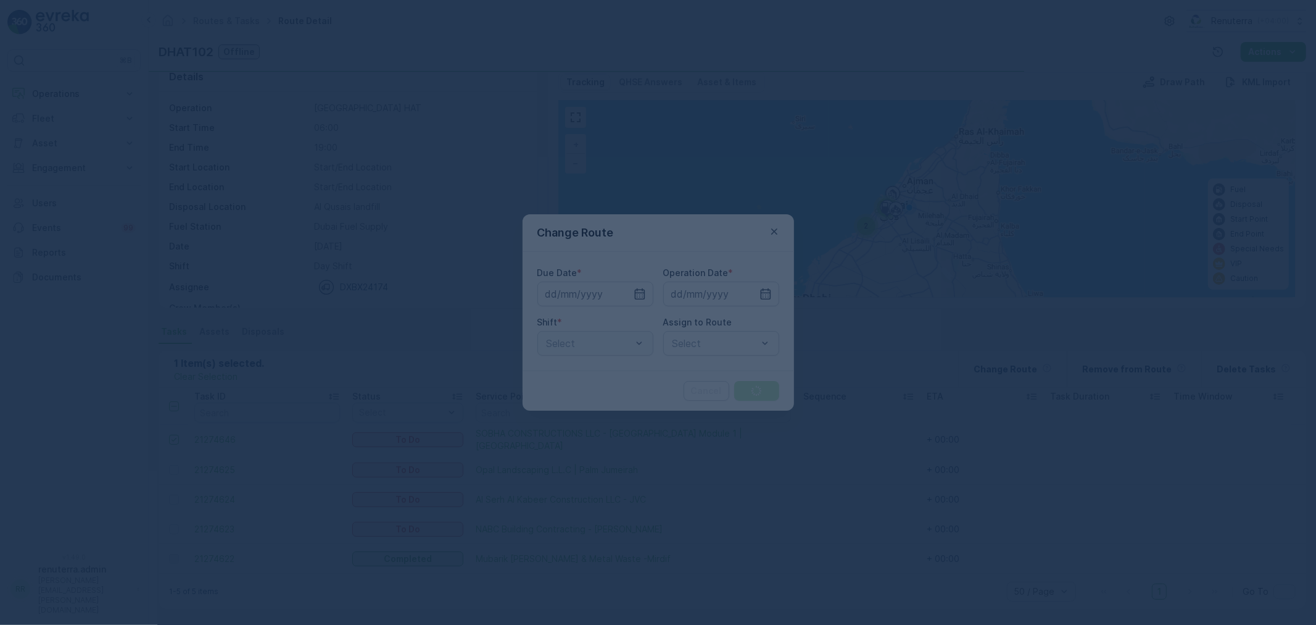
type input "[DATE]"
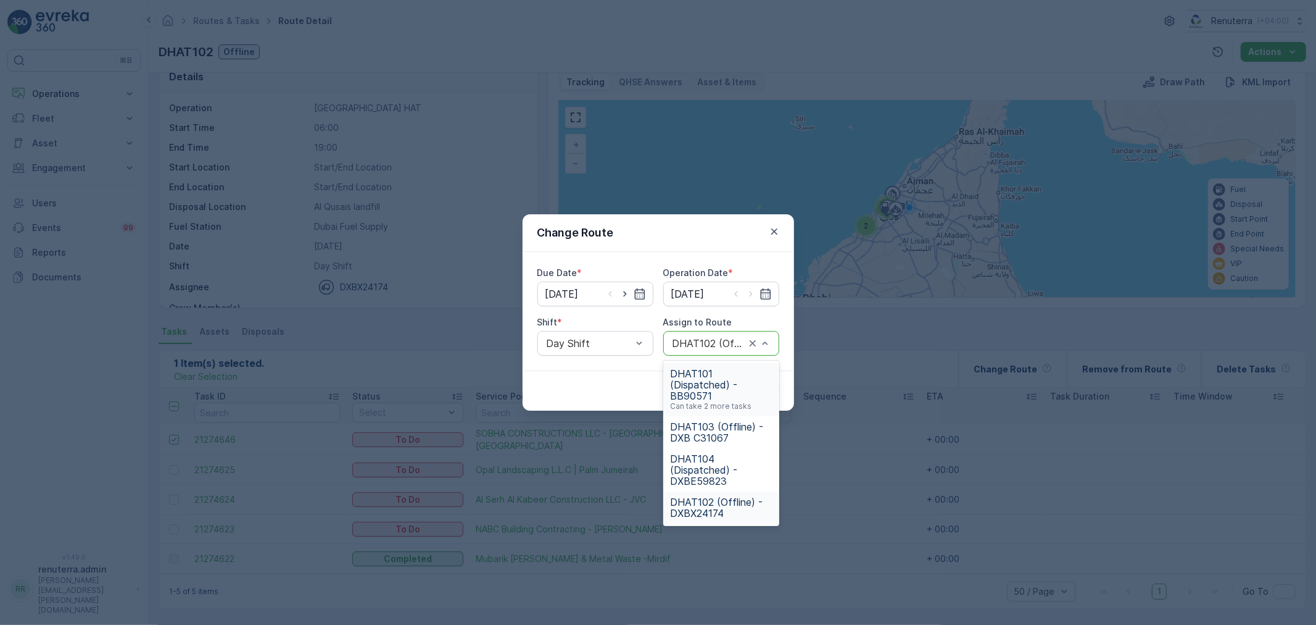
click at [671, 338] on input "text" at bounding box center [672, 343] width 3 height 11
click at [696, 394] on span "DHAT101 (Dispatched) - BB90571" at bounding box center [721, 384] width 101 height 33
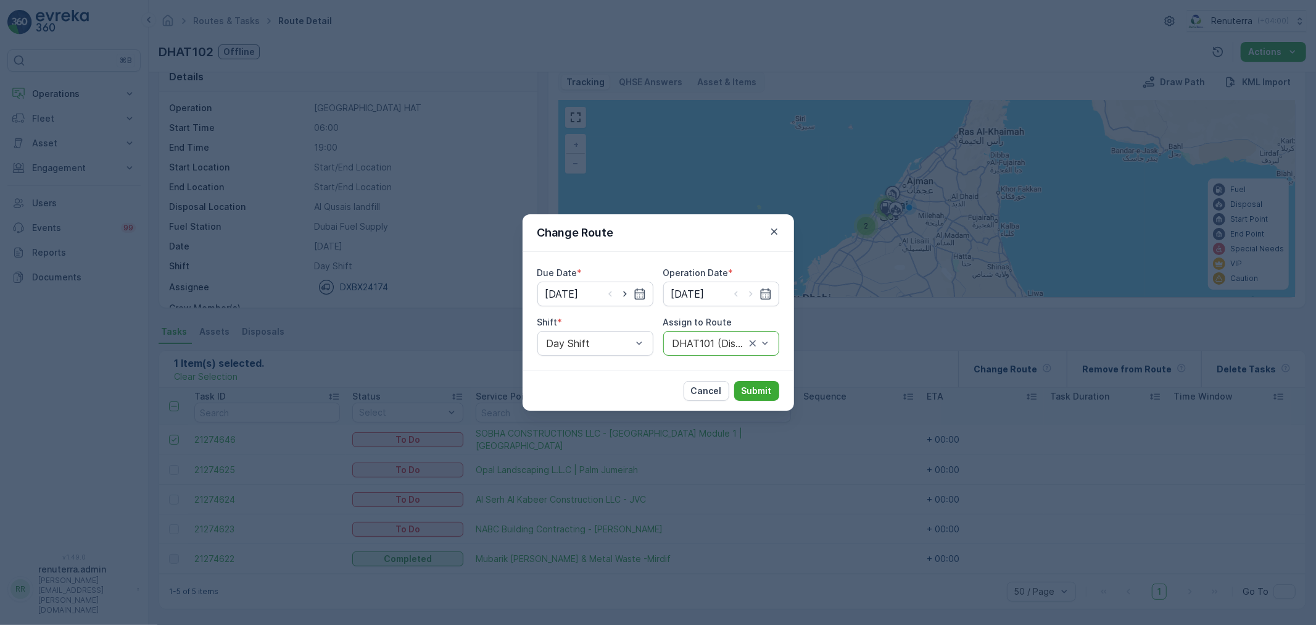
click at [764, 380] on div "Cancel Submit" at bounding box center [659, 390] width 272 height 40
click at [766, 392] on p "Submit" at bounding box center [757, 390] width 30 height 12
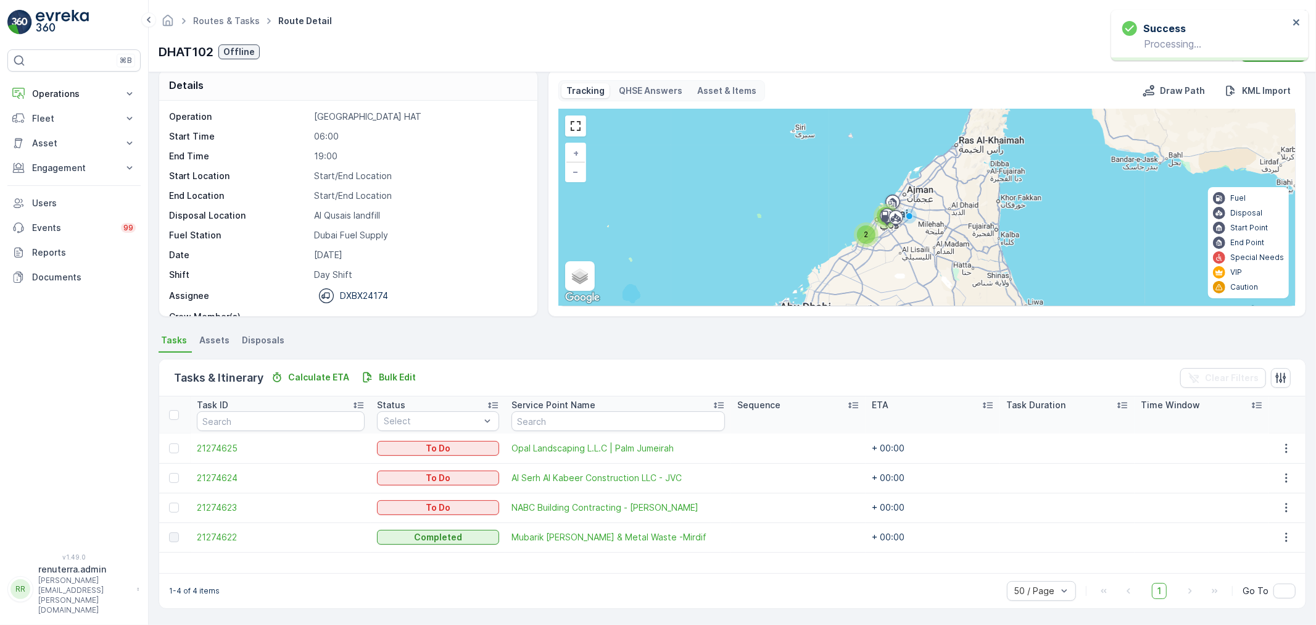
scroll to position [0, 0]
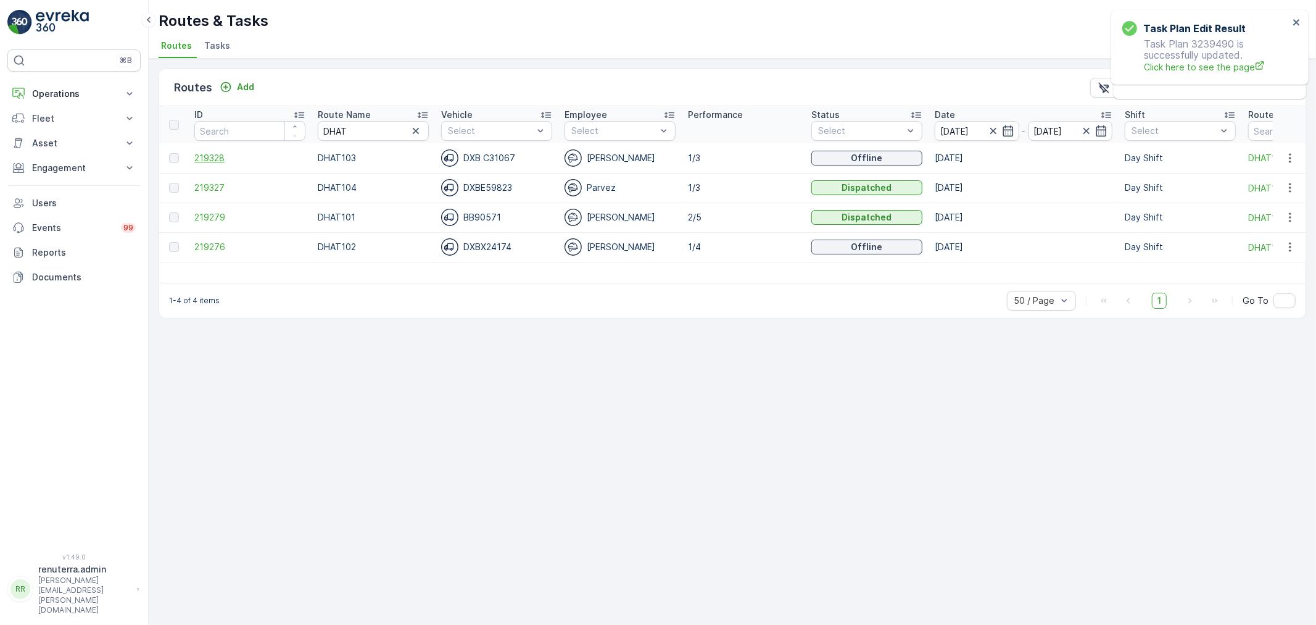
click at [230, 155] on span "219328" at bounding box center [249, 158] width 111 height 12
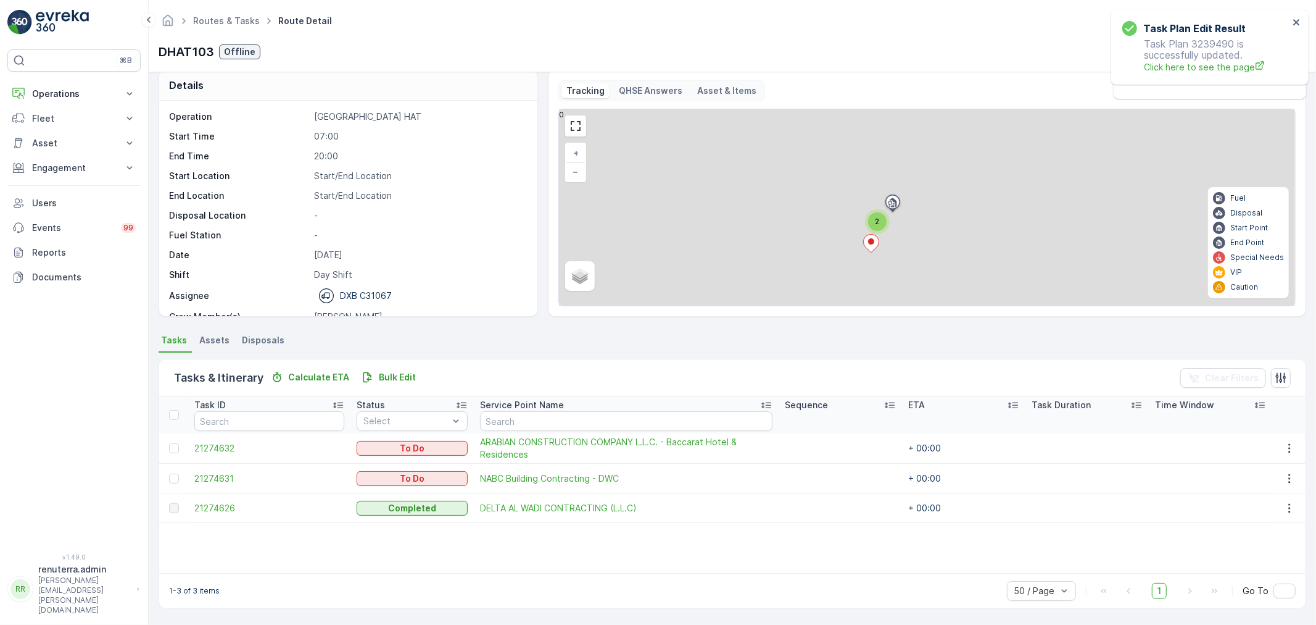
scroll to position [11, 0]
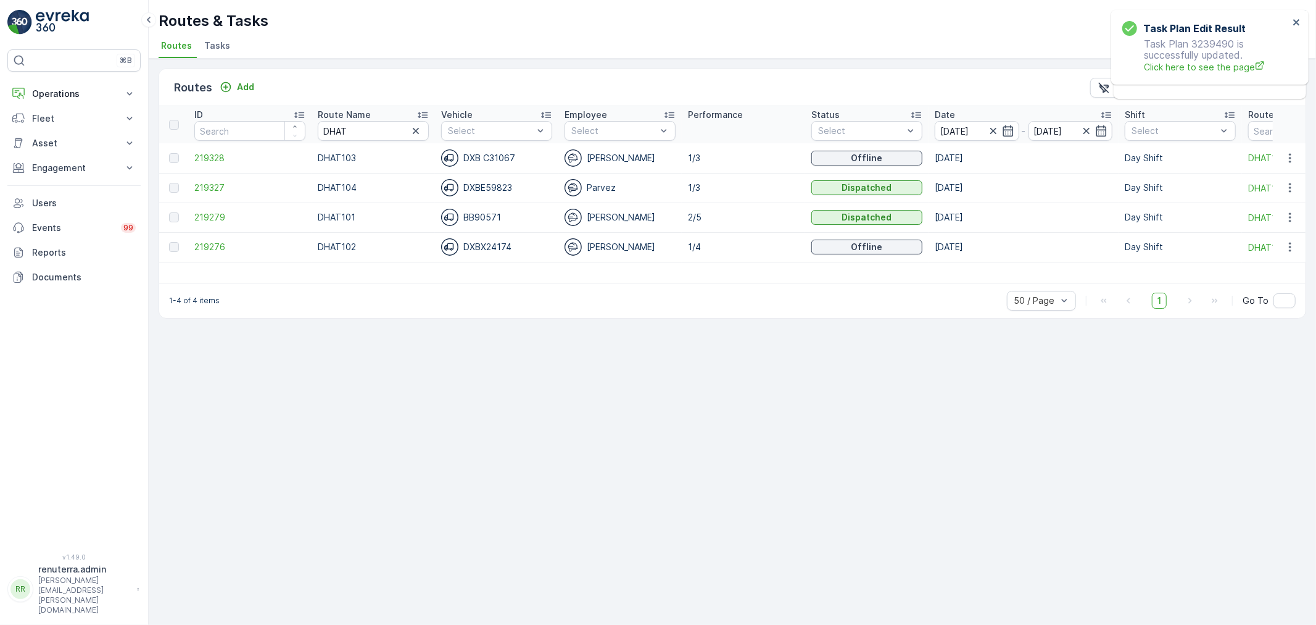
click at [230, 178] on td "219327" at bounding box center [249, 188] width 123 height 30
click at [229, 186] on span "219327" at bounding box center [249, 187] width 111 height 12
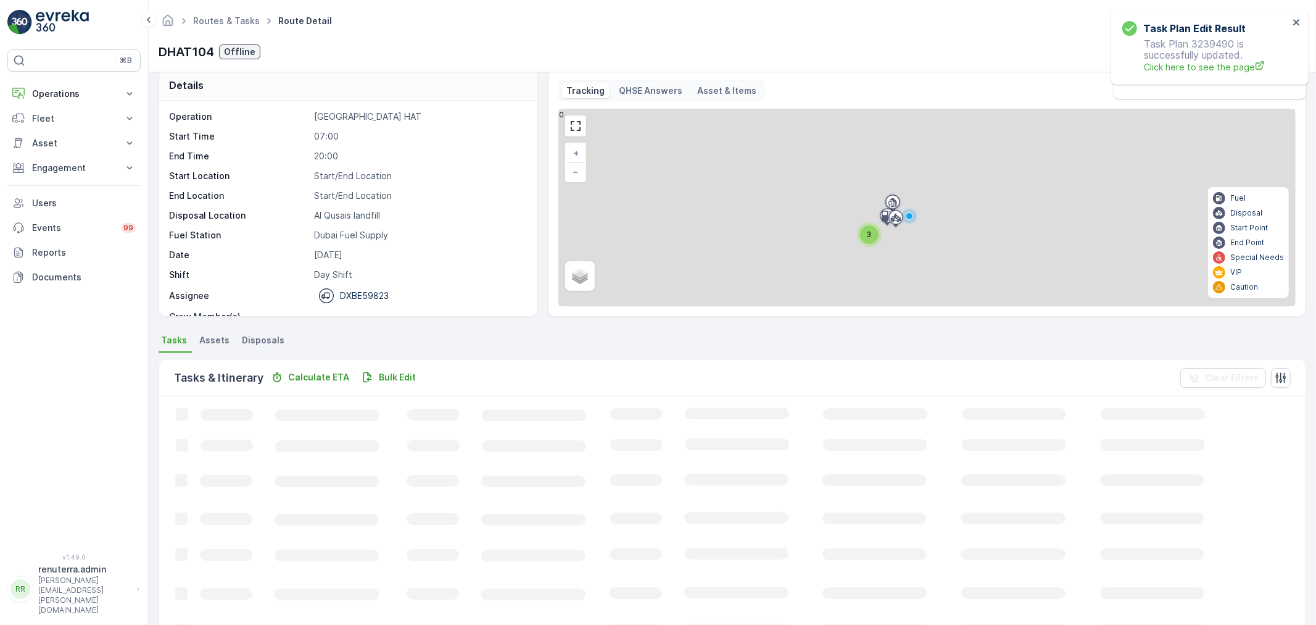
scroll to position [11, 0]
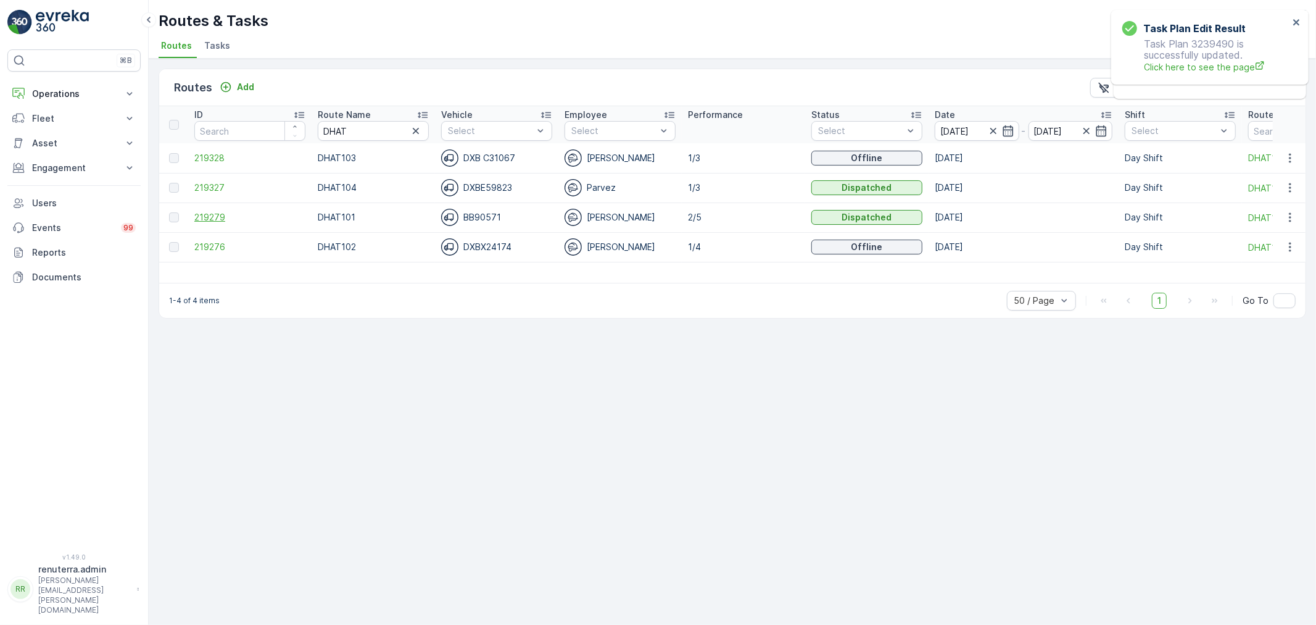
click at [239, 216] on span "219279" at bounding box center [249, 217] width 111 height 12
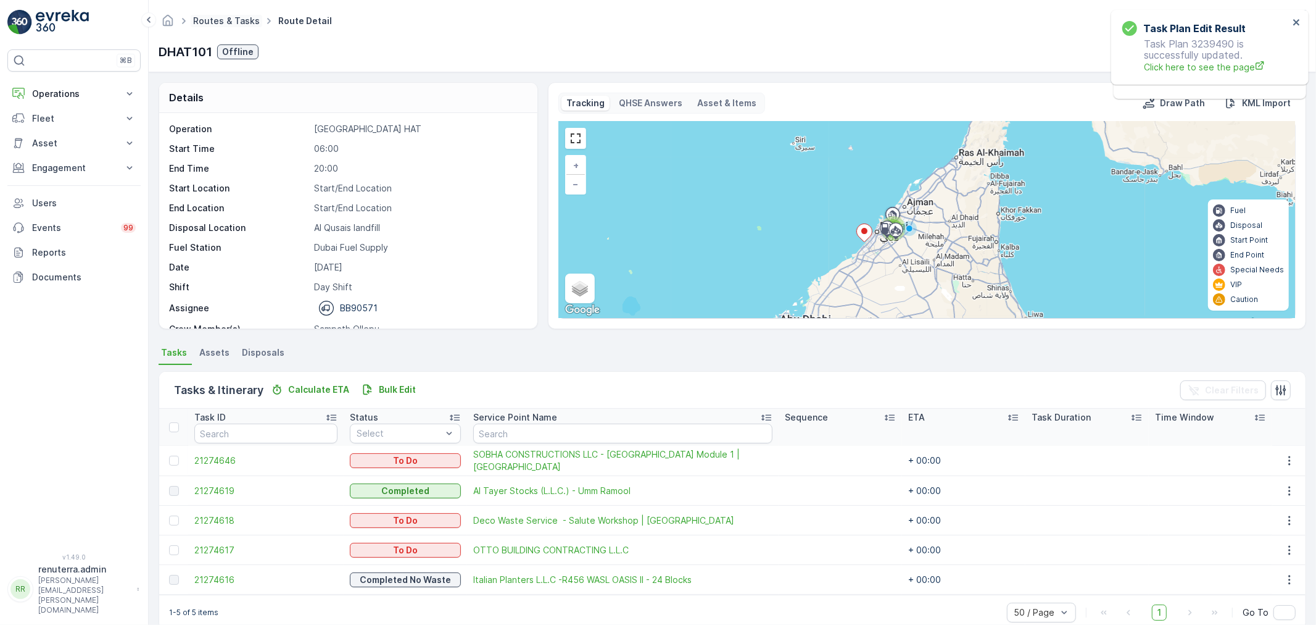
drag, startPoint x: 192, startPoint y: 19, endPoint x: 200, endPoint y: 17, distance: 8.2
click at [195, 17] on span "Routes & Tasks" at bounding box center [227, 21] width 72 height 12
click at [206, 23] on link "Routes & Tasks" at bounding box center [226, 20] width 67 height 10
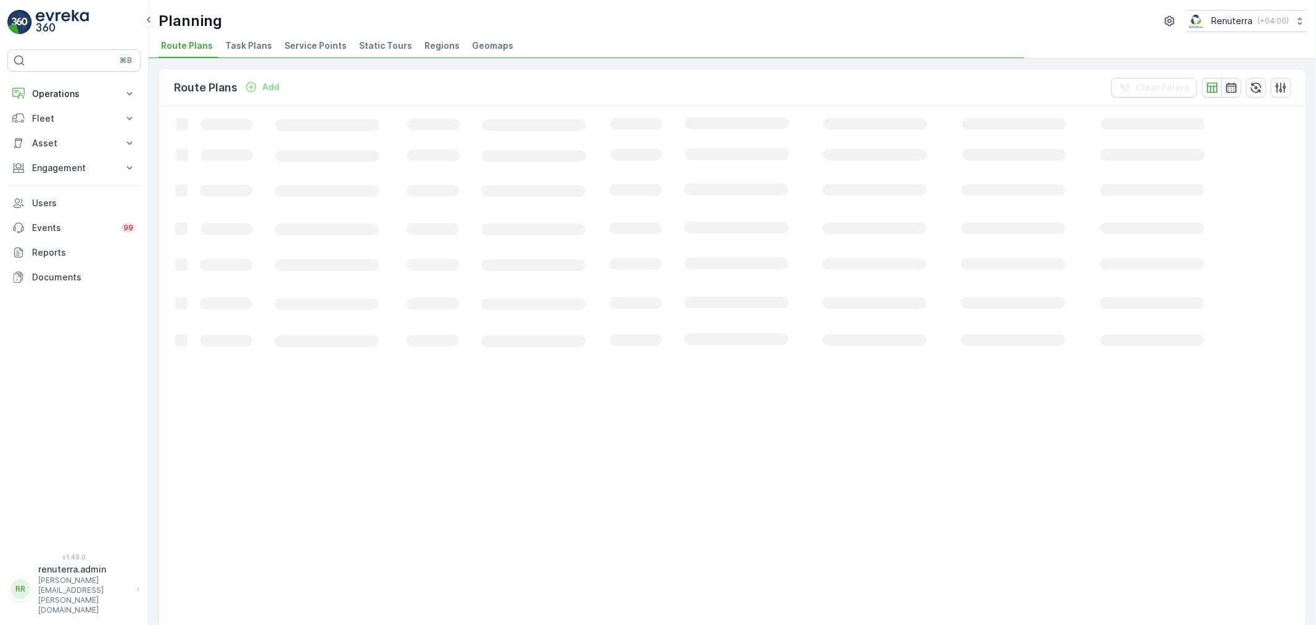
click at [288, 40] on span "Service Points" at bounding box center [316, 45] width 62 height 12
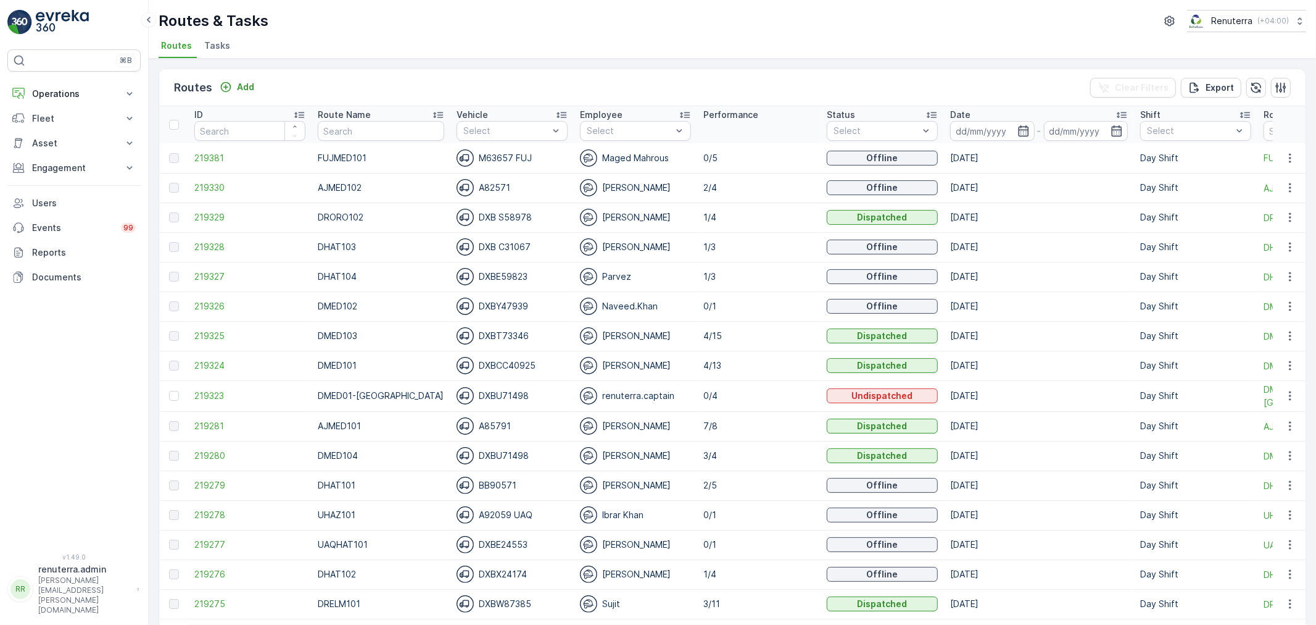
drag, startPoint x: 330, startPoint y: 147, endPoint x: 331, endPoint y: 139, distance: 7.4
click at [330, 145] on td "FUJMED101" at bounding box center [381, 158] width 139 height 30
click at [350, 127] on input "text" at bounding box center [381, 131] width 127 height 20
type input "DREL"
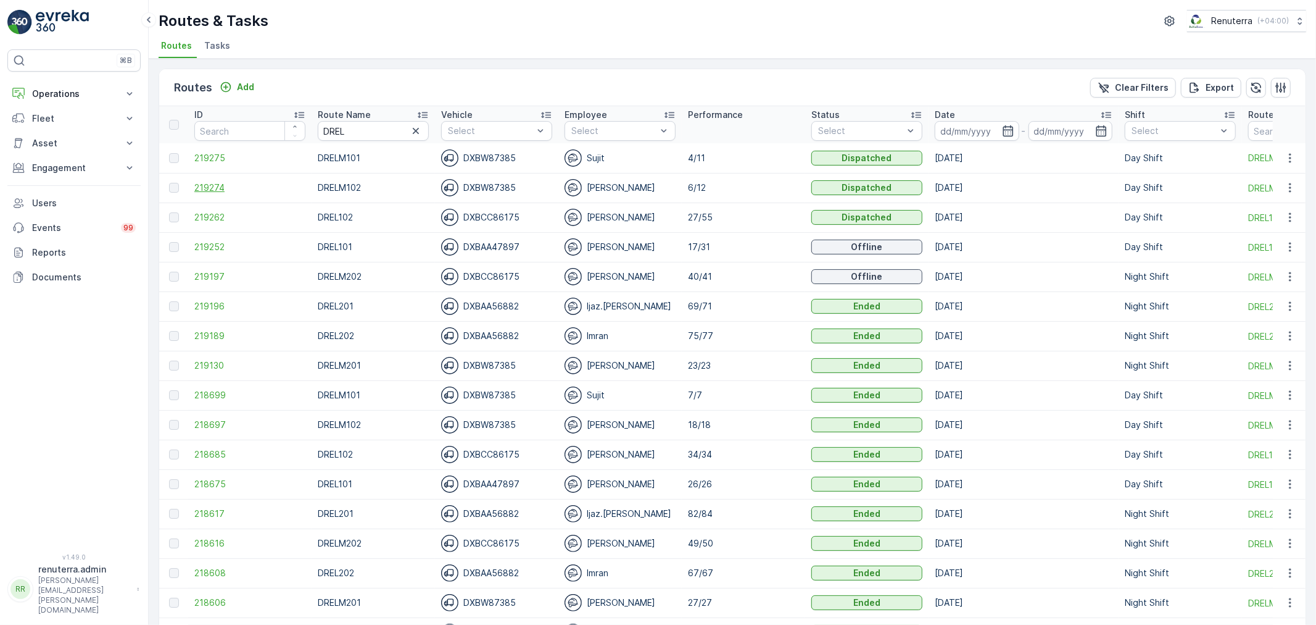
click at [235, 189] on span "219274" at bounding box center [249, 187] width 111 height 12
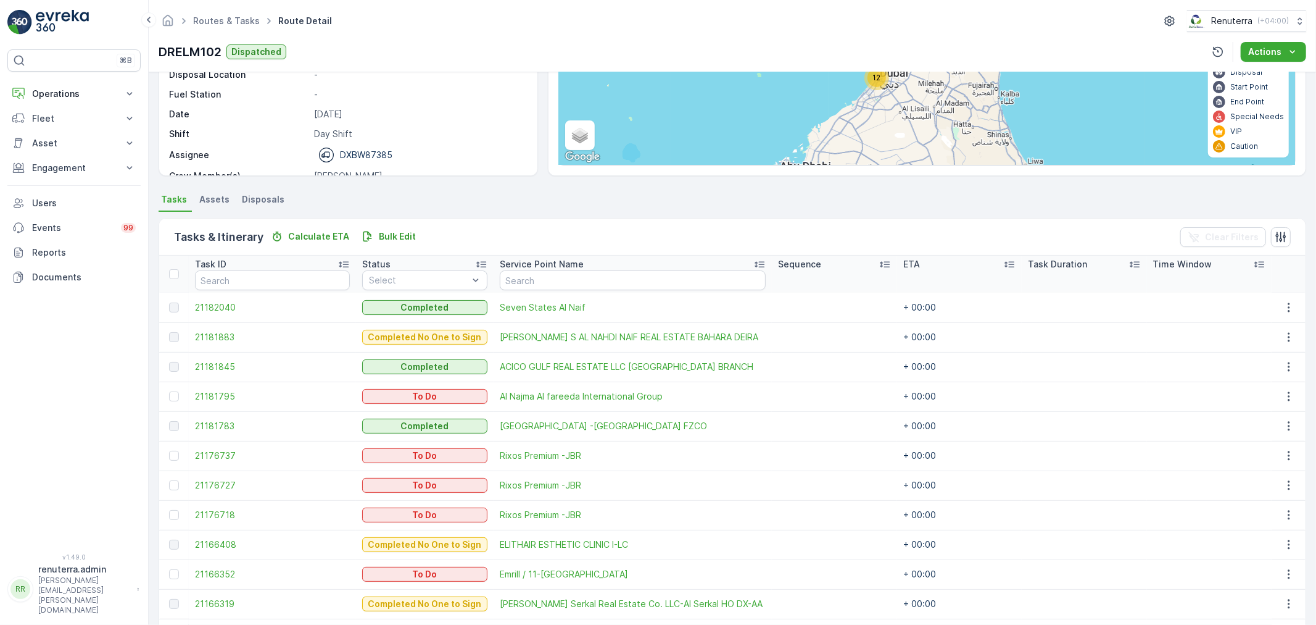
scroll to position [206, 0]
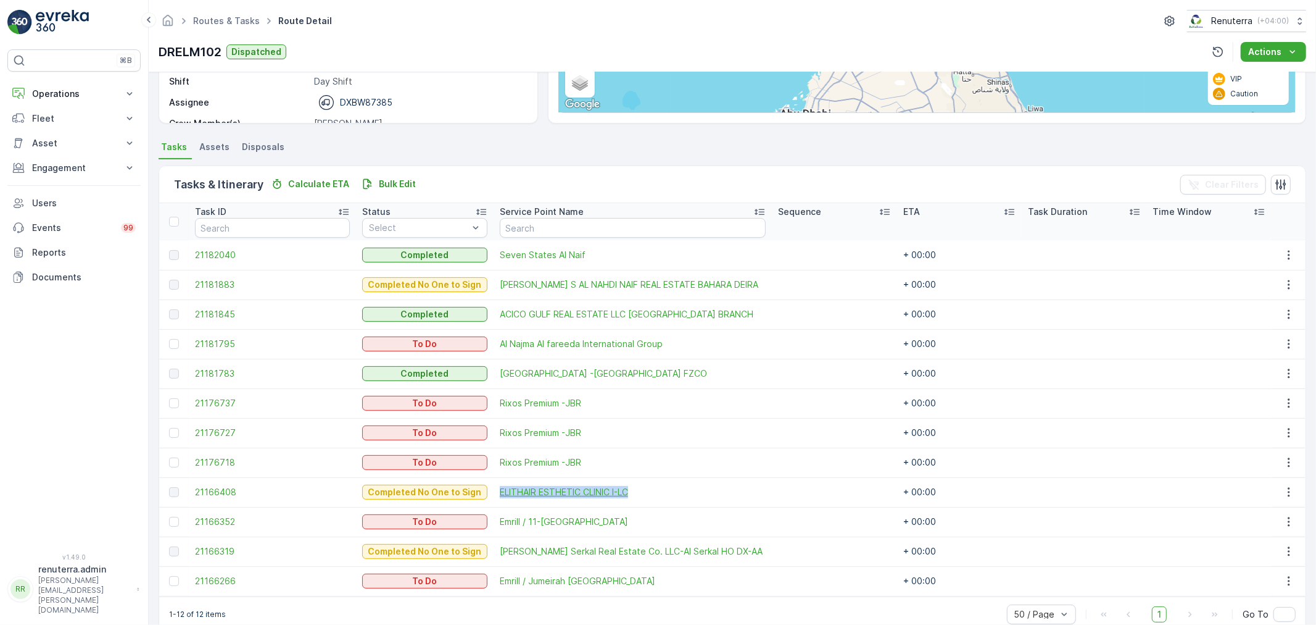
drag, startPoint x: 473, startPoint y: 494, endPoint x: 620, endPoint y: 492, distance: 147.5
click at [620, 492] on td "ELITHAIR ESTHETIC CLINIC I-LC" at bounding box center [633, 492] width 279 height 30
copy span "ELITHAIR ESTHETIC CLINIC I-LC"
drag, startPoint x: 476, startPoint y: 518, endPoint x: 601, endPoint y: 521, distance: 125.3
click at [601, 521] on td "Emrill / 11-villa Jumeirah" at bounding box center [633, 522] width 279 height 30
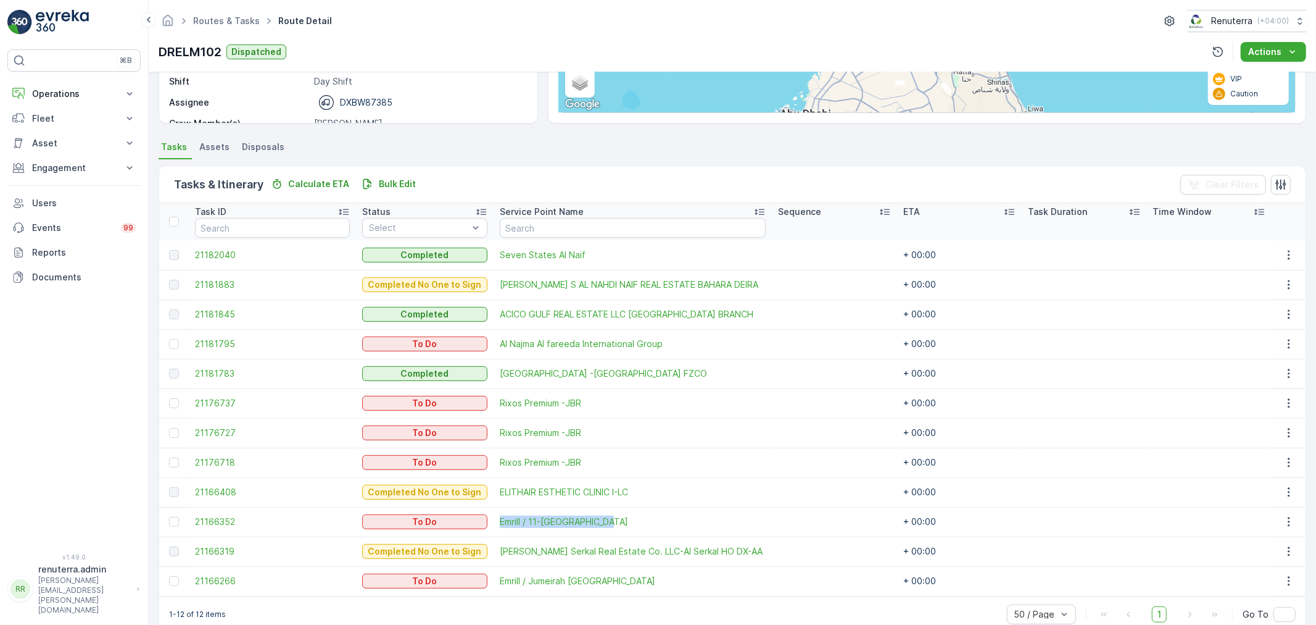
copy span "Emrill / 11-villa Jumeirah"
drag, startPoint x: 503, startPoint y: 578, endPoint x: 686, endPoint y: 606, distance: 185.5
click at [686, 606] on div "Tasks & Itinerary Calculate ETA Bulk Edit Clear Filters Task ID Status Select S…" at bounding box center [733, 398] width 1148 height 467
copy div "Emrill / Jumeirah Villa Jumeirah + 00:00 1-12 of 12 items"
click at [649, 599] on div "1-12 of 12 items 50 / Page 1 Go To" at bounding box center [732, 613] width 1147 height 35
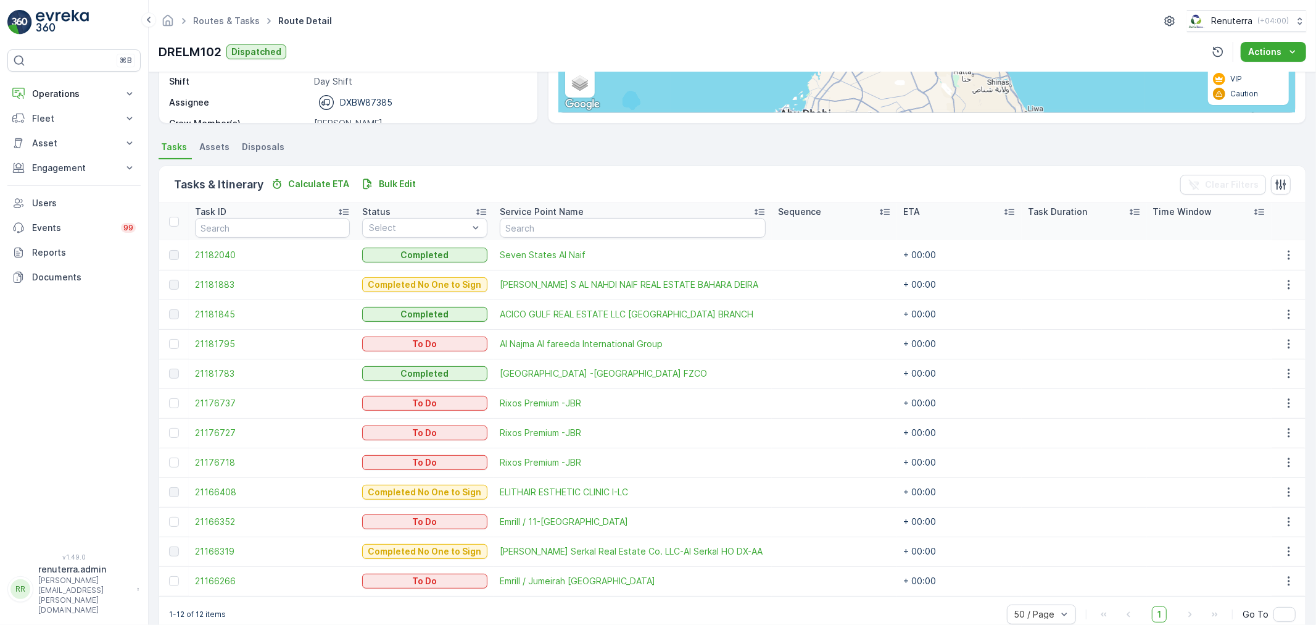
click at [1100, 518] on td at bounding box center [1084, 522] width 125 height 30
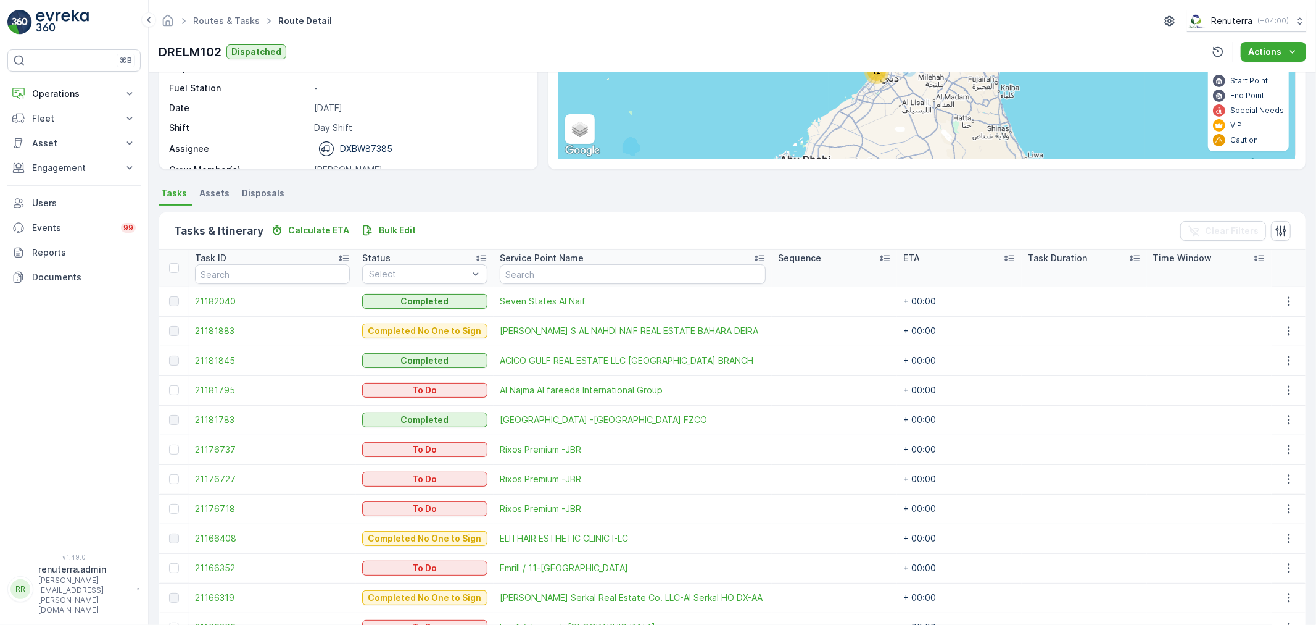
scroll to position [228, 0]
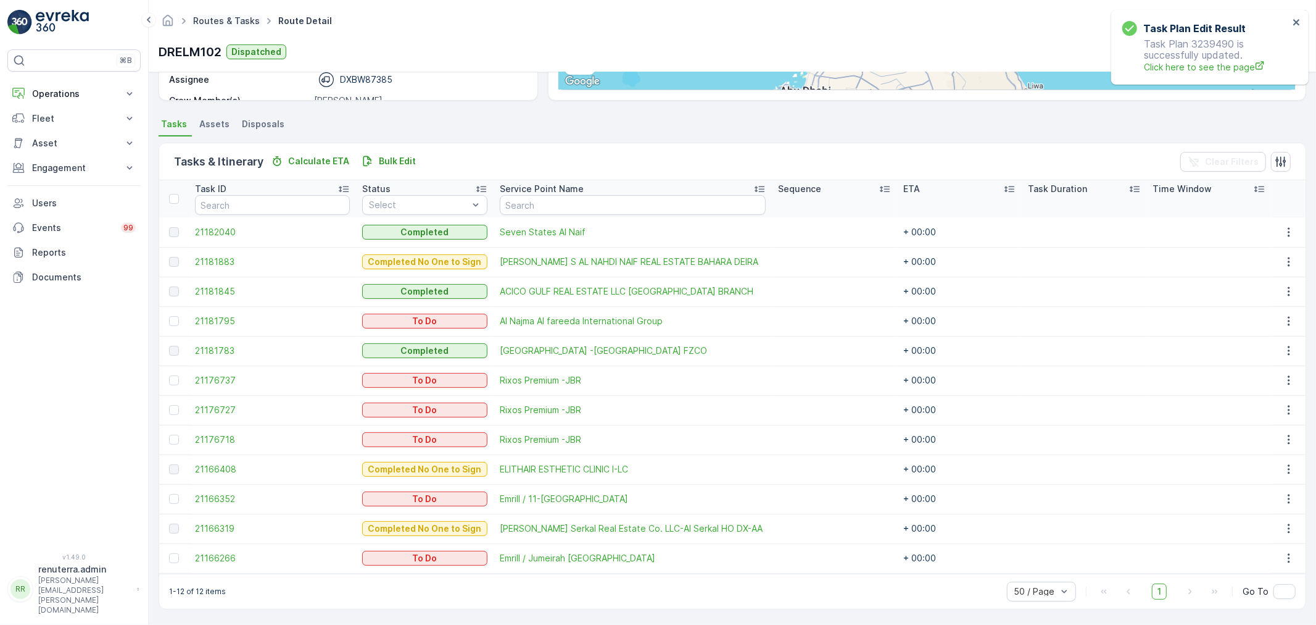
click at [226, 15] on span "Routes & Tasks" at bounding box center [227, 21] width 72 height 12
click at [232, 26] on span "Routes & Tasks" at bounding box center [227, 21] width 72 height 12
click at [230, 20] on link "Routes & Tasks" at bounding box center [226, 20] width 67 height 10
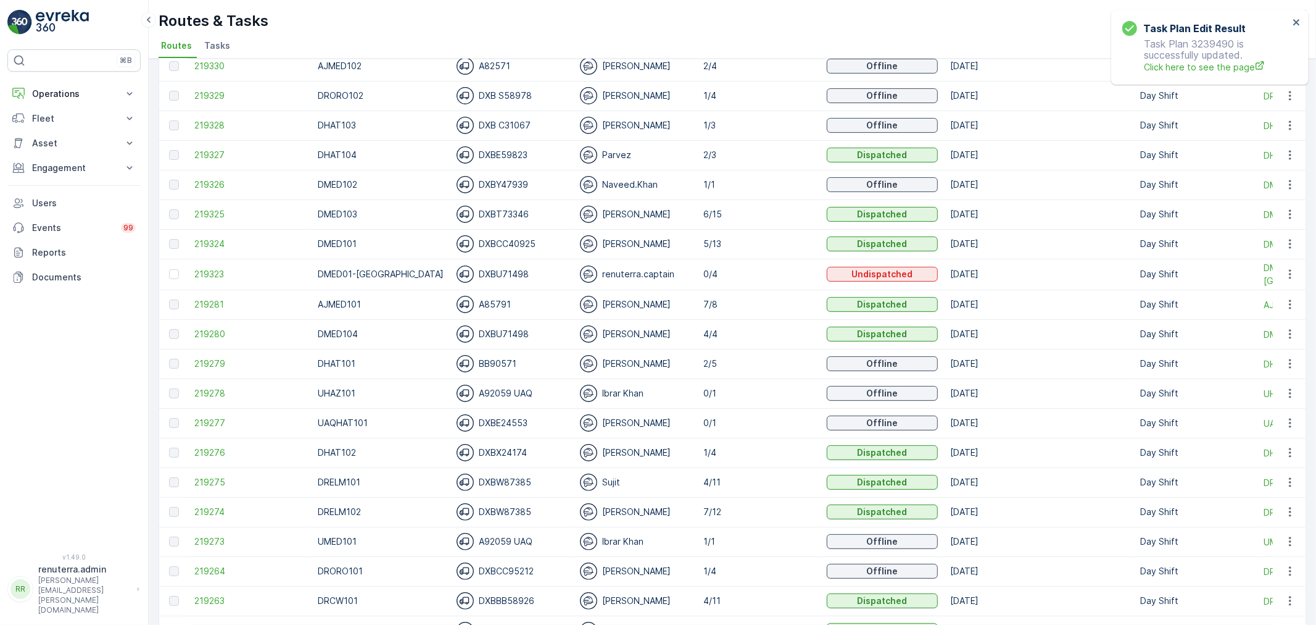
scroll to position [274, 0]
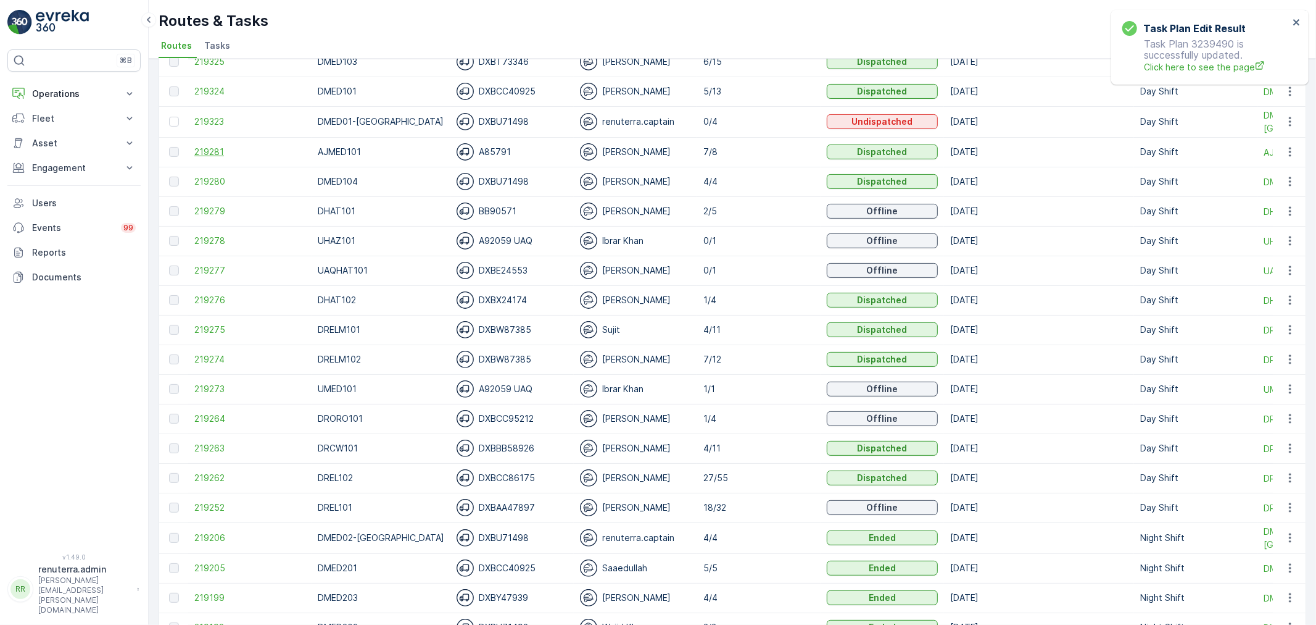
click at [209, 151] on span "219281" at bounding box center [249, 152] width 111 height 12
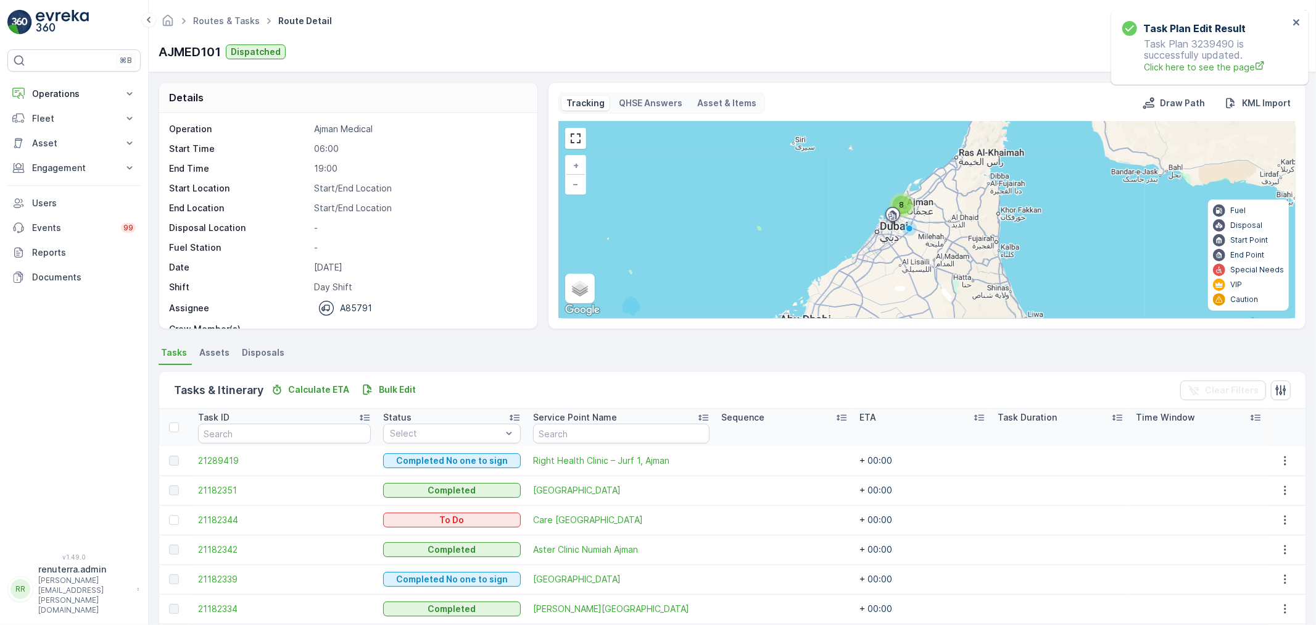
scroll to position [109, 0]
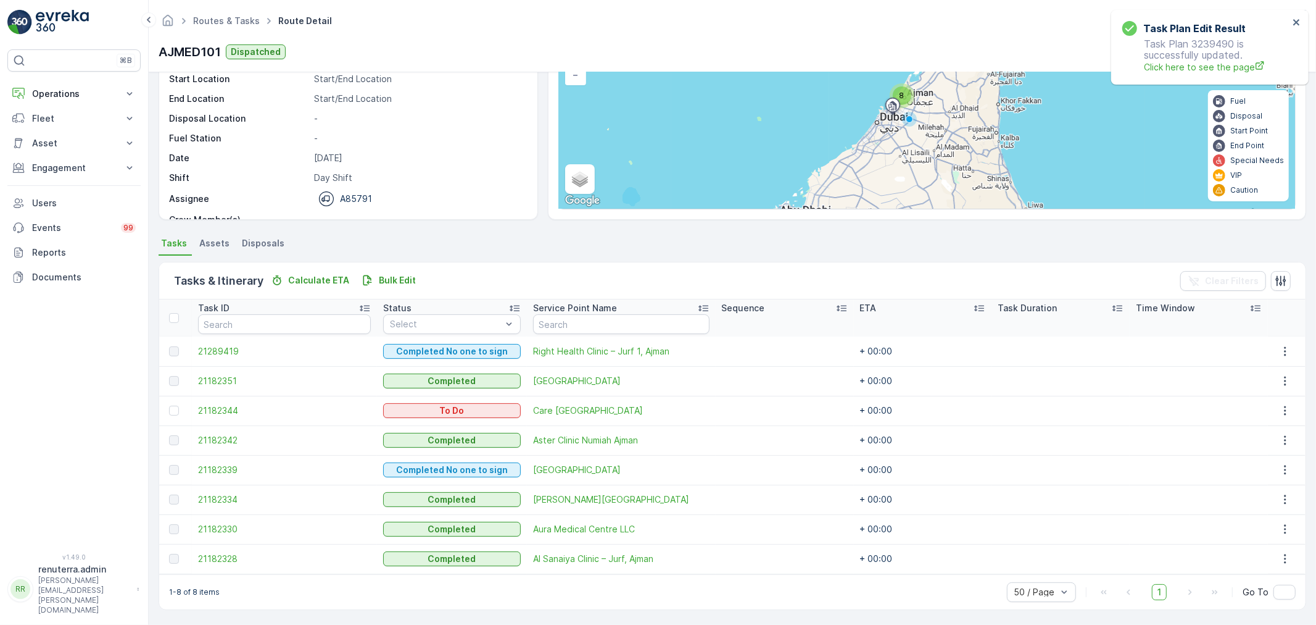
drag, startPoint x: 521, startPoint y: 409, endPoint x: 492, endPoint y: 405, distance: 28.6
click at [654, 411] on td "Care Plus Medical Centre" at bounding box center [621, 411] width 189 height 30
click at [246, 412] on span "21182344" at bounding box center [284, 410] width 173 height 12
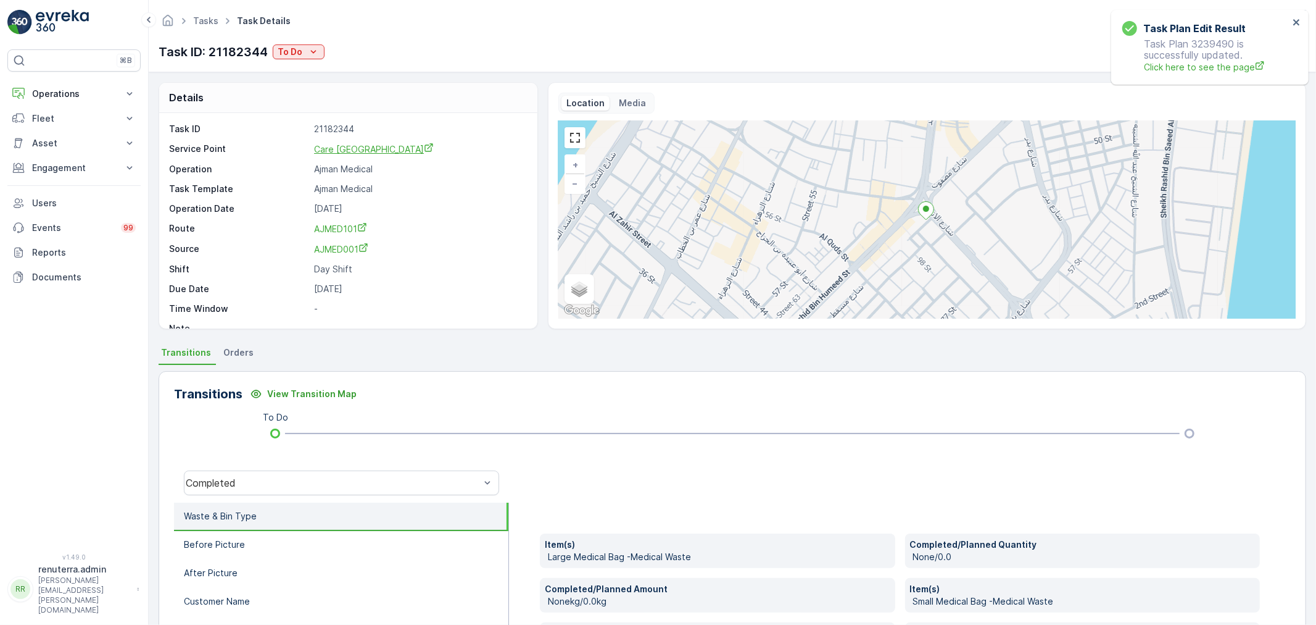
click at [376, 144] on span "Care Plus Medical Centre" at bounding box center [374, 149] width 120 height 10
click at [348, 157] on div "Task ID 21182344 Service Point Care Plus Medical Centre Operation Ajman Medical…" at bounding box center [346, 229] width 355 height 212
click at [347, 150] on span "Care Plus Medical Centre" at bounding box center [374, 149] width 120 height 10
click at [215, 15] on span "Tasks" at bounding box center [206, 21] width 30 height 12
click at [209, 27] on ul "Tasks" at bounding box center [213, 21] width 44 height 18
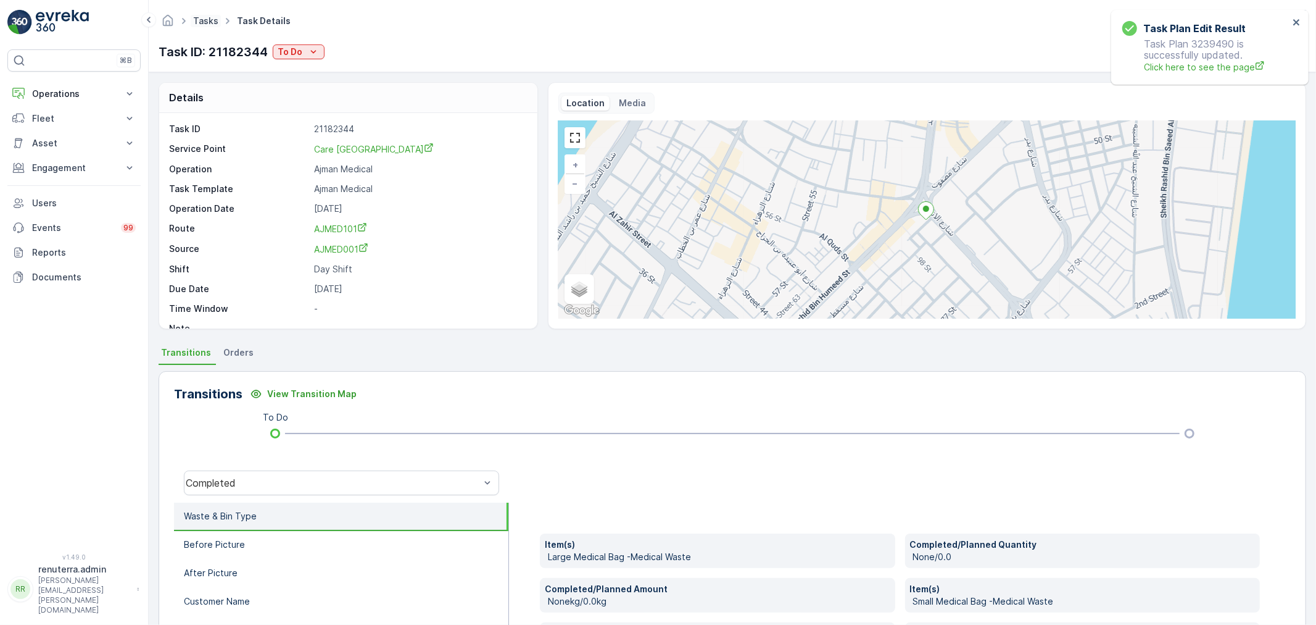
click at [210, 19] on link "Tasks" at bounding box center [205, 20] width 25 height 10
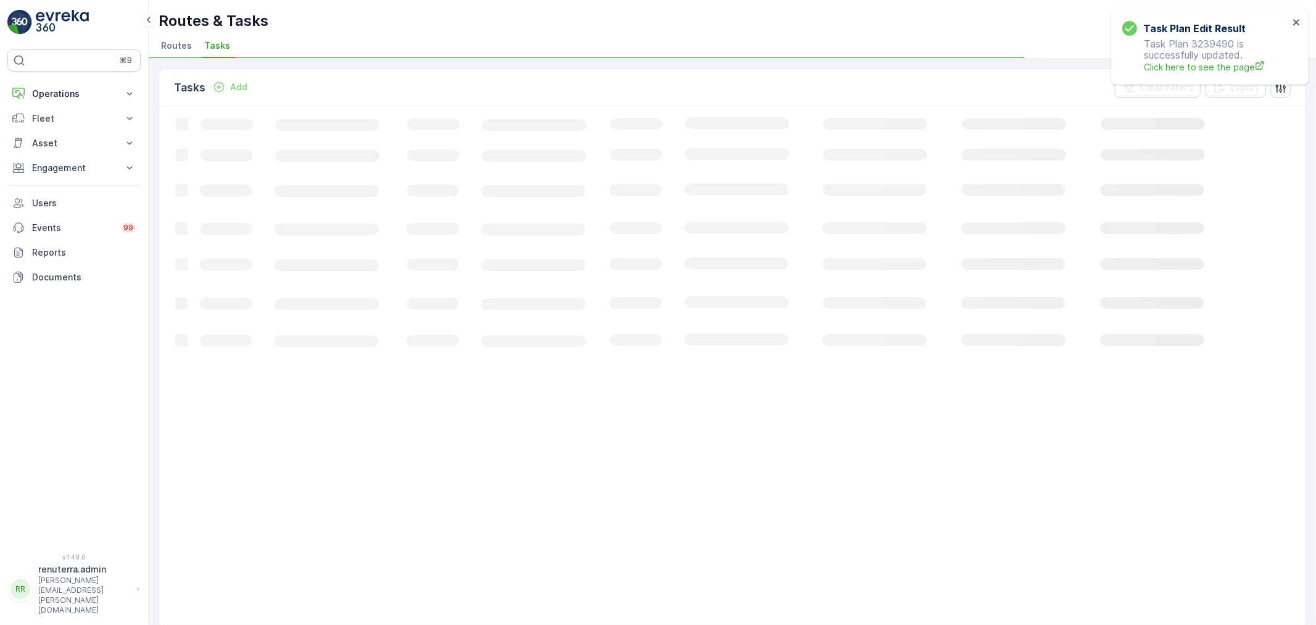
click at [177, 42] on span "Routes" at bounding box center [176, 45] width 31 height 12
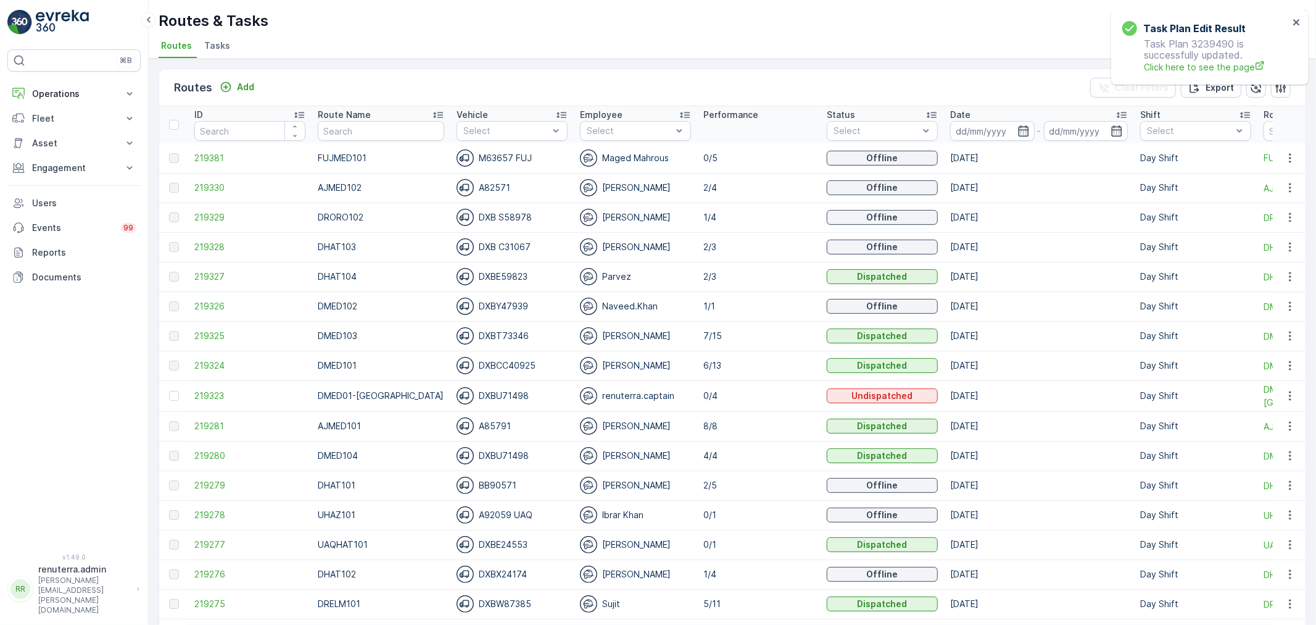
click at [386, 135] on input "text" at bounding box center [381, 131] width 127 height 20
type input "DRELM"
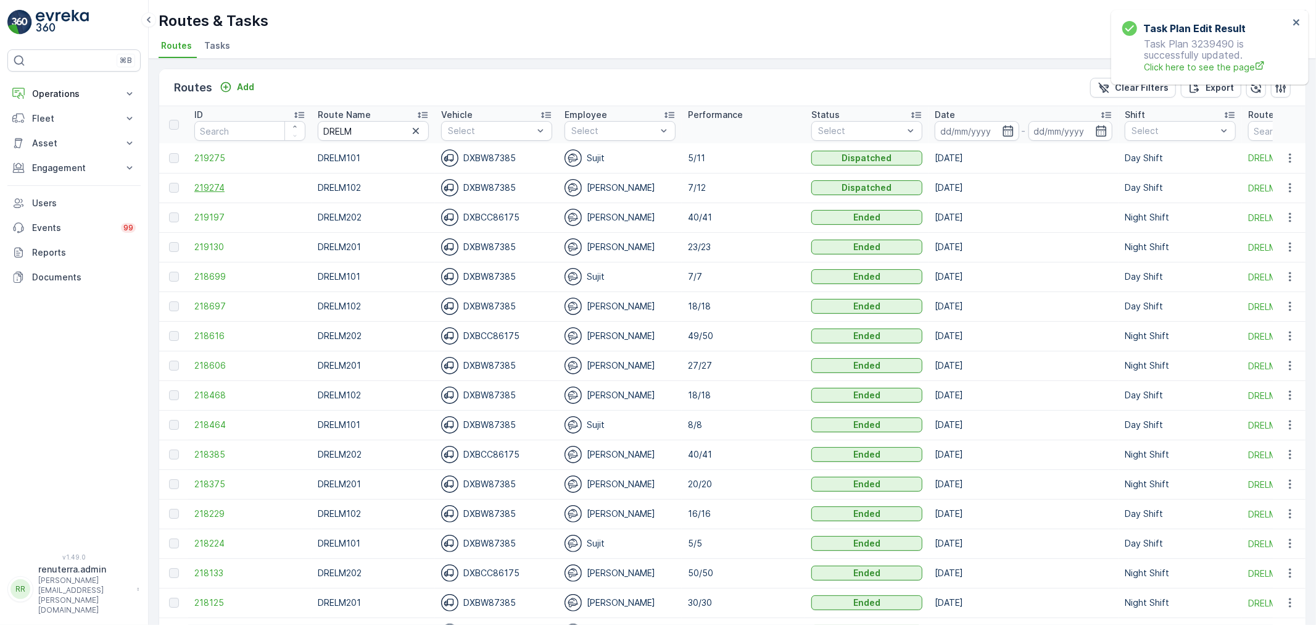
click at [215, 192] on span "219274" at bounding box center [249, 187] width 111 height 12
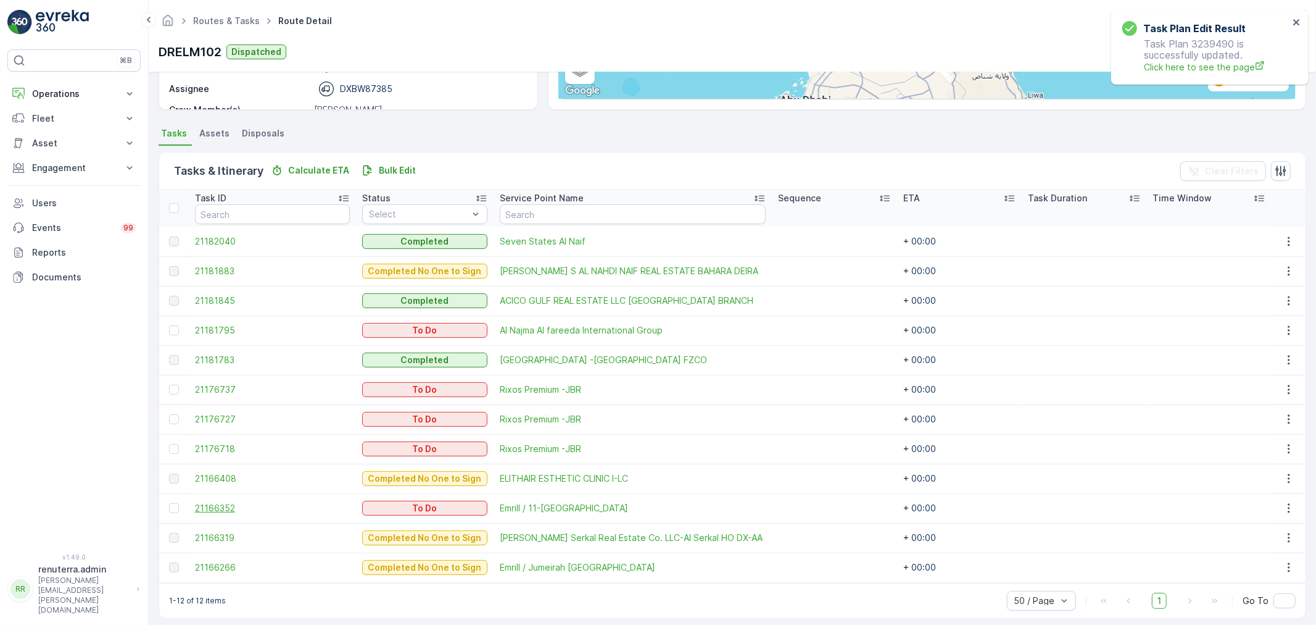
scroll to position [228, 0]
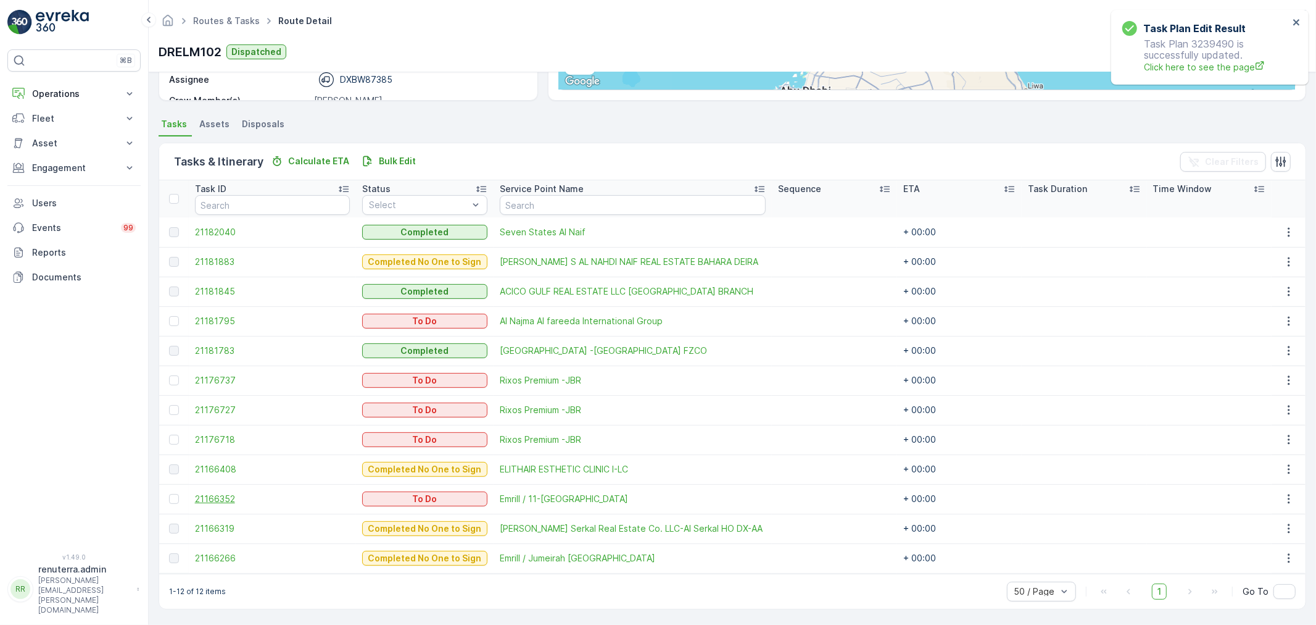
click at [209, 496] on span "21166352" at bounding box center [272, 498] width 155 height 12
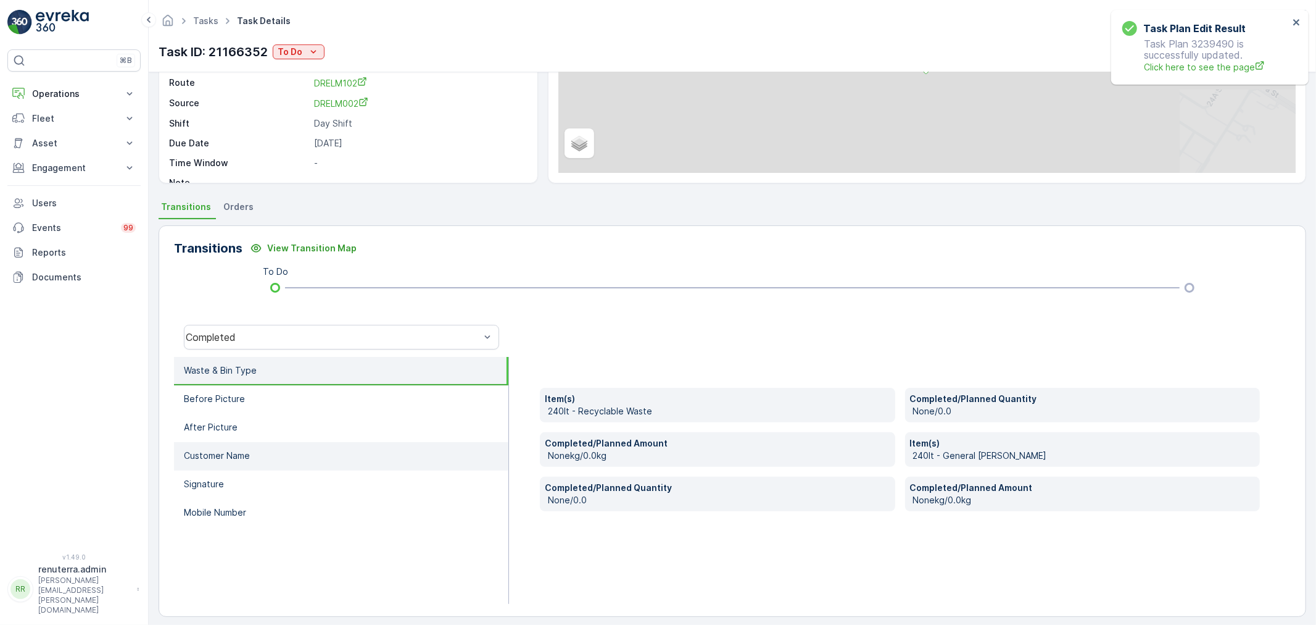
scroll to position [152, 0]
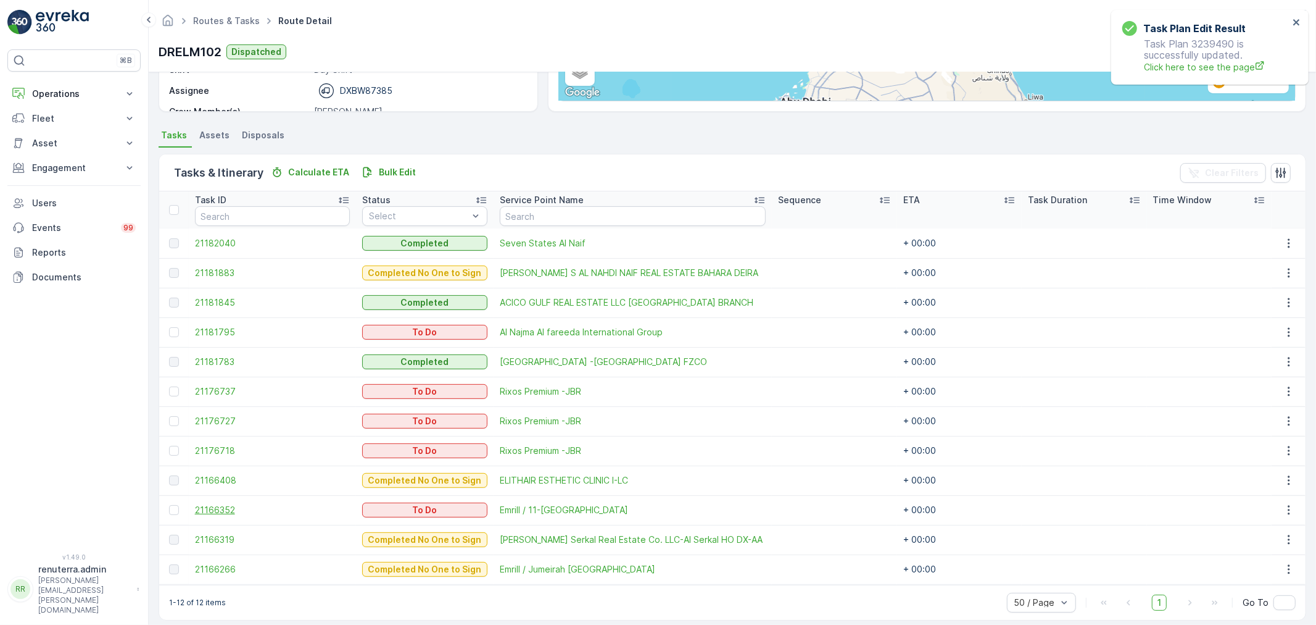
scroll to position [228, 0]
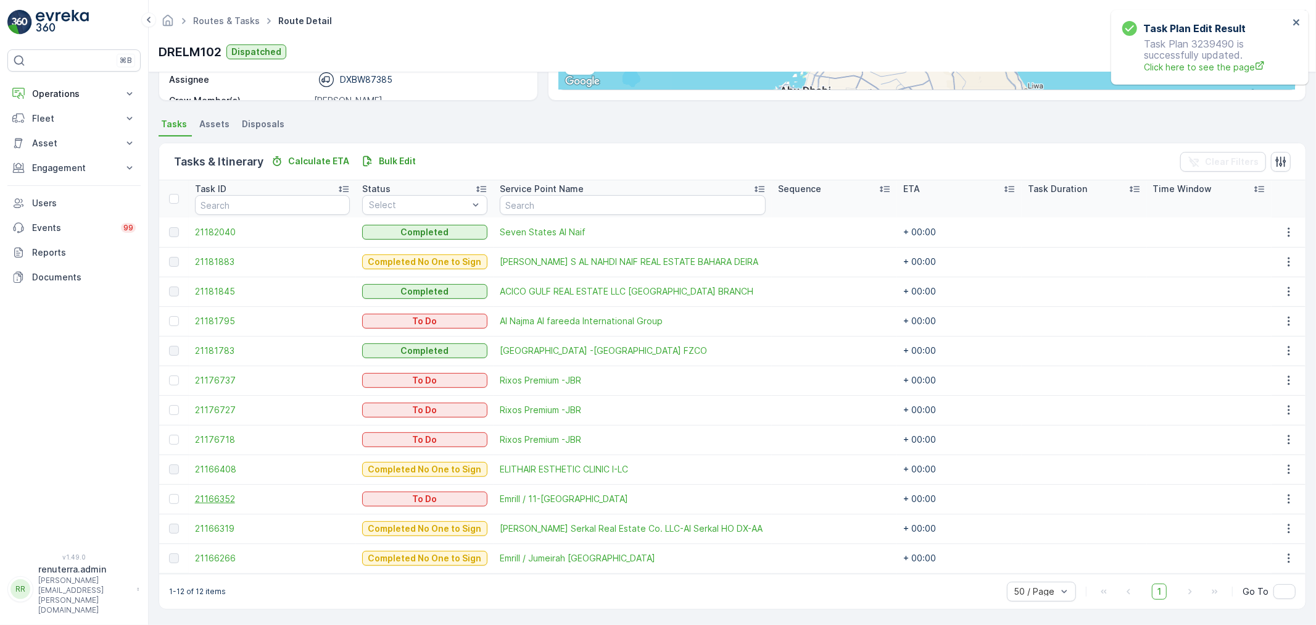
drag, startPoint x: 187, startPoint y: 503, endPoint x: 213, endPoint y: 496, distance: 27.0
click at [200, 498] on tr "21166352 To Do Emrill / 11-villa Jumeirah + 00:00" at bounding box center [732, 499] width 1147 height 30
click at [213, 496] on span "21166352" at bounding box center [272, 498] width 155 height 12
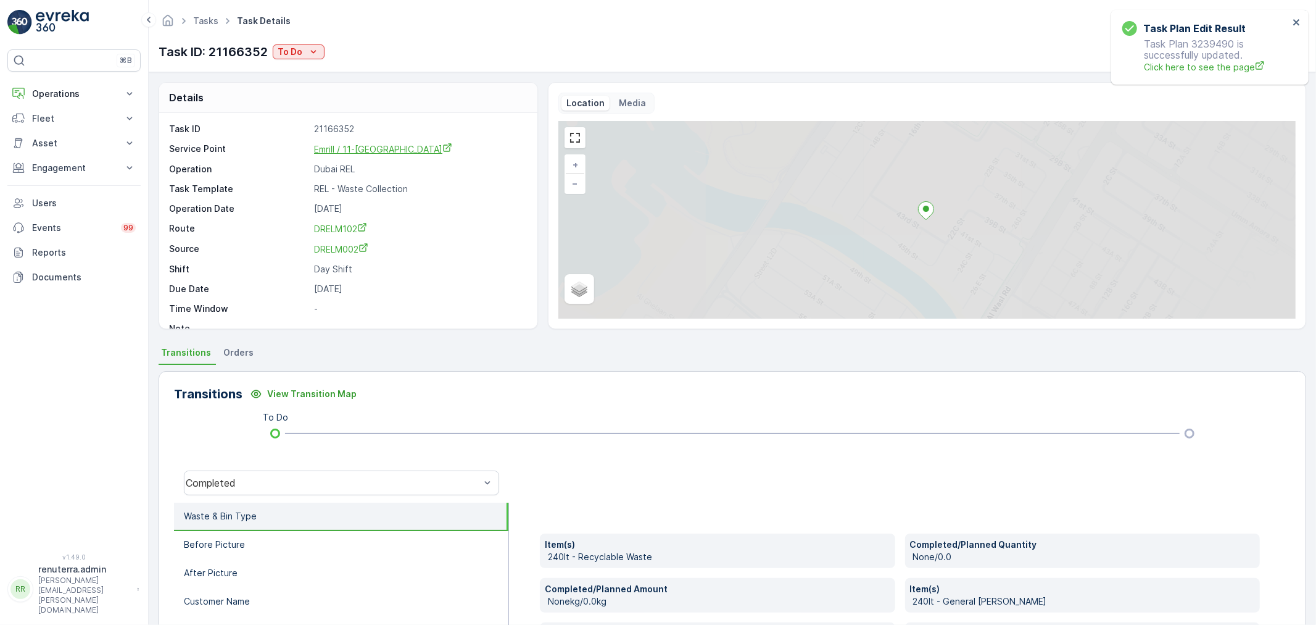
click at [405, 150] on span "Emrill / 11-villa Jumeirah" at bounding box center [383, 149] width 138 height 10
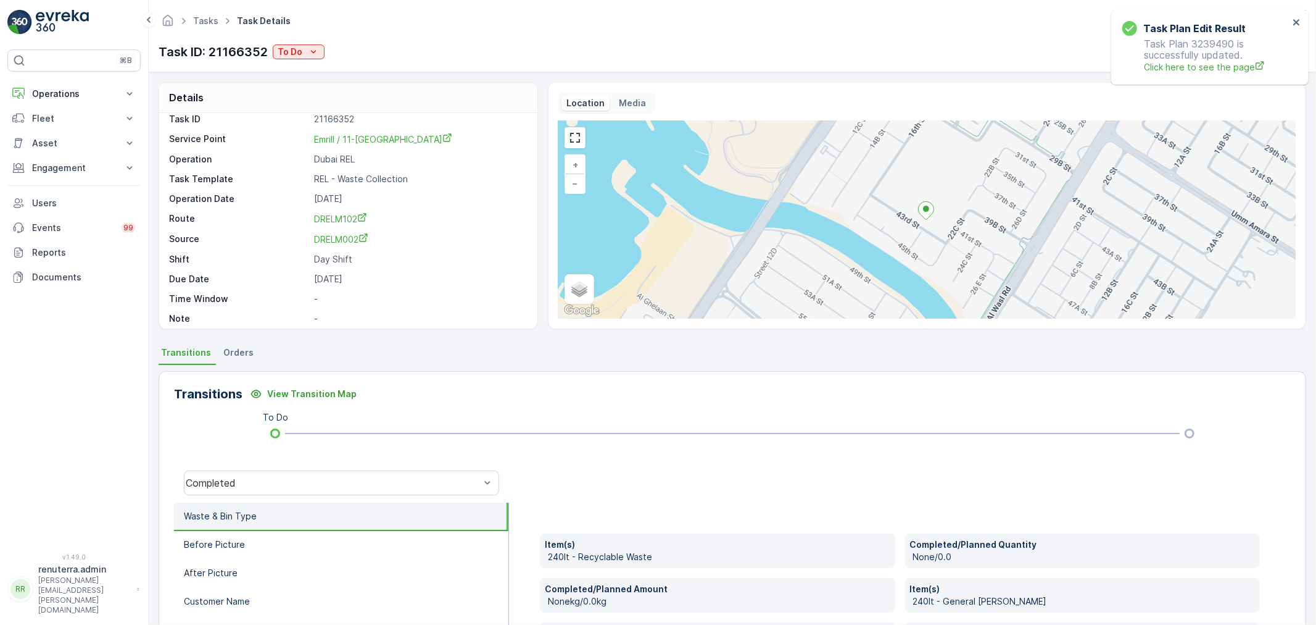
scroll to position [17, 0]
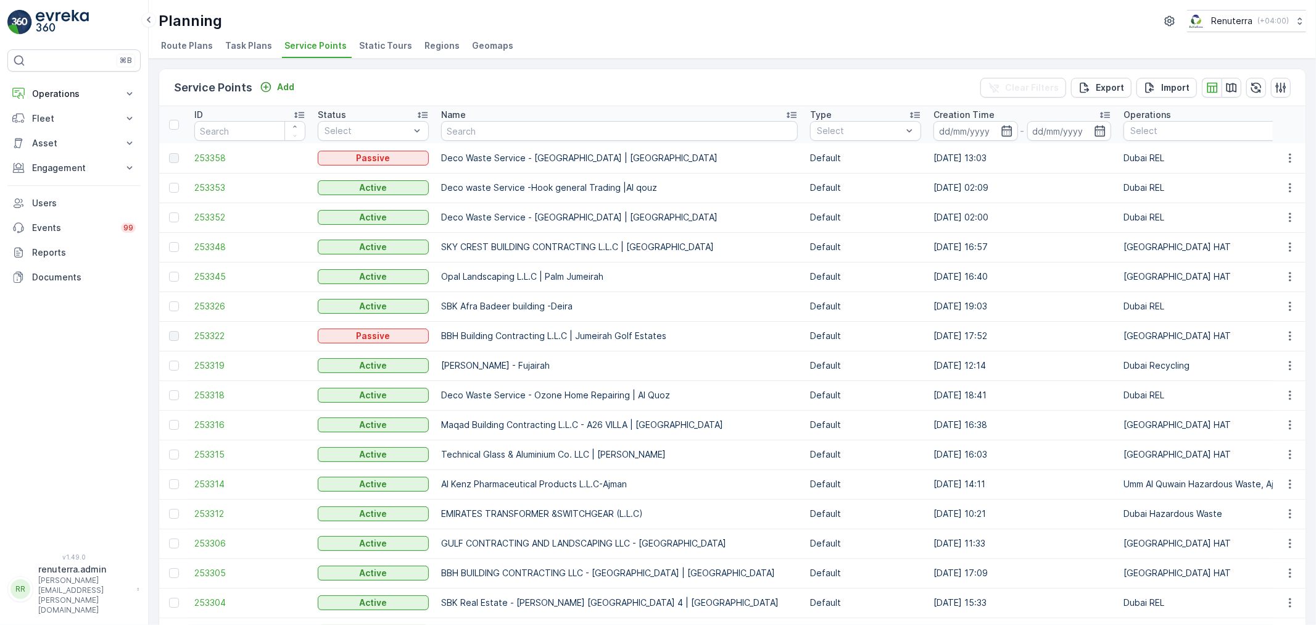
click at [502, 142] on th "Name" at bounding box center [619, 124] width 369 height 37
click at [494, 130] on input "text" at bounding box center [619, 131] width 357 height 20
type input "[PERSON_NAME]"
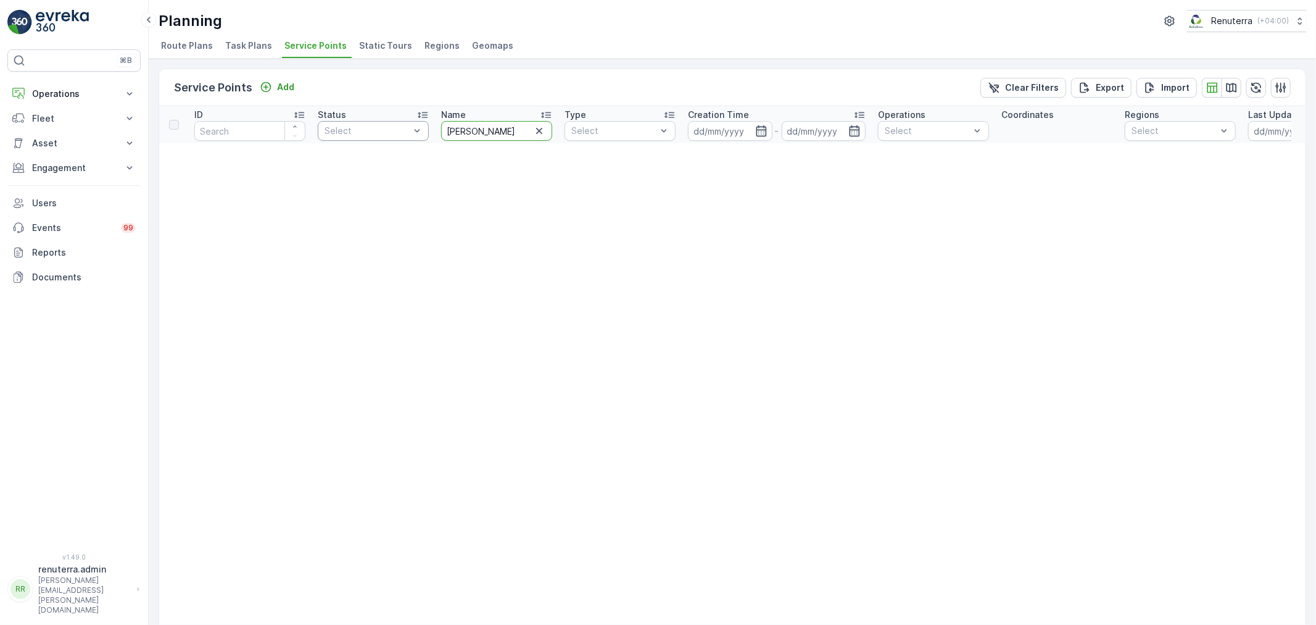
drag, startPoint x: 423, startPoint y: 130, endPoint x: 411, endPoint y: 131, distance: 12.4
type input "ardens"
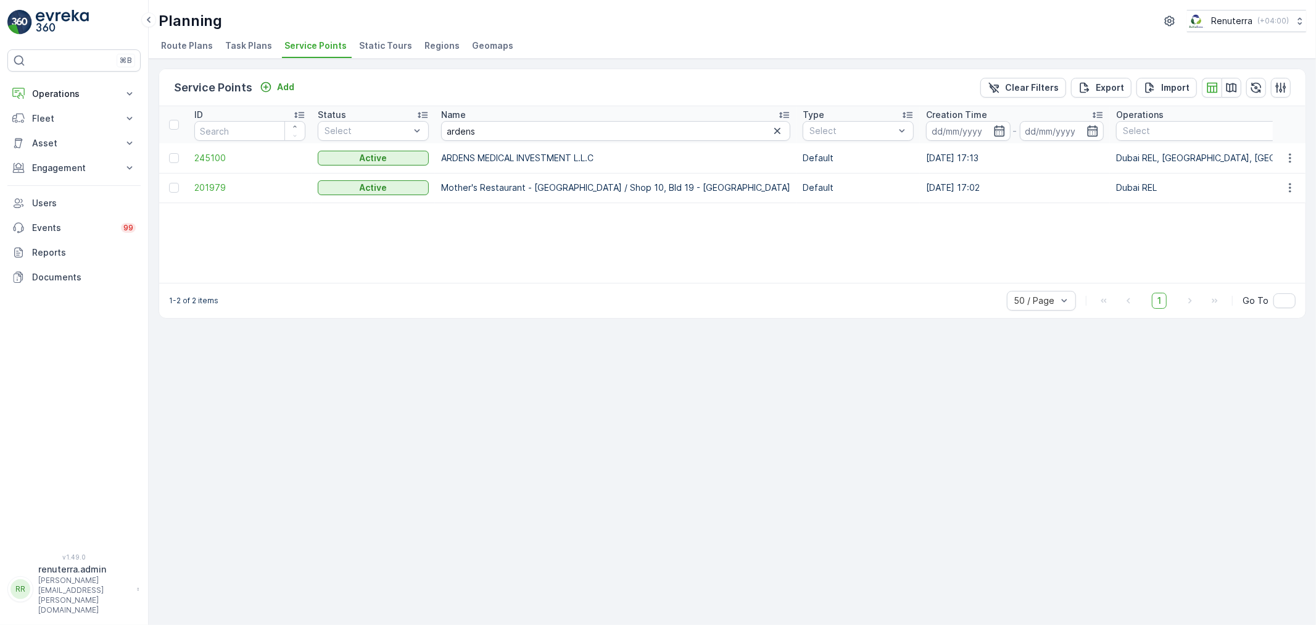
click at [270, 171] on td "245100" at bounding box center [249, 158] width 123 height 30
click at [207, 159] on span "245100" at bounding box center [249, 158] width 111 height 12
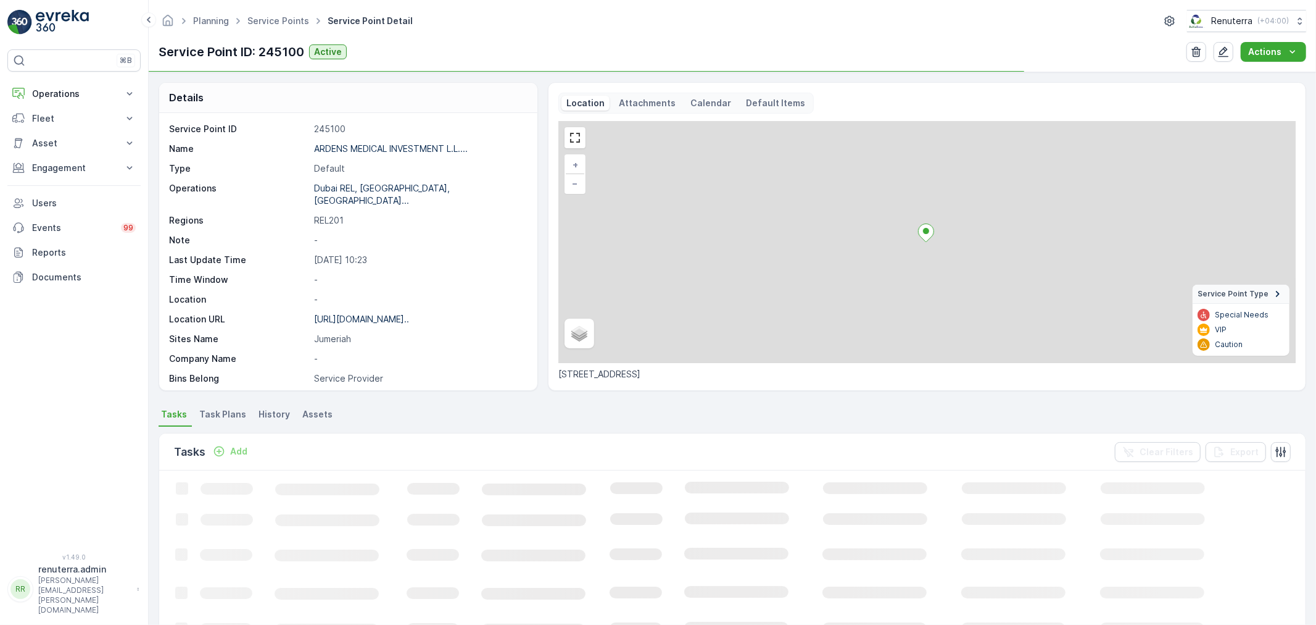
click at [222, 415] on span "Task Plans" at bounding box center [222, 414] width 47 height 12
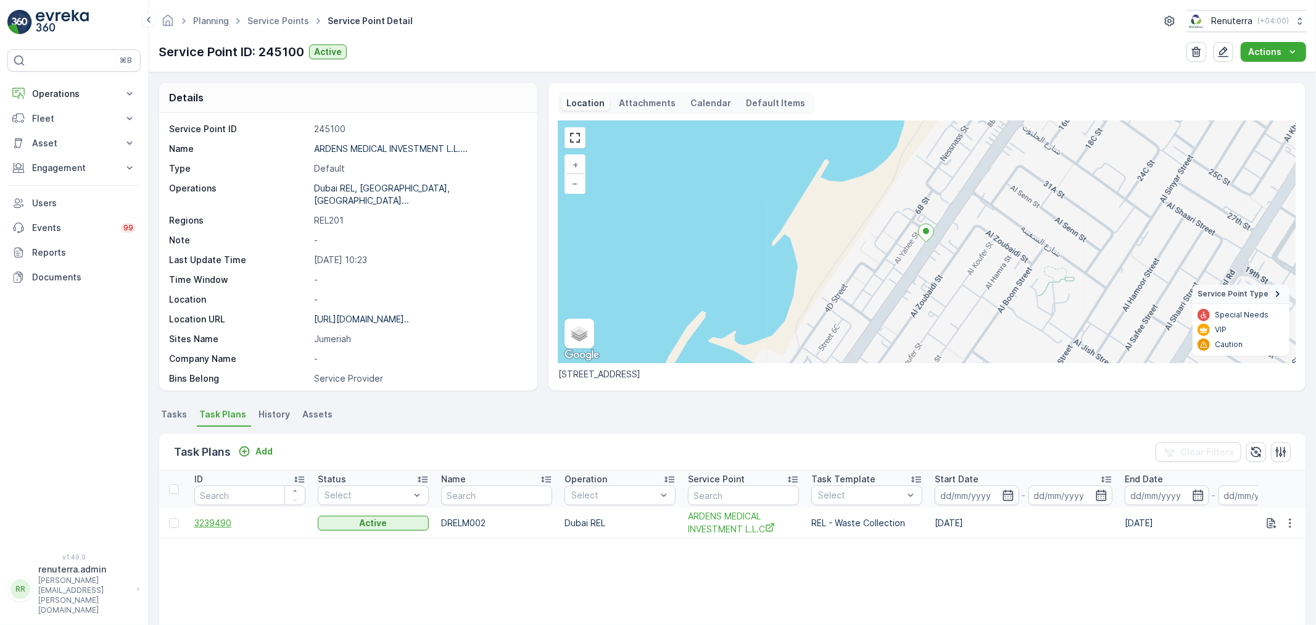
click at [214, 525] on span "3239490" at bounding box center [249, 523] width 111 height 12
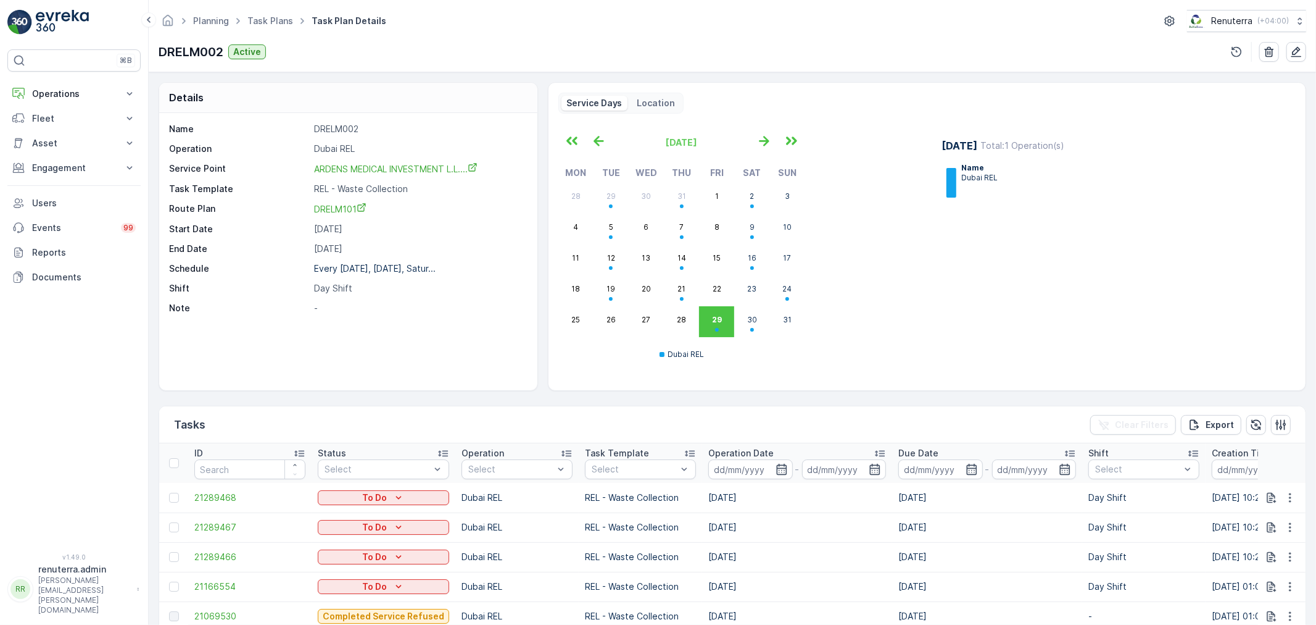
click at [1281, 44] on div at bounding box center [1279, 52] width 55 height 20
click at [1313, 59] on div "Planning Task Plans Task Plan Details Renuterra ( +04:00 ) DRELM002 Active" at bounding box center [733, 36] width 1168 height 72
click at [1303, 57] on icon "button" at bounding box center [1296, 52] width 12 height 12
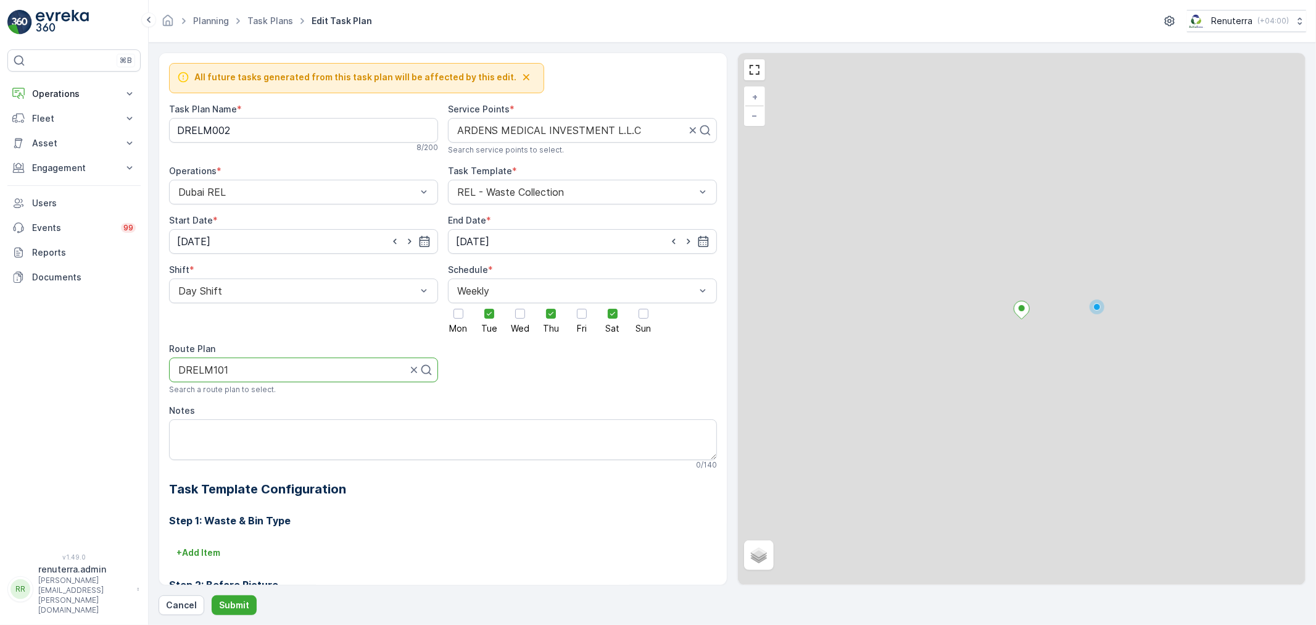
click at [252, 374] on div at bounding box center [292, 369] width 231 height 11
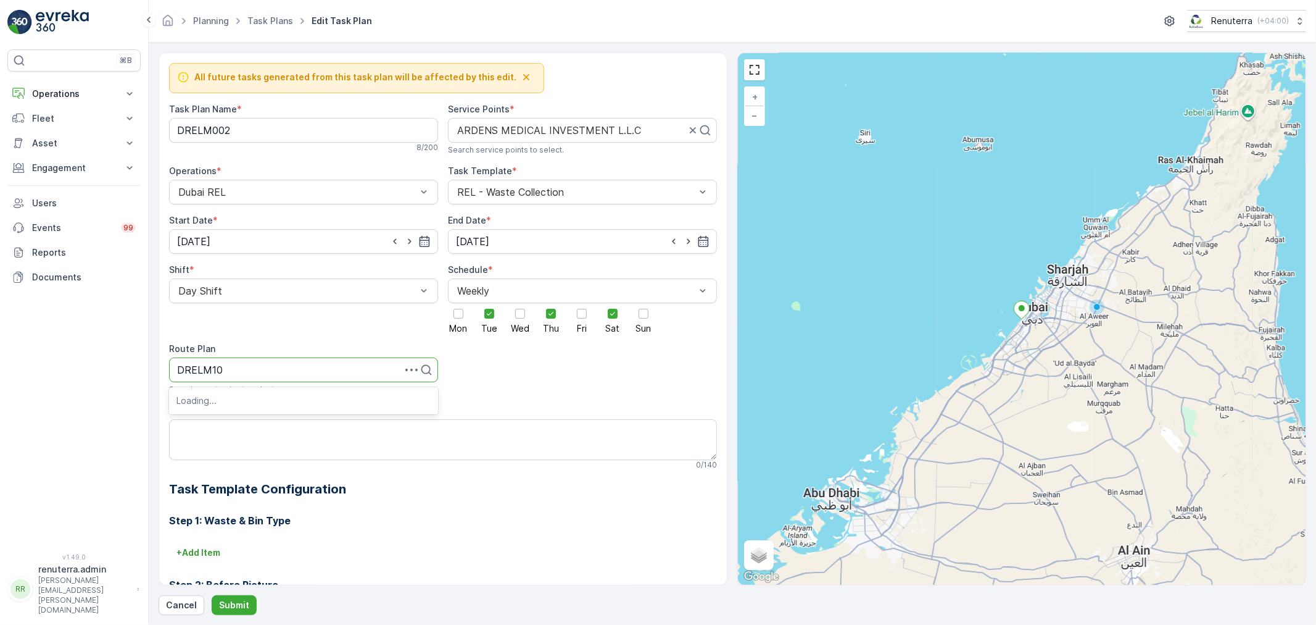
type input "DRELM102"
click at [196, 404] on span "DRELM102" at bounding box center [202, 399] width 51 height 11
click at [244, 611] on p "Submit" at bounding box center [234, 605] width 30 height 12
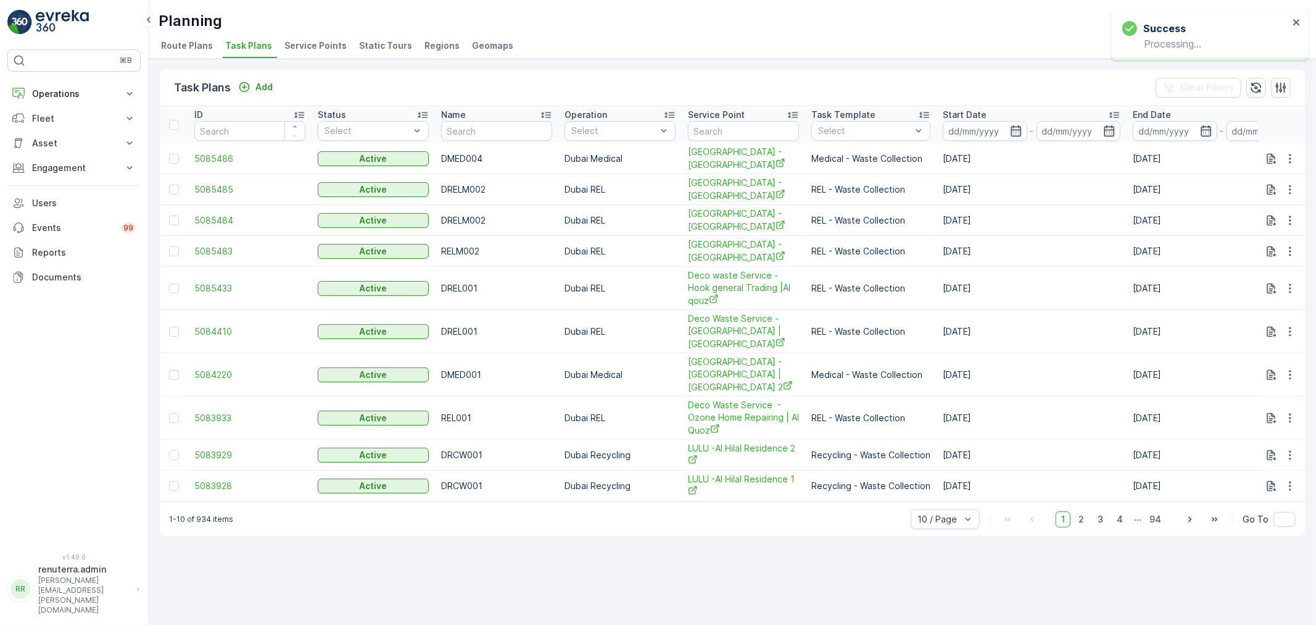
click at [313, 31] on div "Planning Renuterra ( +04:00 )" at bounding box center [733, 21] width 1148 height 22
click at [315, 46] on span "Service Points" at bounding box center [316, 45] width 62 height 12
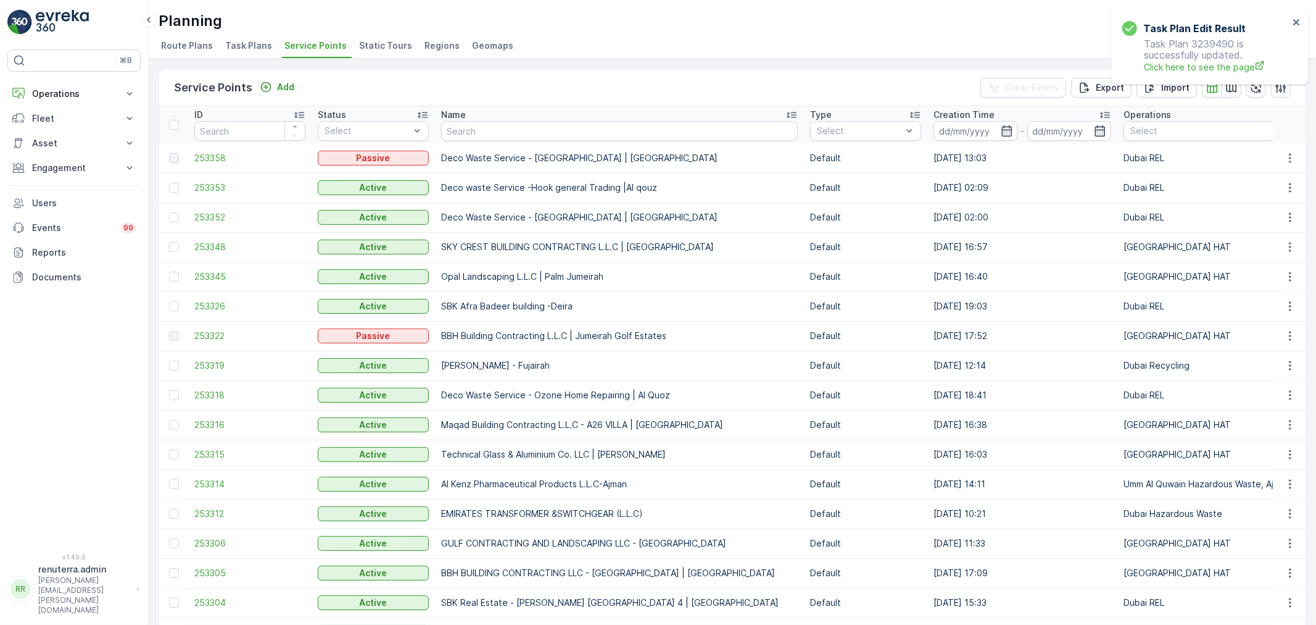
click at [383, 105] on div "Service Points Add Clear Filters Export Import" at bounding box center [732, 87] width 1147 height 37
click at [492, 141] on th "Name" at bounding box center [619, 124] width 369 height 37
click at [485, 135] on input "text" at bounding box center [619, 131] width 357 height 20
type input "Berke"
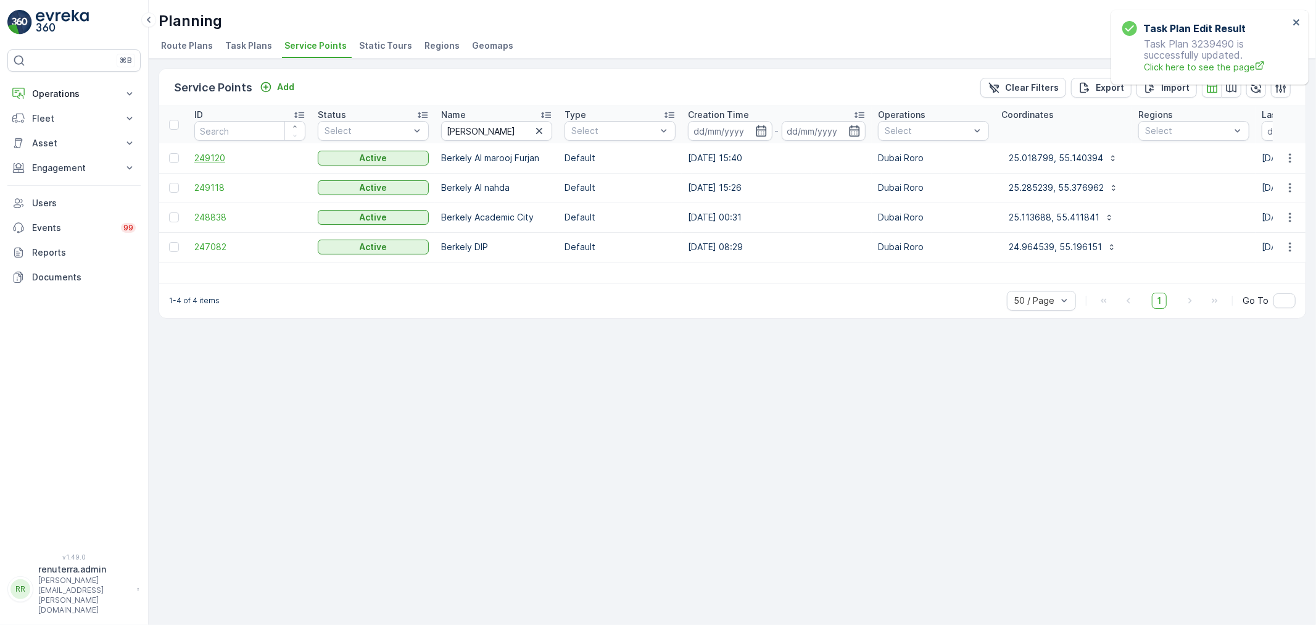
click at [262, 162] on span "249120" at bounding box center [249, 158] width 111 height 12
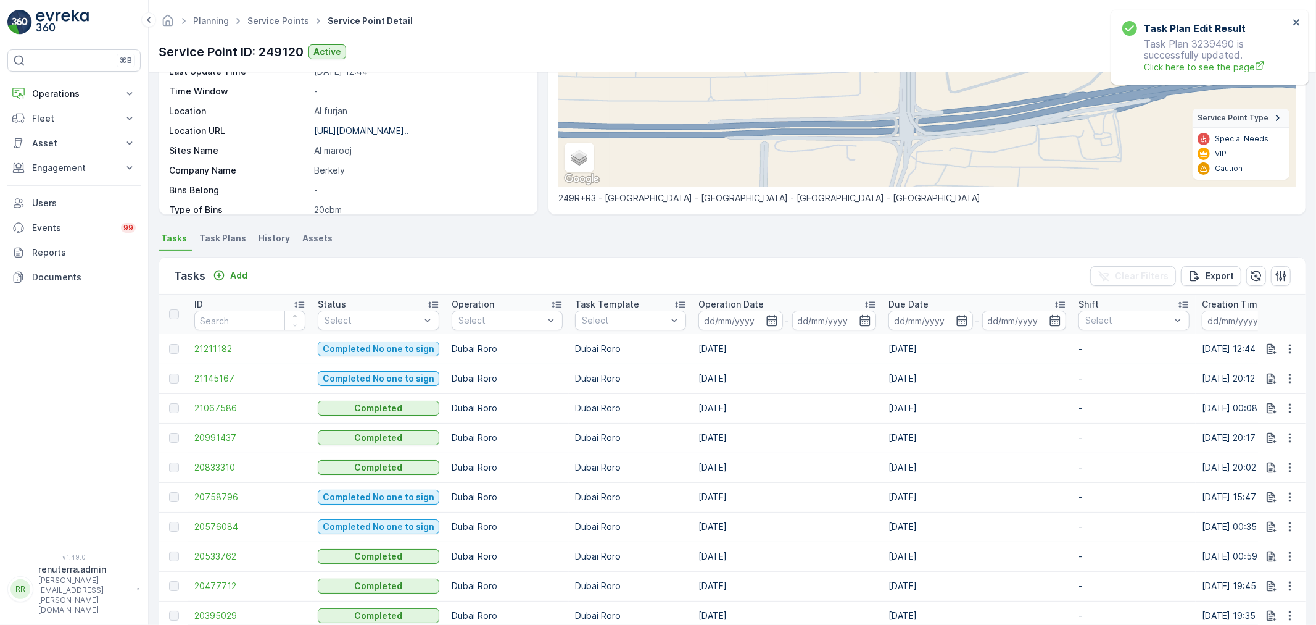
scroll to position [343, 0]
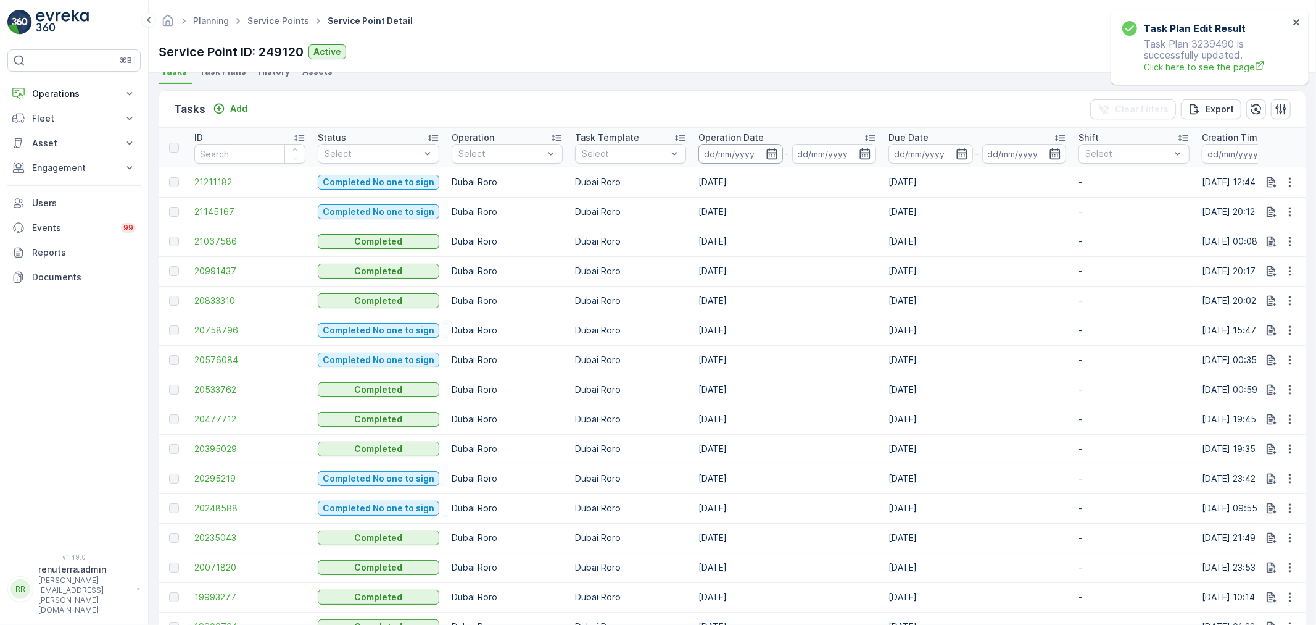
click at [744, 155] on input at bounding box center [741, 154] width 85 height 20
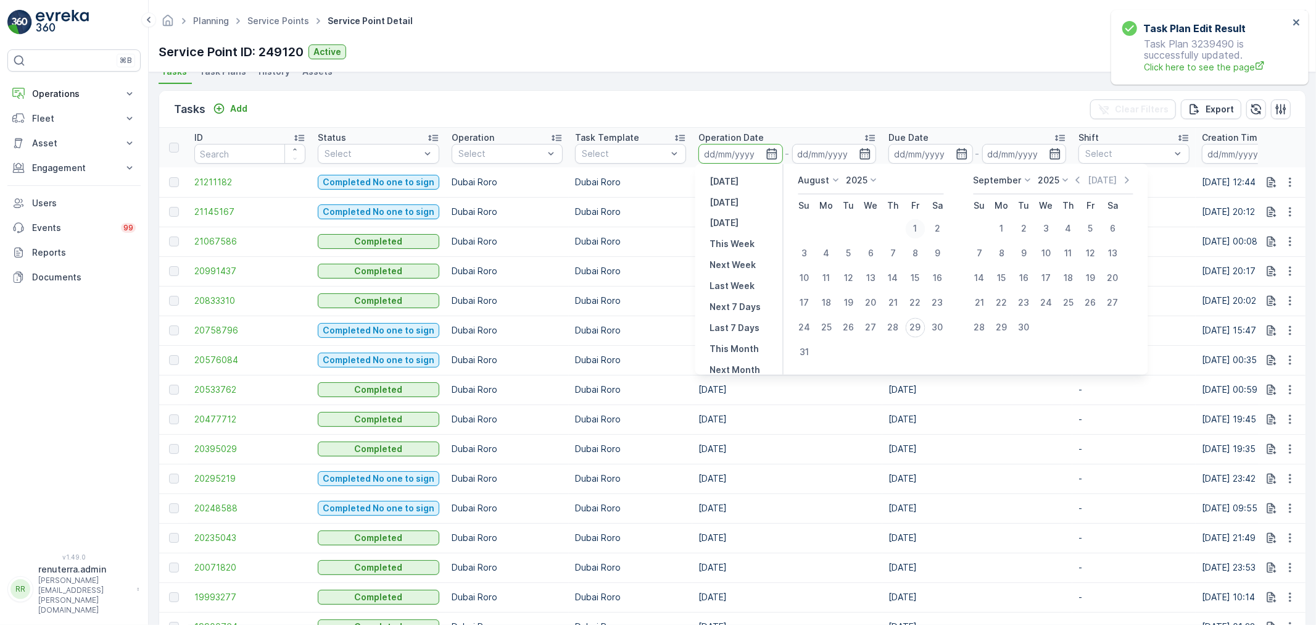
click at [915, 235] on div "1" at bounding box center [916, 229] width 20 height 20
type input "01.08.2025"
click at [920, 334] on div "29" at bounding box center [916, 328] width 20 height 20
type input "29.08.2025"
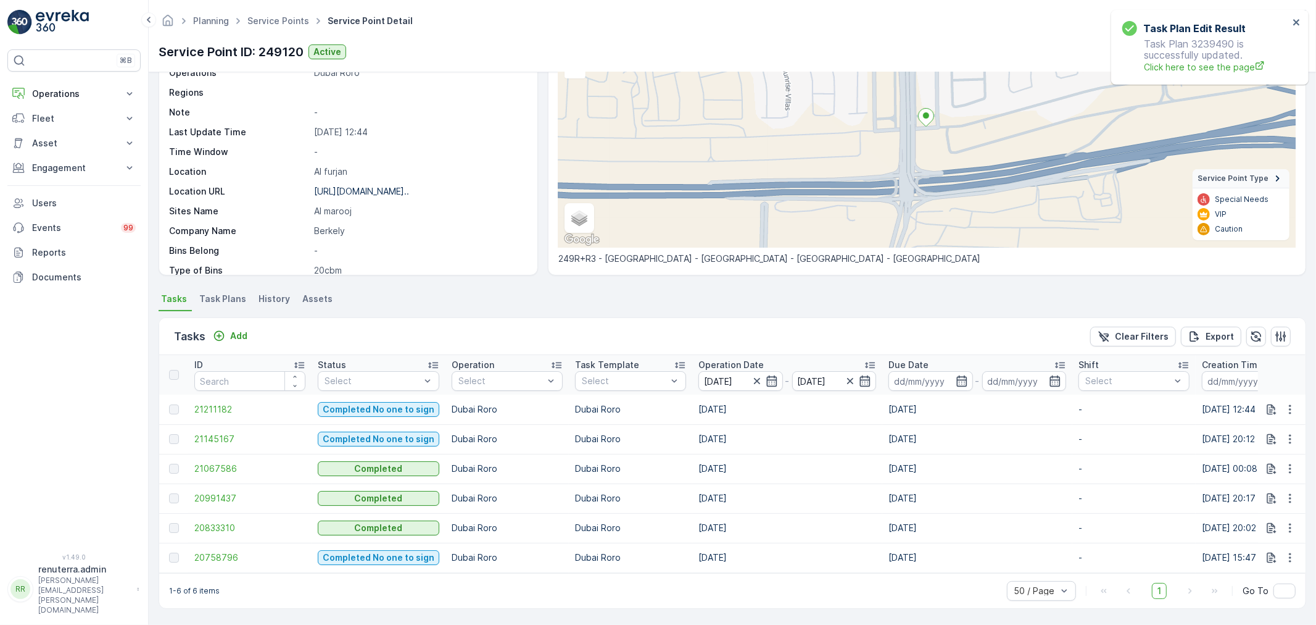
scroll to position [121, 0]
click at [748, 359] on p "Operation Date" at bounding box center [731, 365] width 65 height 12
click at [222, 394] on td "20758796" at bounding box center [249, 409] width 123 height 30
click at [219, 403] on span "20758796" at bounding box center [249, 409] width 111 height 12
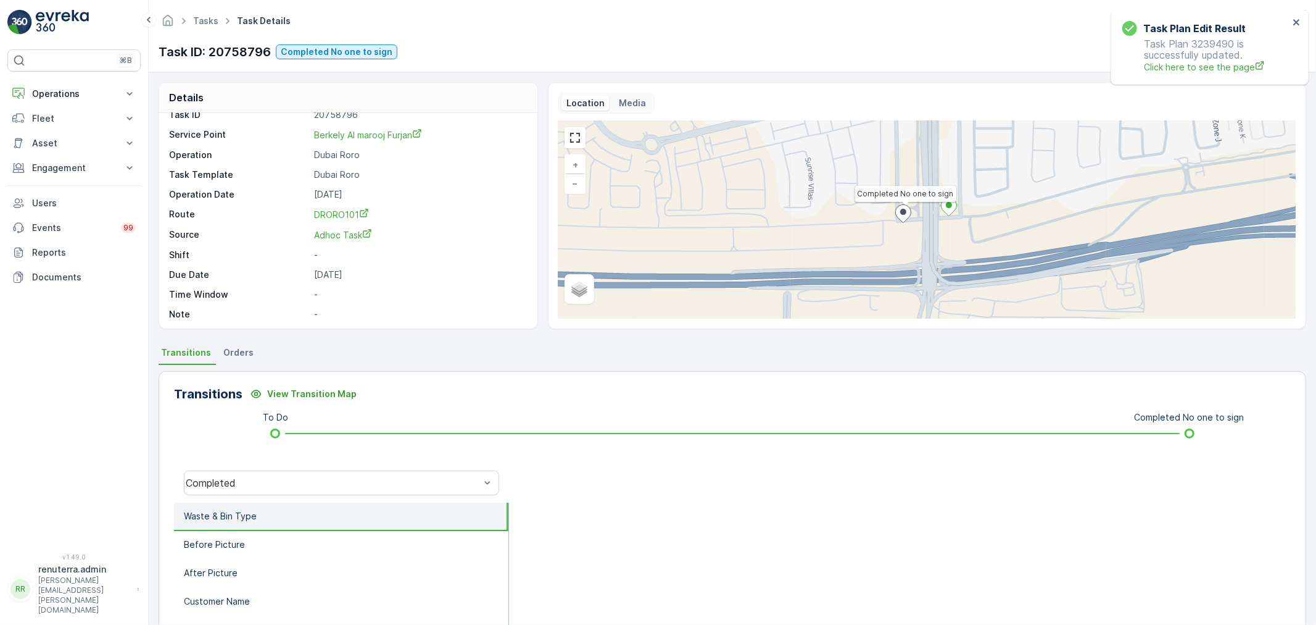
scroll to position [17, 0]
click at [324, 474] on div "Completed" at bounding box center [341, 482] width 315 height 25
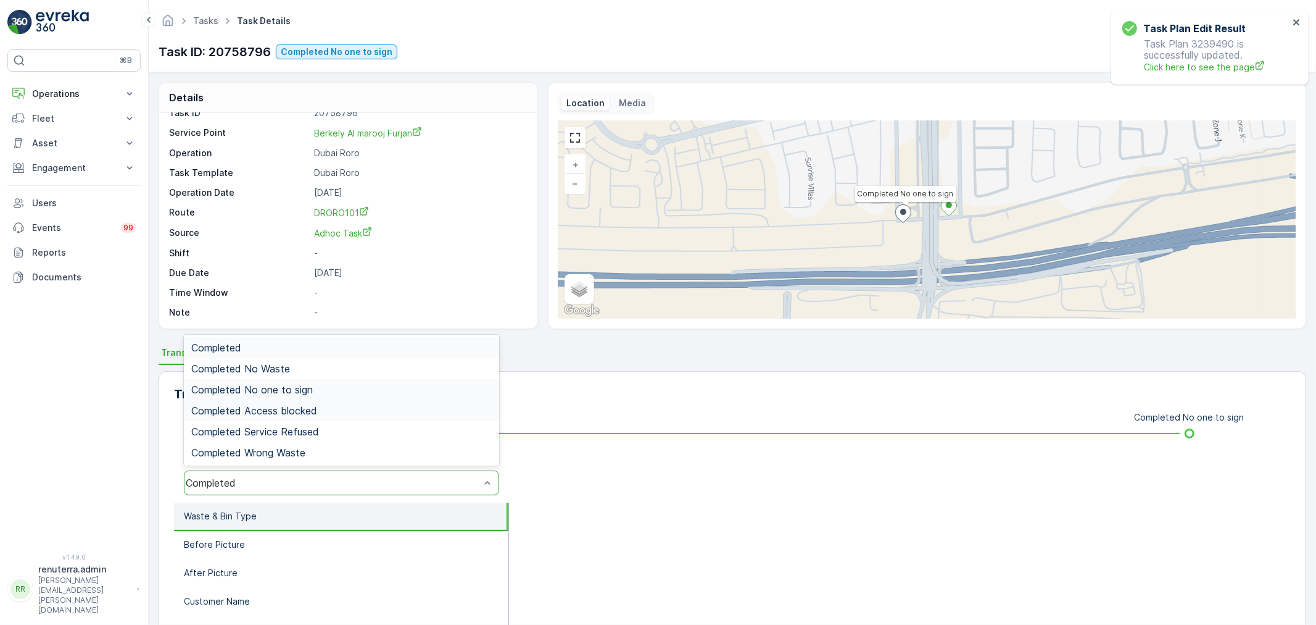
click at [312, 394] on span "Completed No one to sign" at bounding box center [252, 389] width 122 height 11
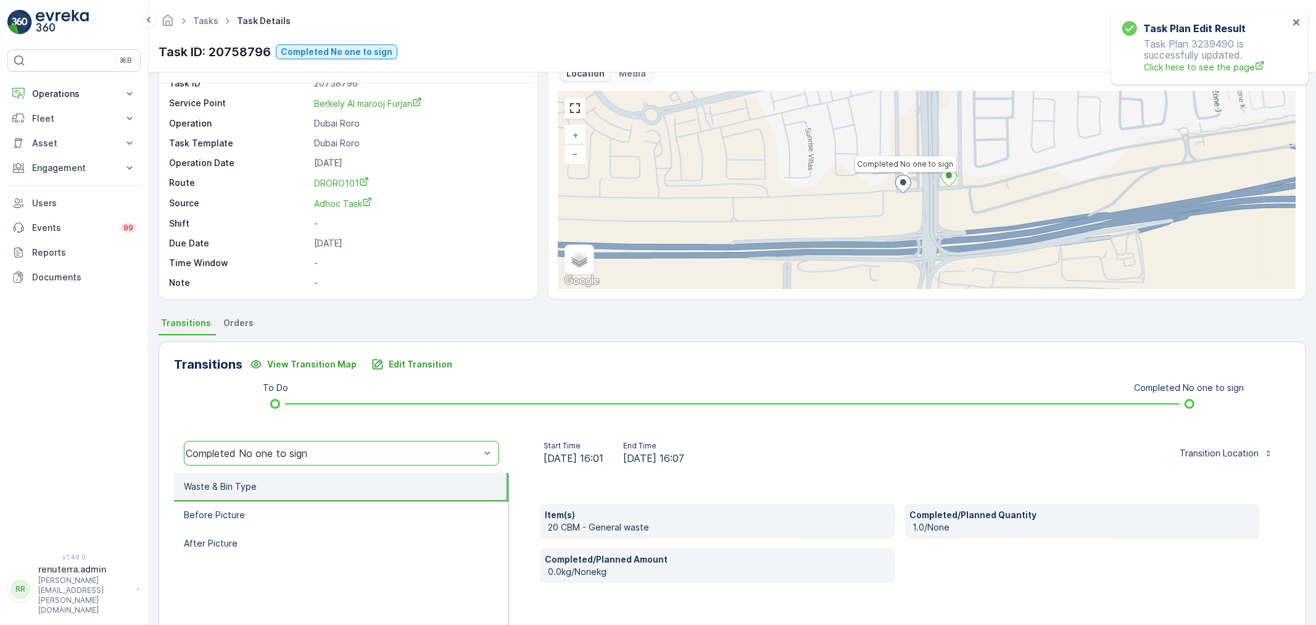
scroll to position [137, 0]
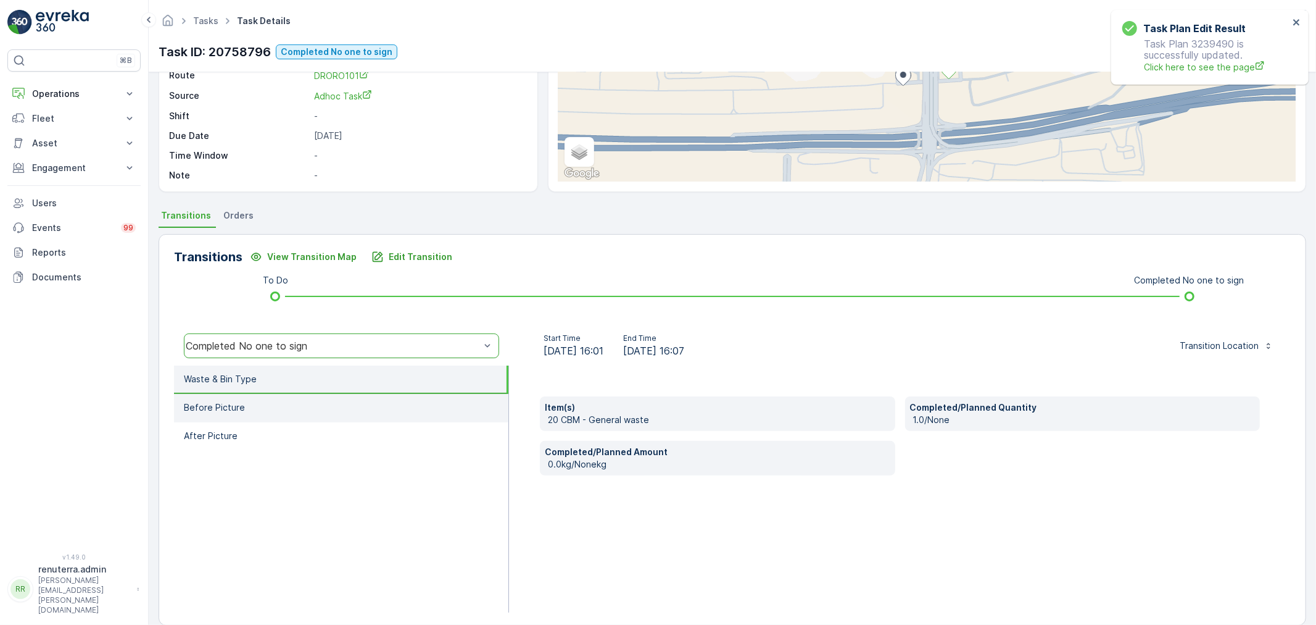
click at [338, 417] on li "Before Picture" at bounding box center [341, 408] width 334 height 28
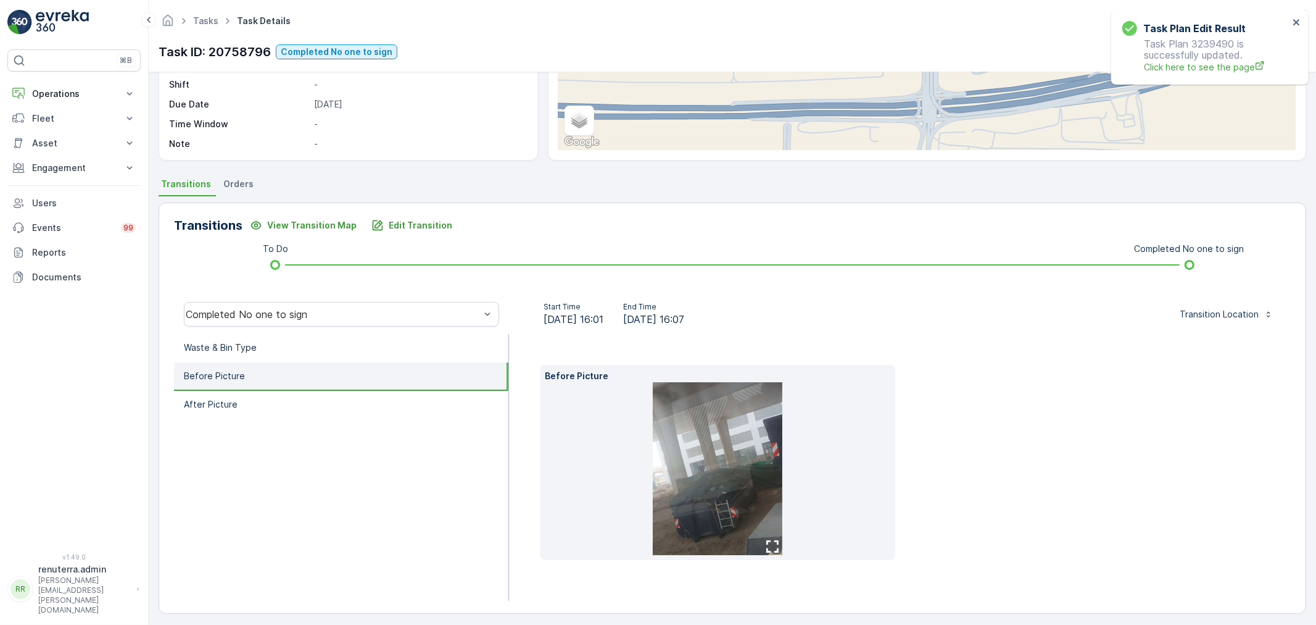
scroll to position [173, 0]
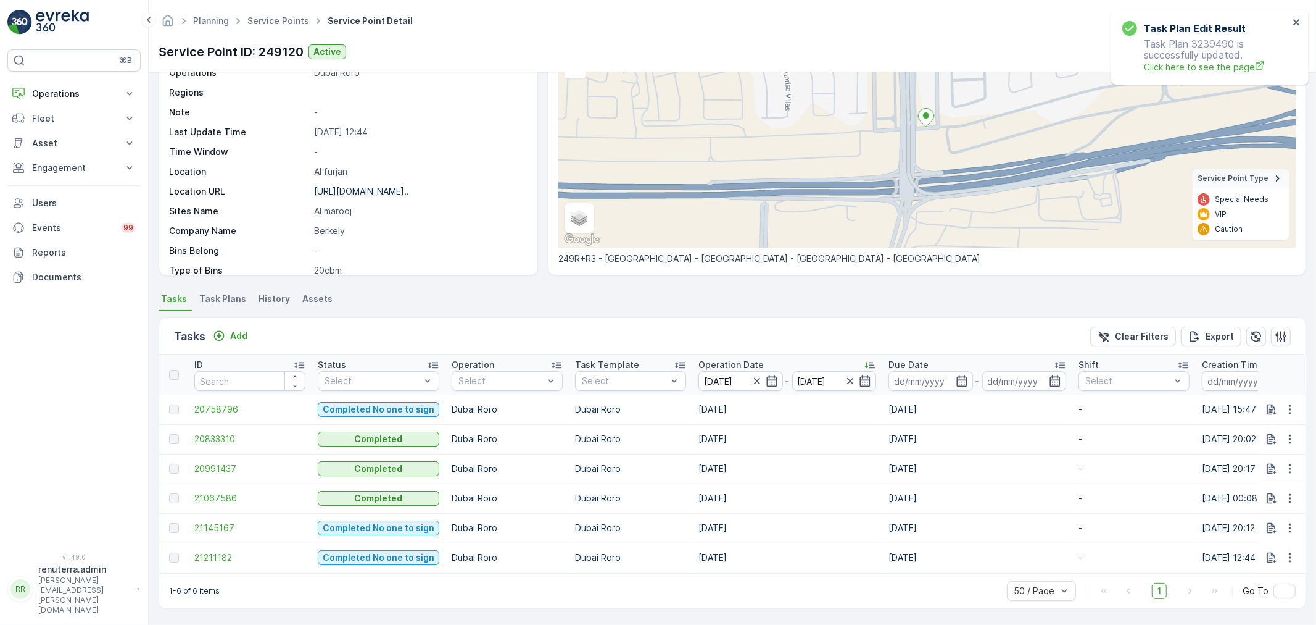
scroll to position [121, 0]
click at [256, 433] on span "20833310" at bounding box center [249, 439] width 111 height 12
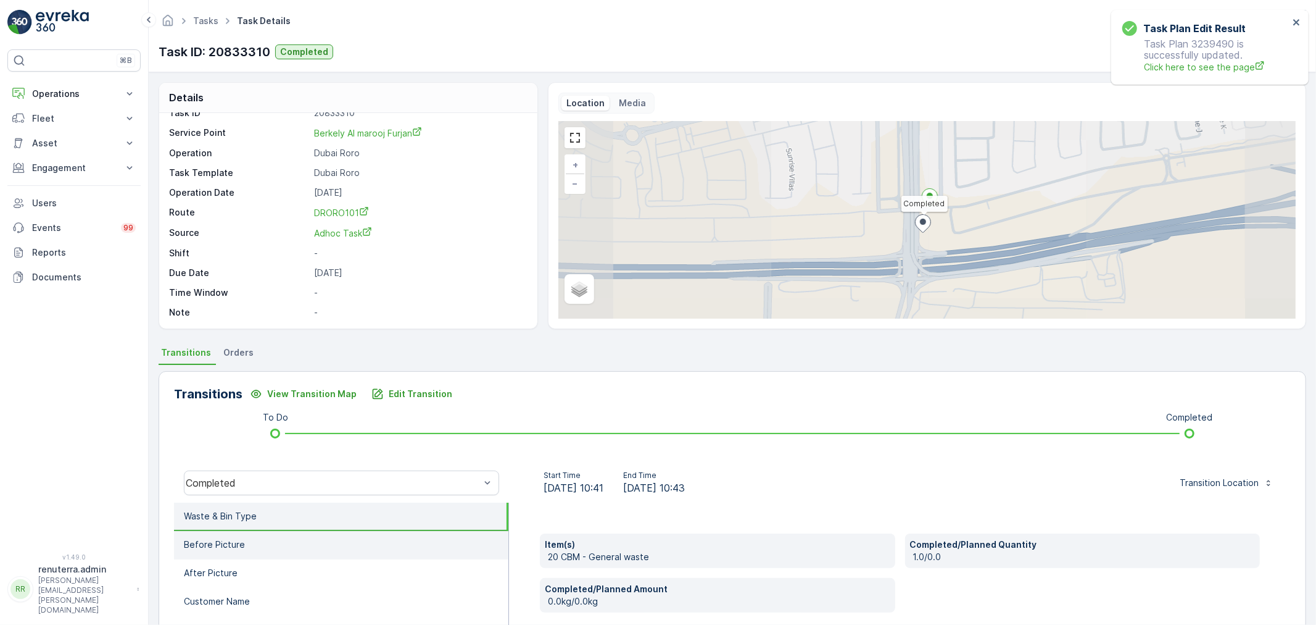
scroll to position [69, 0]
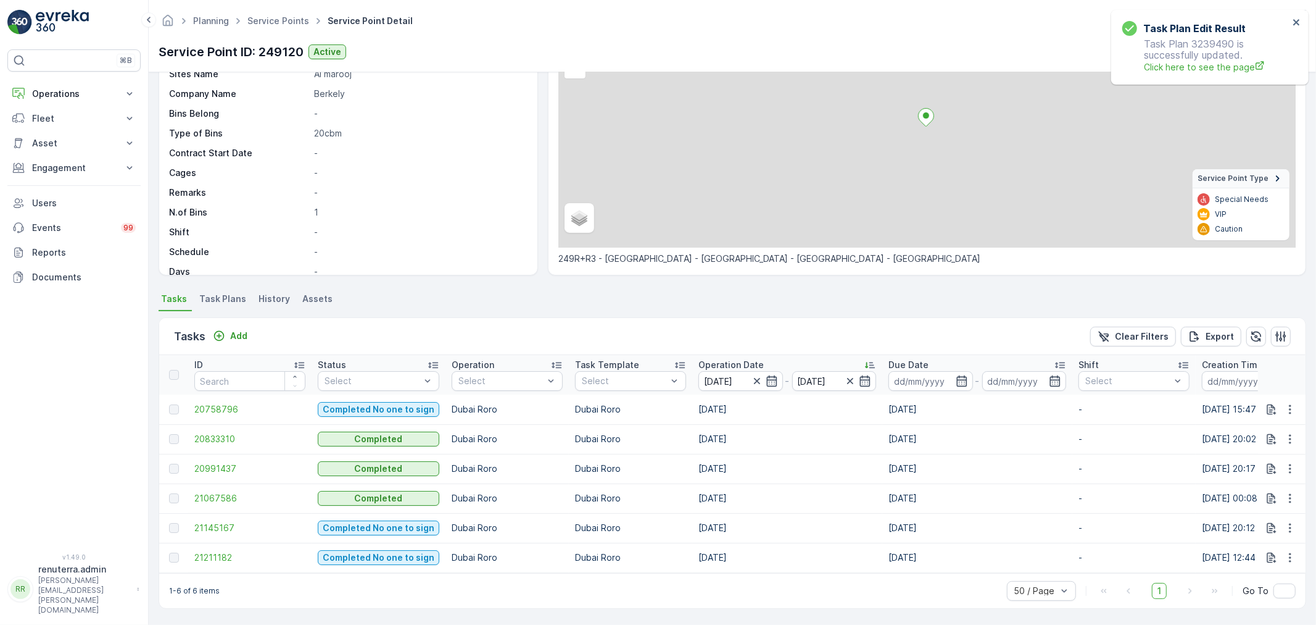
scroll to position [120, 0]
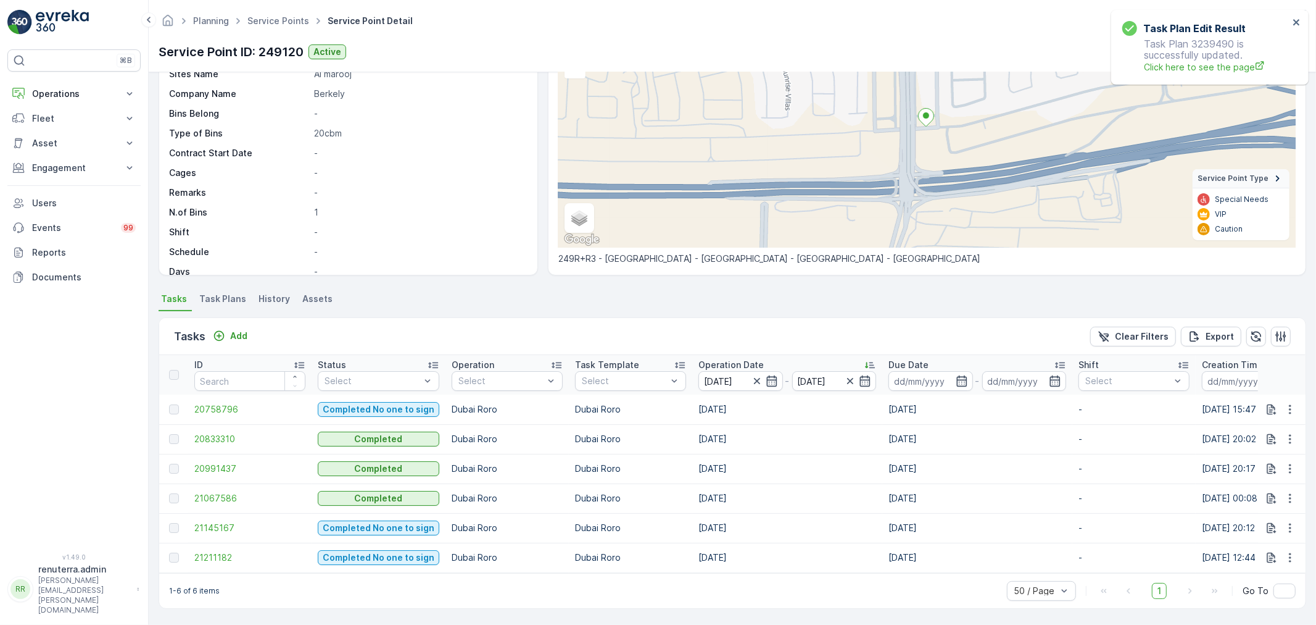
click at [238, 454] on td "20991437" at bounding box center [249, 469] width 123 height 30
click at [245, 465] on span "20991437" at bounding box center [249, 468] width 111 height 12
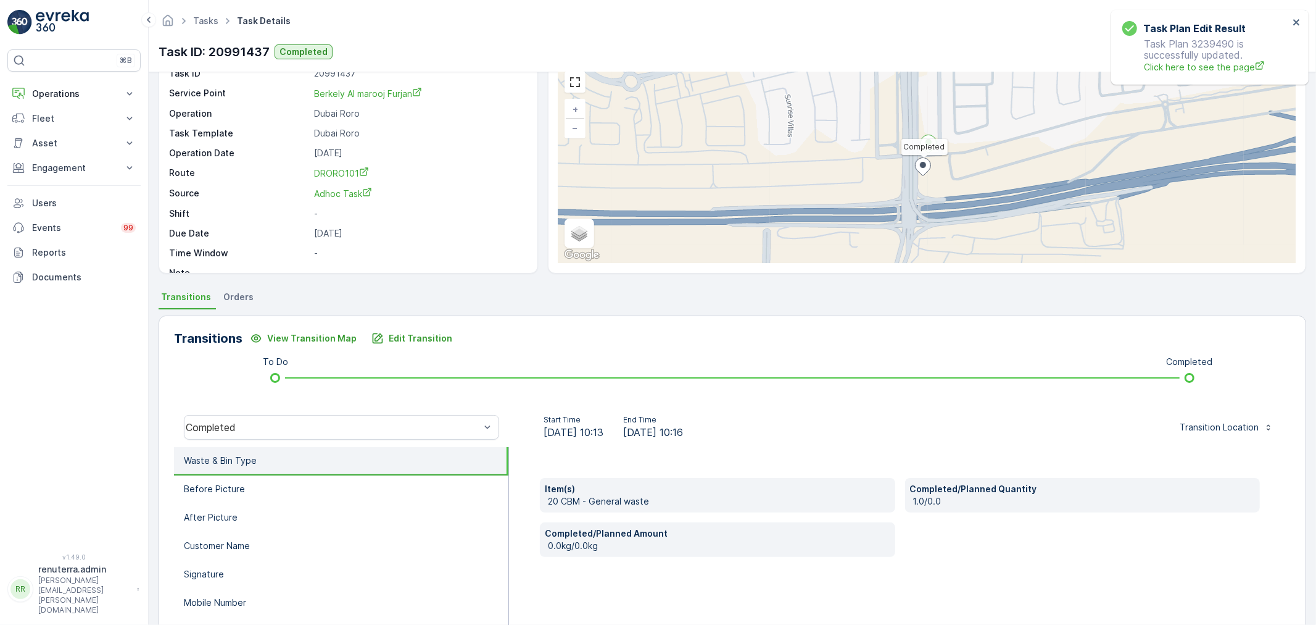
scroll to position [152, 0]
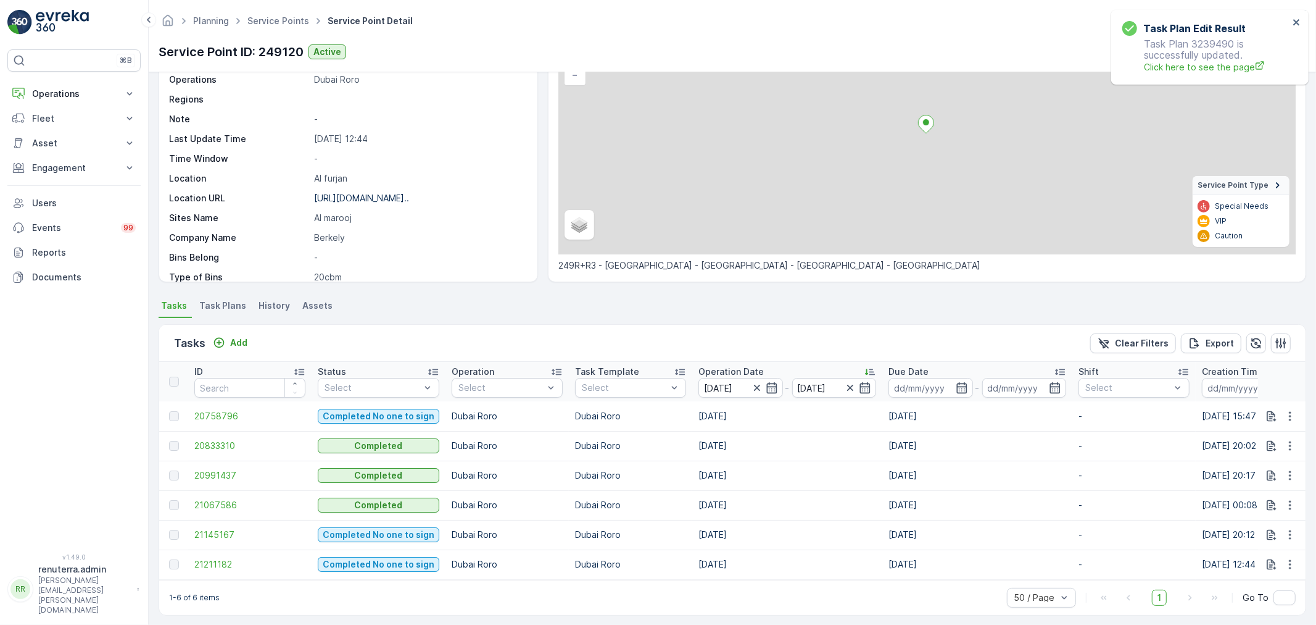
scroll to position [120, 0]
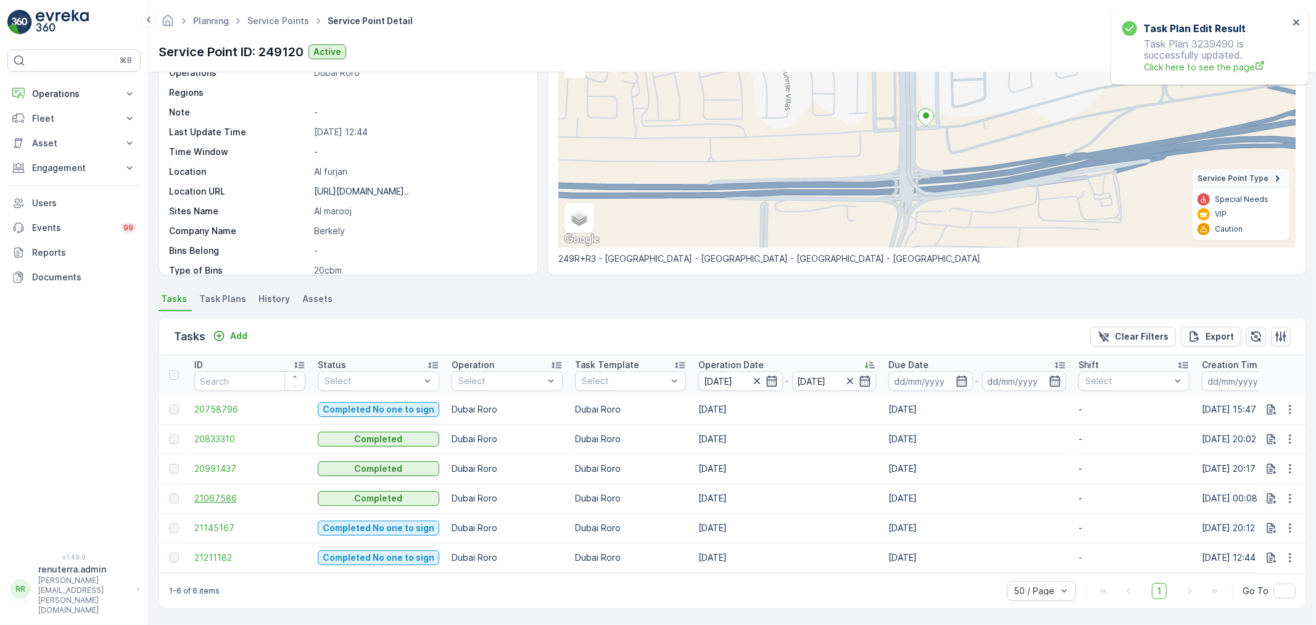
click at [249, 497] on span "21067586" at bounding box center [249, 498] width 111 height 12
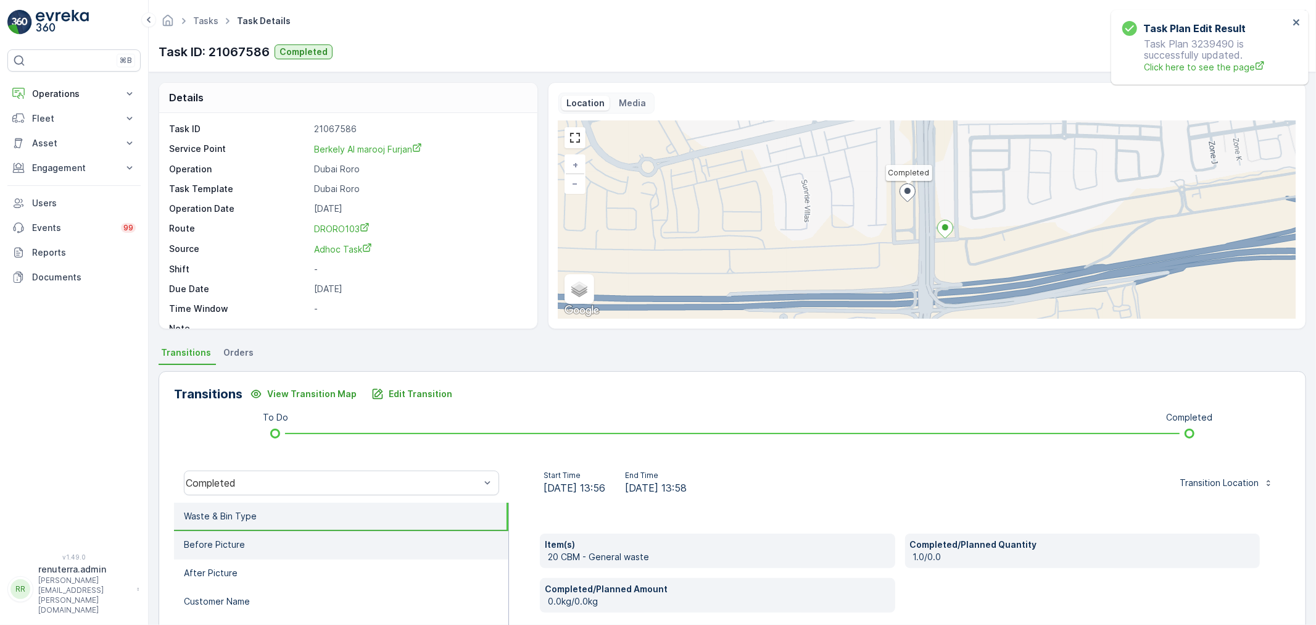
click at [334, 541] on li "Before Picture" at bounding box center [341, 545] width 334 height 28
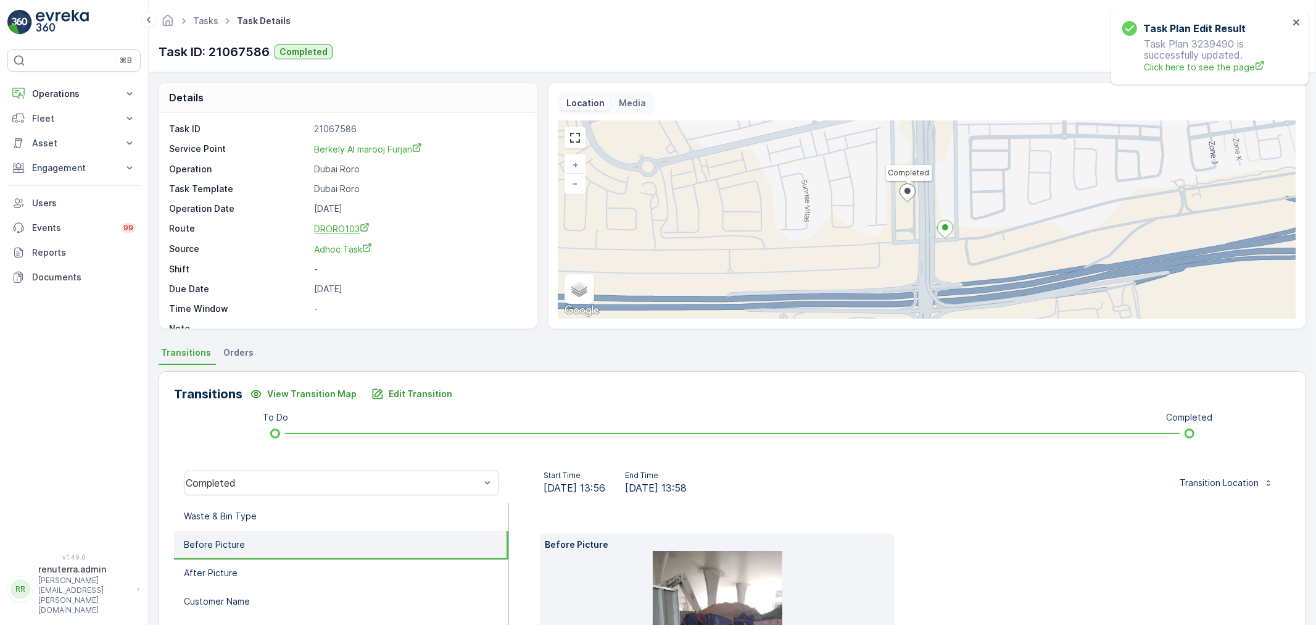
click at [338, 233] on span "DRORO103" at bounding box center [342, 228] width 56 height 10
click at [72, 96] on p "Operations" at bounding box center [74, 94] width 84 height 12
click at [57, 133] on p "Planning" at bounding box center [48, 132] width 35 height 12
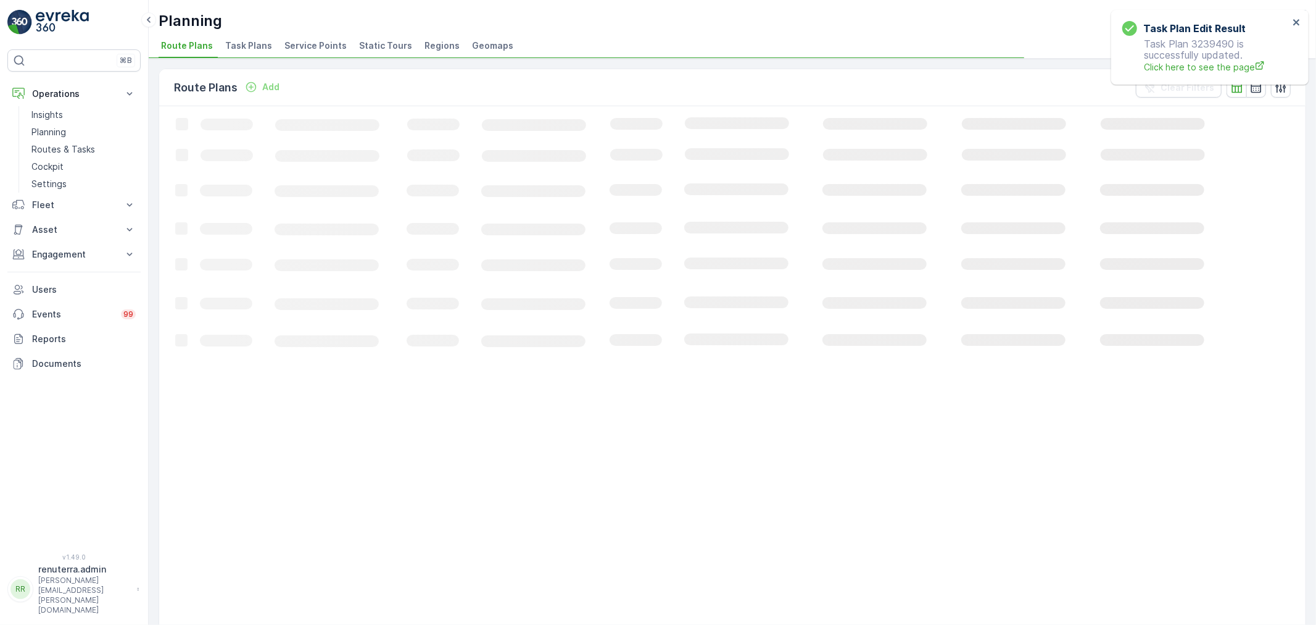
click at [320, 51] on span "Service Points" at bounding box center [316, 45] width 62 height 12
click at [273, 79] on div "Service Points Add" at bounding box center [236, 87] width 125 height 17
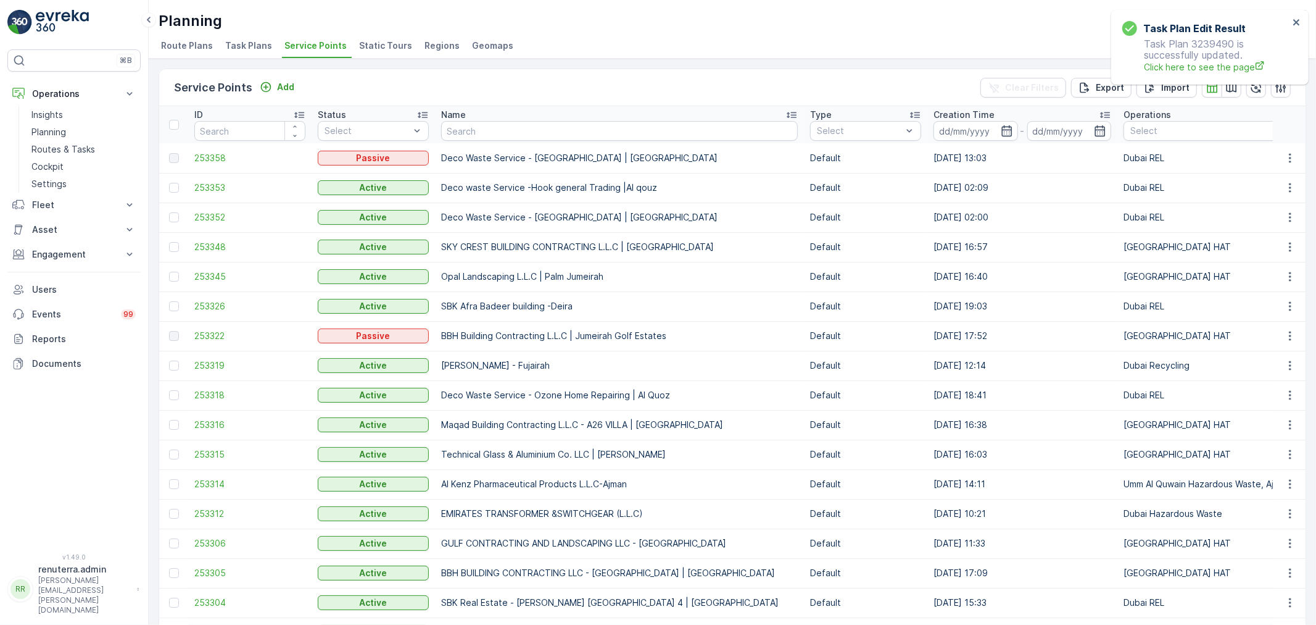
click at [290, 97] on div "Service Points Add Clear Filters Export Import" at bounding box center [732, 87] width 1147 height 37
click at [290, 81] on p "Add" at bounding box center [285, 87] width 17 height 12
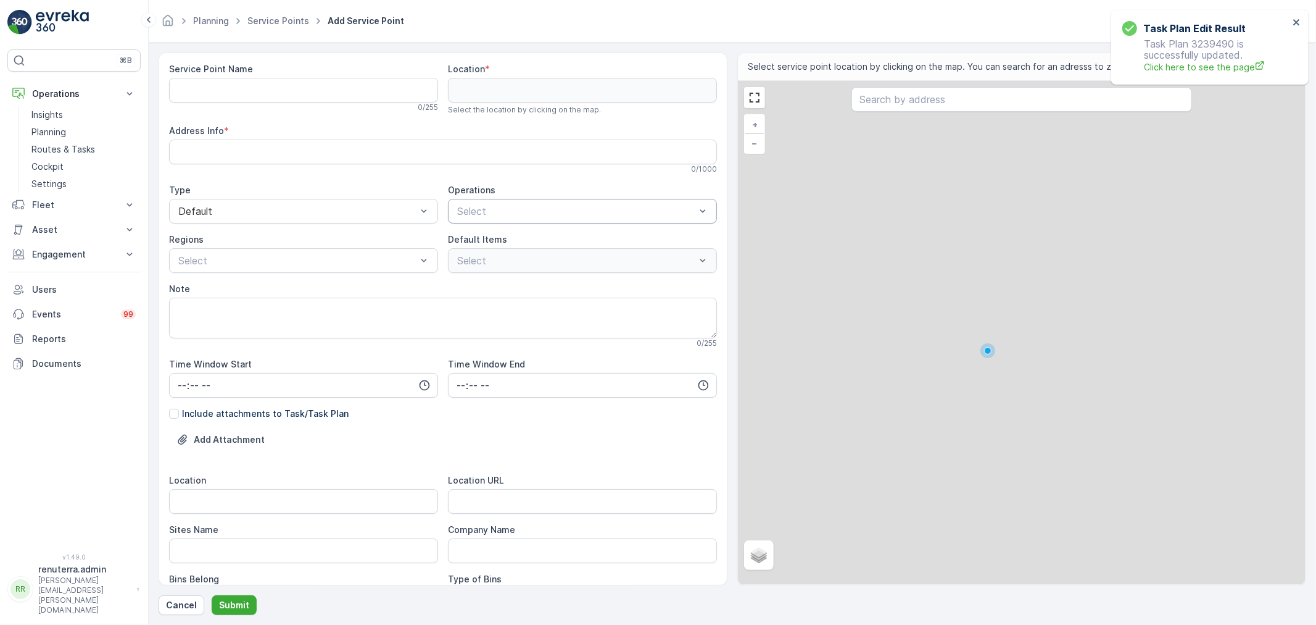
drag, startPoint x: 509, startPoint y: 230, endPoint x: 503, endPoint y: 223, distance: 8.8
click at [504, 225] on div "Service Point Name 0 / 255 Location * Select the location by clicking on the ma…" at bounding box center [443, 461] width 548 height 796
click at [501, 220] on div "Select" at bounding box center [582, 211] width 269 height 25
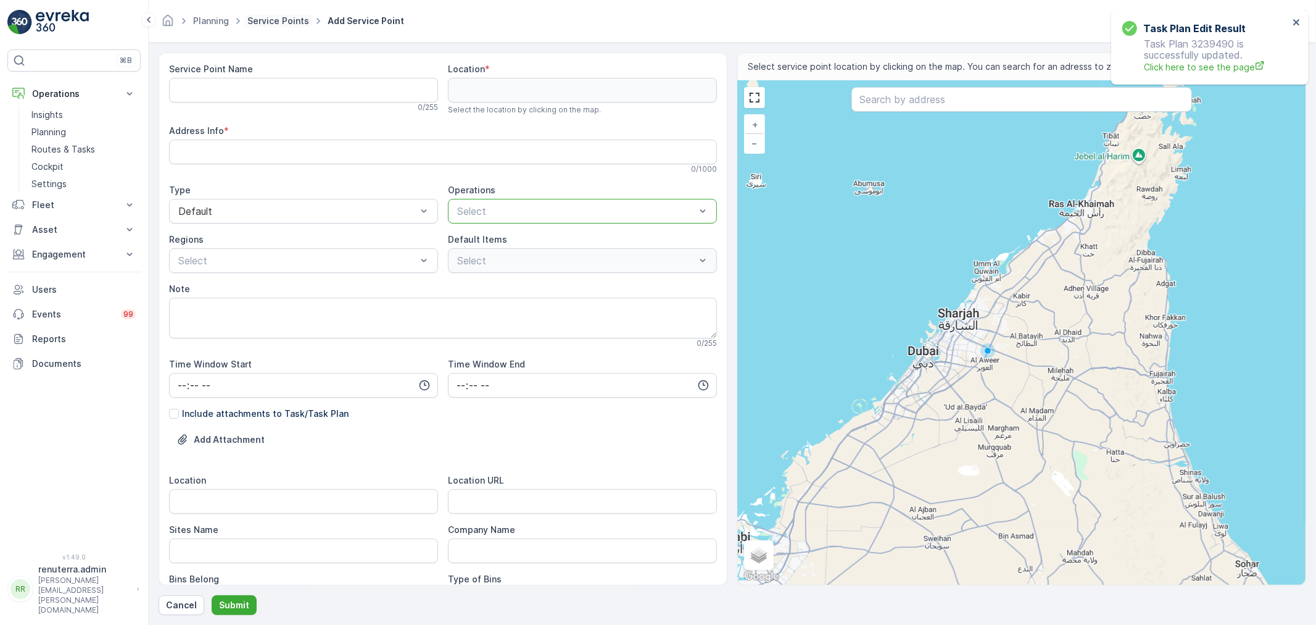
click at [270, 19] on link "Service Points" at bounding box center [278, 20] width 62 height 10
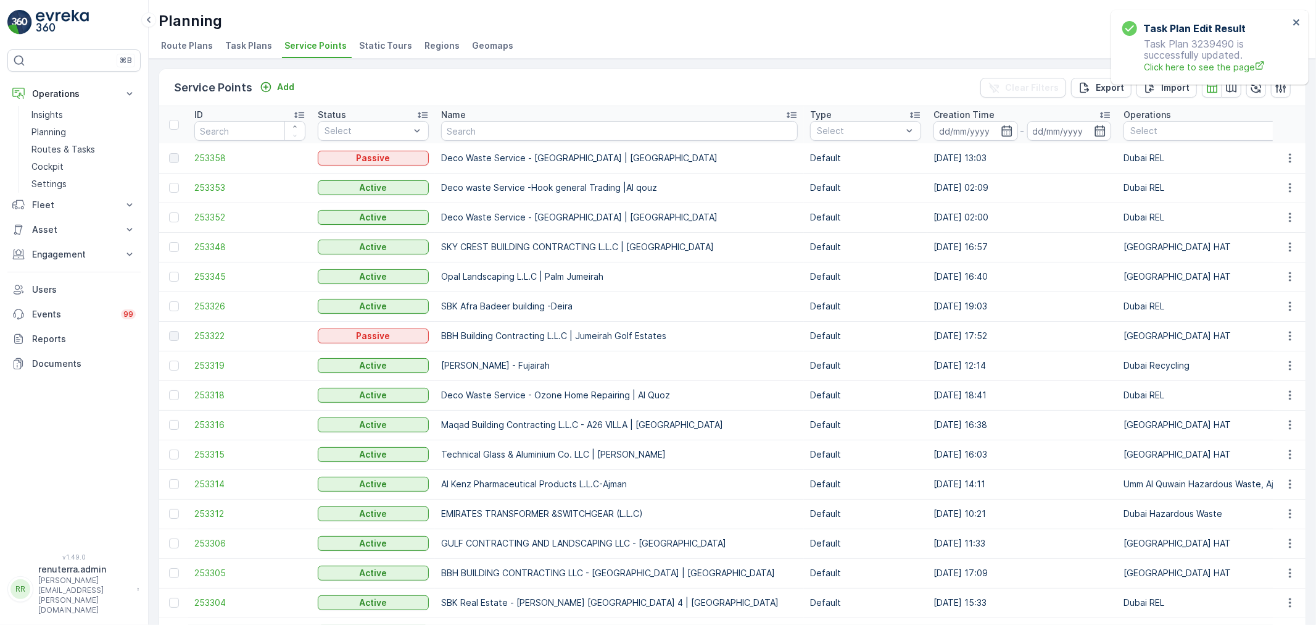
click at [526, 131] on input "text" at bounding box center [619, 131] width 357 height 20
drag, startPoint x: 427, startPoint y: 130, endPoint x: 500, endPoint y: 122, distance: 73.2
click at [500, 122] on input "text" at bounding box center [619, 131] width 357 height 20
type input "Berkley"
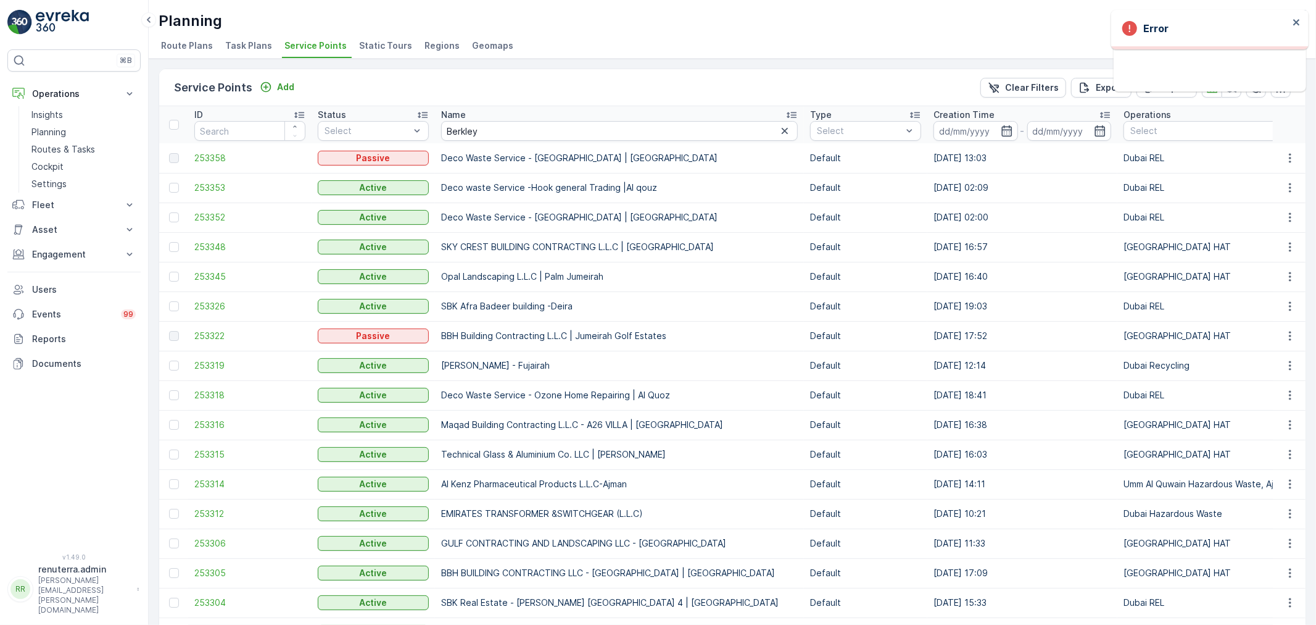
click at [976, 274] on td "27.08.2025 16:40" at bounding box center [1023, 277] width 190 height 30
click at [43, 132] on p "Planning" at bounding box center [48, 132] width 35 height 12
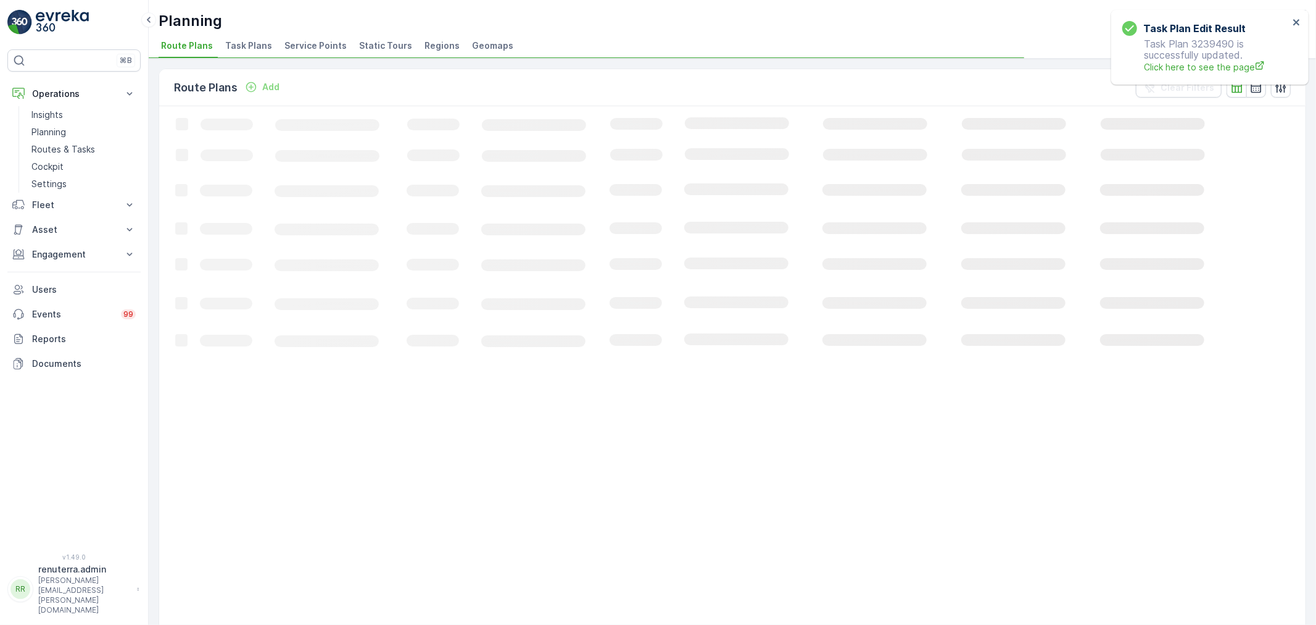
click at [293, 56] on li "Service Points" at bounding box center [317, 47] width 70 height 21
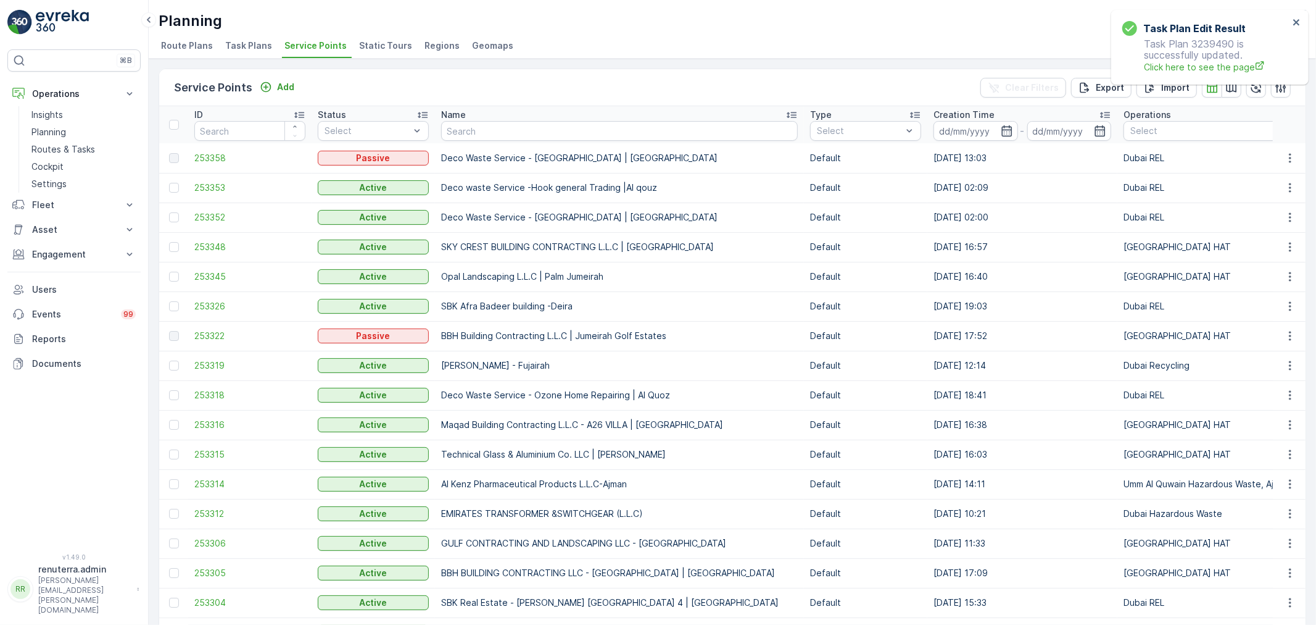
click at [466, 143] on td "Deco Waste Service - Bannu Grand City Mall | Al Quoz" at bounding box center [619, 158] width 369 height 30
click at [460, 133] on input "text" at bounding box center [619, 131] width 357 height 20
type input "Deco"
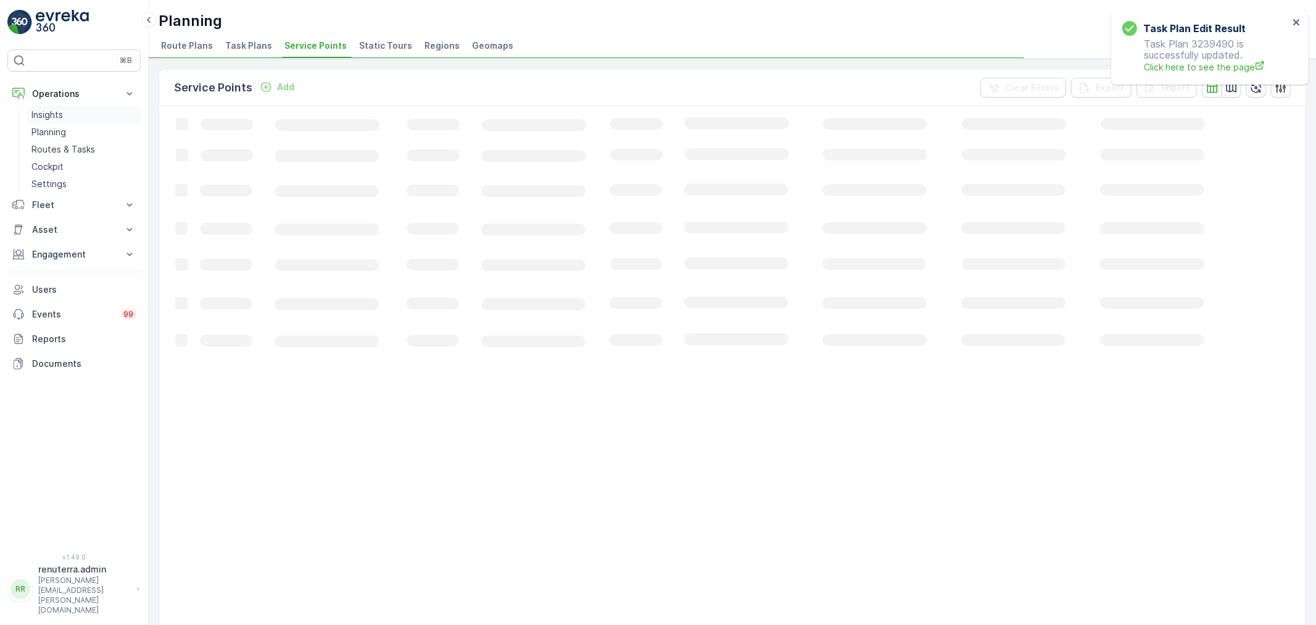
click at [59, 113] on p "Insights" at bounding box center [46, 115] width 31 height 12
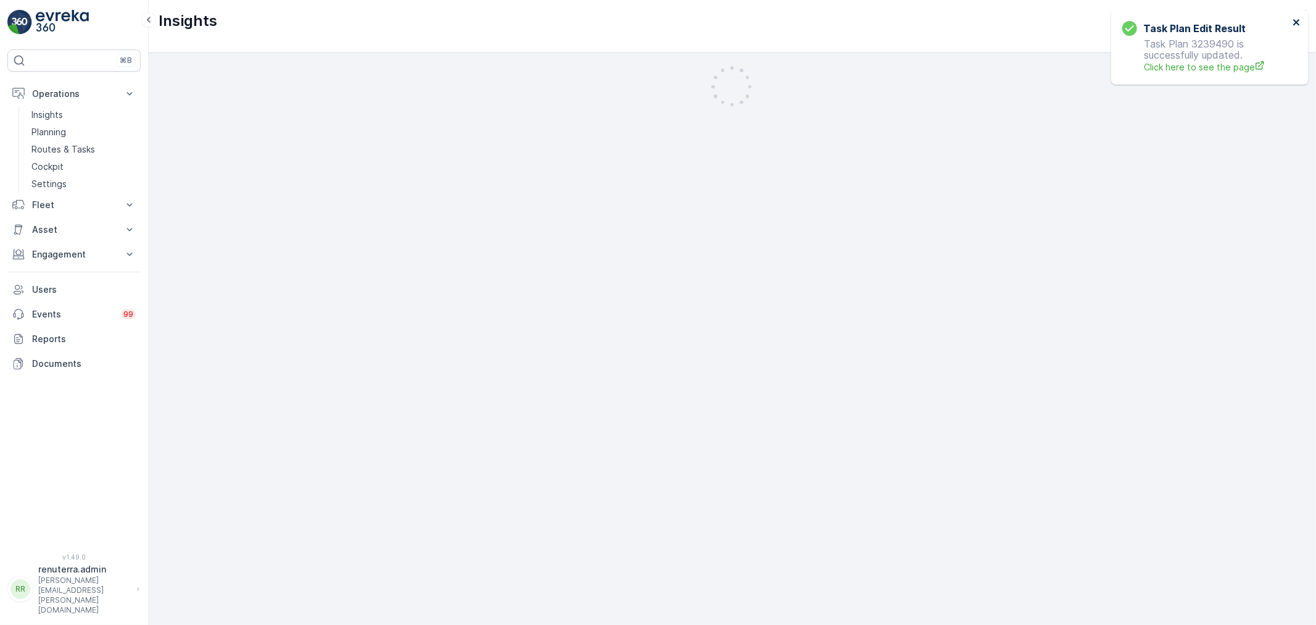
click at [1293, 20] on icon "close" at bounding box center [1297, 22] width 9 height 10
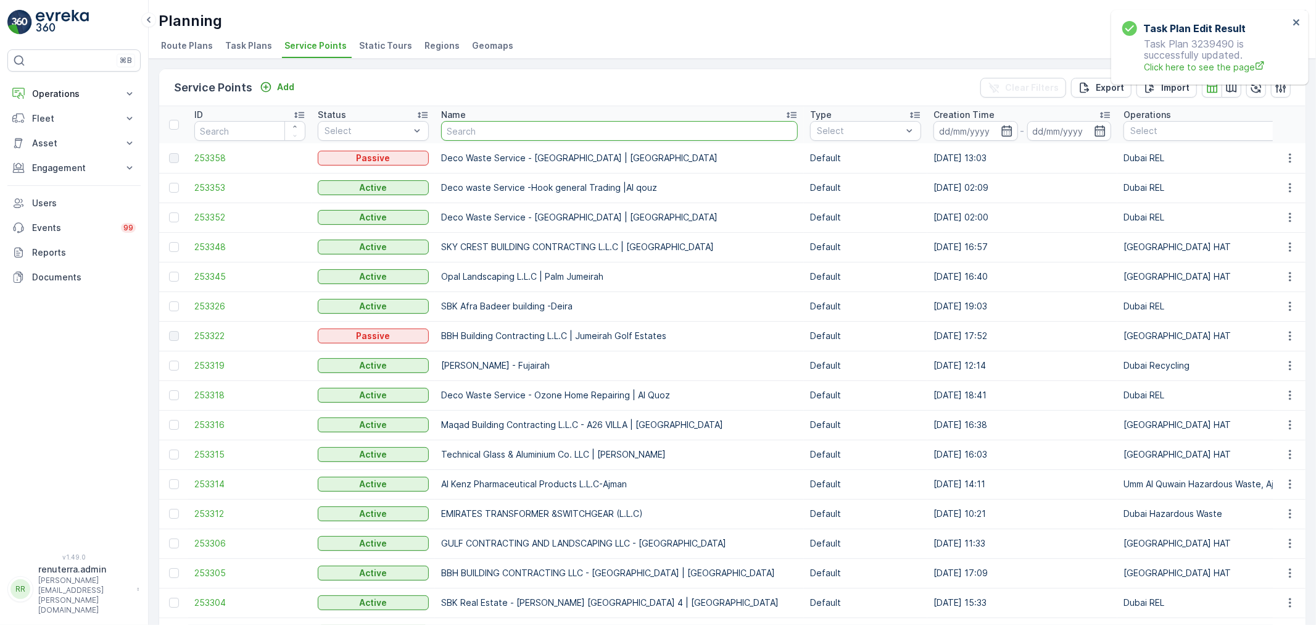
click at [464, 131] on input "text" at bounding box center [619, 131] width 357 height 20
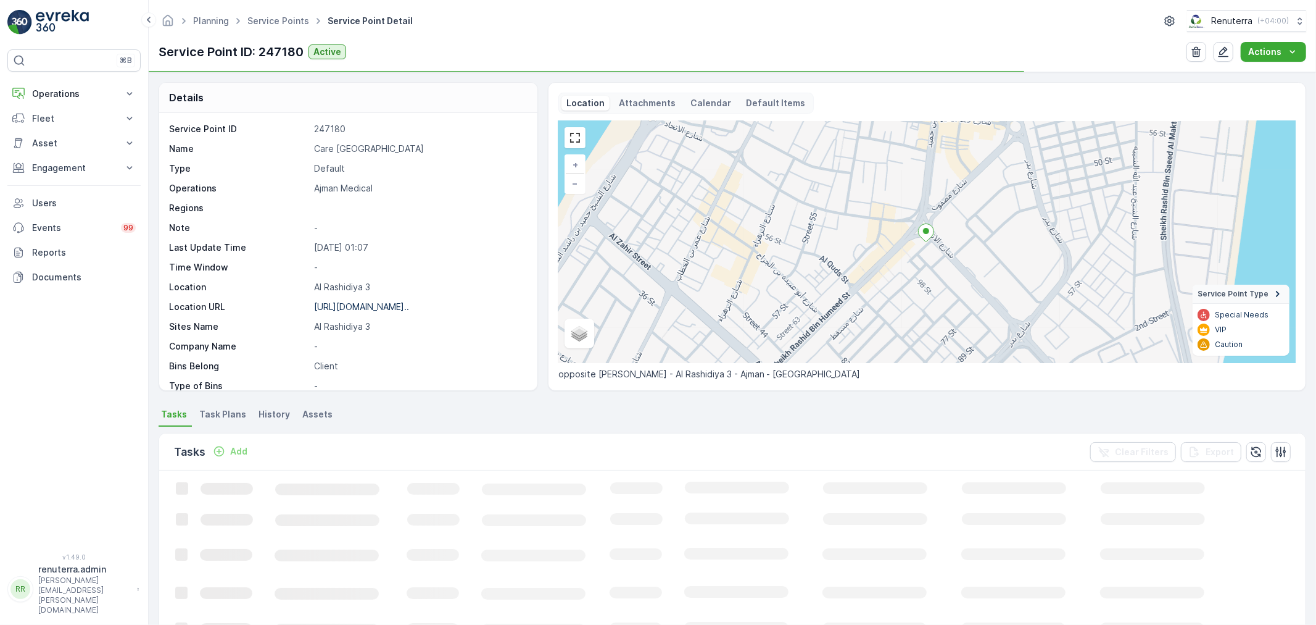
click at [247, 418] on li "Task Plans" at bounding box center [224, 415] width 54 height 21
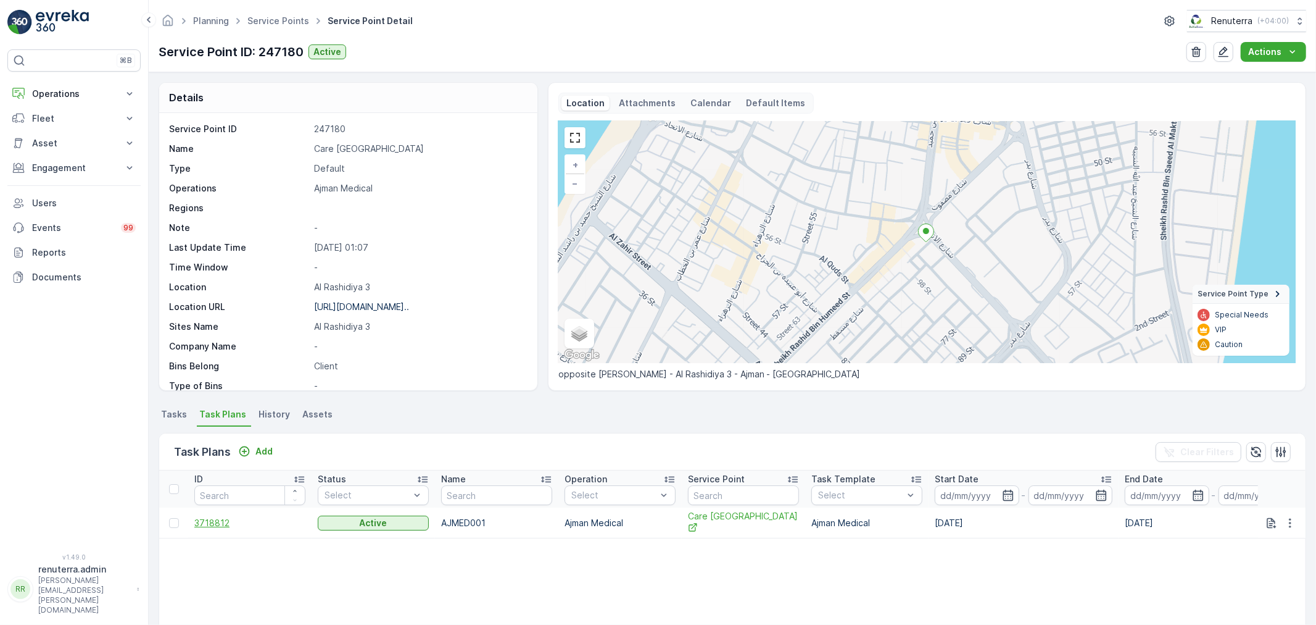
click at [232, 518] on span "3718812" at bounding box center [249, 523] width 111 height 12
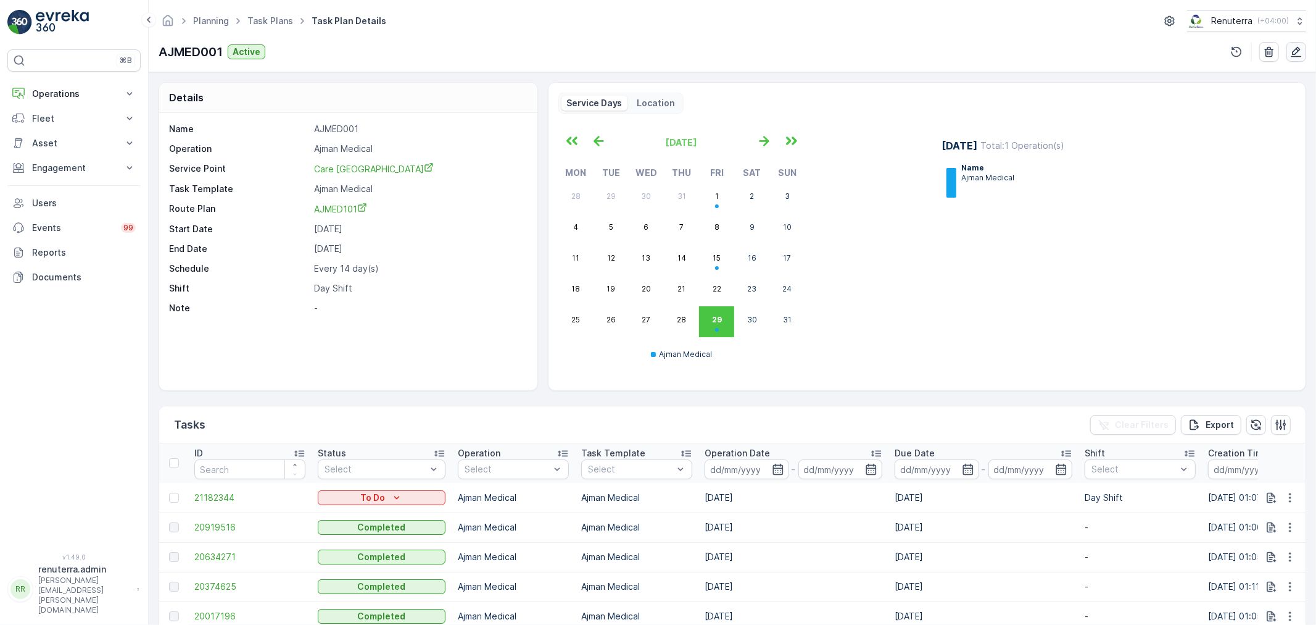
click at [1291, 46] on icon "button" at bounding box center [1296, 52] width 12 height 12
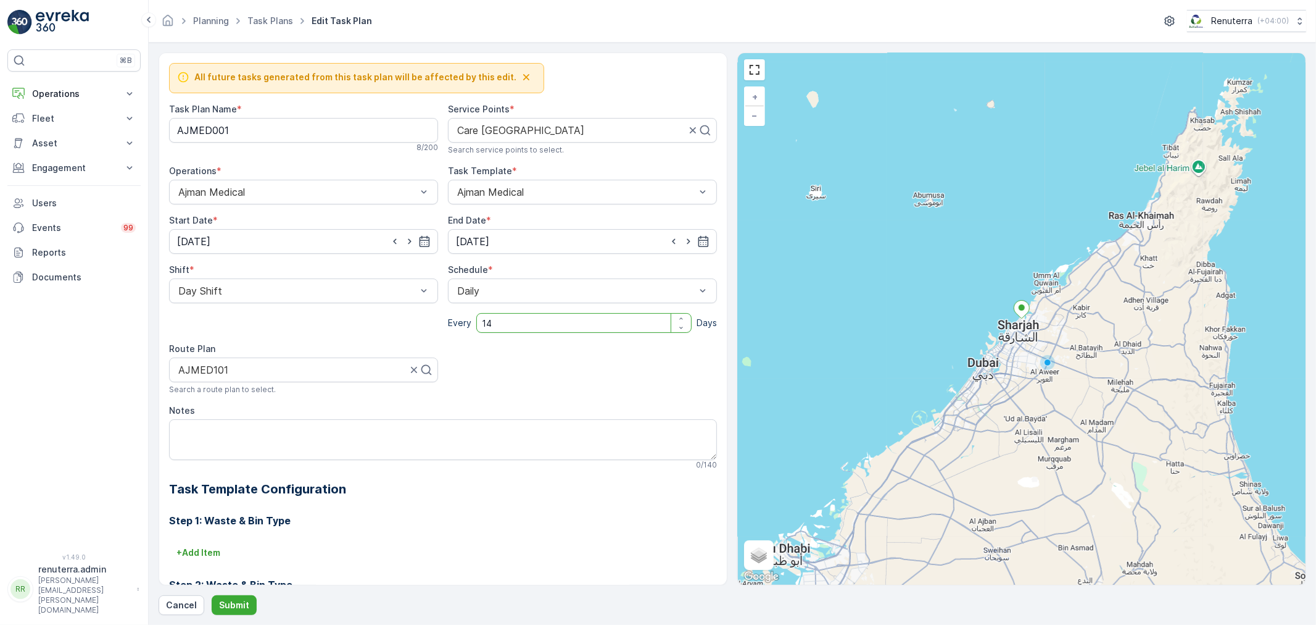
drag, startPoint x: 511, startPoint y: 321, endPoint x: 474, endPoint y: 325, distance: 37.2
click at [476, 325] on input "14" at bounding box center [583, 323] width 215 height 20
type input "15"
click at [188, 611] on p "Cancel" at bounding box center [181, 605] width 31 height 12
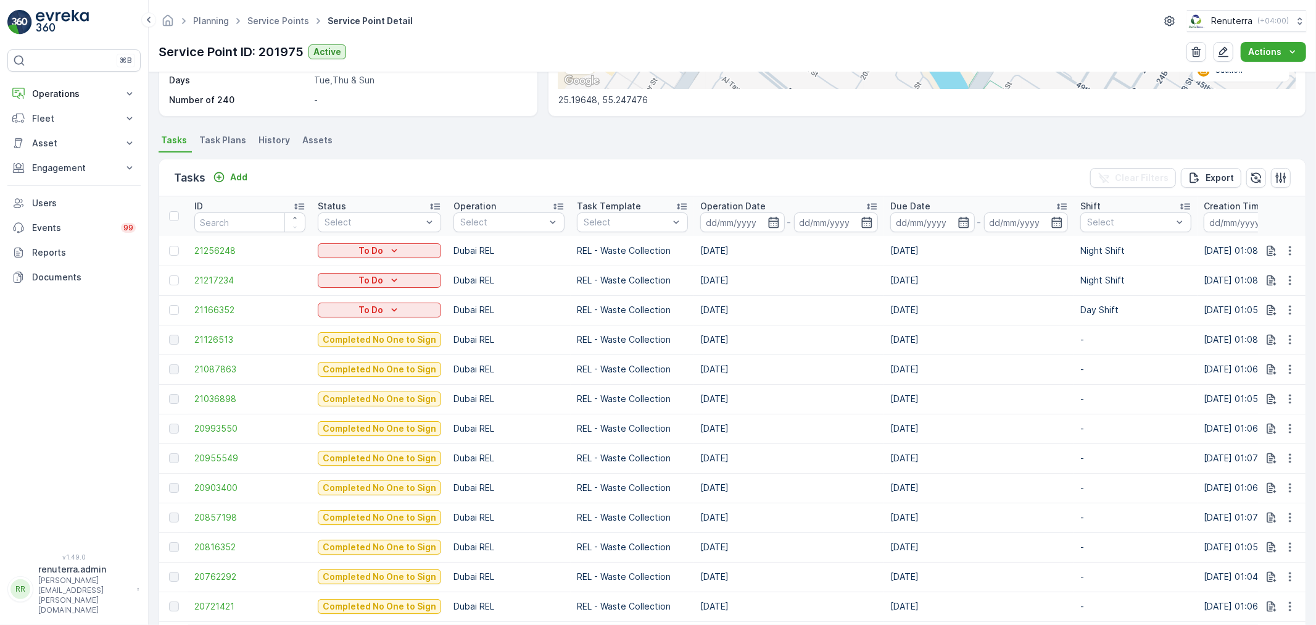
scroll to position [343, 0]
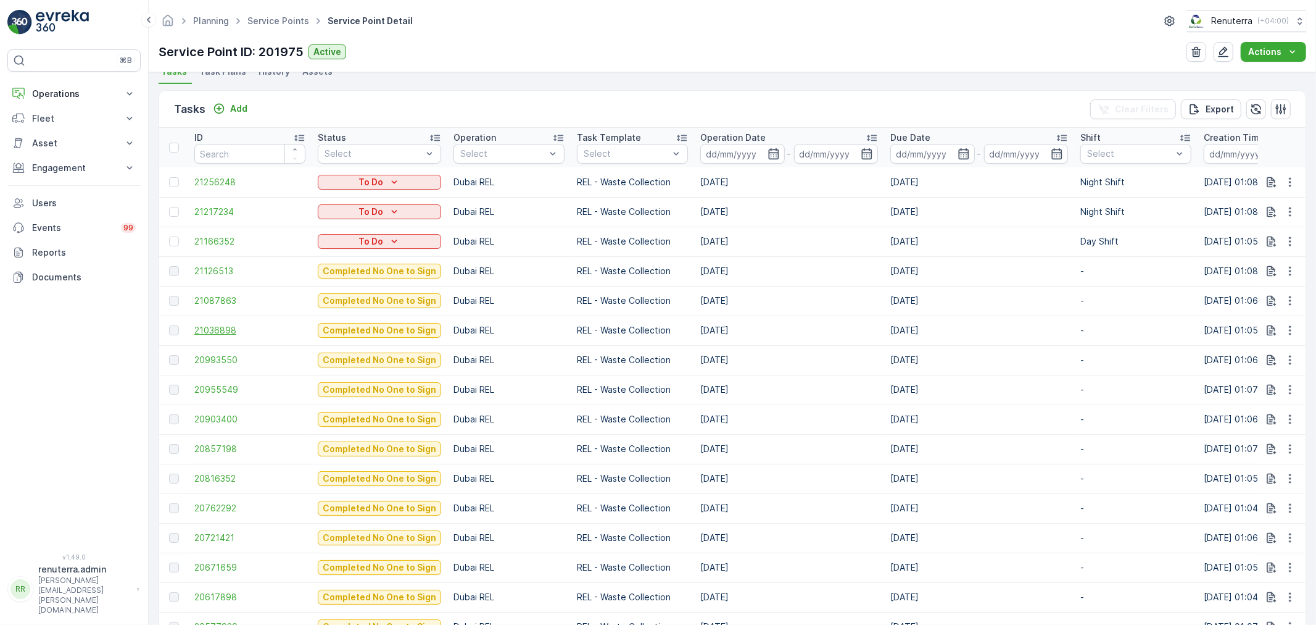
click at [217, 329] on span "21036898" at bounding box center [249, 330] width 111 height 12
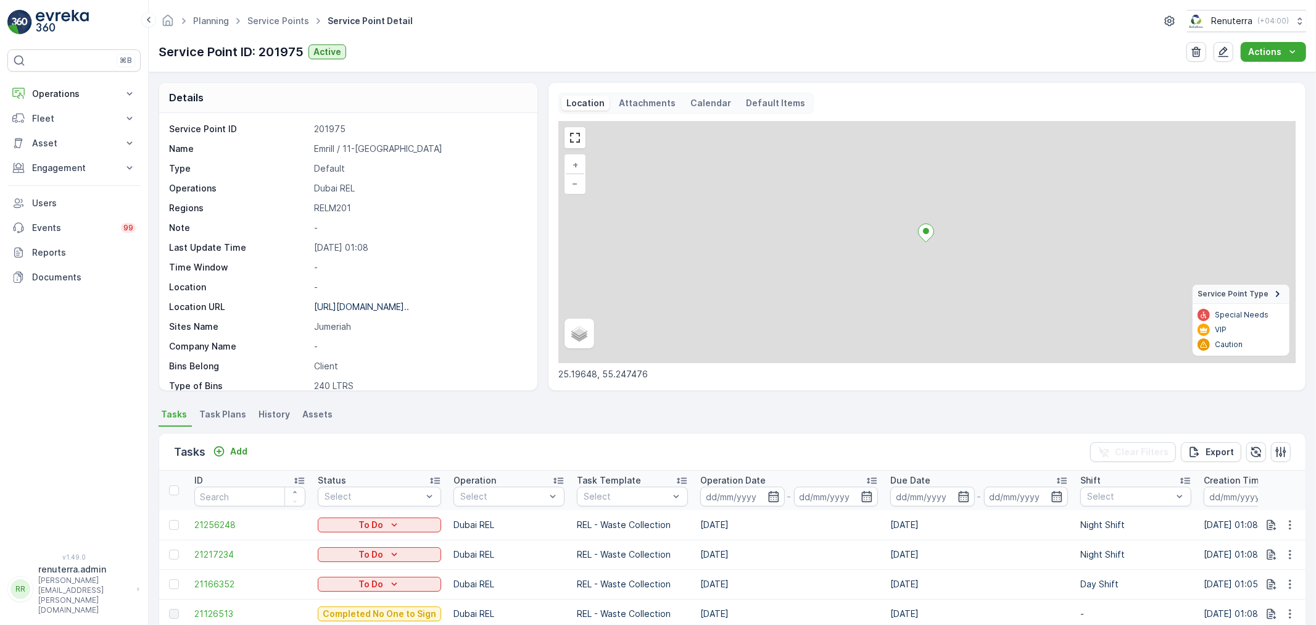
scroll to position [206, 0]
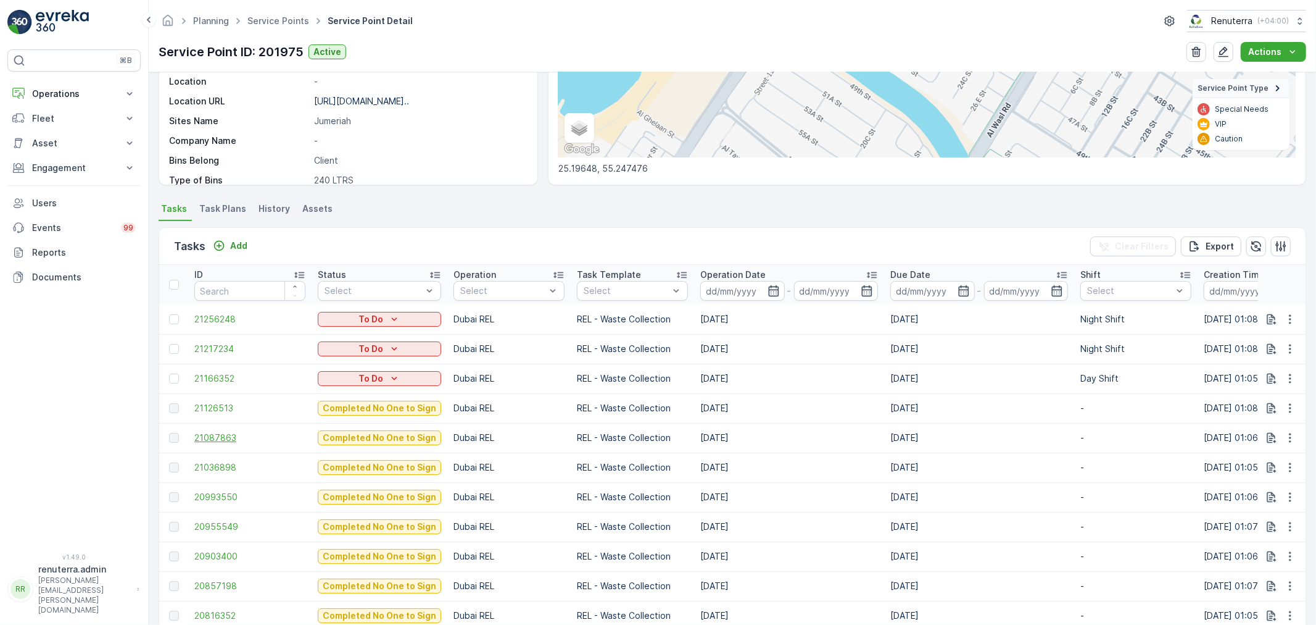
click at [236, 437] on span "21087863" at bounding box center [249, 437] width 111 height 12
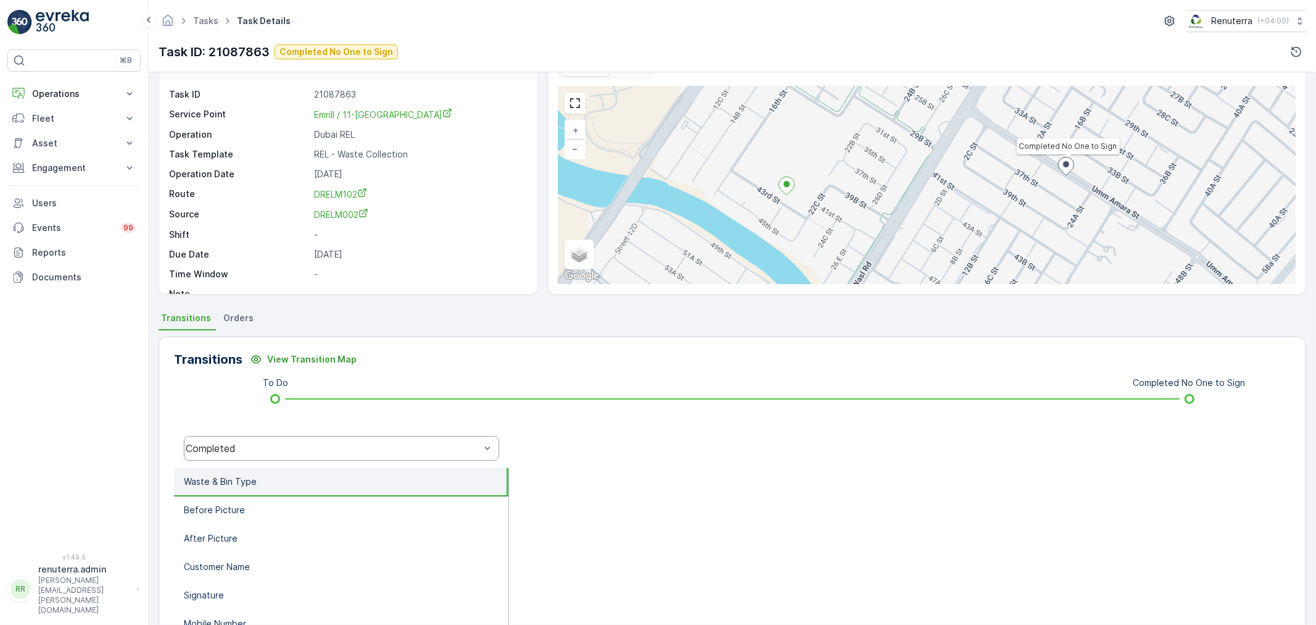
scroll to position [69, 0]
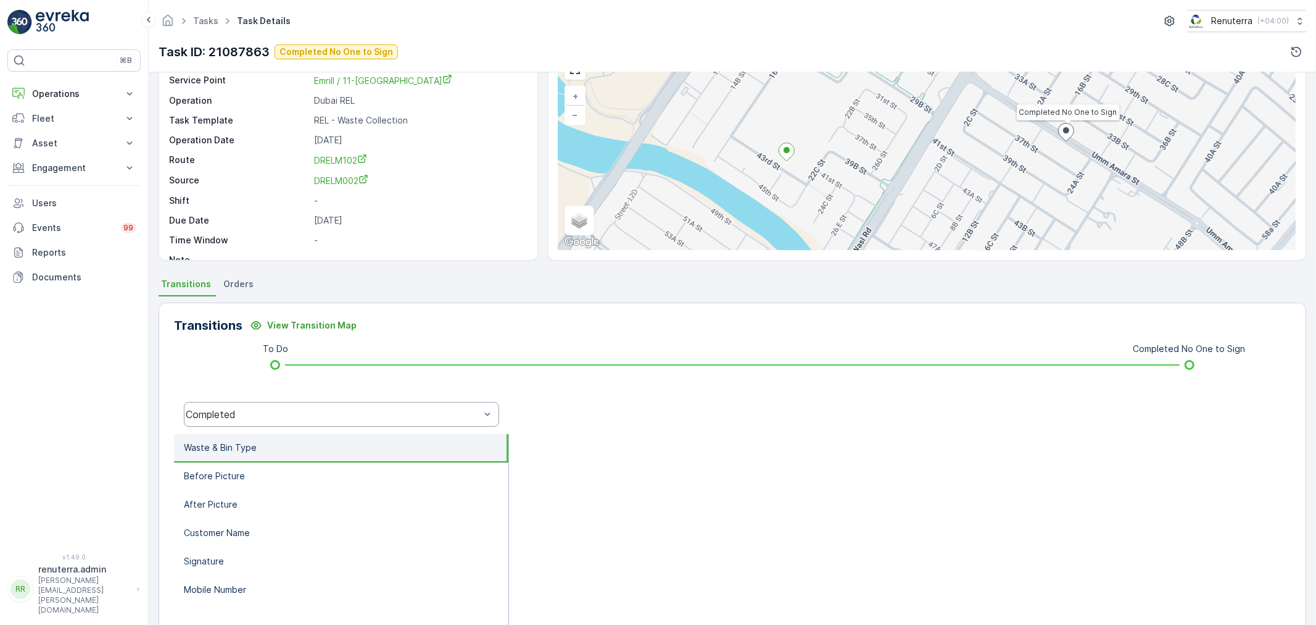
click at [330, 409] on div "Completed" at bounding box center [333, 414] width 294 height 11
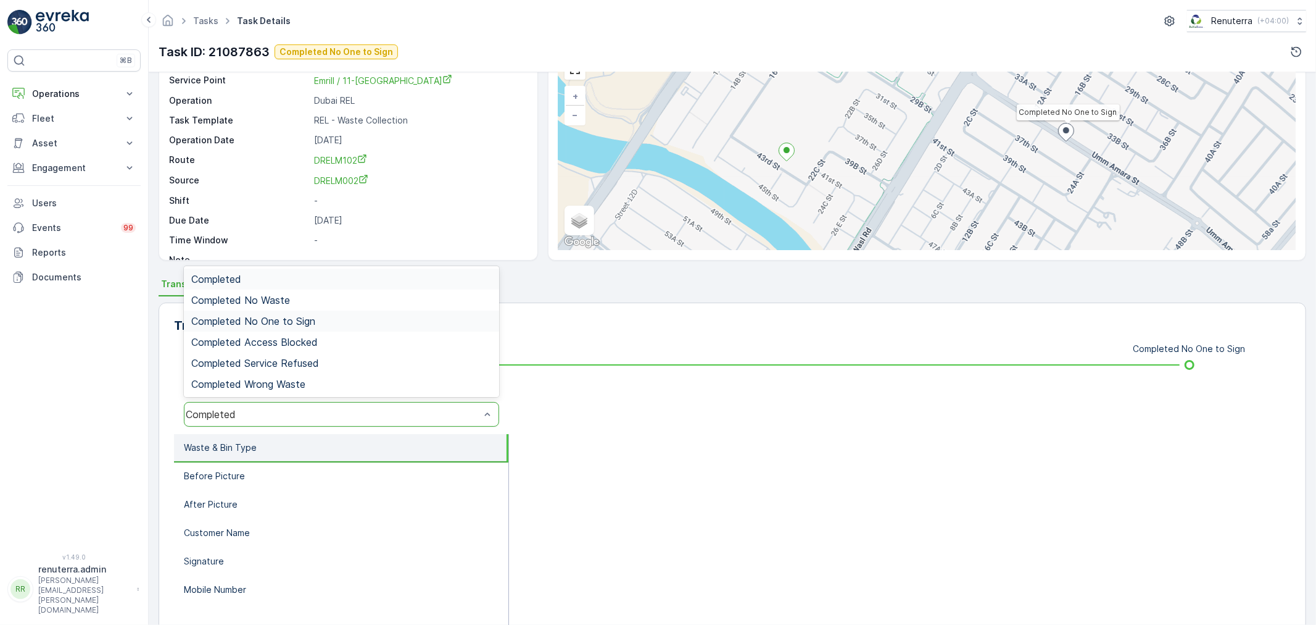
click at [304, 320] on span "Completed No One to Sign" at bounding box center [253, 320] width 124 height 11
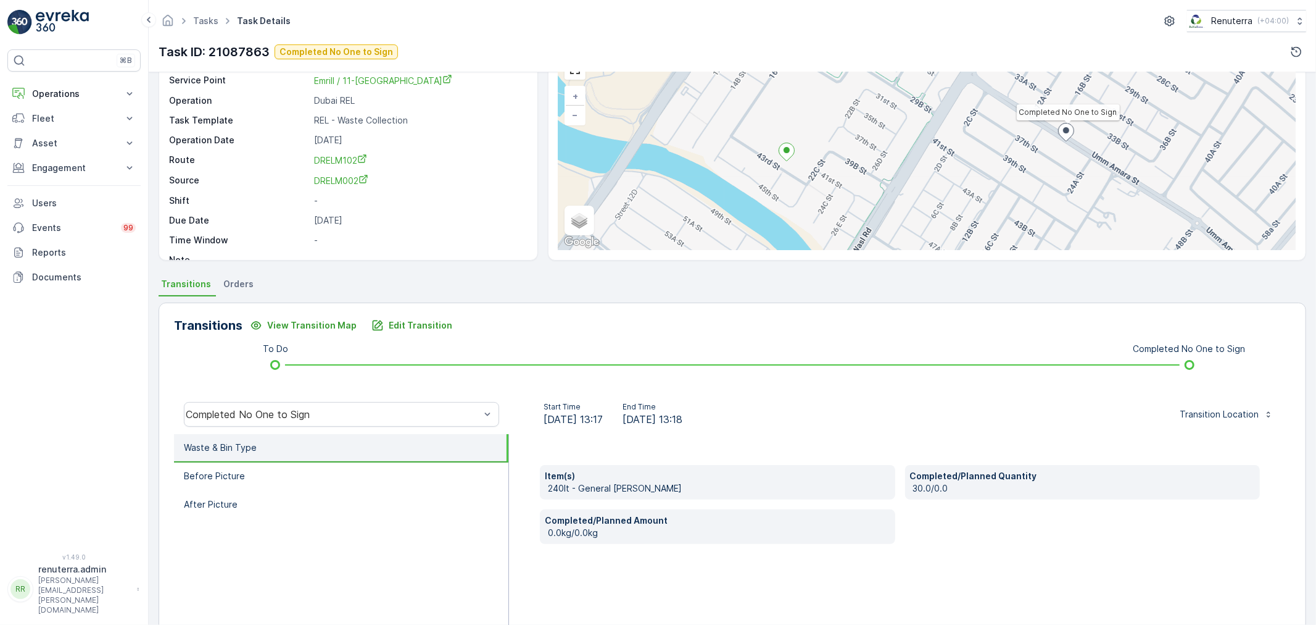
click at [369, 457] on li "Waste & Bin Type" at bounding box center [341, 448] width 334 height 28
click at [367, 466] on li "Before Picture" at bounding box center [341, 476] width 334 height 28
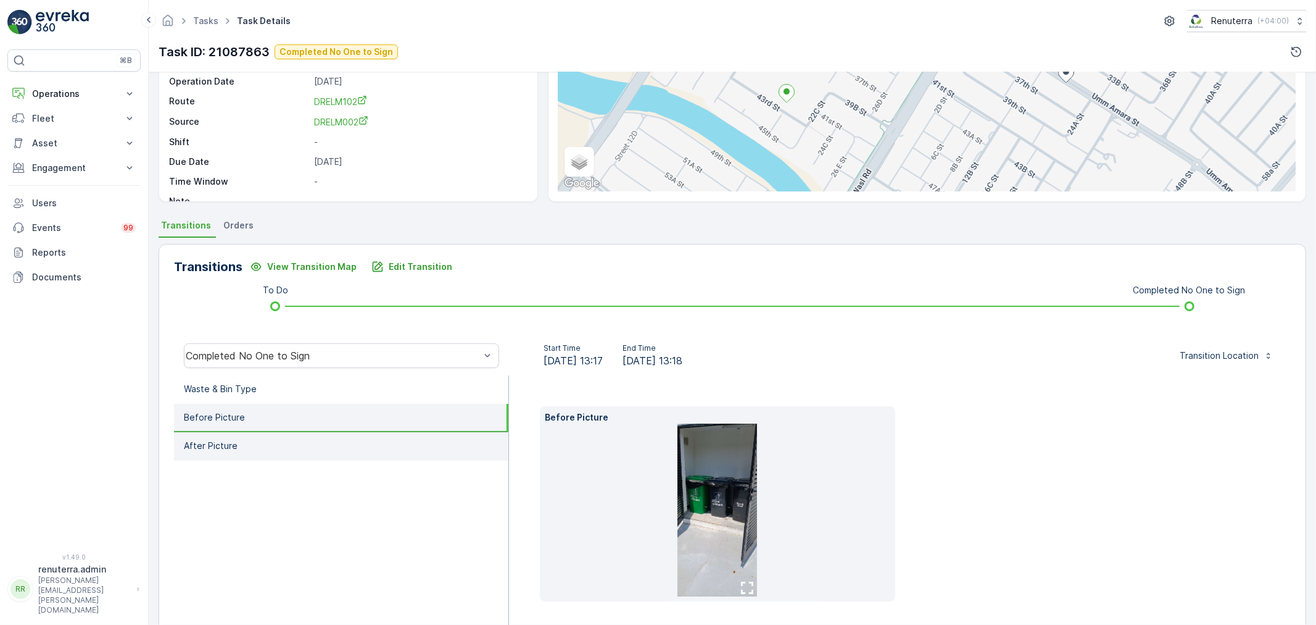
scroll to position [137, 0]
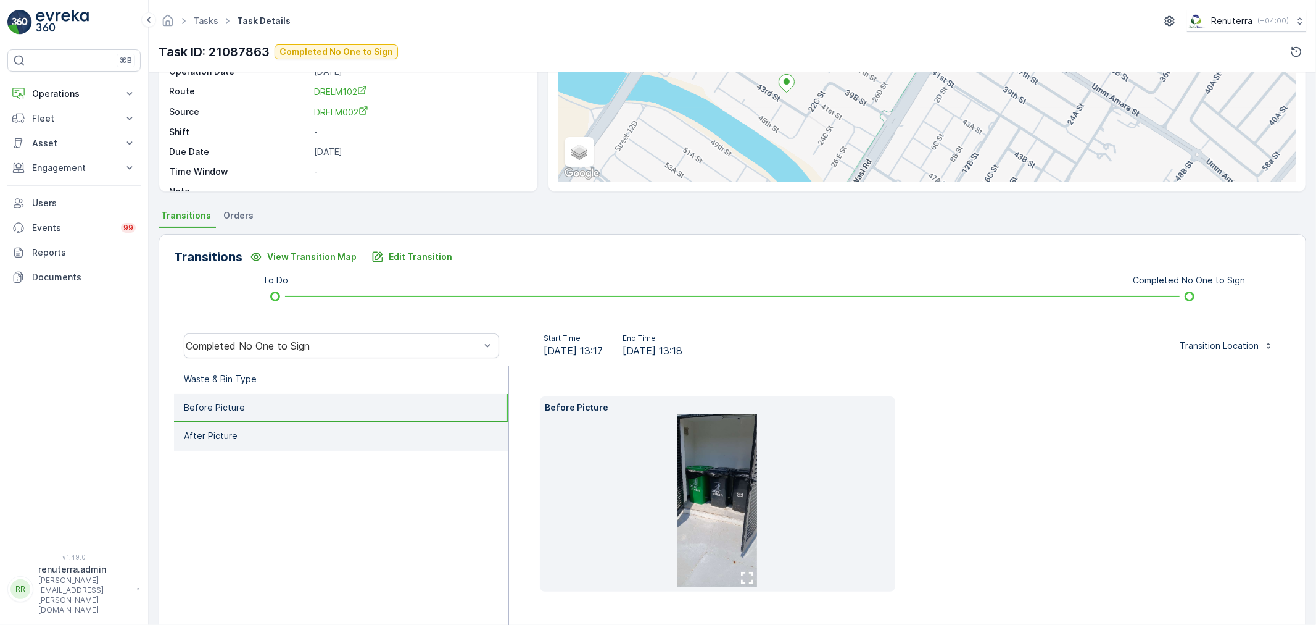
click at [243, 422] on li "After Picture" at bounding box center [341, 436] width 334 height 28
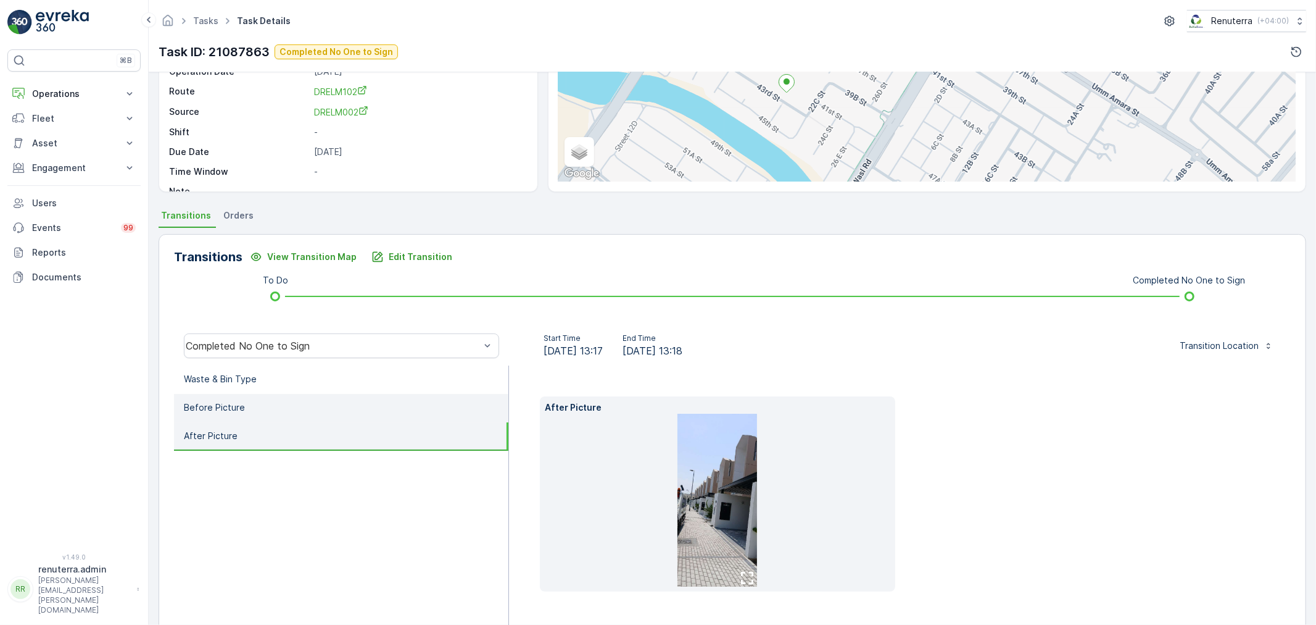
click at [300, 399] on li "Before Picture" at bounding box center [341, 408] width 334 height 28
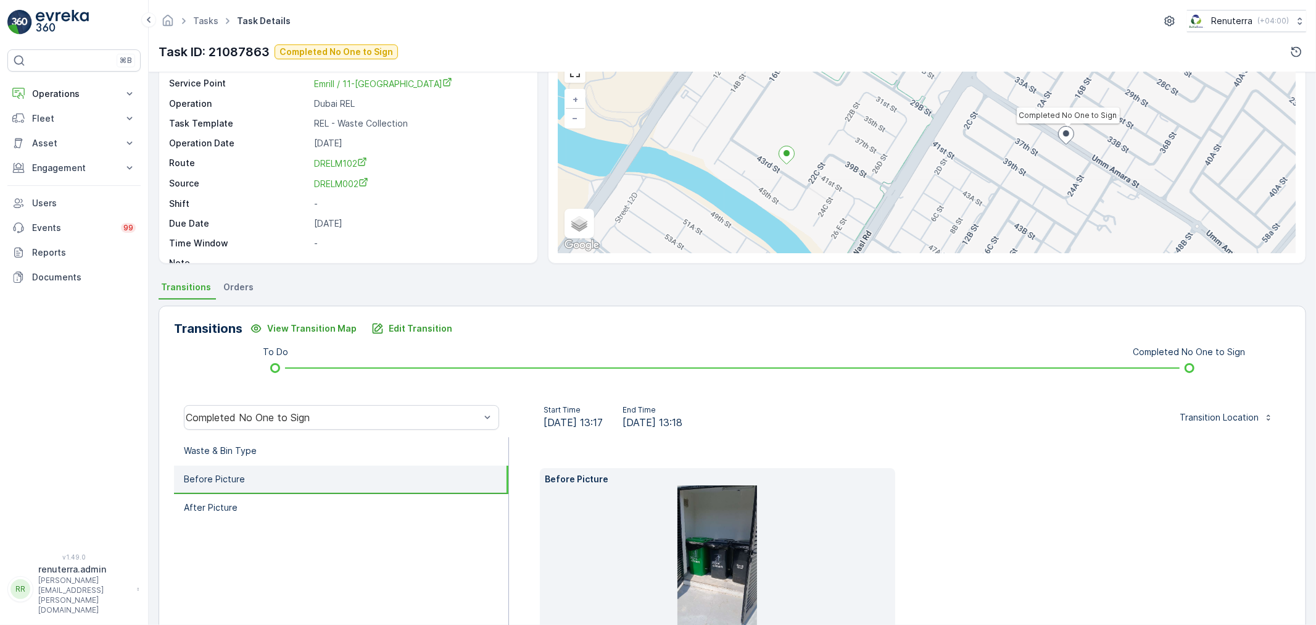
scroll to position [0, 0]
